Goal: Transaction & Acquisition: Book appointment/travel/reservation

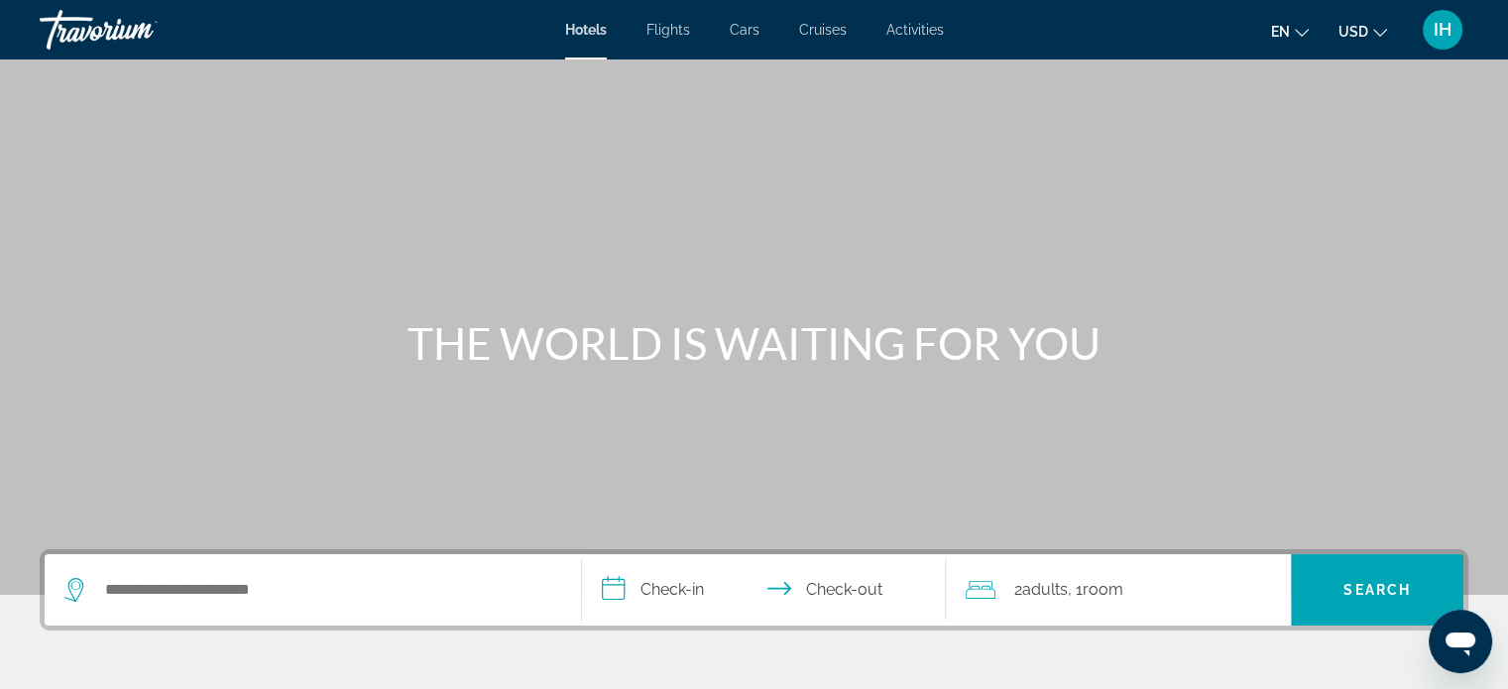
click at [671, 40] on div "Hotels Flights Cars Cruises Activities Hotels Flights Cars Cruises Activities e…" at bounding box center [754, 30] width 1508 height 52
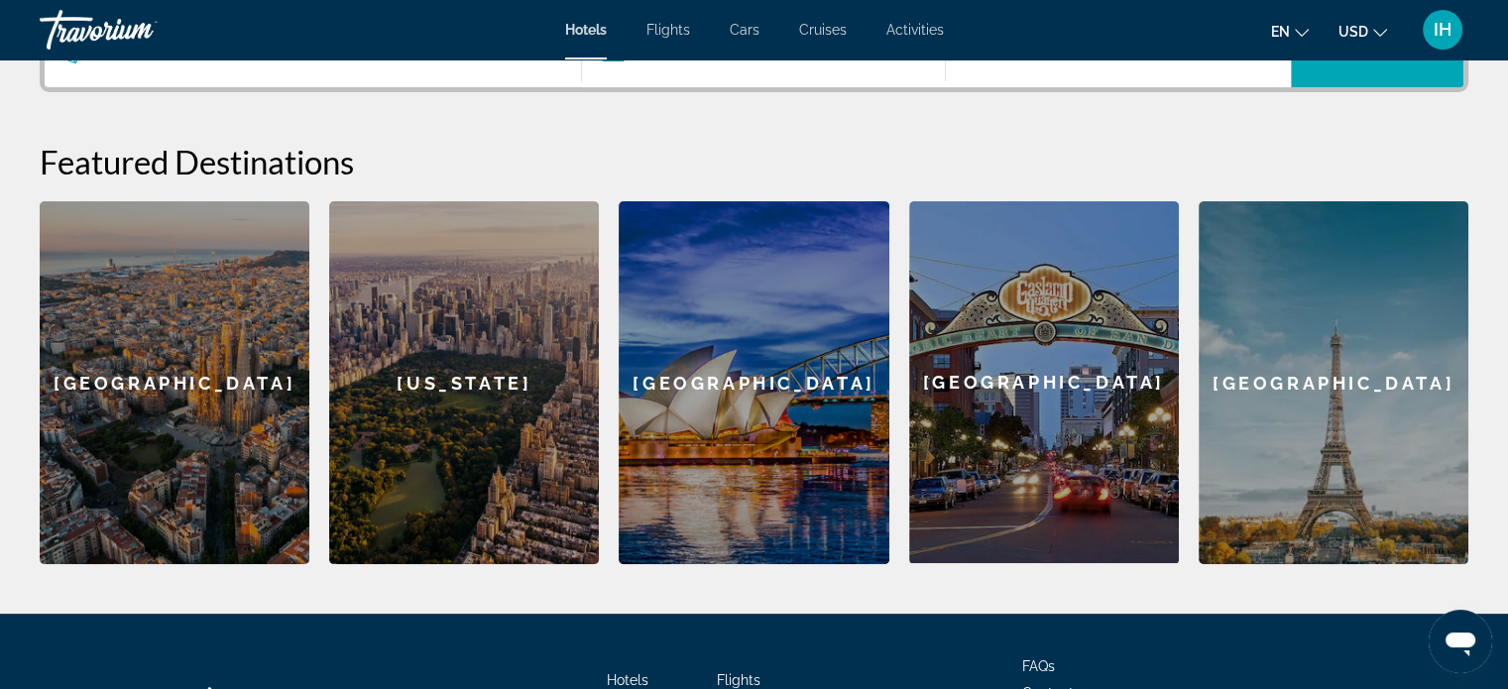
scroll to position [539, 0]
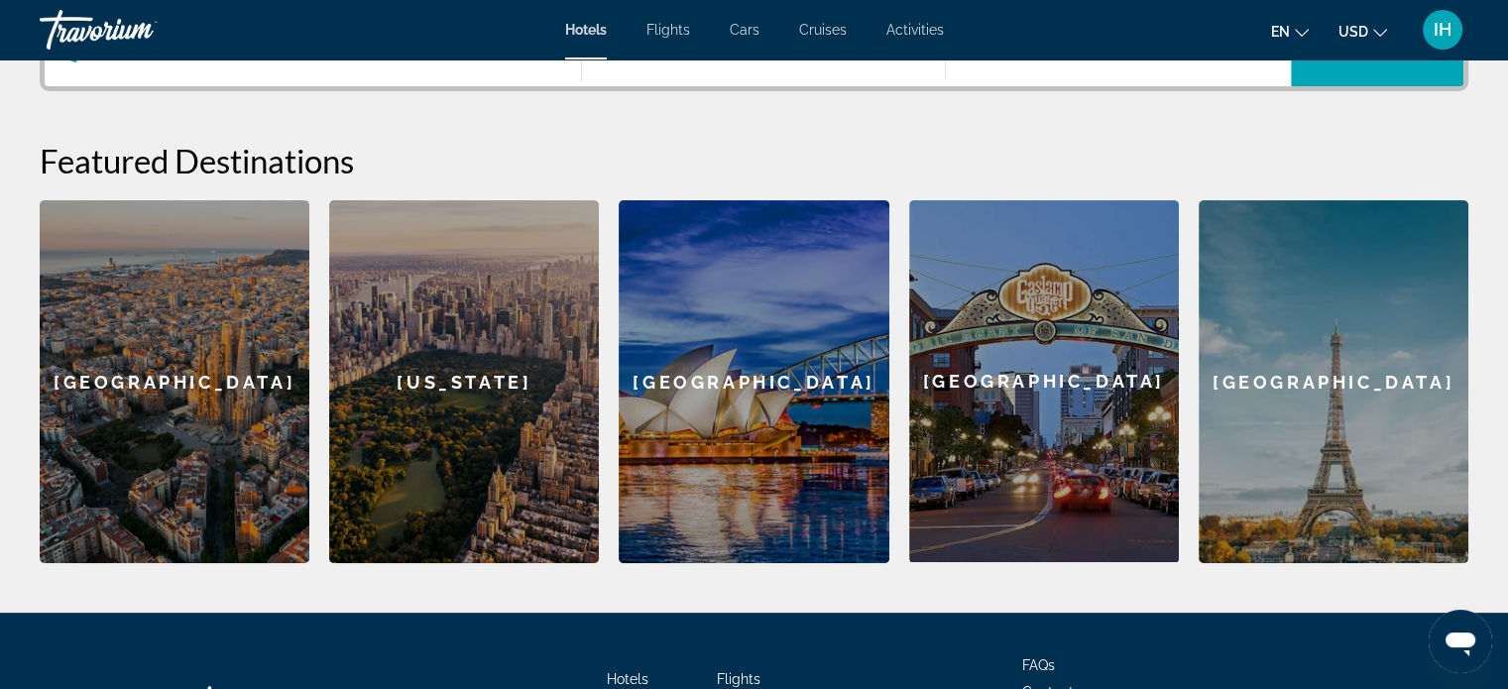
click at [779, 371] on div "Sydney" at bounding box center [754, 381] width 270 height 363
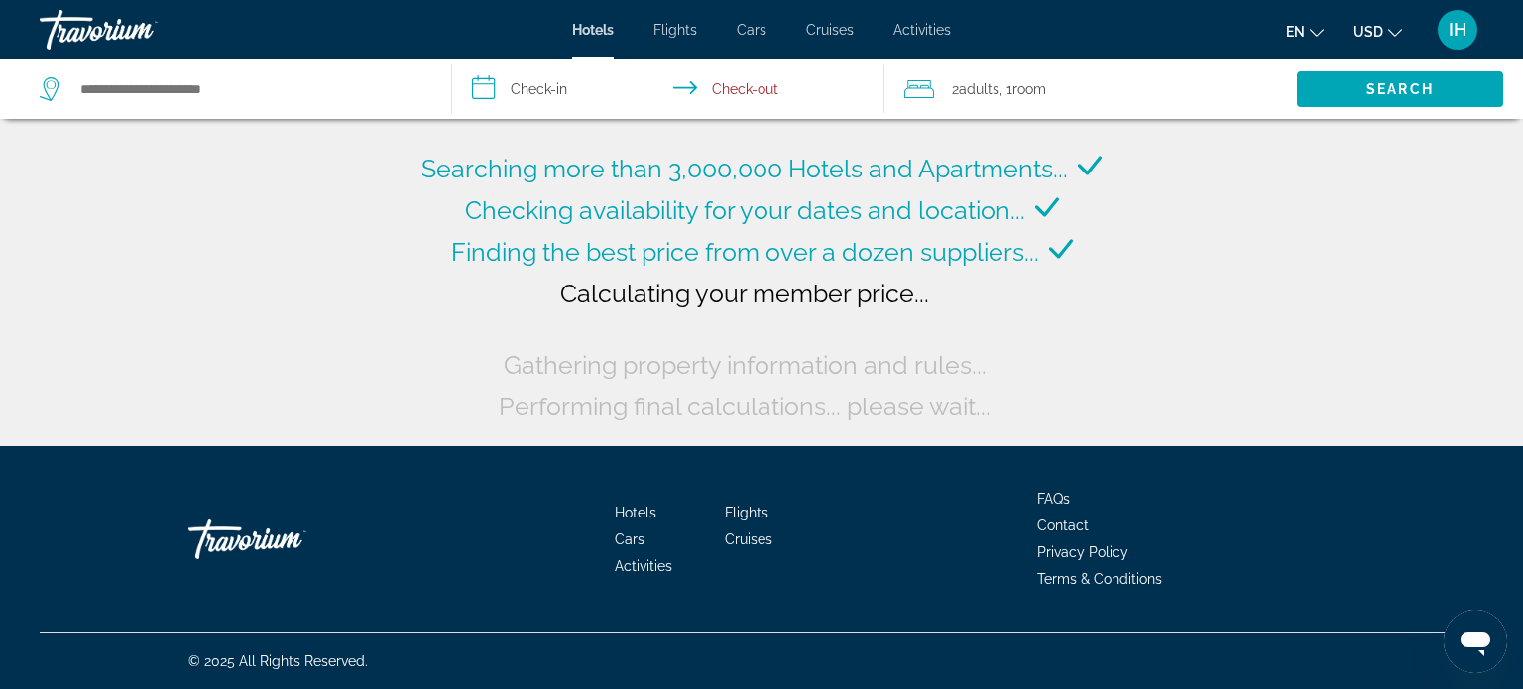
type input "**********"
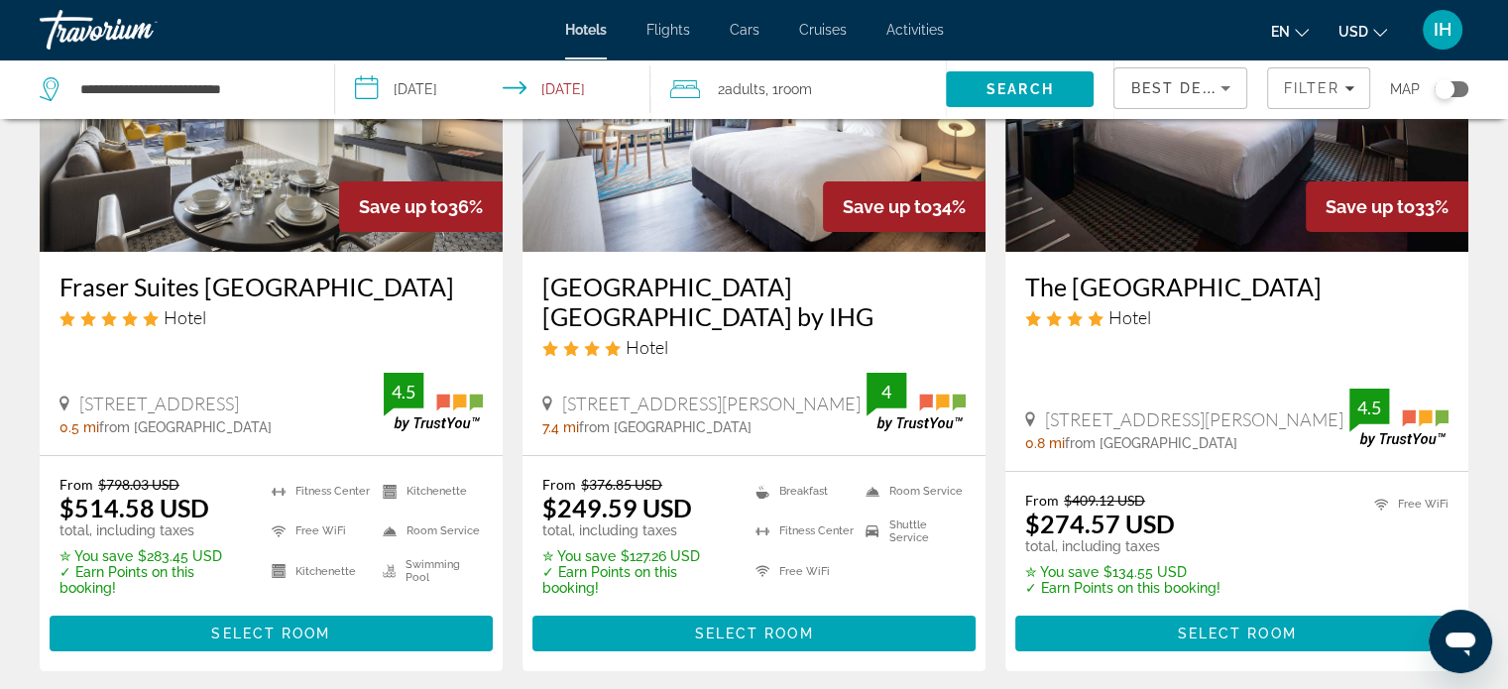
scroll to position [344, 0]
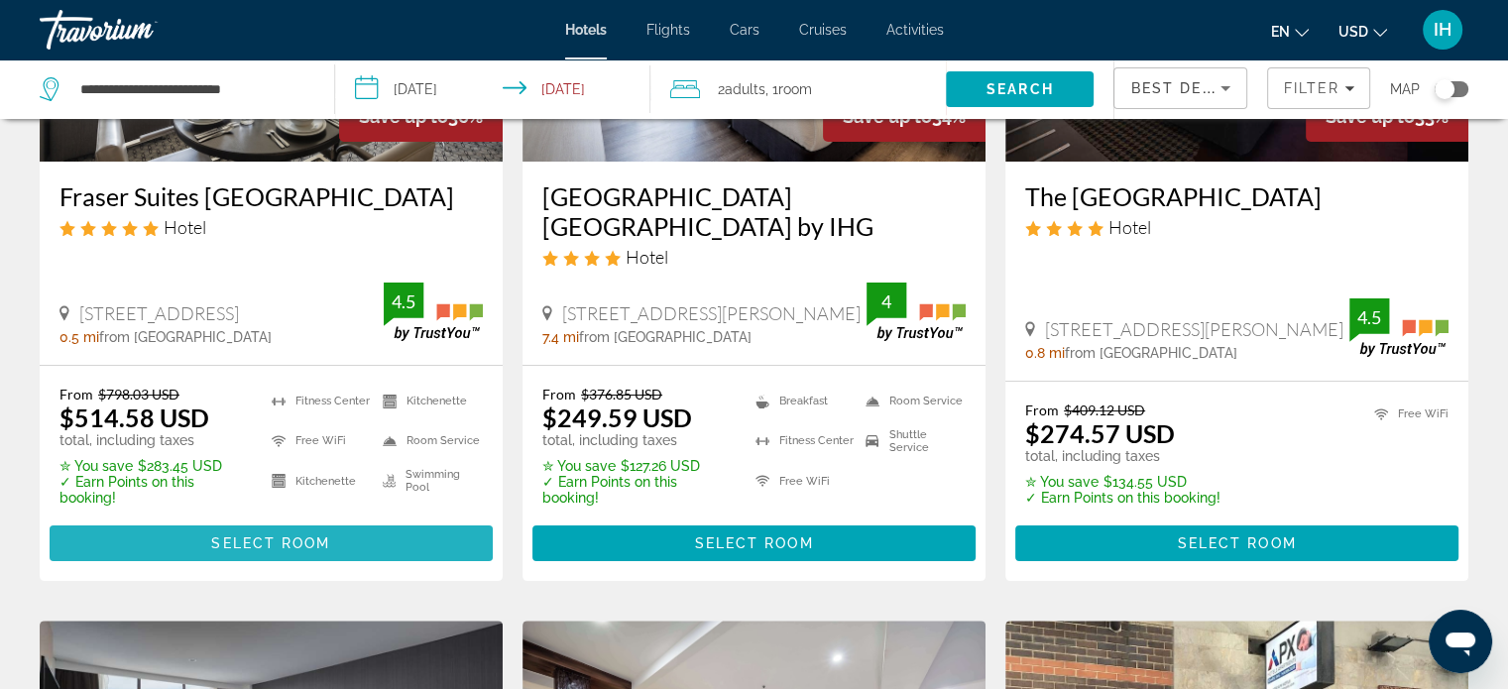
click at [376, 546] on span "Main content" at bounding box center [271, 544] width 443 height 48
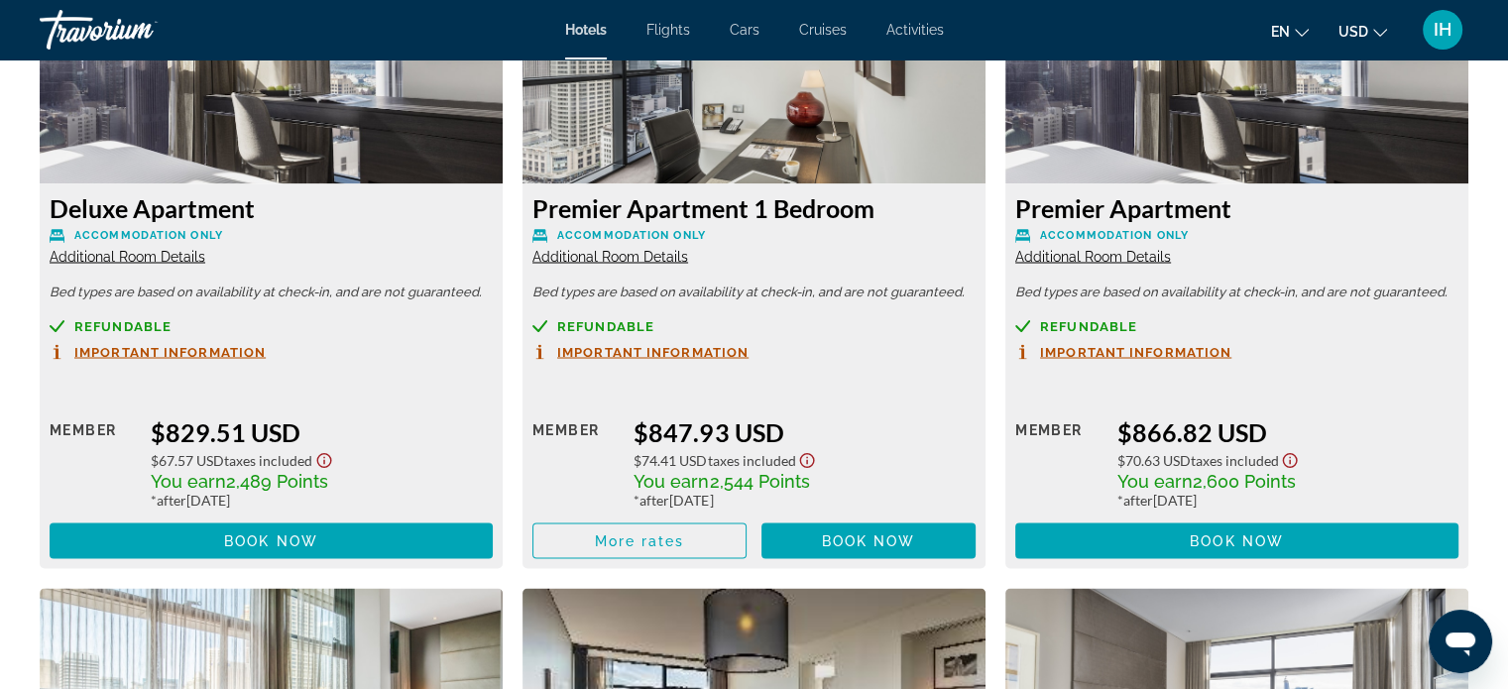
scroll to position [3514, 0]
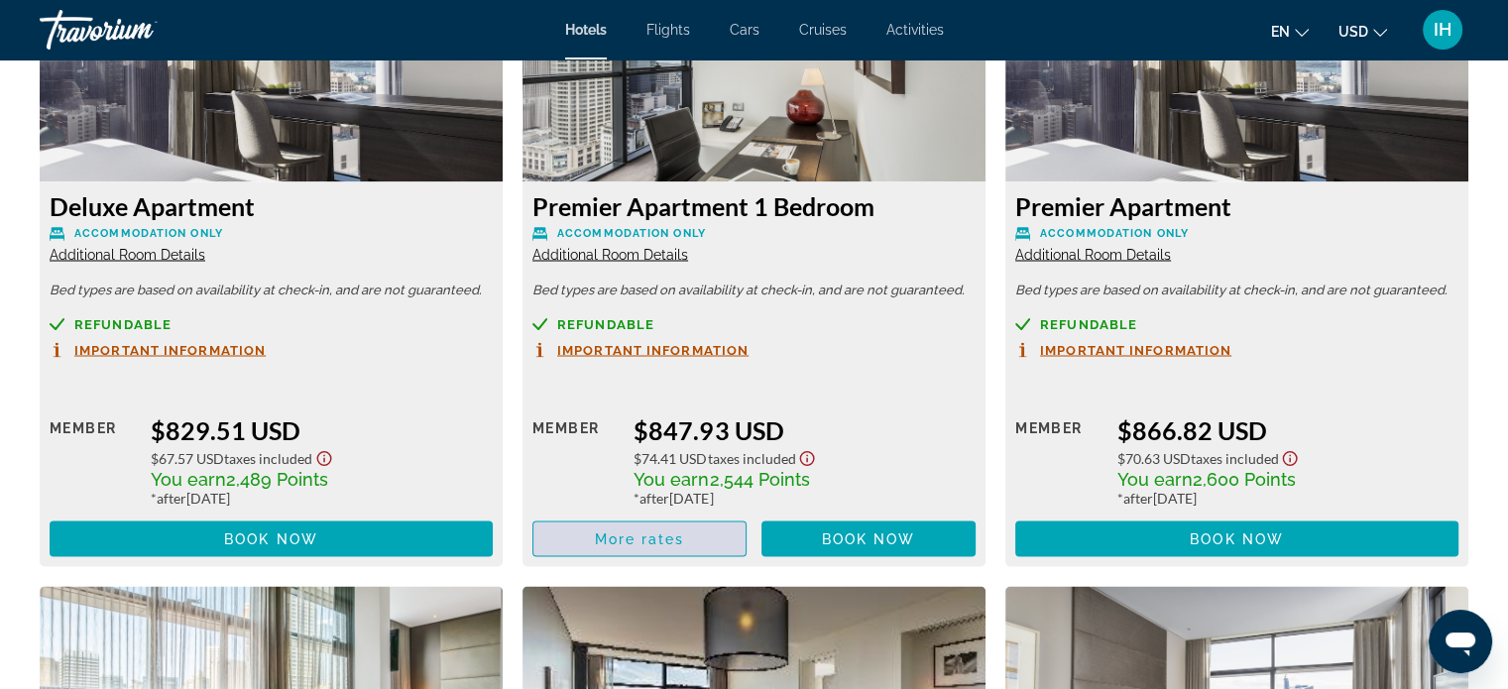
click at [571, 545] on span "Main content" at bounding box center [639, 539] width 212 height 48
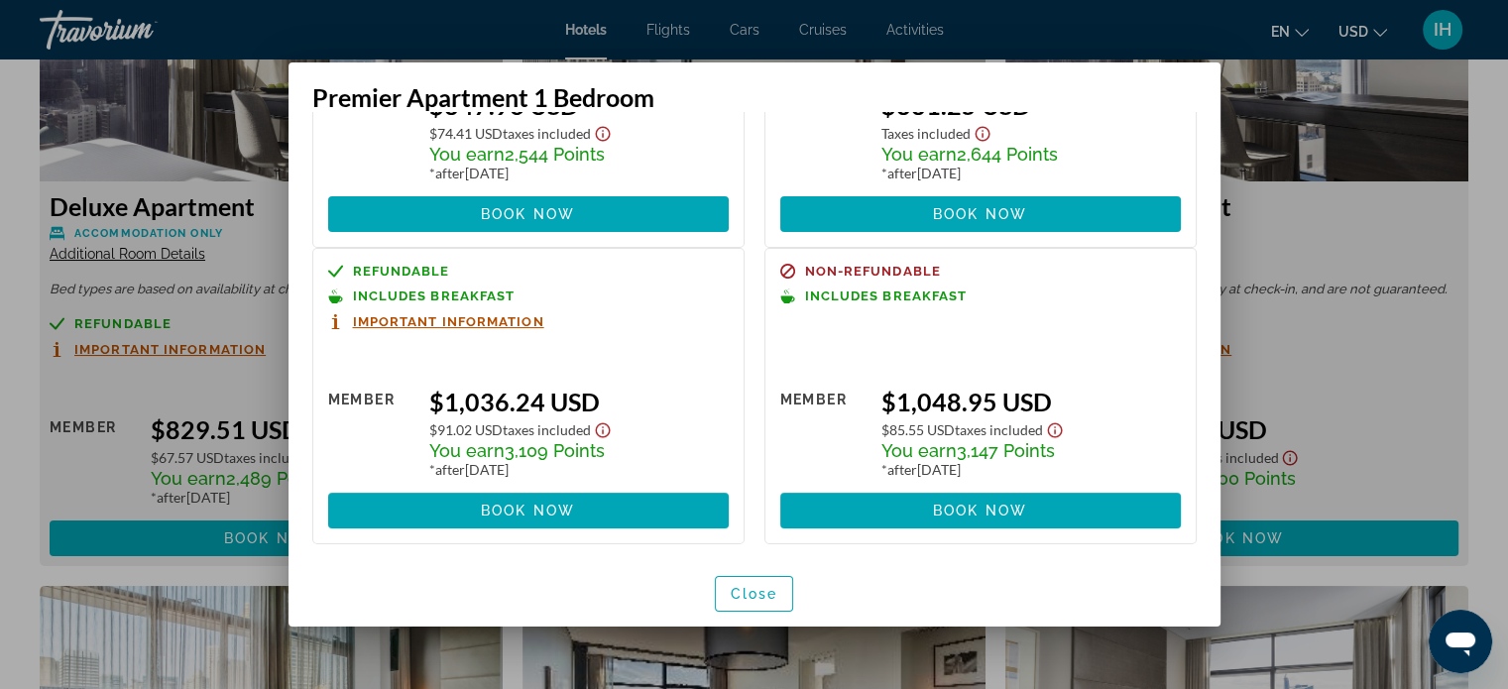
scroll to position [204, 0]
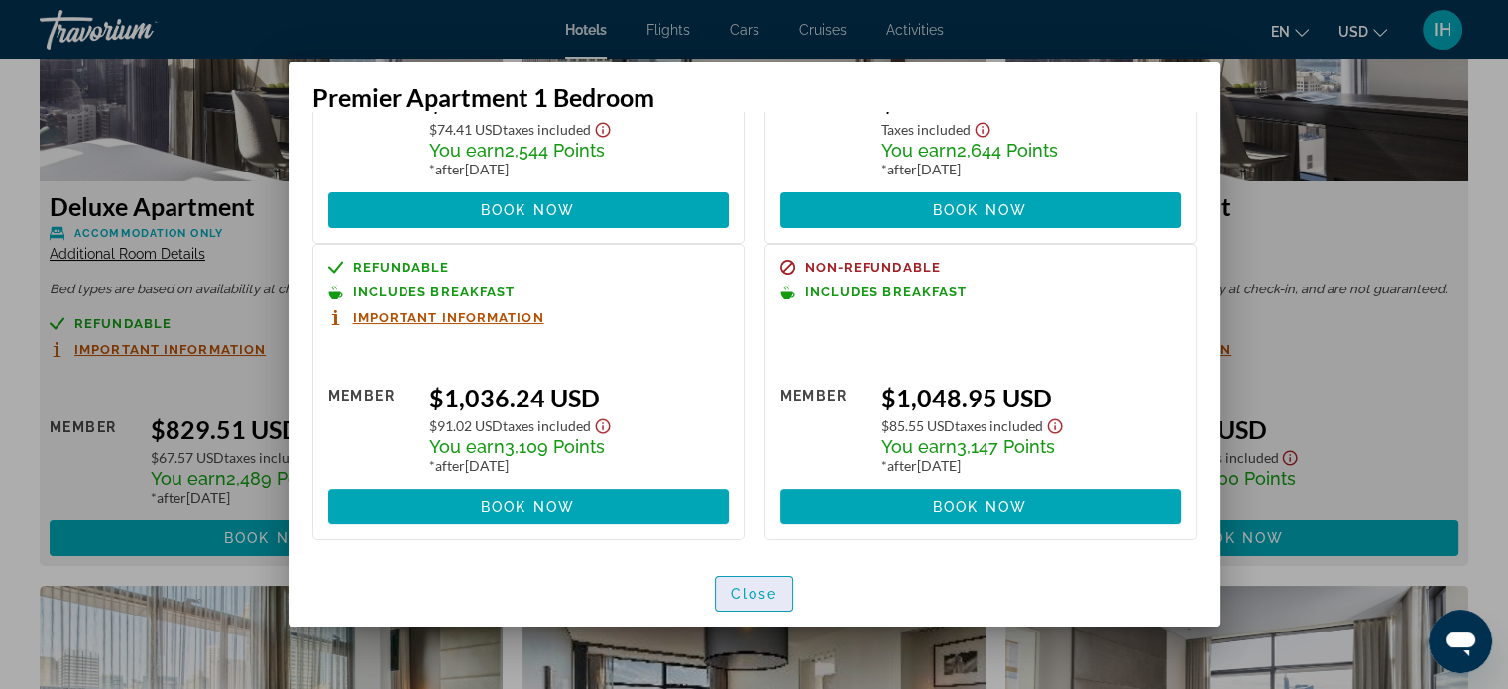
click at [763, 580] on span "button" at bounding box center [754, 594] width 77 height 48
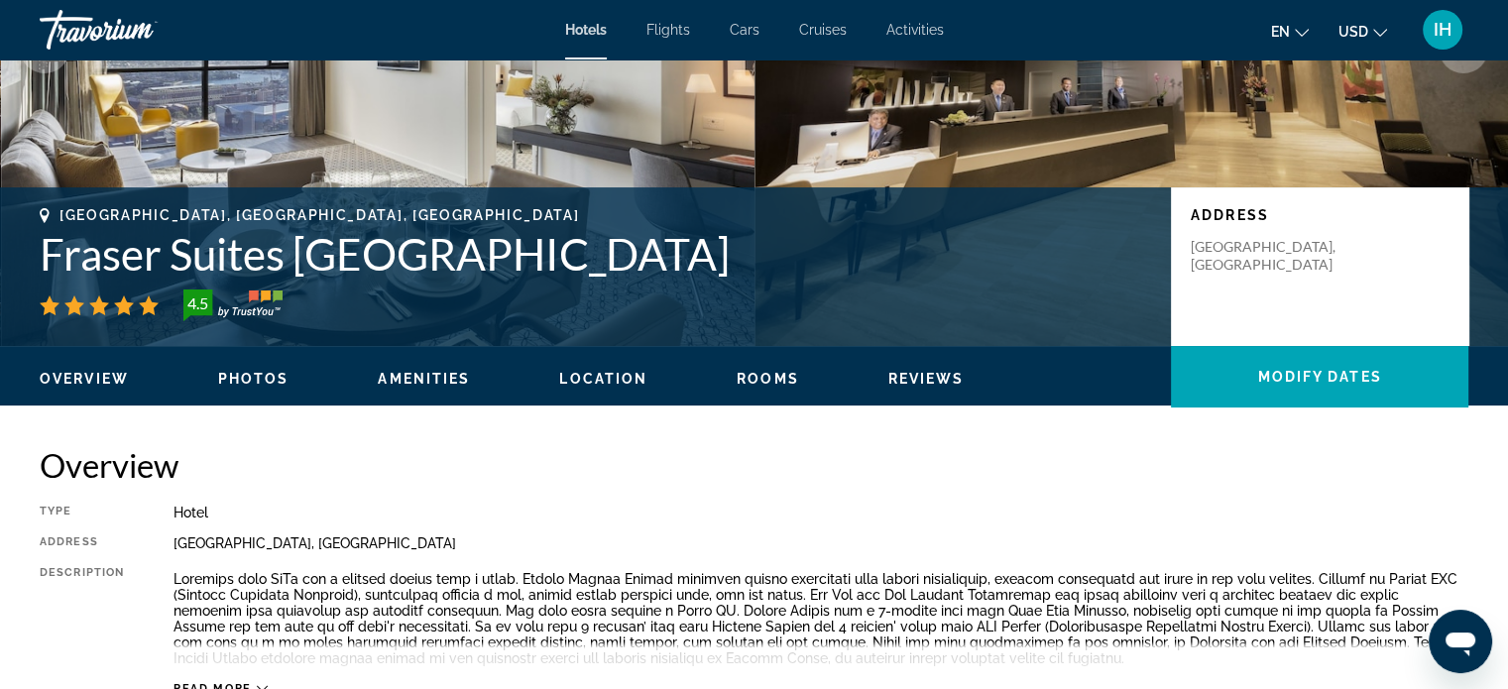
scroll to position [0, 0]
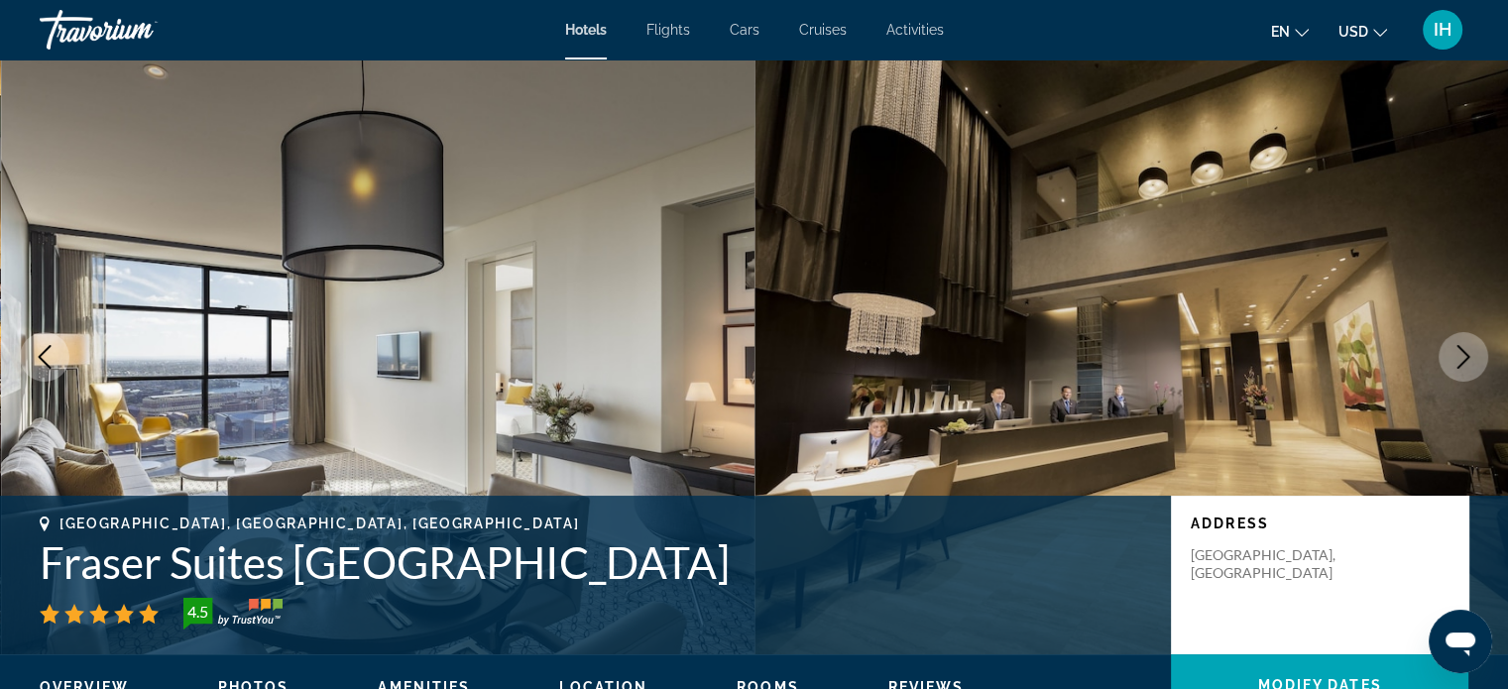
click at [134, 33] on div "Travorium" at bounding box center [139, 30] width 198 height 52
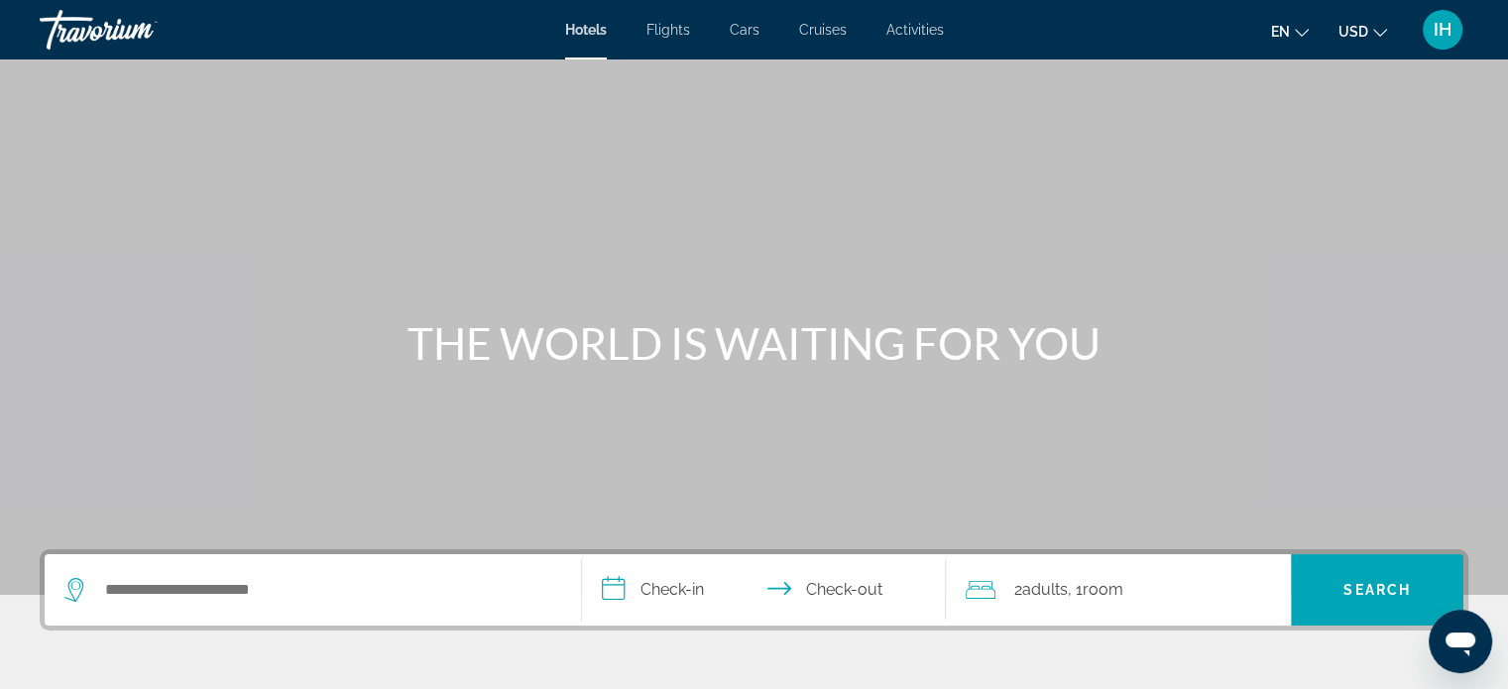
click at [683, 591] on input "**********" at bounding box center [768, 592] width 373 height 77
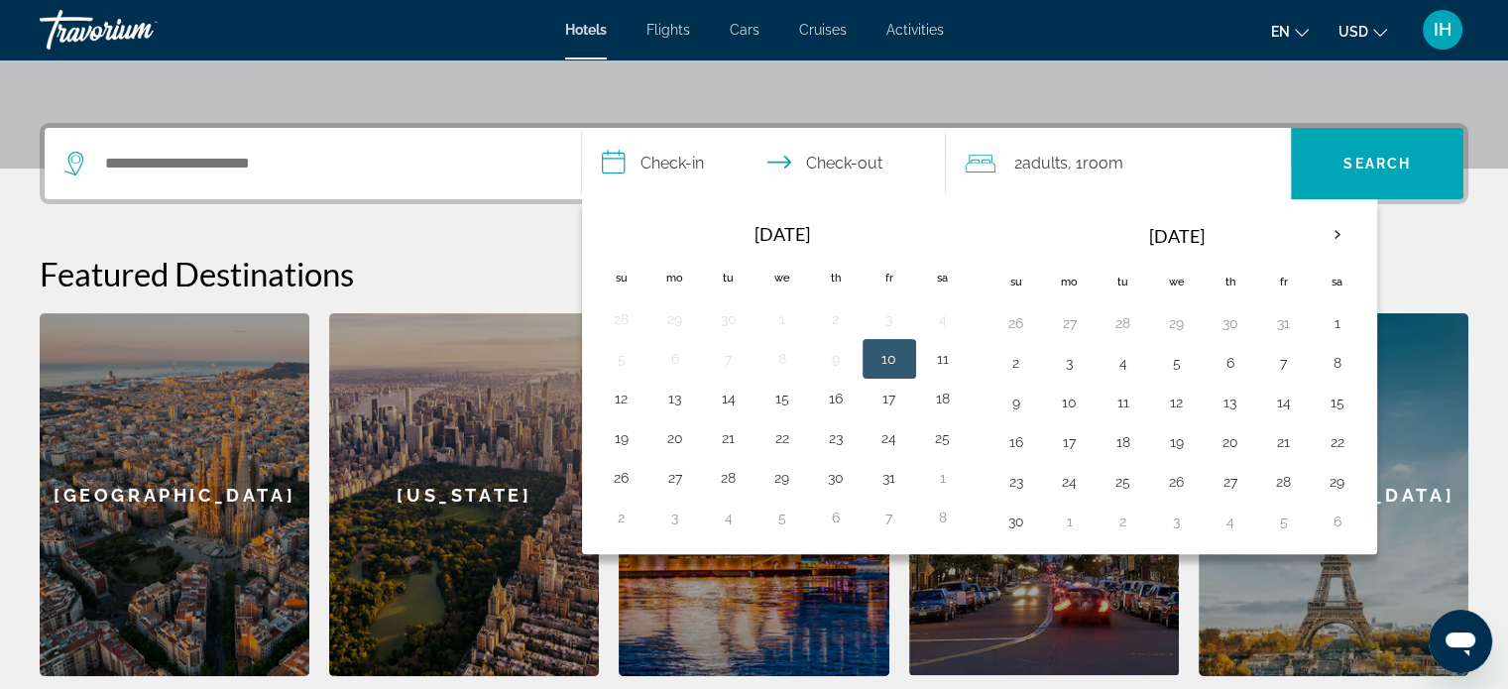
scroll to position [484, 0]
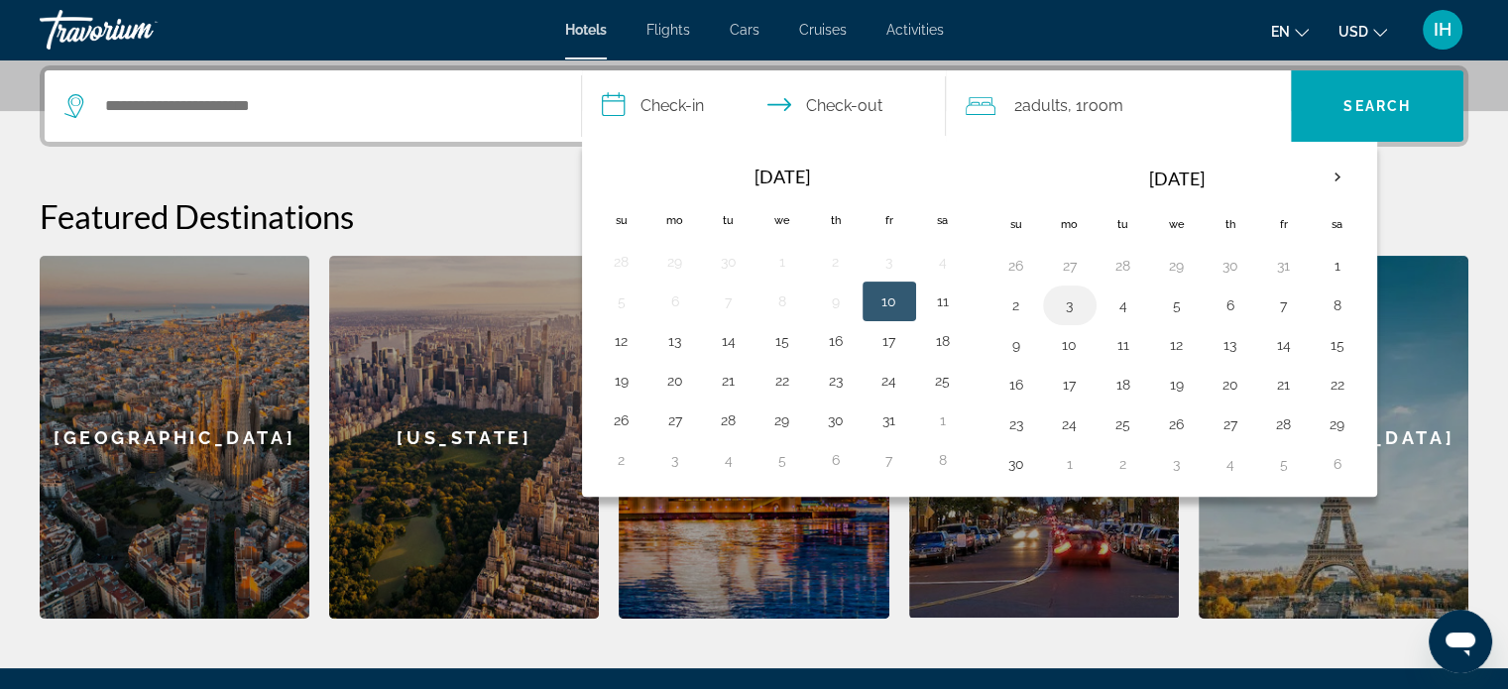
click at [1073, 296] on button "3" at bounding box center [1070, 306] width 32 height 28
click at [1234, 269] on button "30" at bounding box center [1231, 266] width 32 height 28
type input "**********"
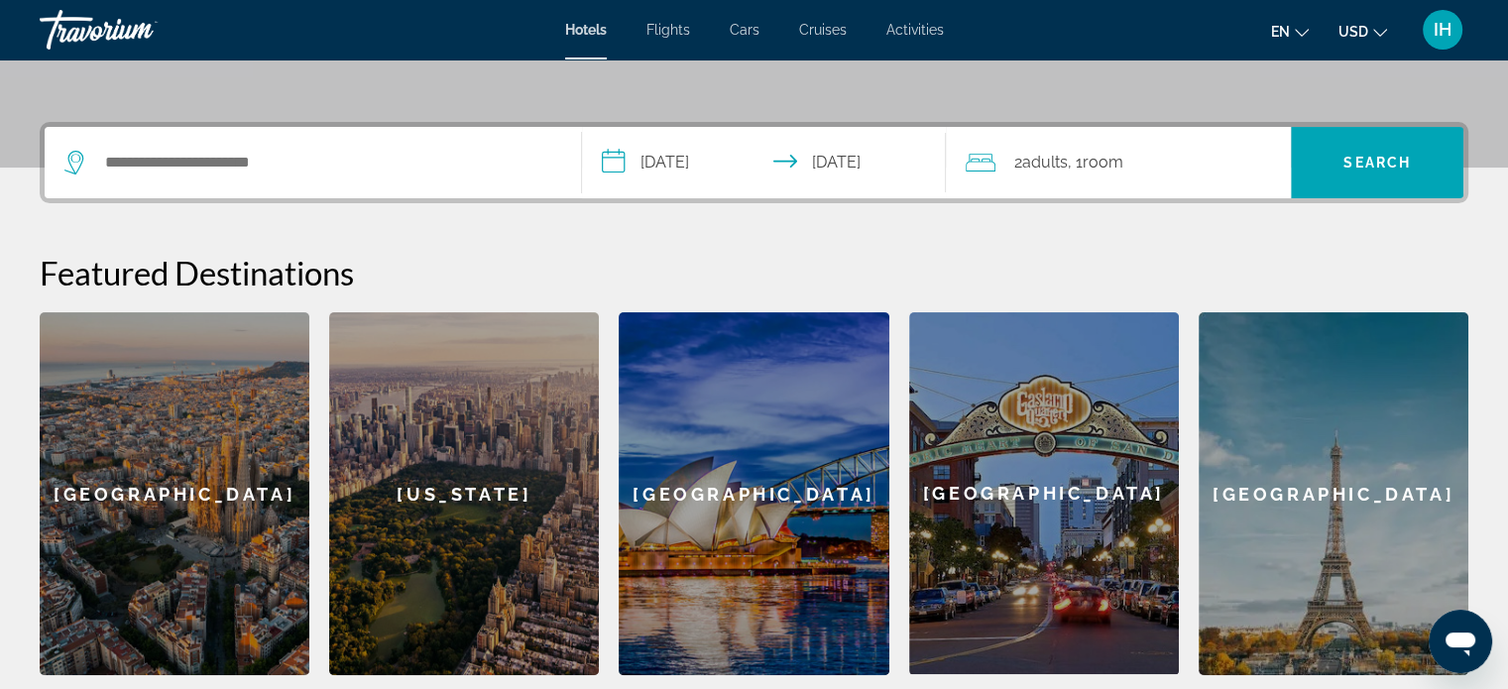
scroll to position [412, 0]
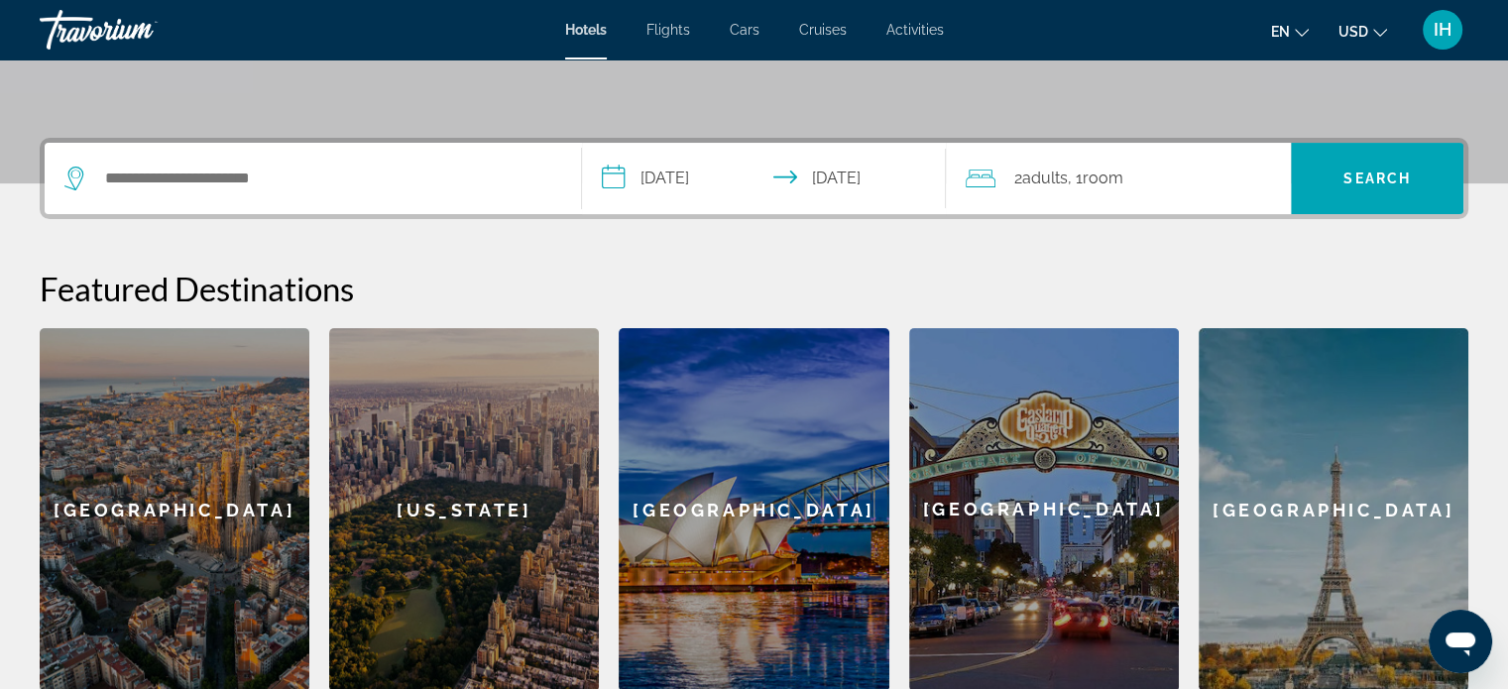
click at [421, 199] on div "Search widget" at bounding box center [312, 178] width 497 height 71
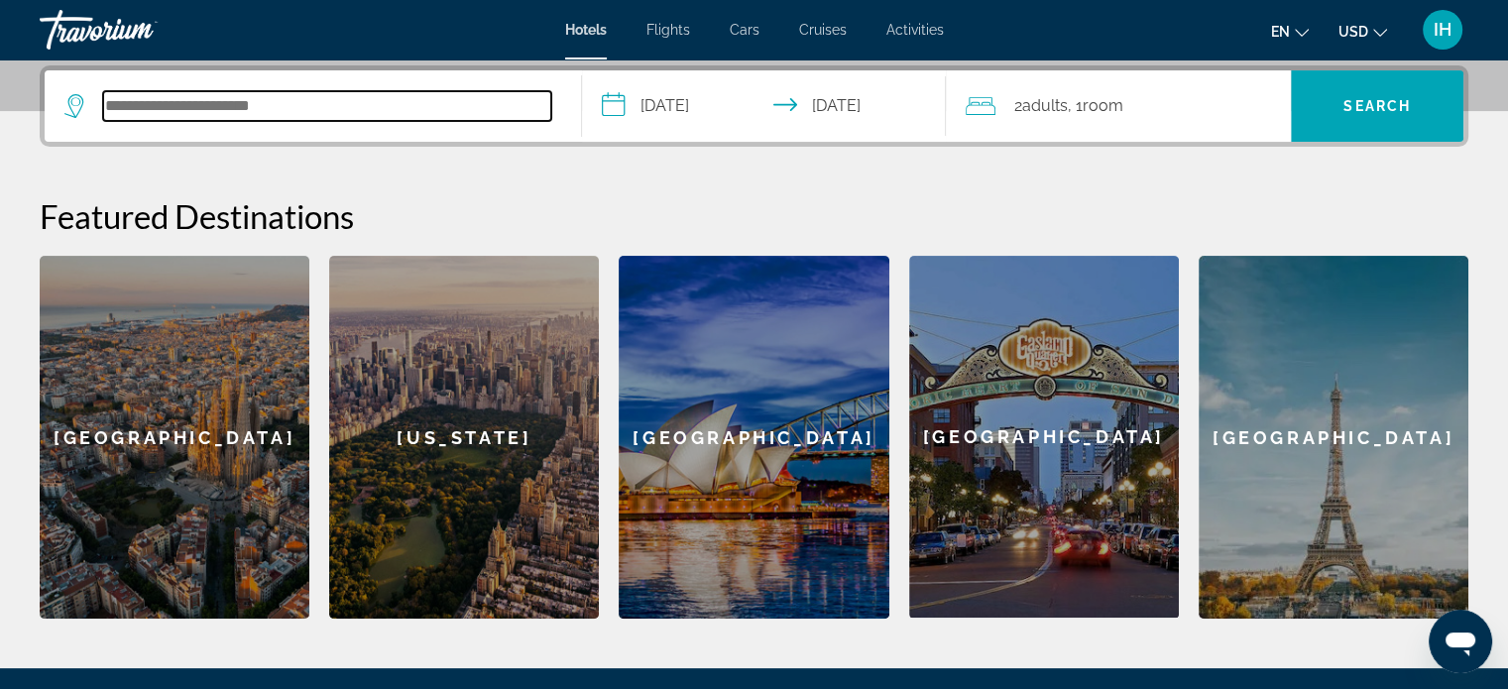
click at [431, 109] on input "Search hotel destination" at bounding box center [327, 106] width 448 height 30
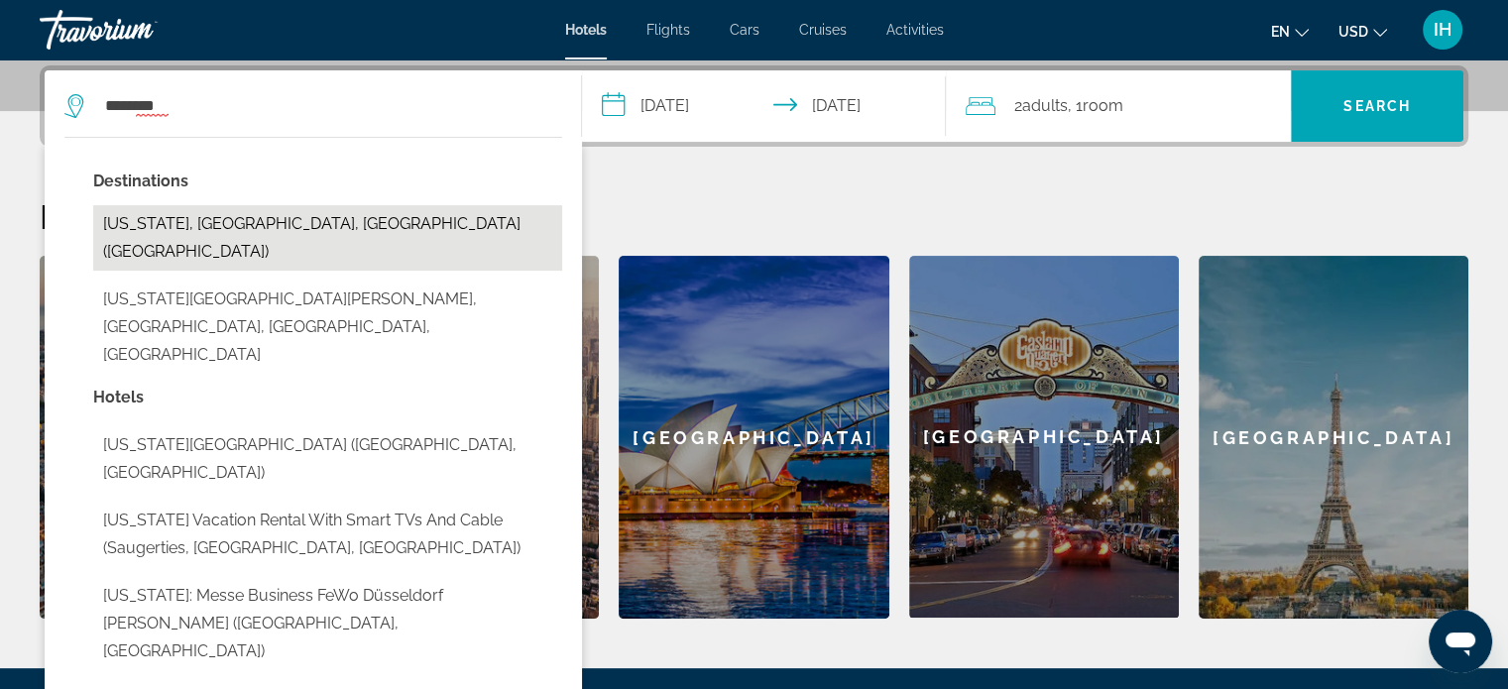
click at [317, 218] on button "New York, NY, United States (NYC)" at bounding box center [327, 237] width 469 height 65
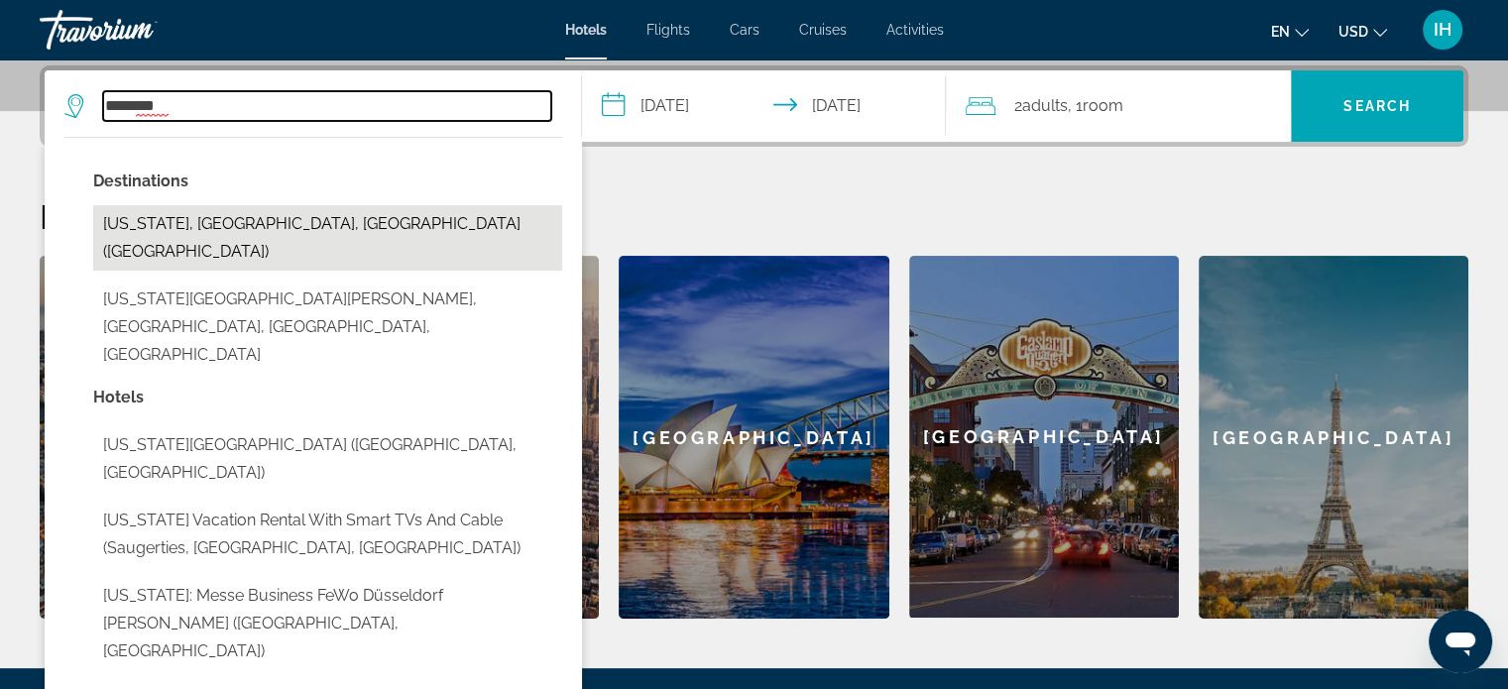
type input "**********"
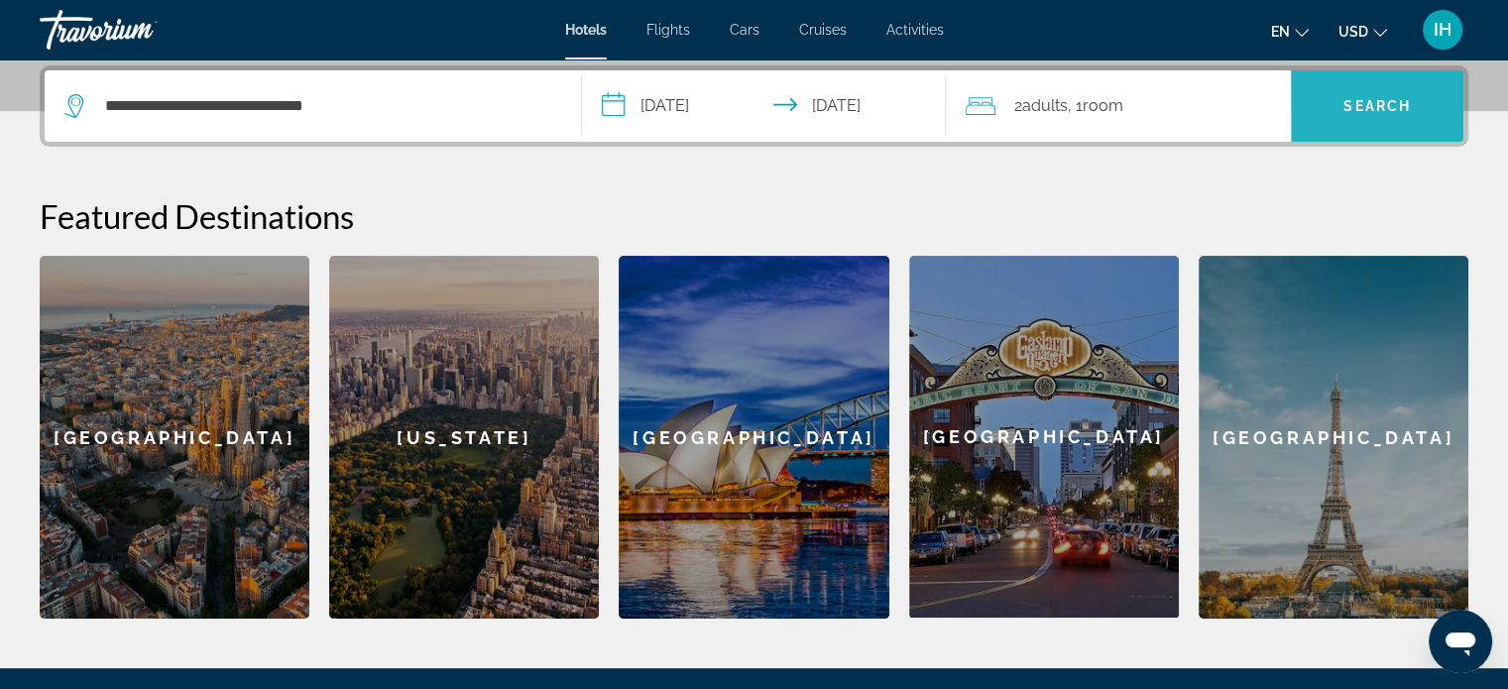
click at [1330, 114] on span "Search" at bounding box center [1377, 106] width 173 height 48
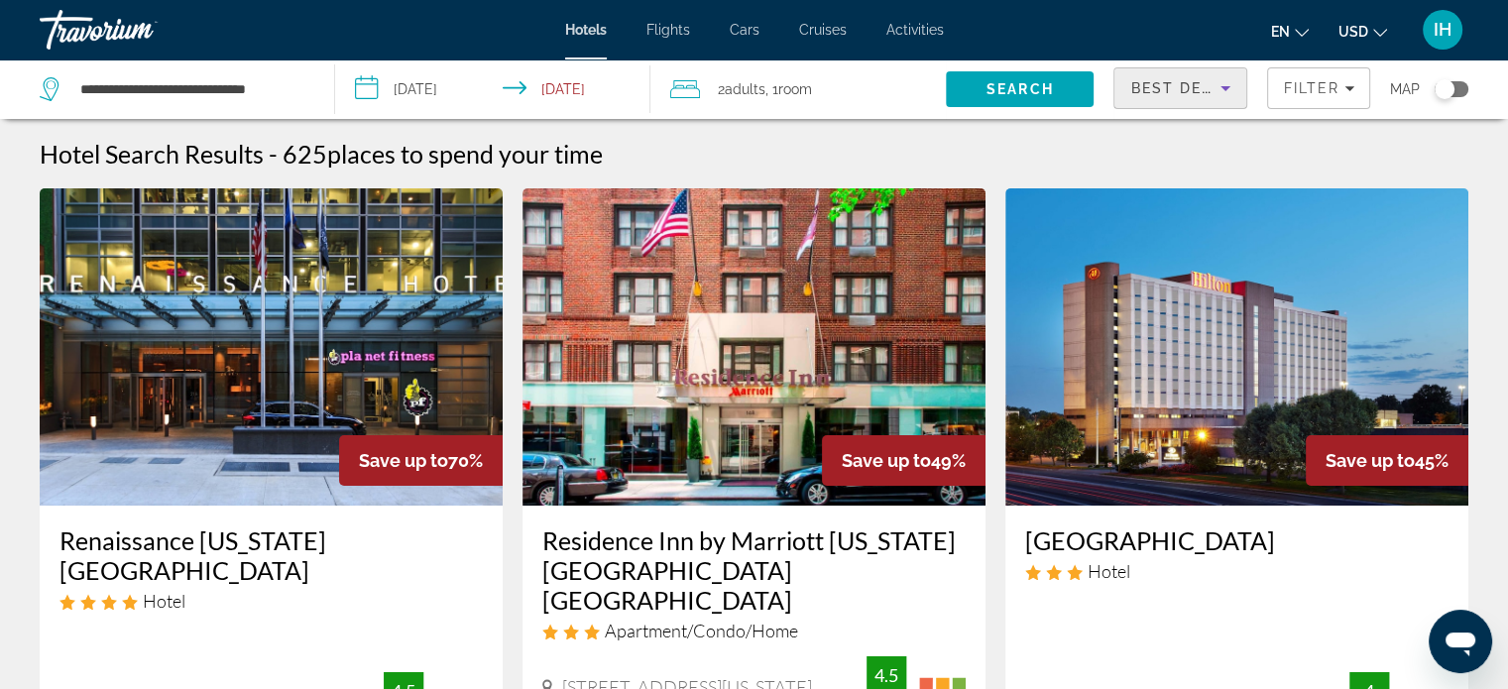
click at [1214, 89] on icon "Sort by" at bounding box center [1226, 88] width 24 height 24
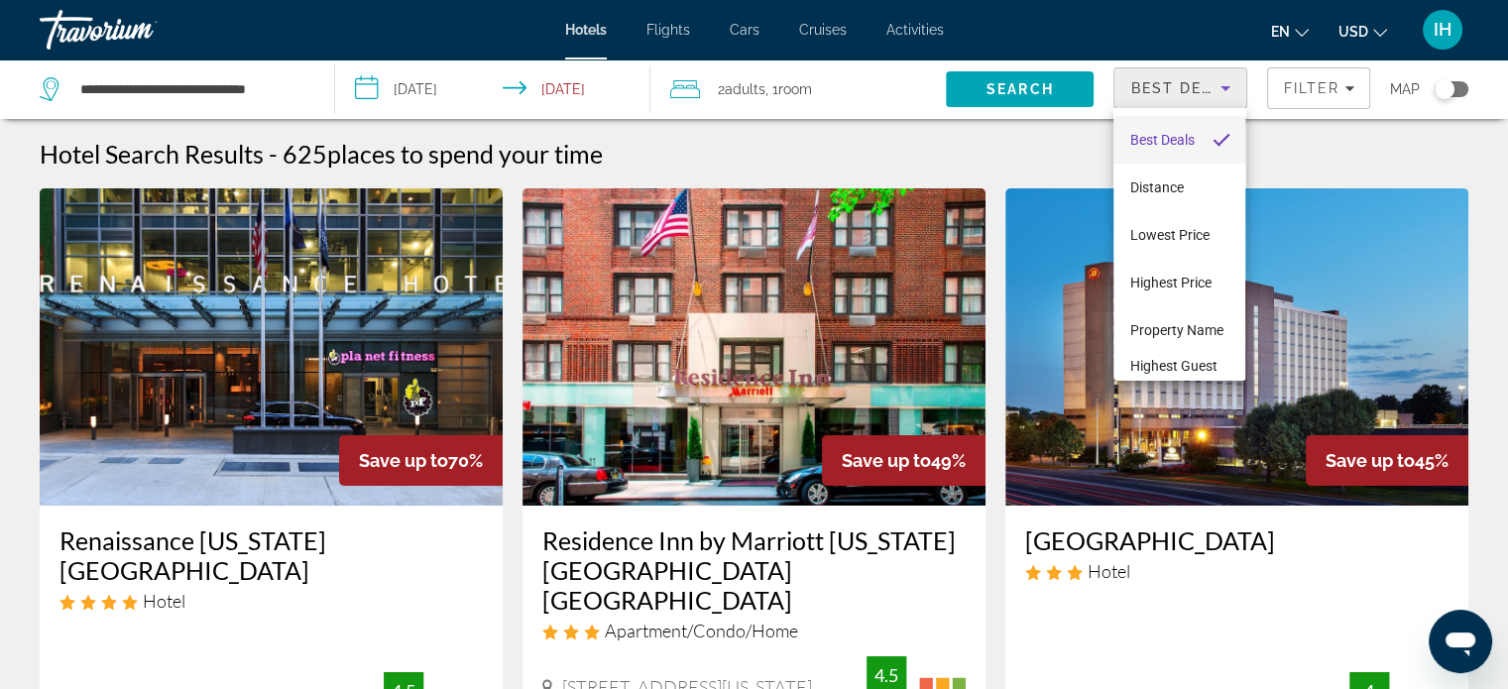
click at [1334, 116] on div at bounding box center [754, 344] width 1508 height 689
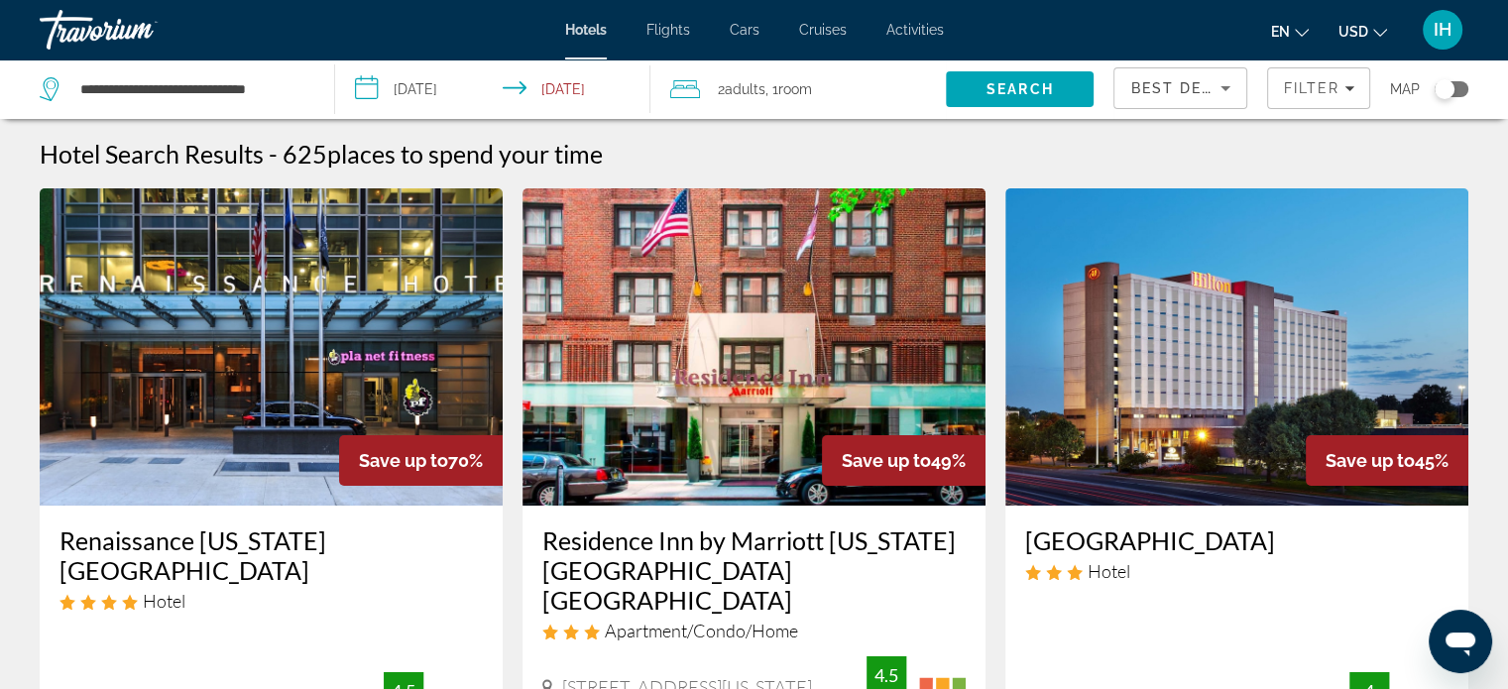
click at [760, 105] on div "2 Adult Adults , 1 Room rooms" at bounding box center [808, 88] width 276 height 59
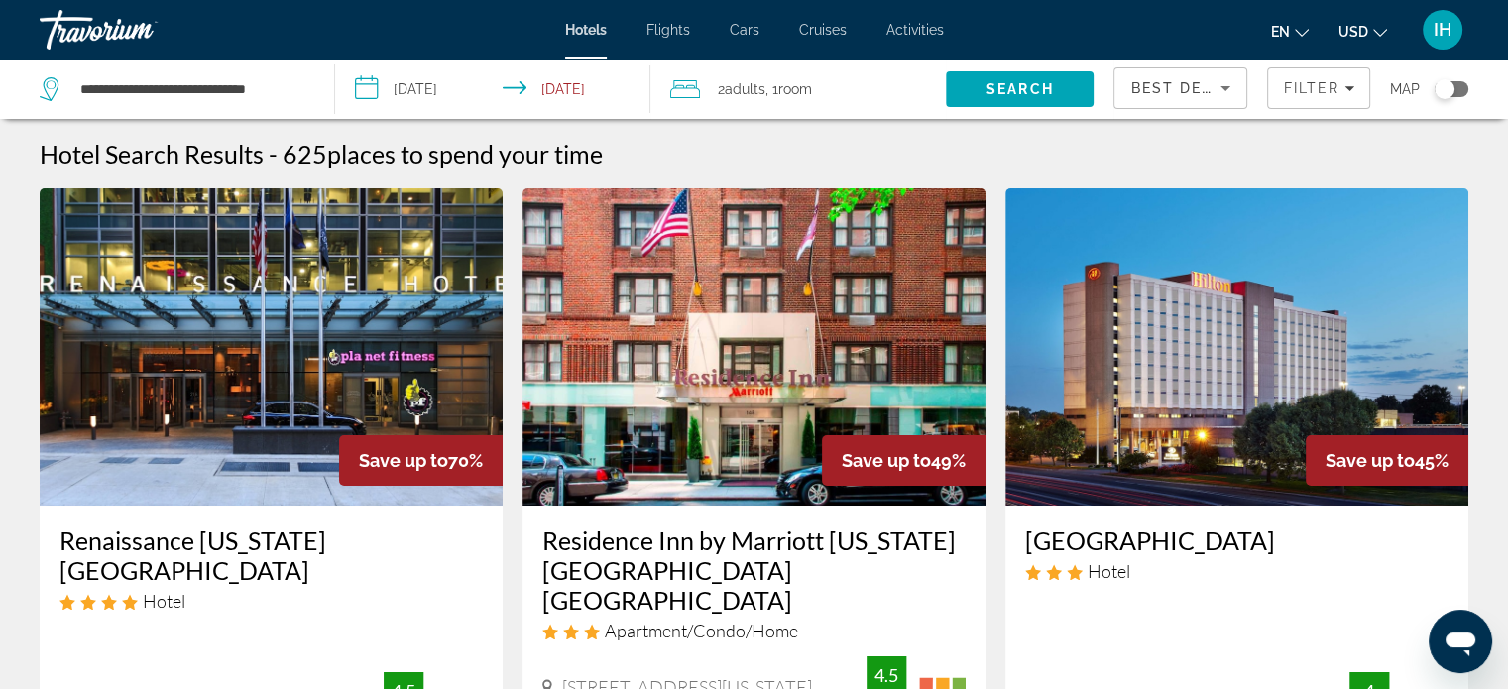
click at [603, 81] on input "**********" at bounding box center [496, 91] width 323 height 65
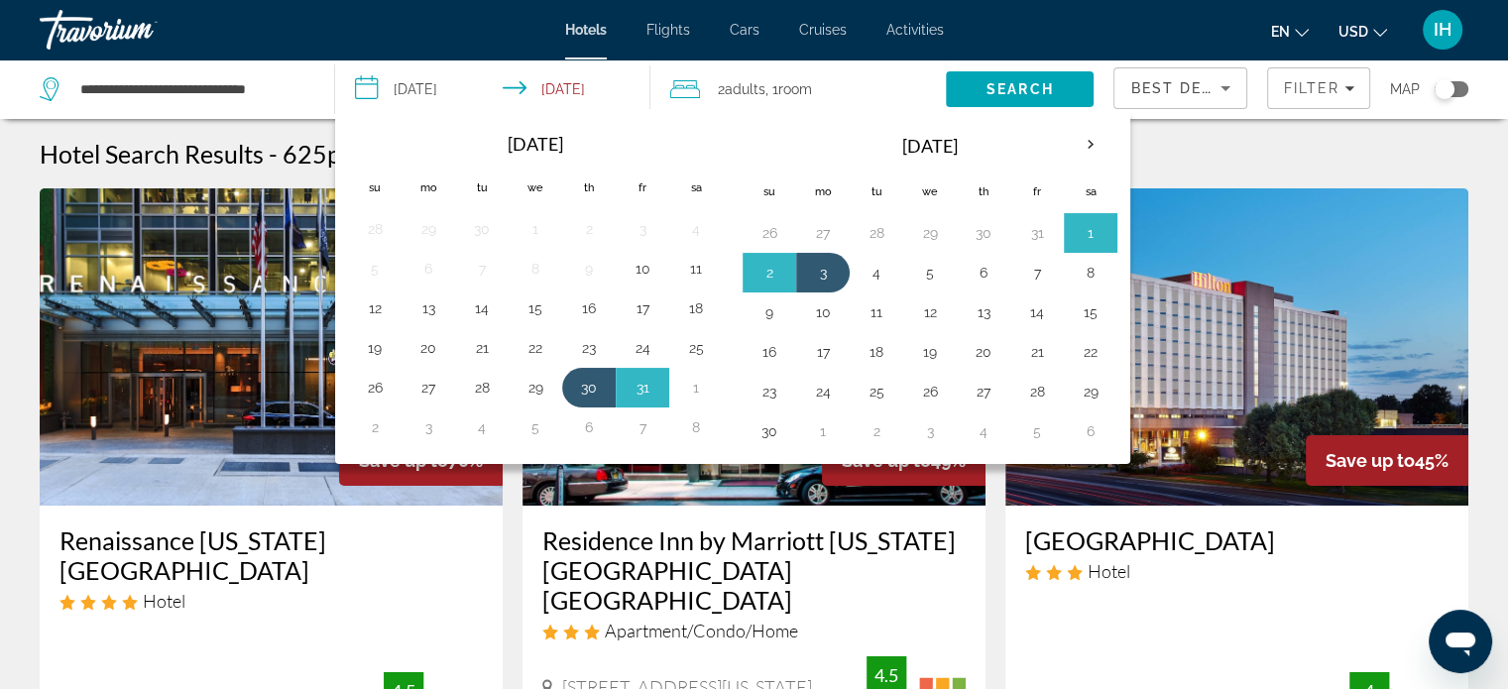
click at [1187, 155] on div "Hotel Search Results - 625 places to spend your time" at bounding box center [754, 154] width 1429 height 30
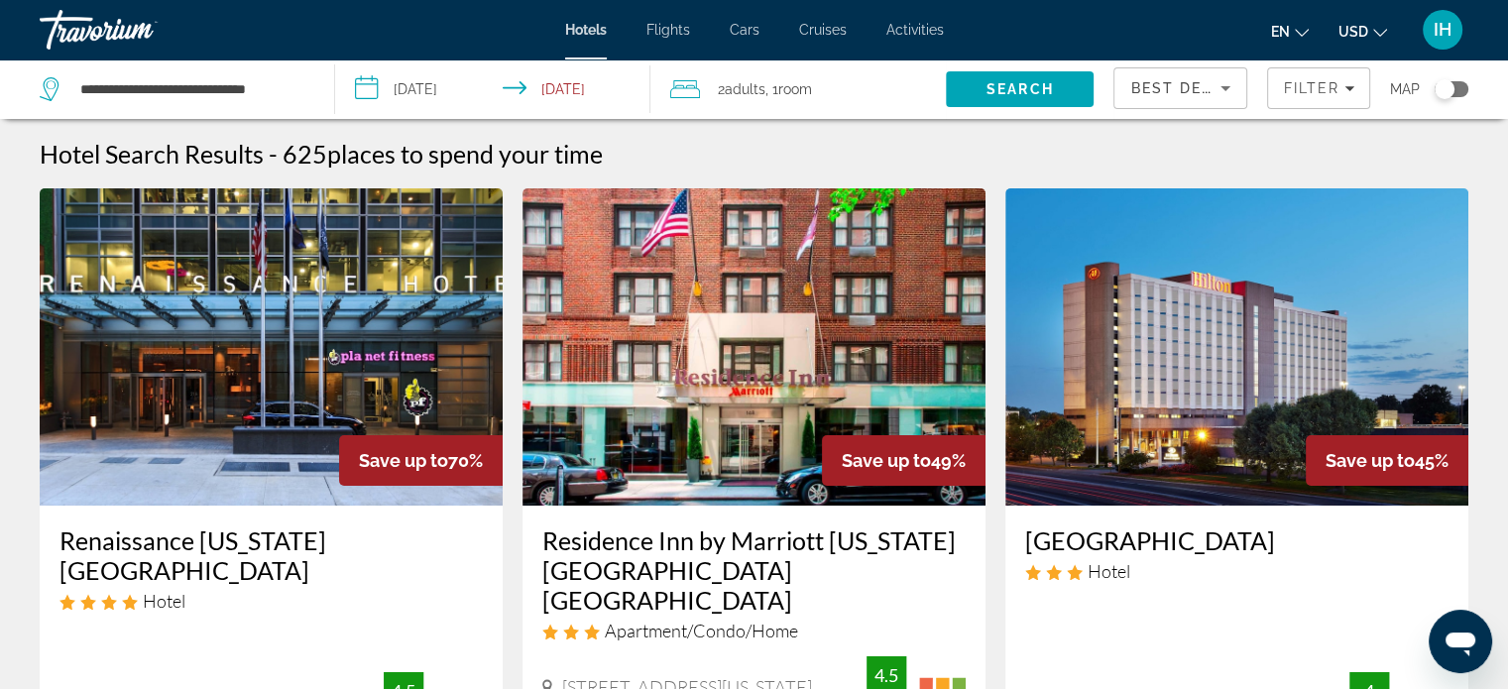
click at [659, 30] on span "Flights" at bounding box center [669, 30] width 44 height 16
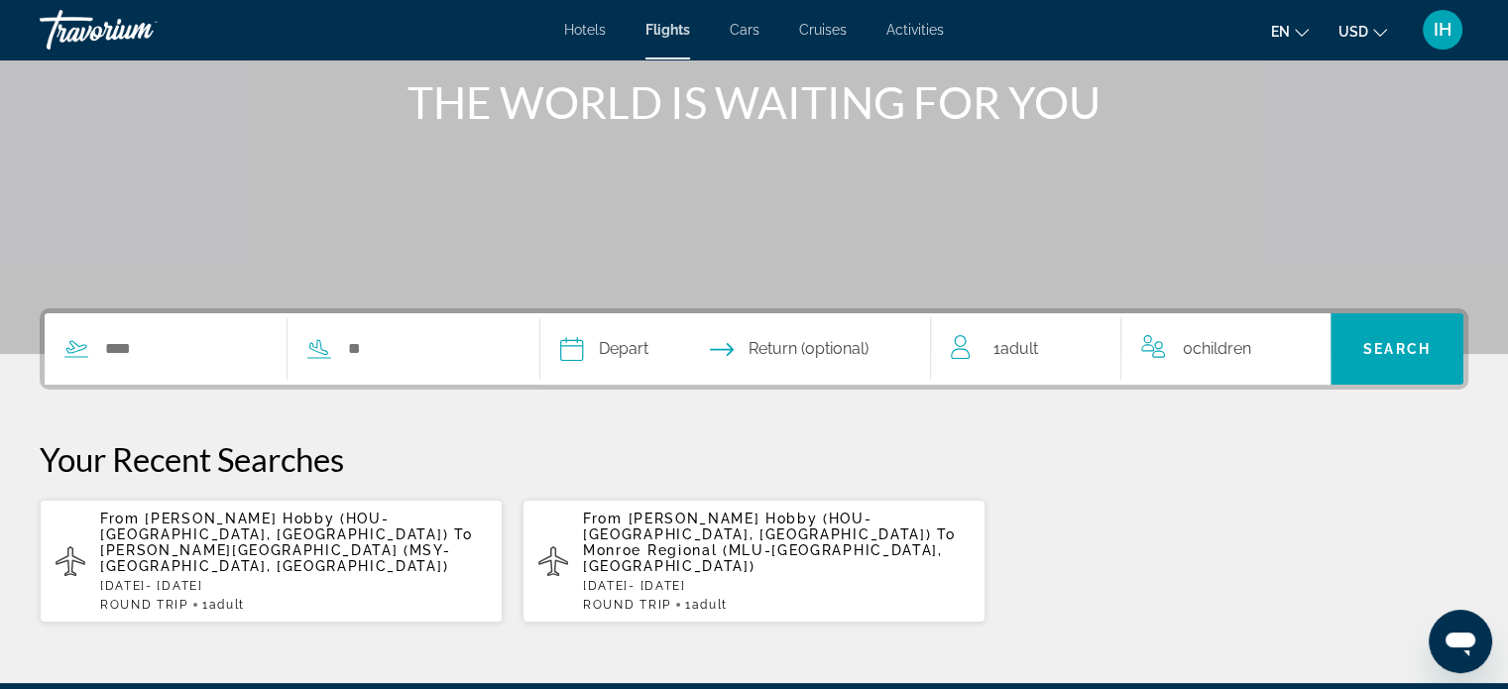
scroll to position [242, 0]
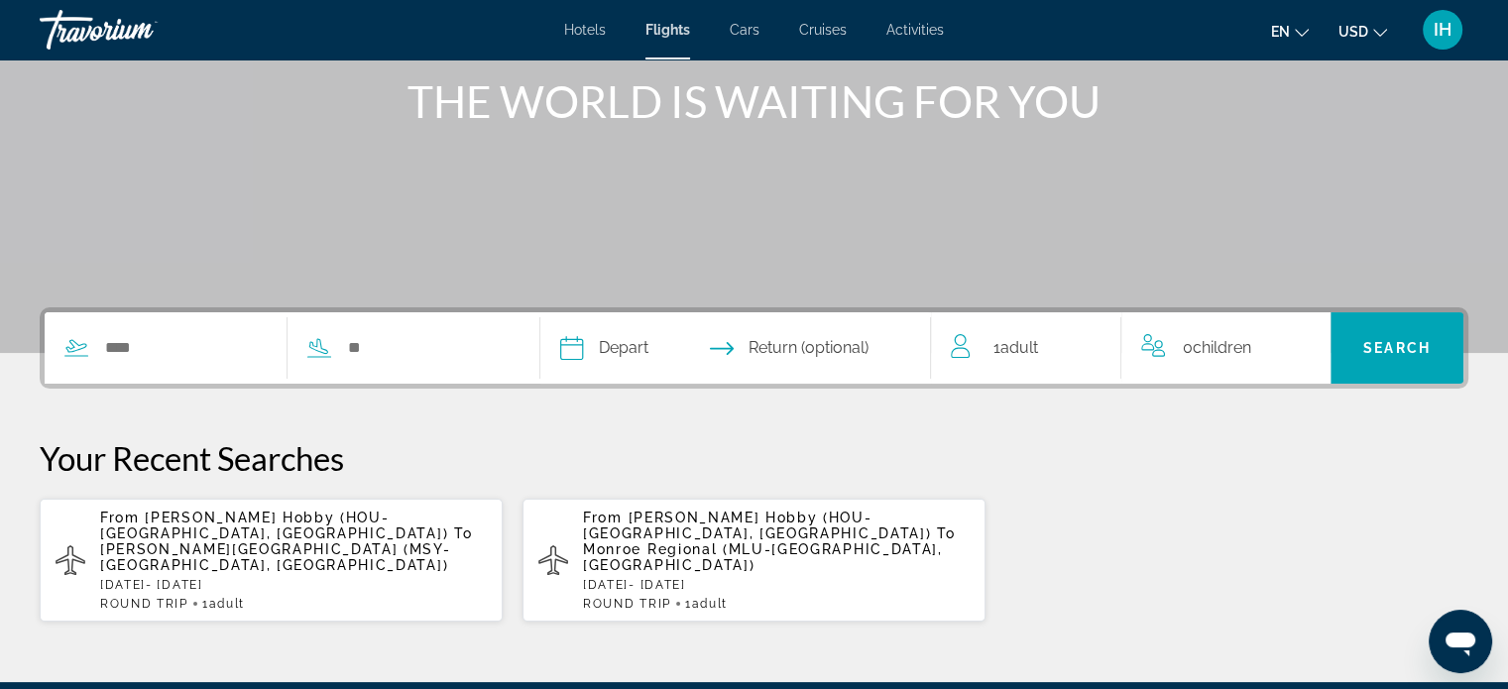
click at [353, 523] on span "William P. Hobby (HOU-Houston, US)" at bounding box center [274, 526] width 348 height 32
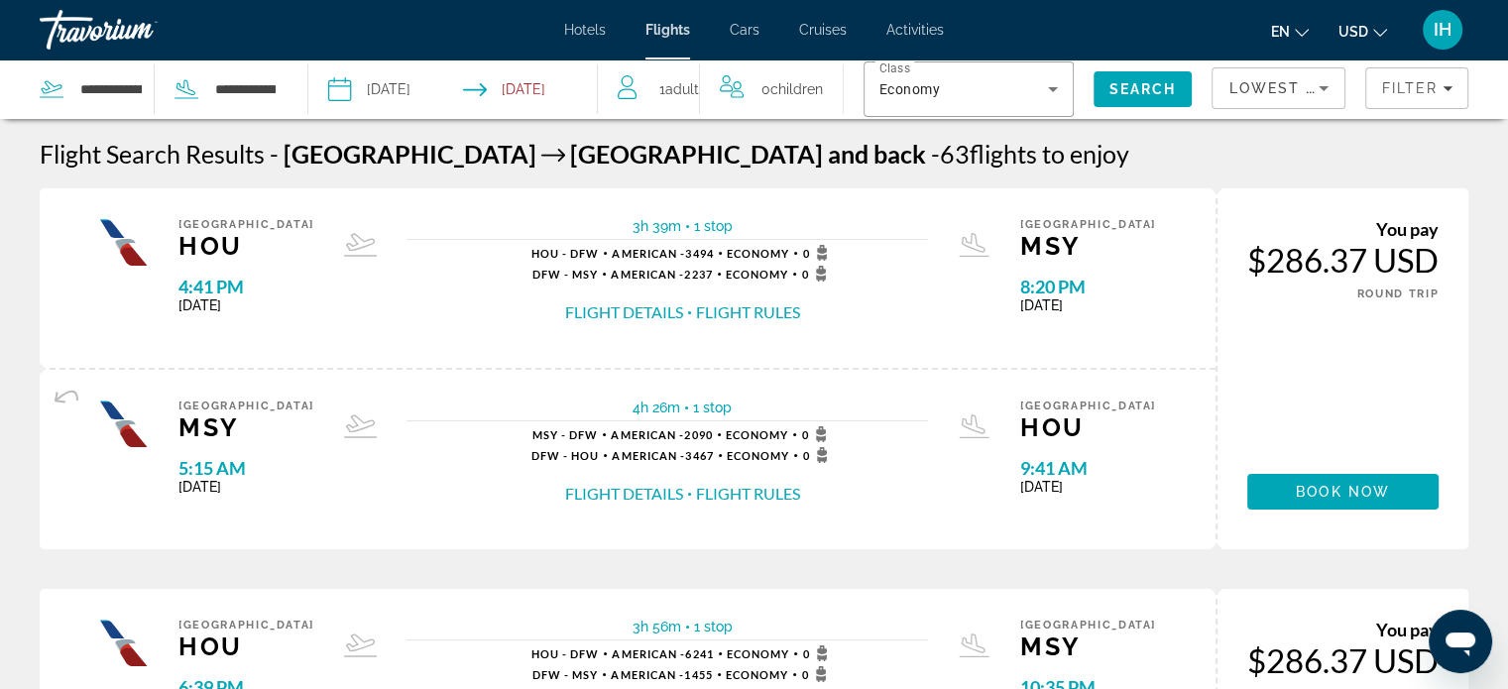
click at [743, 31] on span "Cars" at bounding box center [745, 30] width 30 height 16
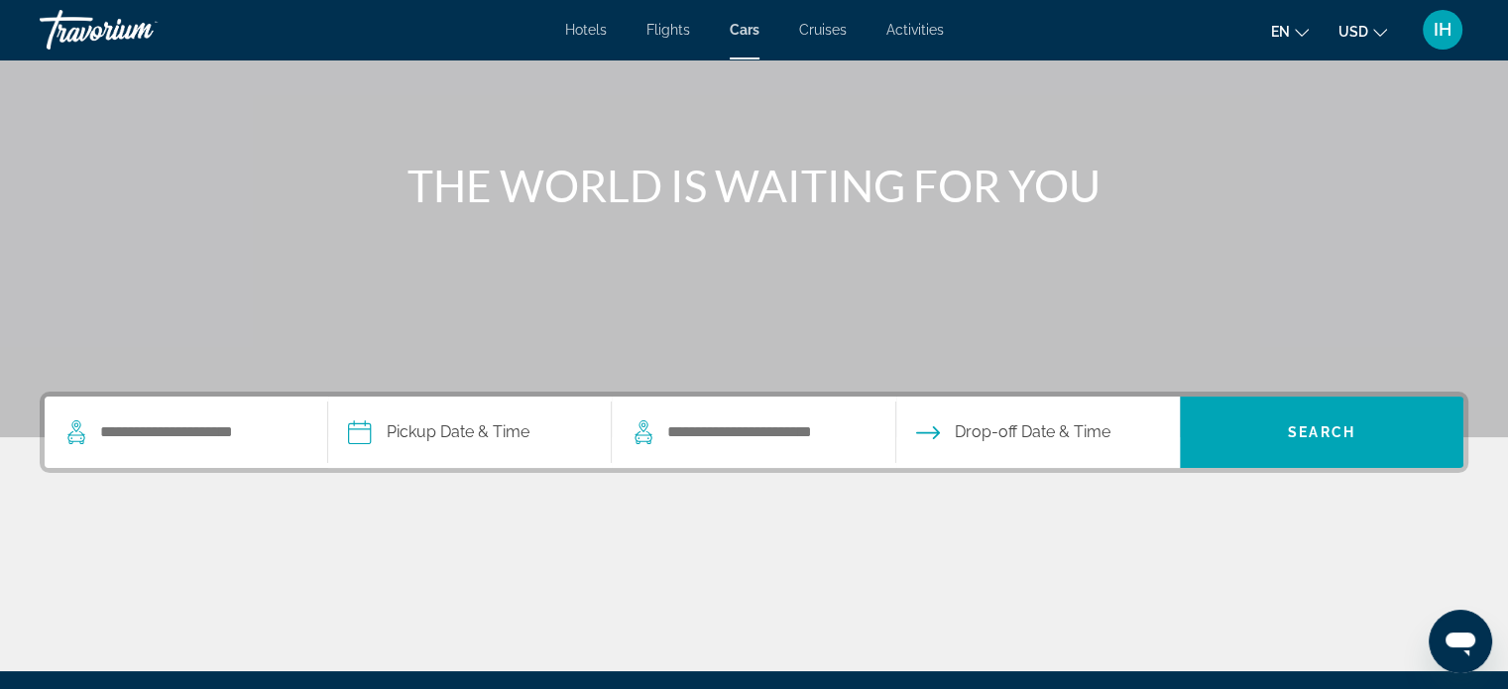
scroll to position [159, 0]
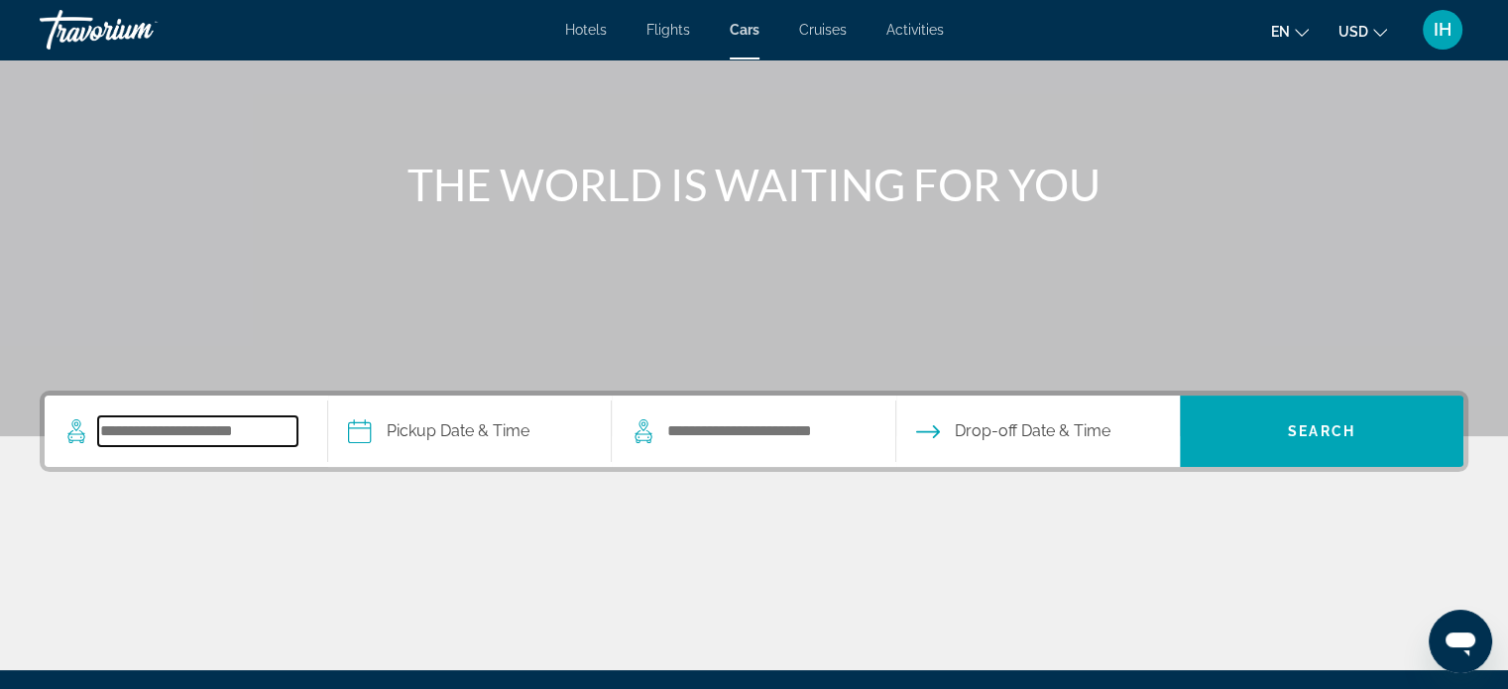
click at [214, 445] on input "Search pickup location" at bounding box center [197, 431] width 199 height 30
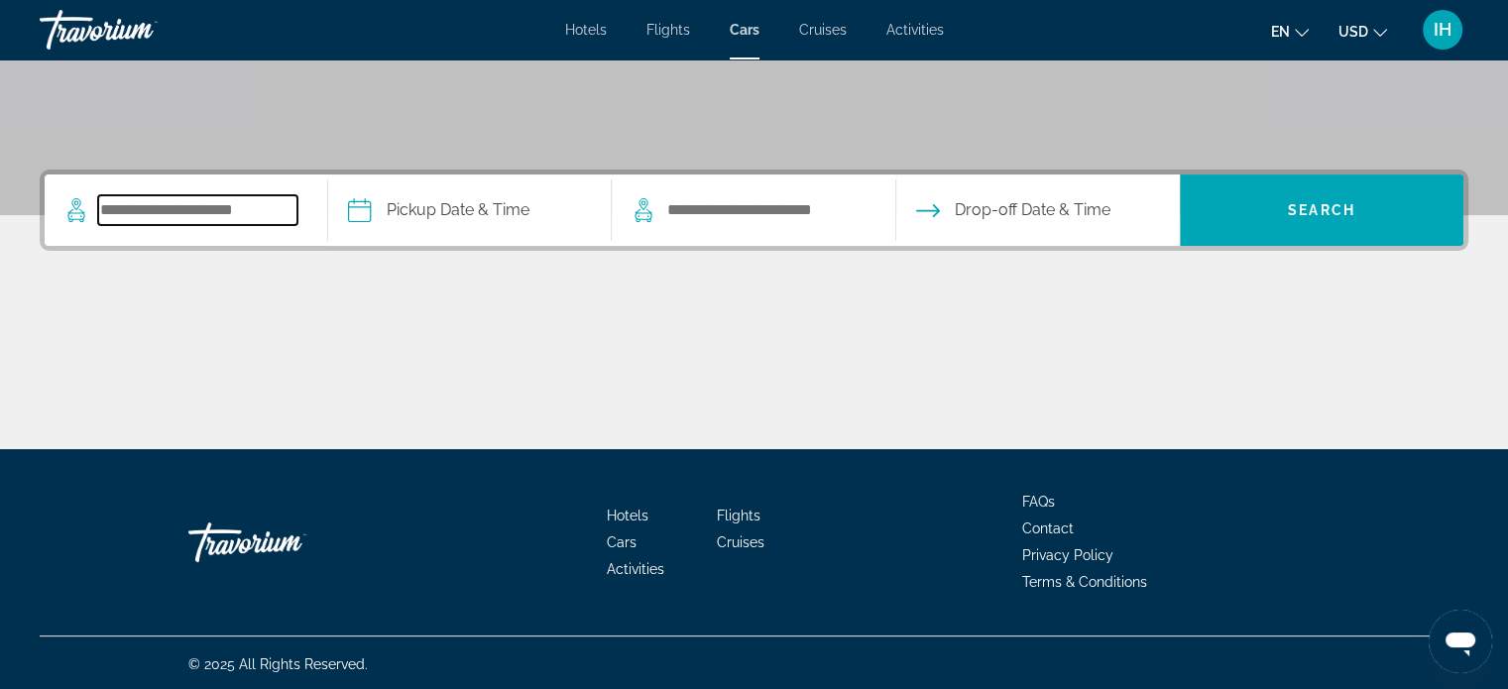
scroll to position [382, 0]
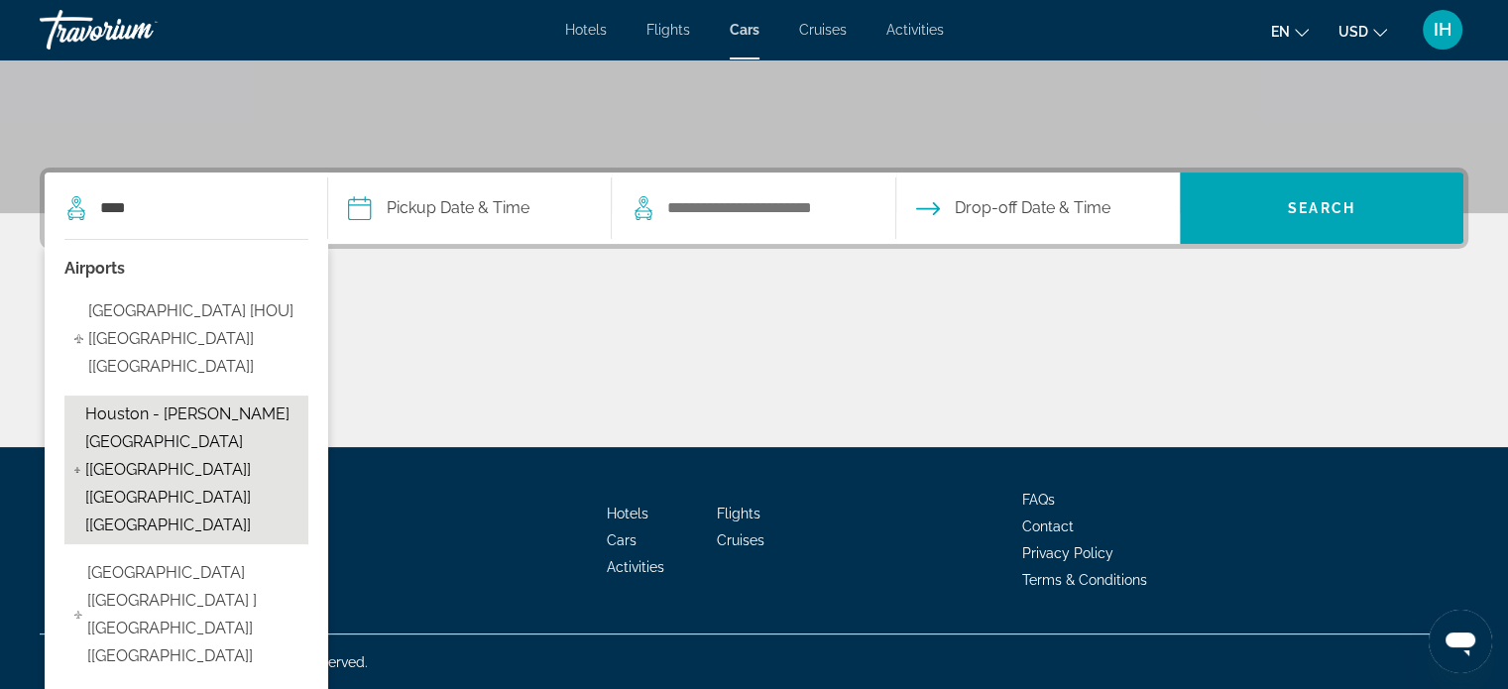
click at [186, 401] on span "Houston - George Bush Intc Airport [IAH] [TX] [US]" at bounding box center [191, 470] width 213 height 139
type input "**********"
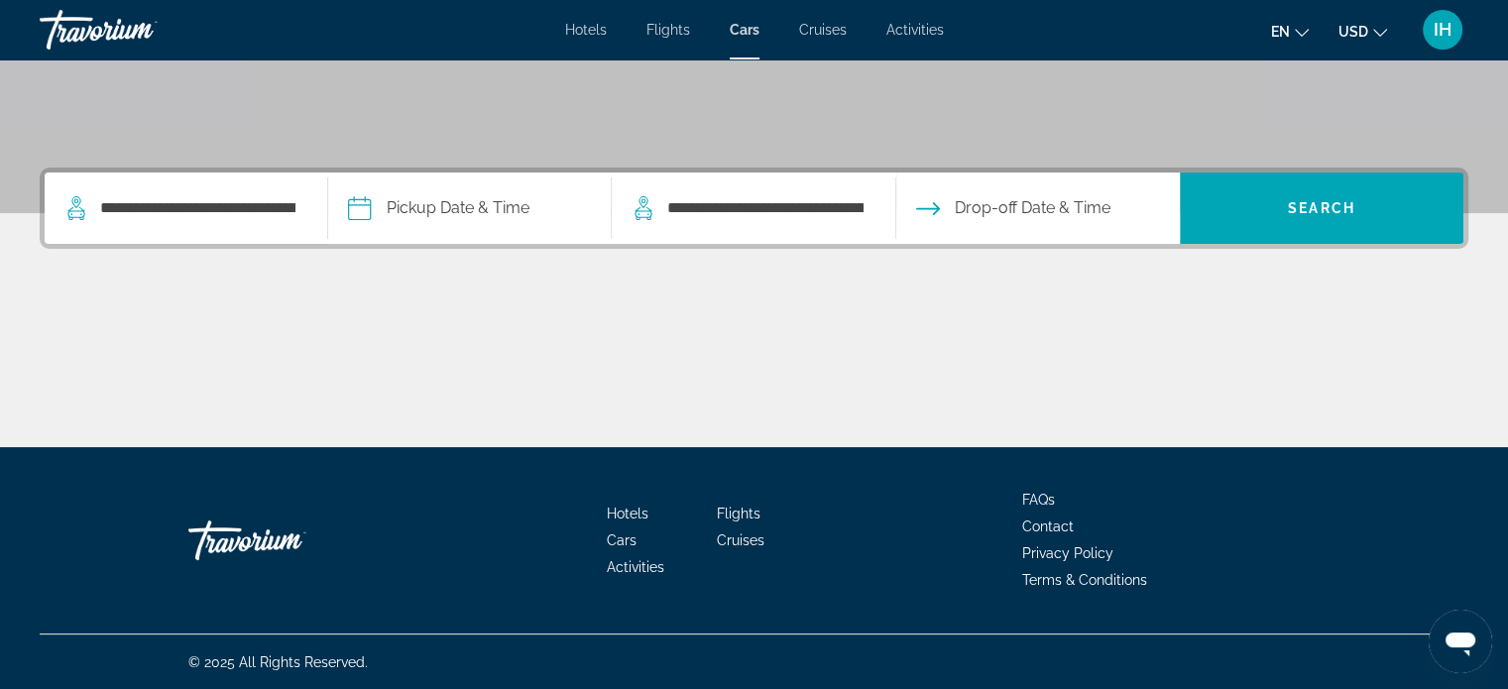
click at [490, 192] on input "Pickup date" at bounding box center [469, 211] width 292 height 77
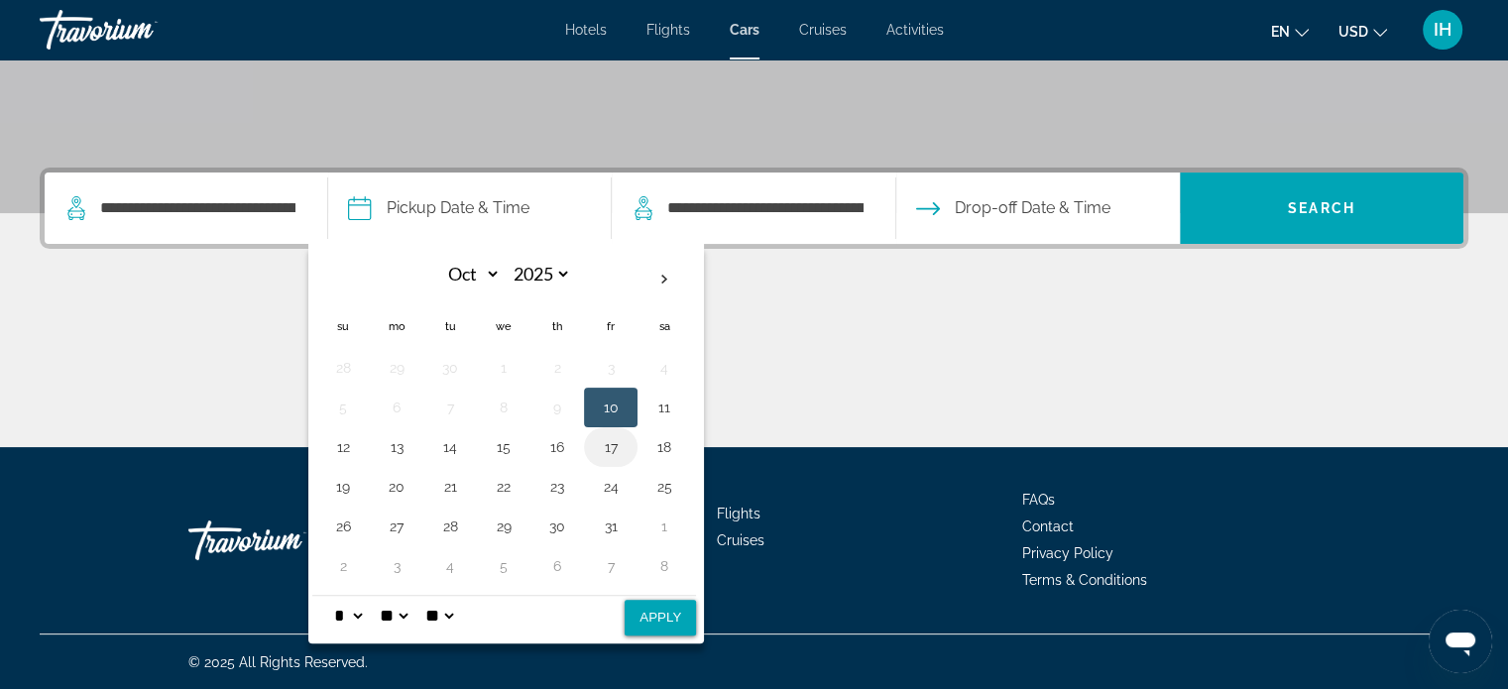
click at [613, 440] on button "17" at bounding box center [611, 447] width 32 height 28
click at [564, 443] on button "16" at bounding box center [557, 447] width 32 height 28
click at [657, 625] on button "Apply" at bounding box center [660, 618] width 71 height 36
type input "**********"
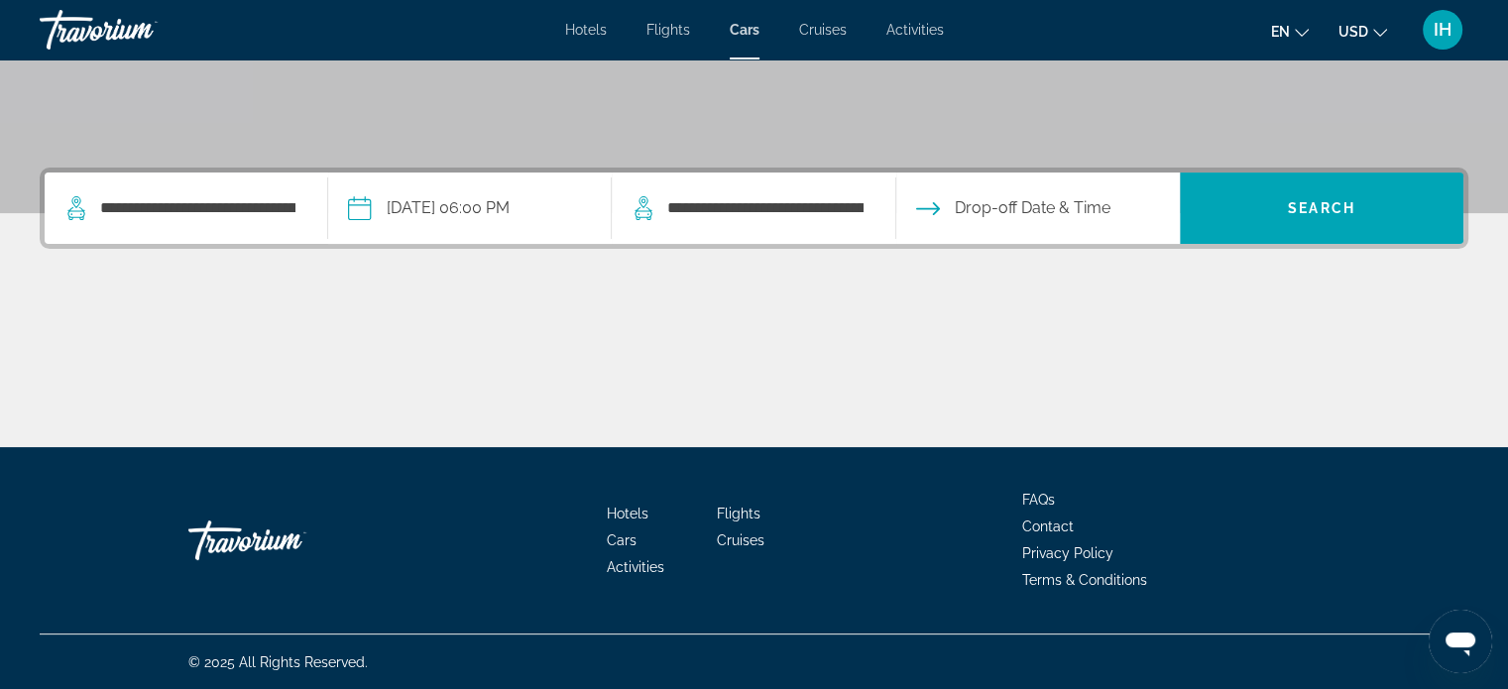
click at [1068, 200] on input "Drop-off date" at bounding box center [1037, 211] width 292 height 77
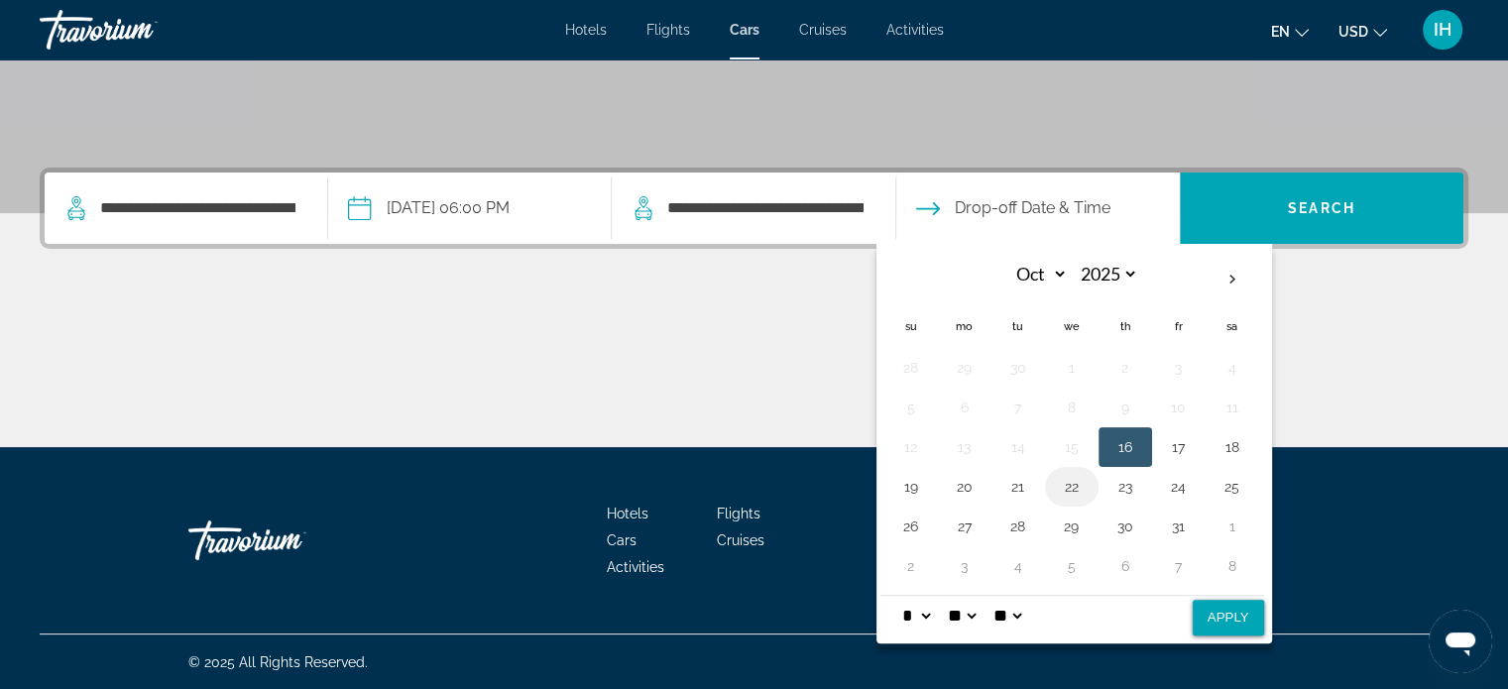
click at [1064, 483] on button "22" at bounding box center [1072, 487] width 32 height 28
click at [1208, 625] on button "Apply" at bounding box center [1228, 618] width 71 height 36
type input "**********"
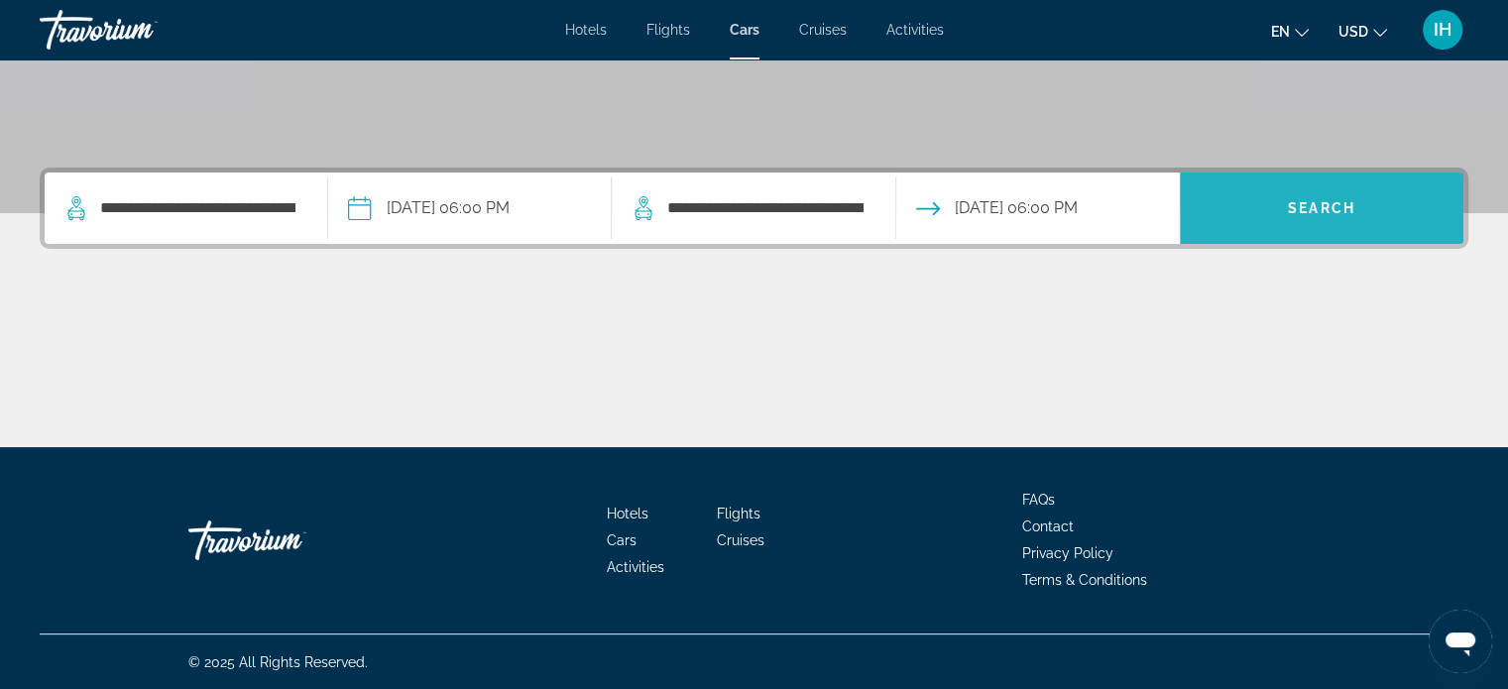
click at [1332, 192] on span "Search" at bounding box center [1322, 208] width 284 height 48
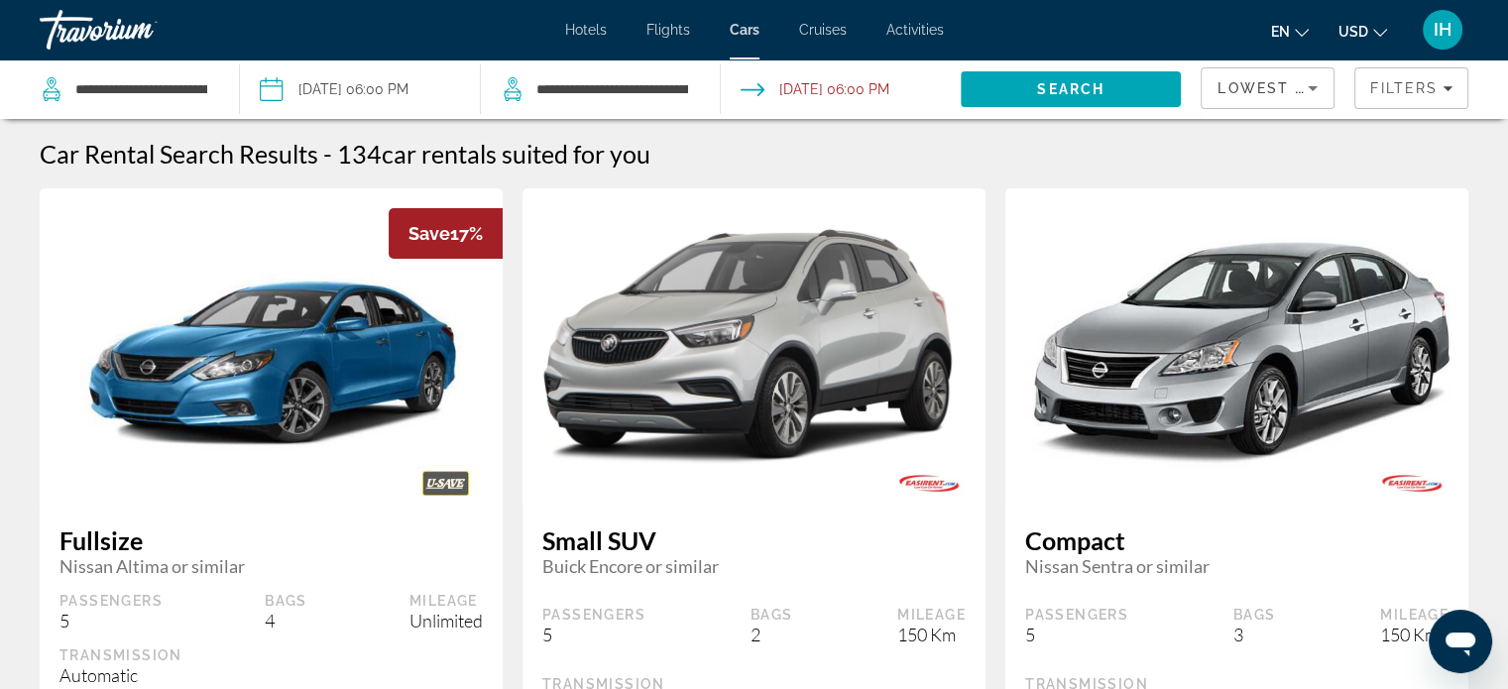
click at [809, 31] on span "Cruises" at bounding box center [823, 30] width 48 height 16
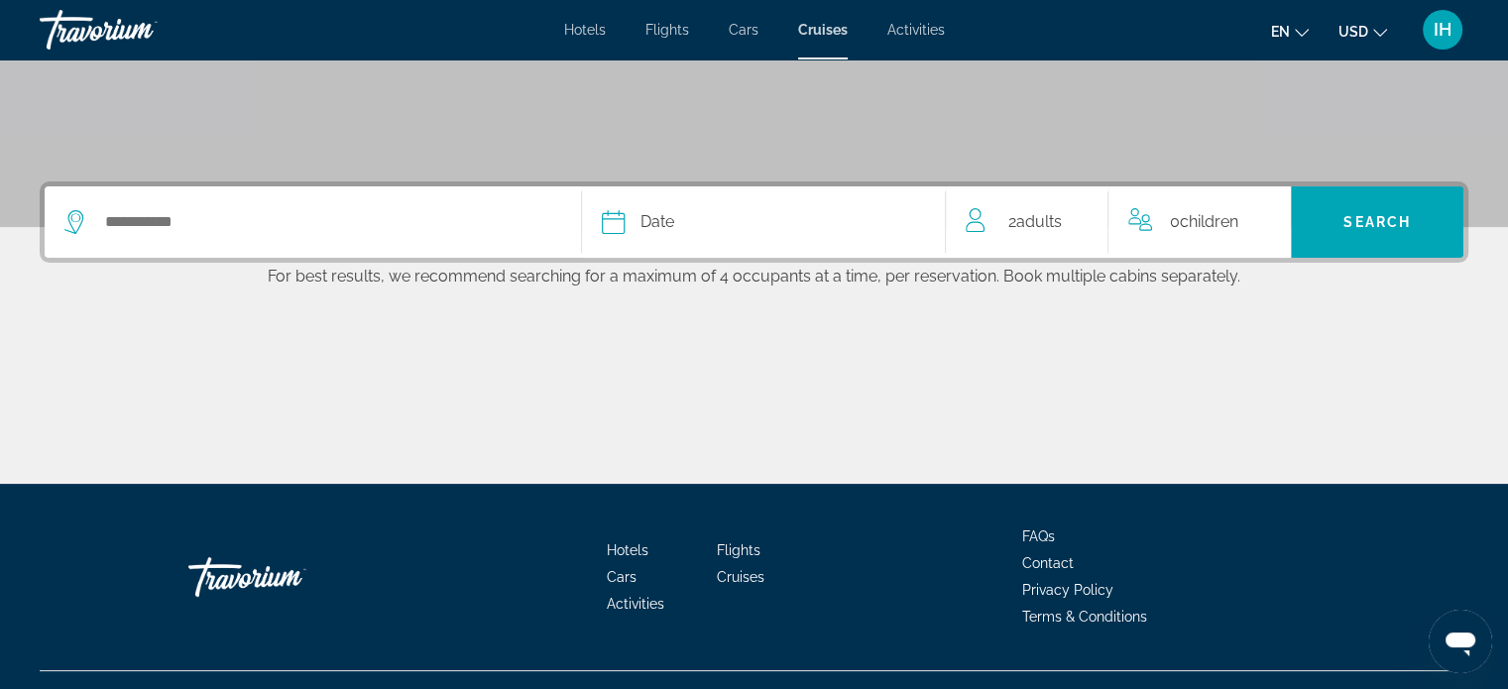
scroll to position [405, 0]
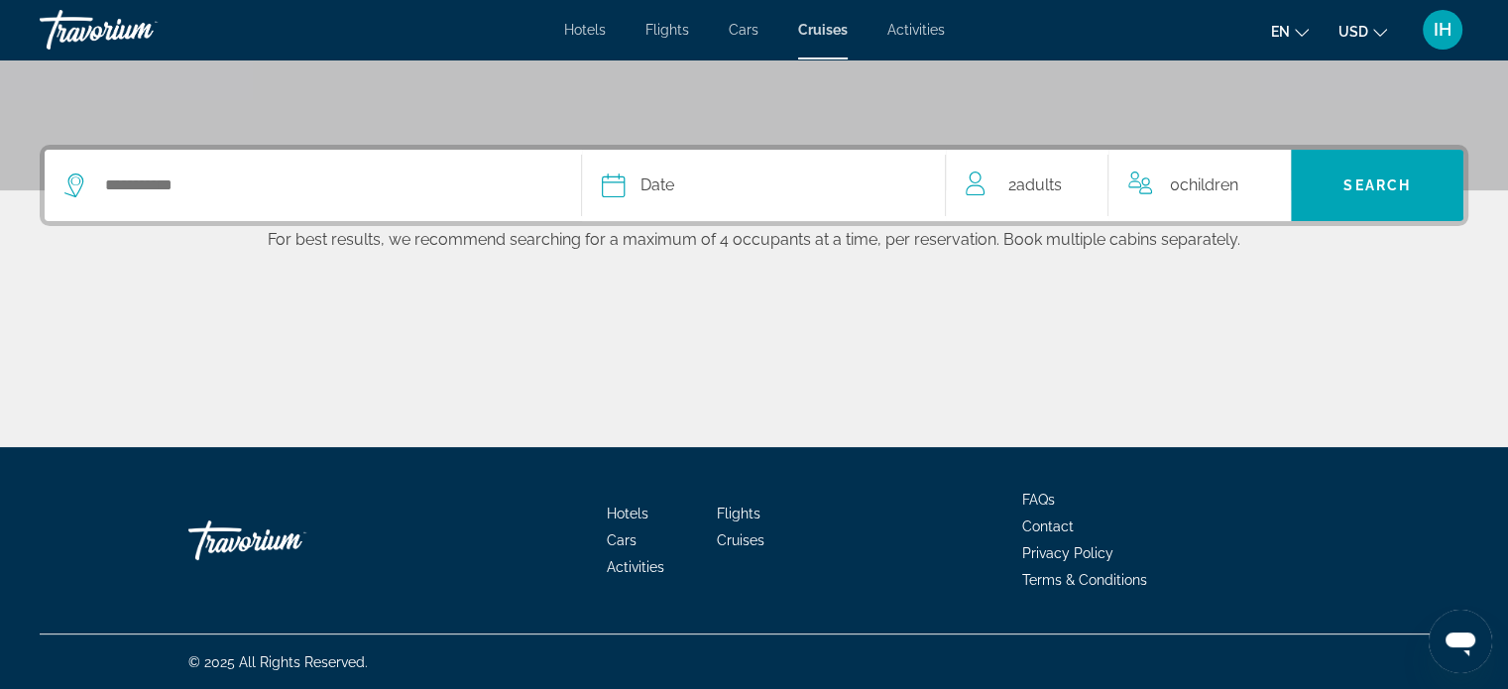
click at [107, 16] on div "Travorium" at bounding box center [139, 30] width 198 height 52
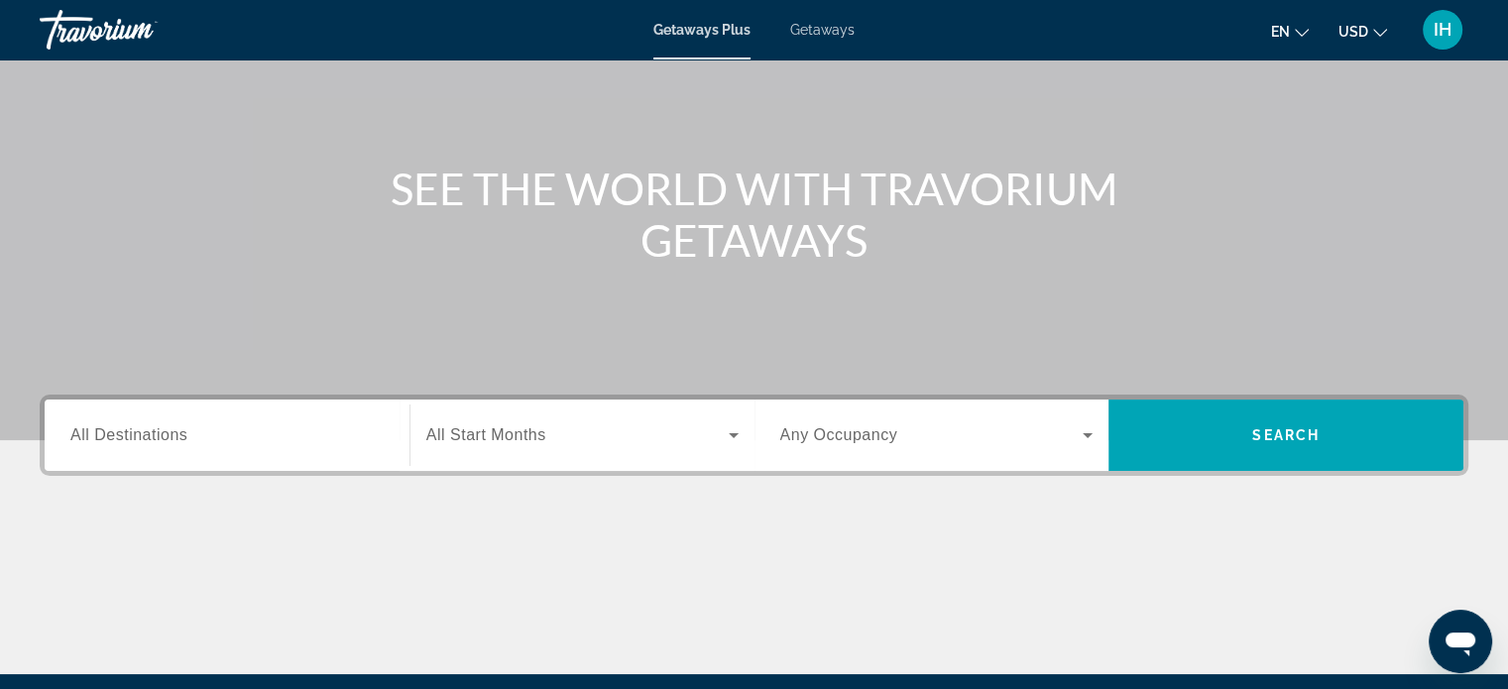
scroll to position [157, 0]
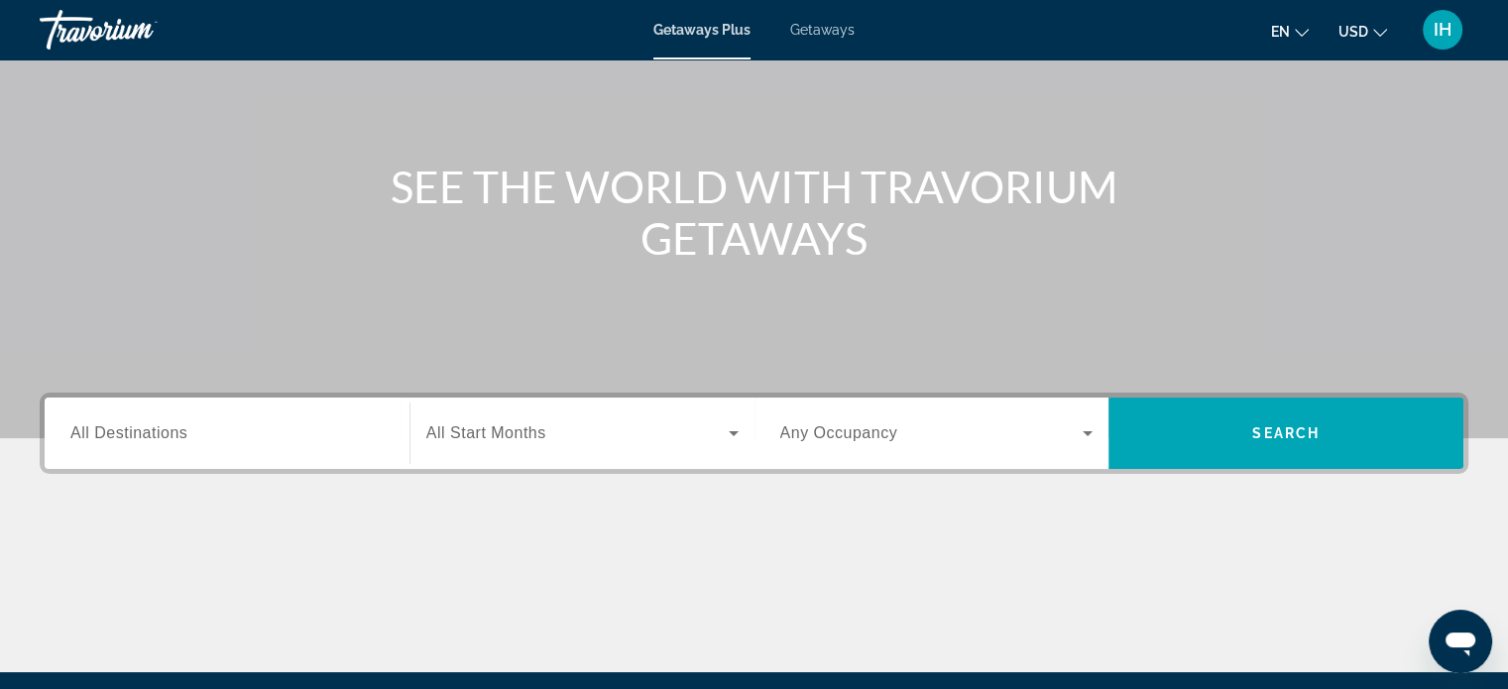
click at [631, 417] on div "Search widget" at bounding box center [582, 434] width 312 height 56
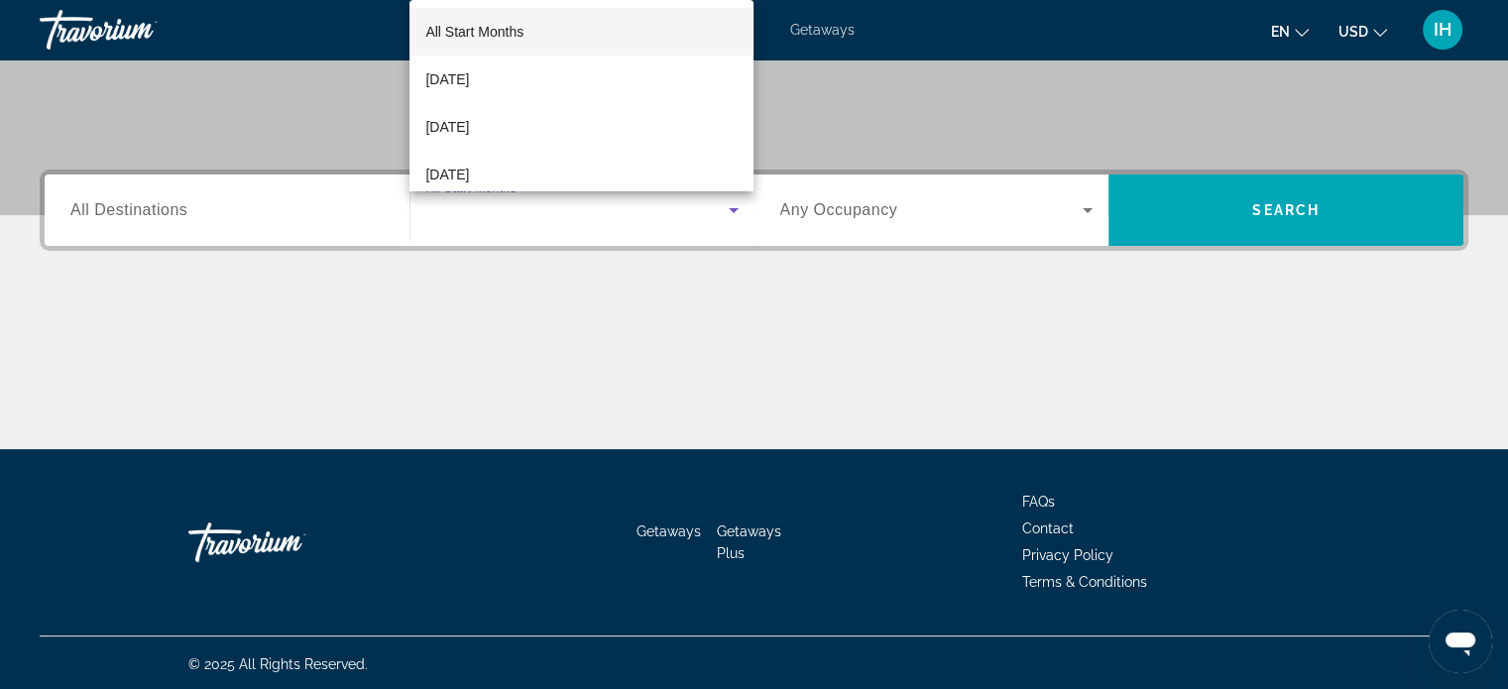
scroll to position [382, 0]
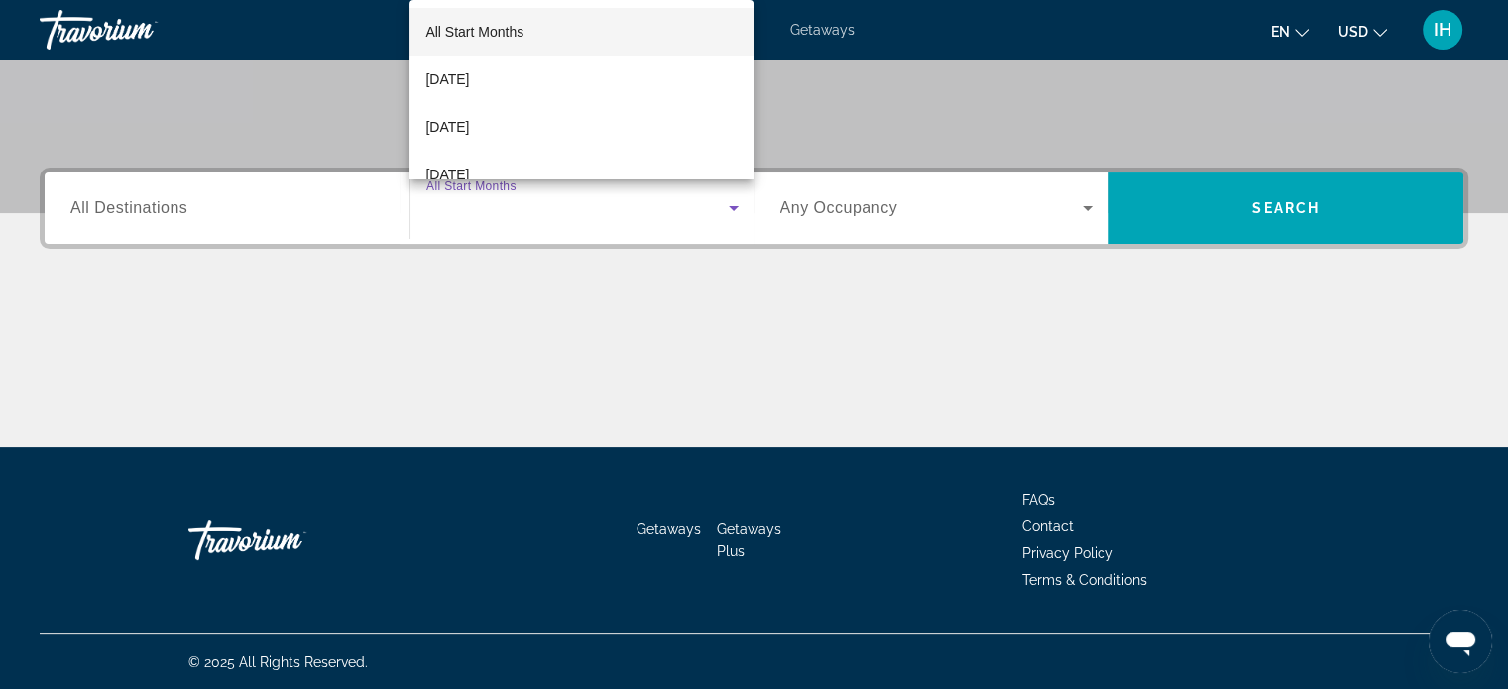
click at [633, 411] on div at bounding box center [754, 344] width 1508 height 689
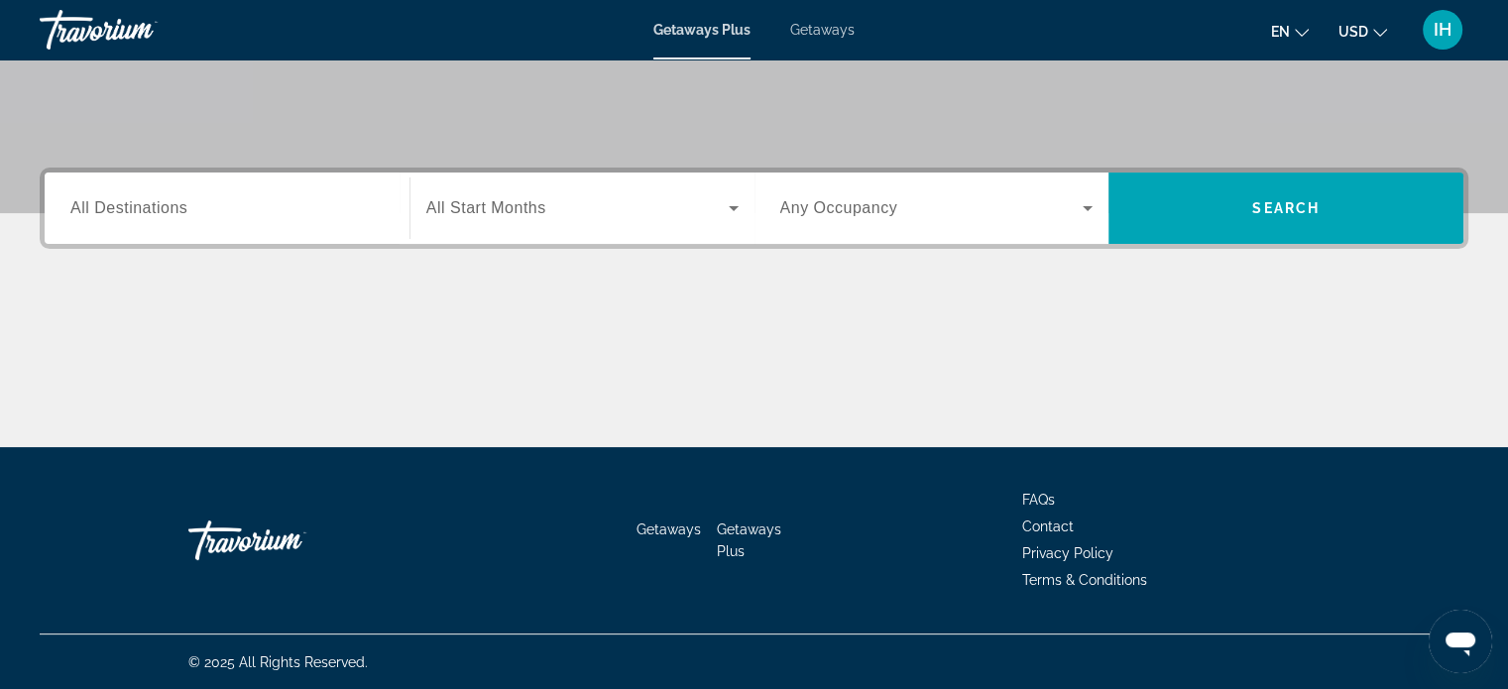
click at [635, 181] on div "Search widget" at bounding box center [582, 208] width 312 height 56
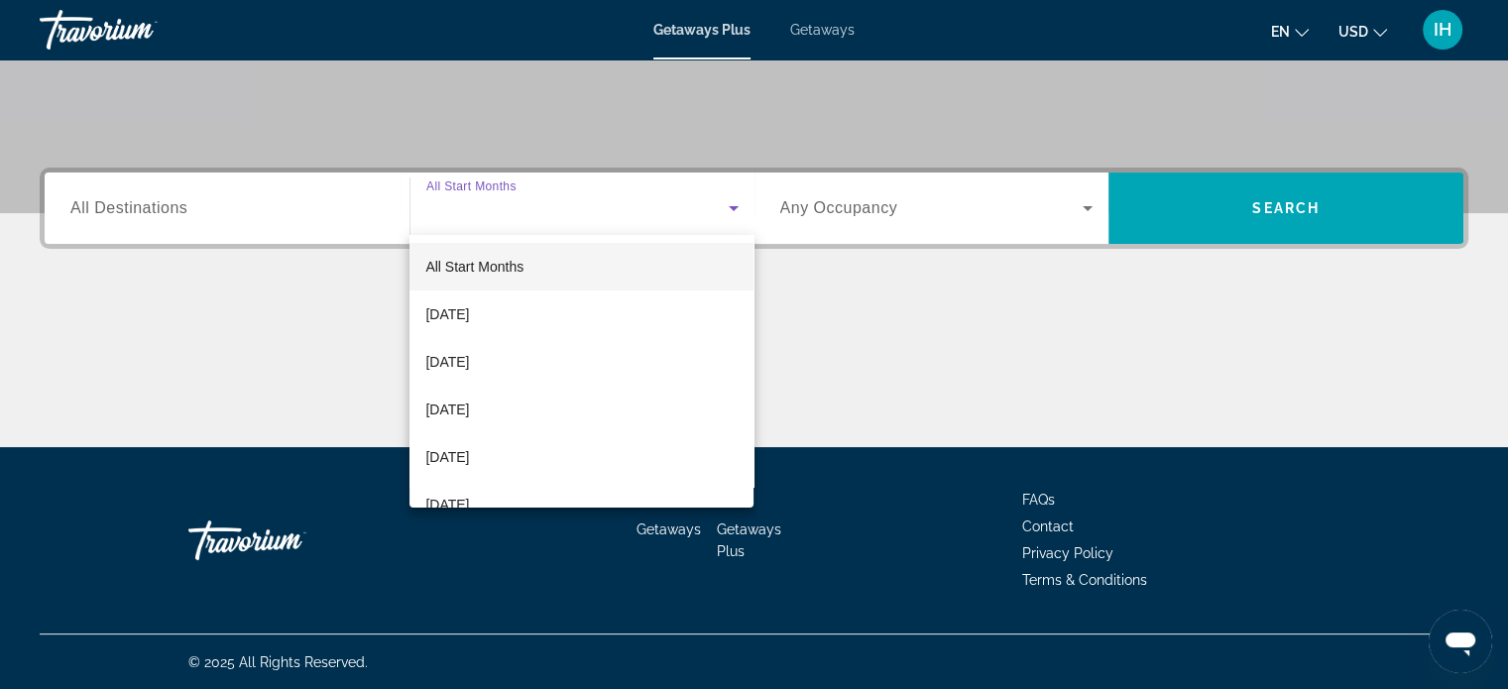
click at [998, 291] on div at bounding box center [754, 344] width 1508 height 689
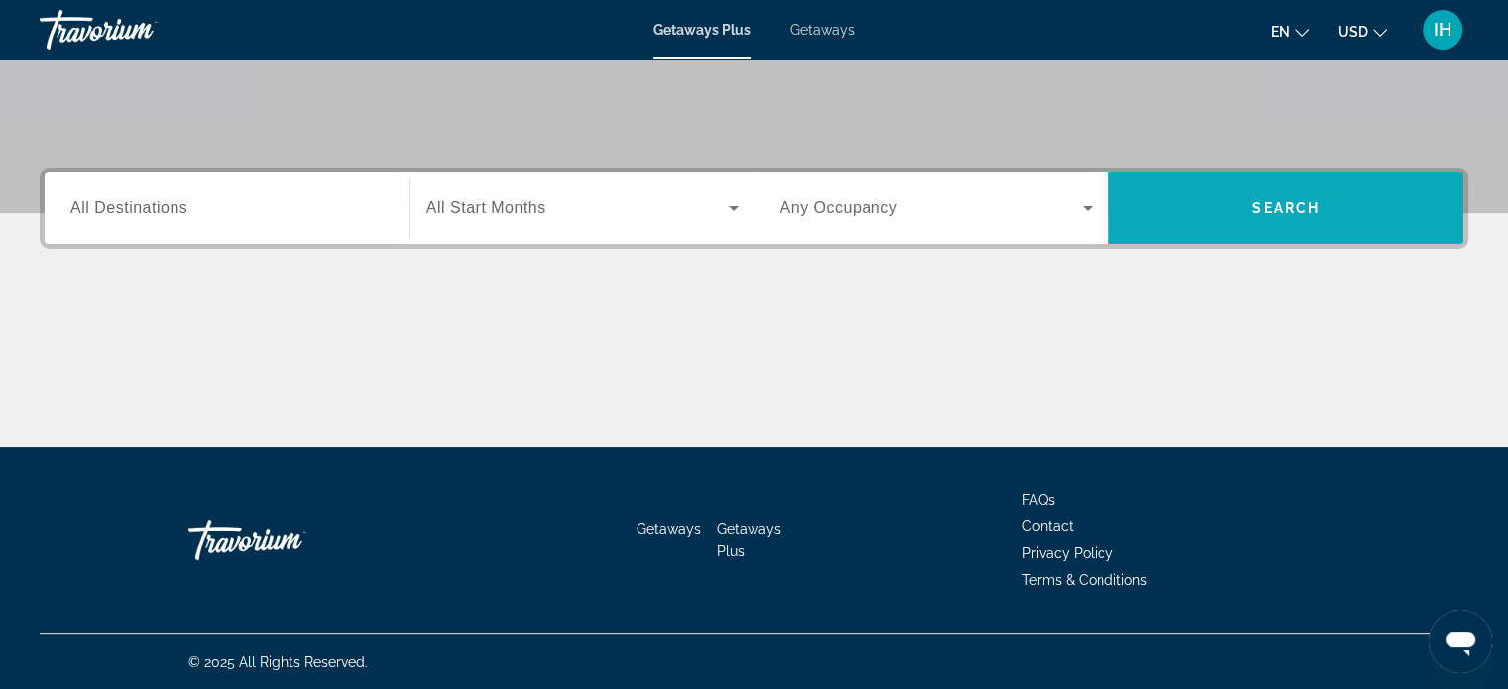
click at [1257, 208] on span "Search" at bounding box center [1285, 208] width 67 height 16
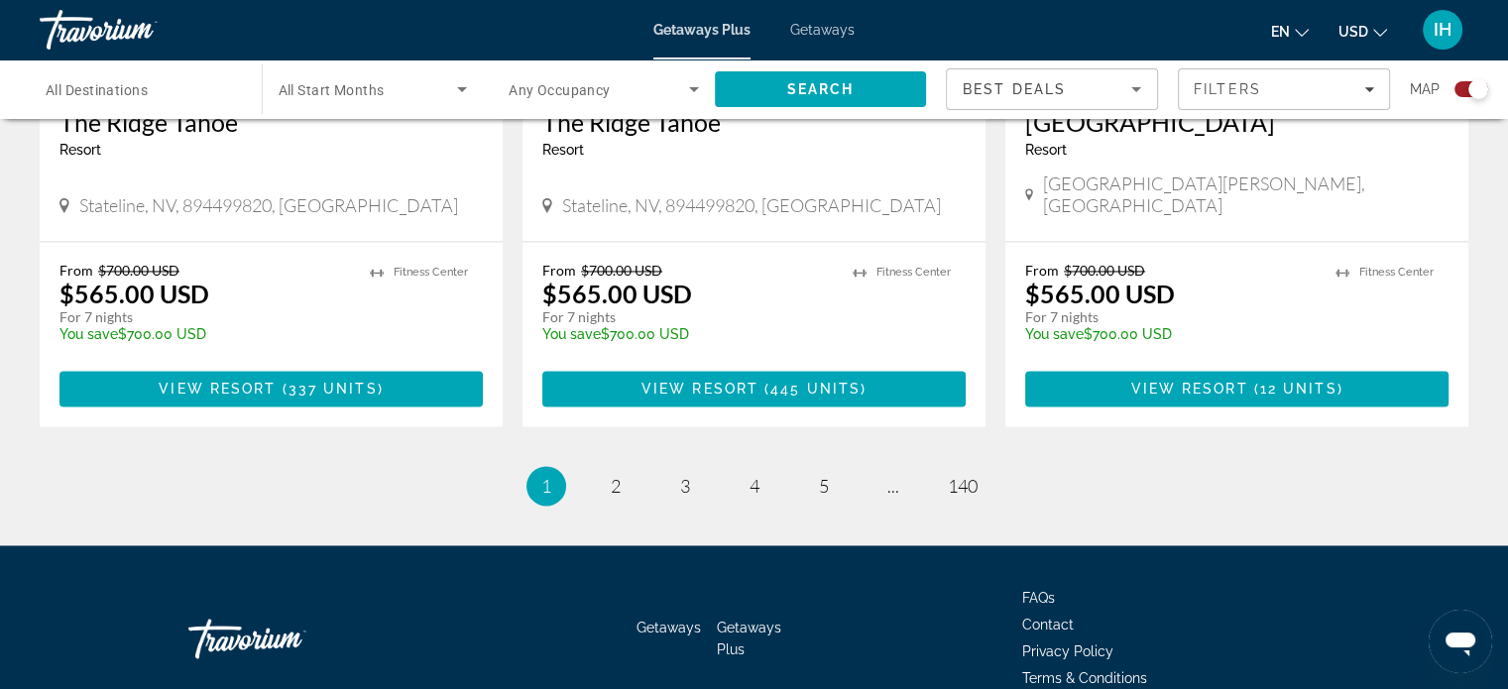
scroll to position [3092, 0]
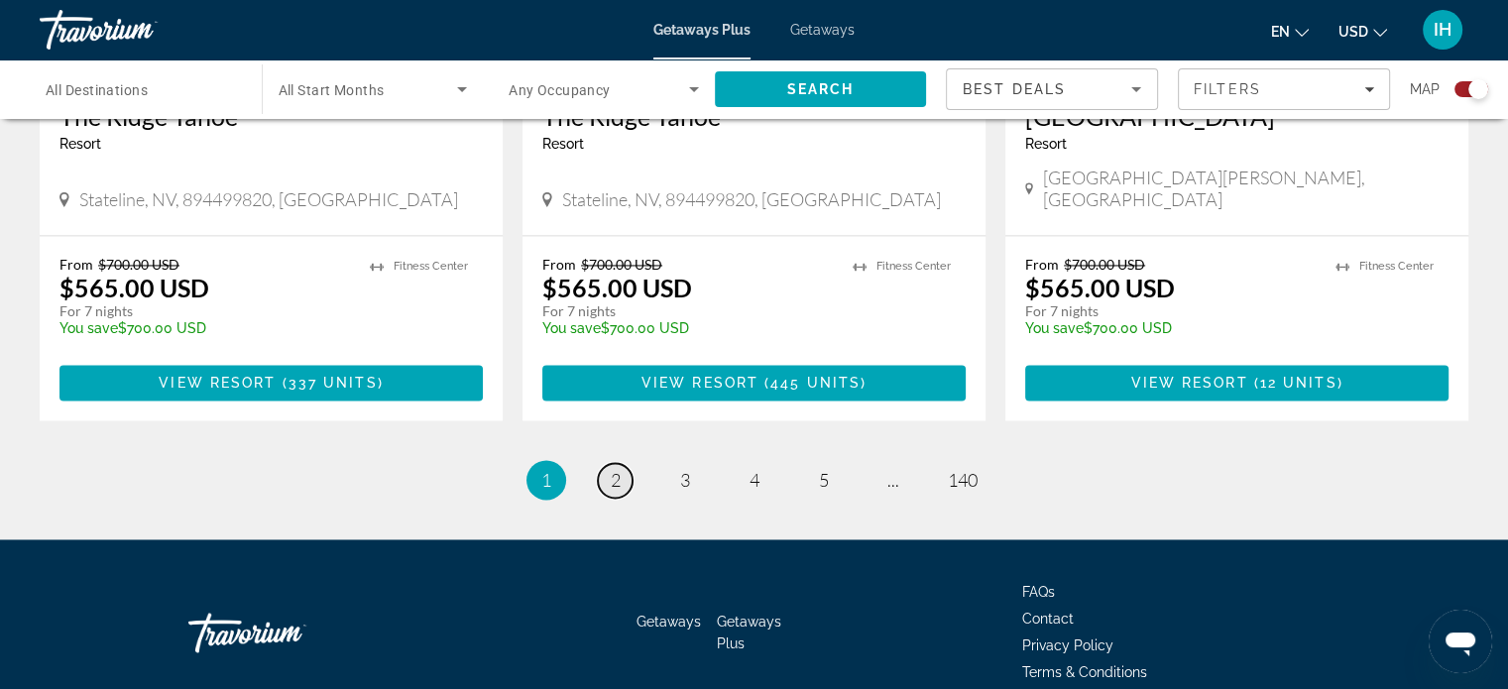
click at [610, 463] on link "page 2" at bounding box center [615, 480] width 35 height 35
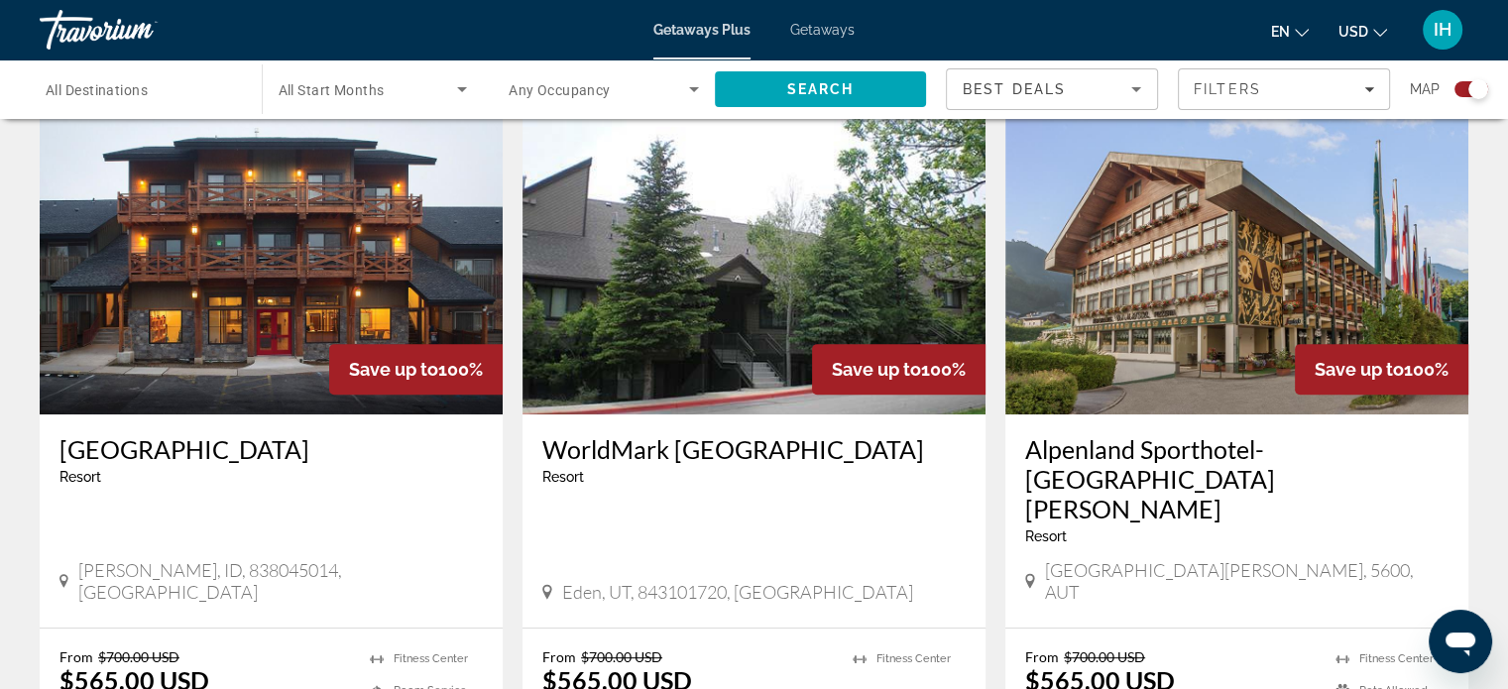
scroll to position [705, 0]
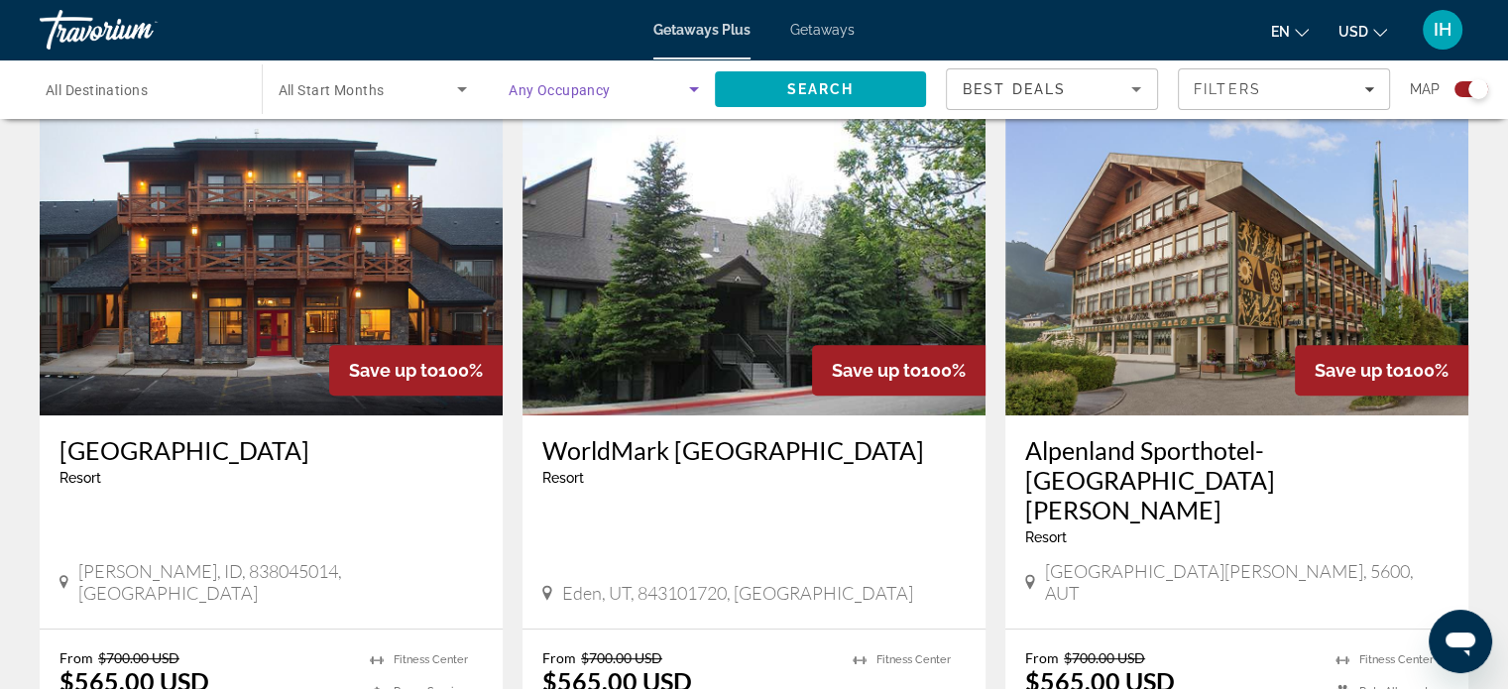
click at [684, 91] on icon "Search widget" at bounding box center [694, 89] width 24 height 24
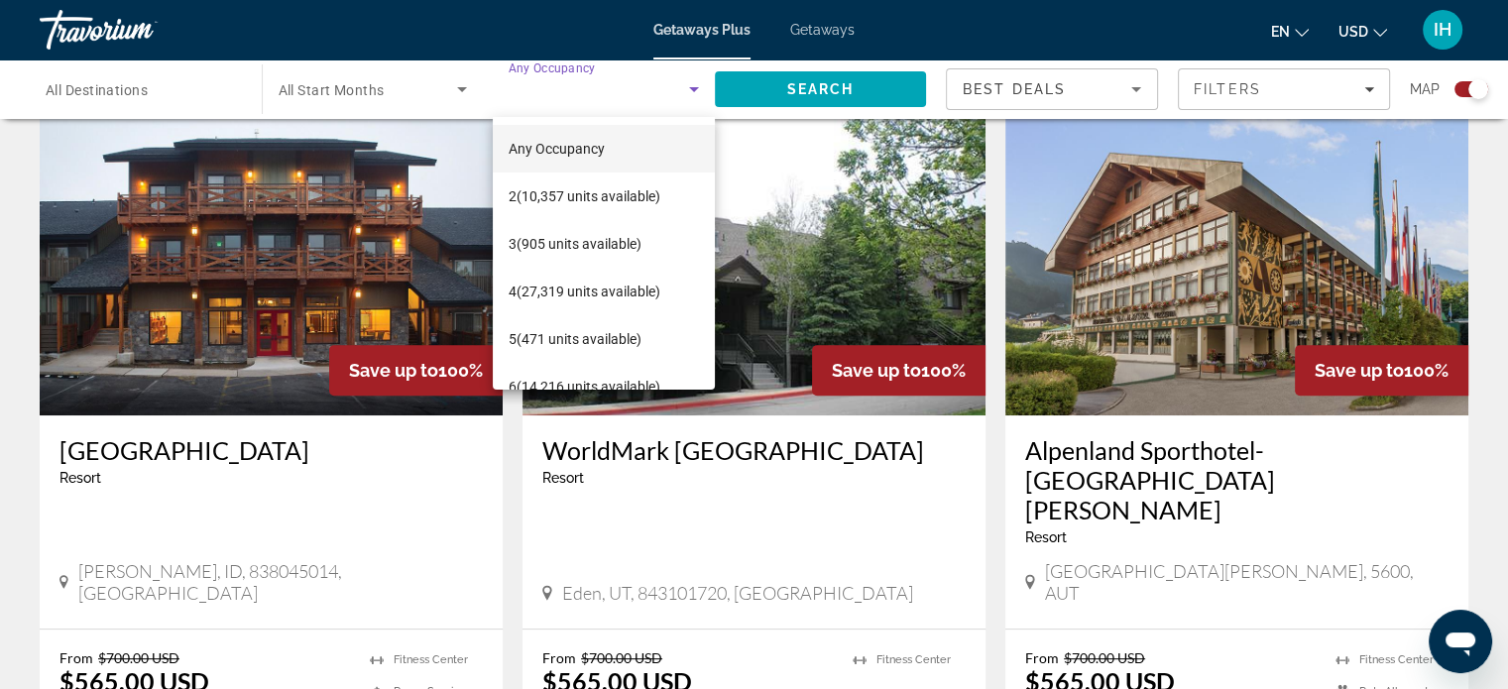
click at [437, 96] on div at bounding box center [754, 344] width 1508 height 689
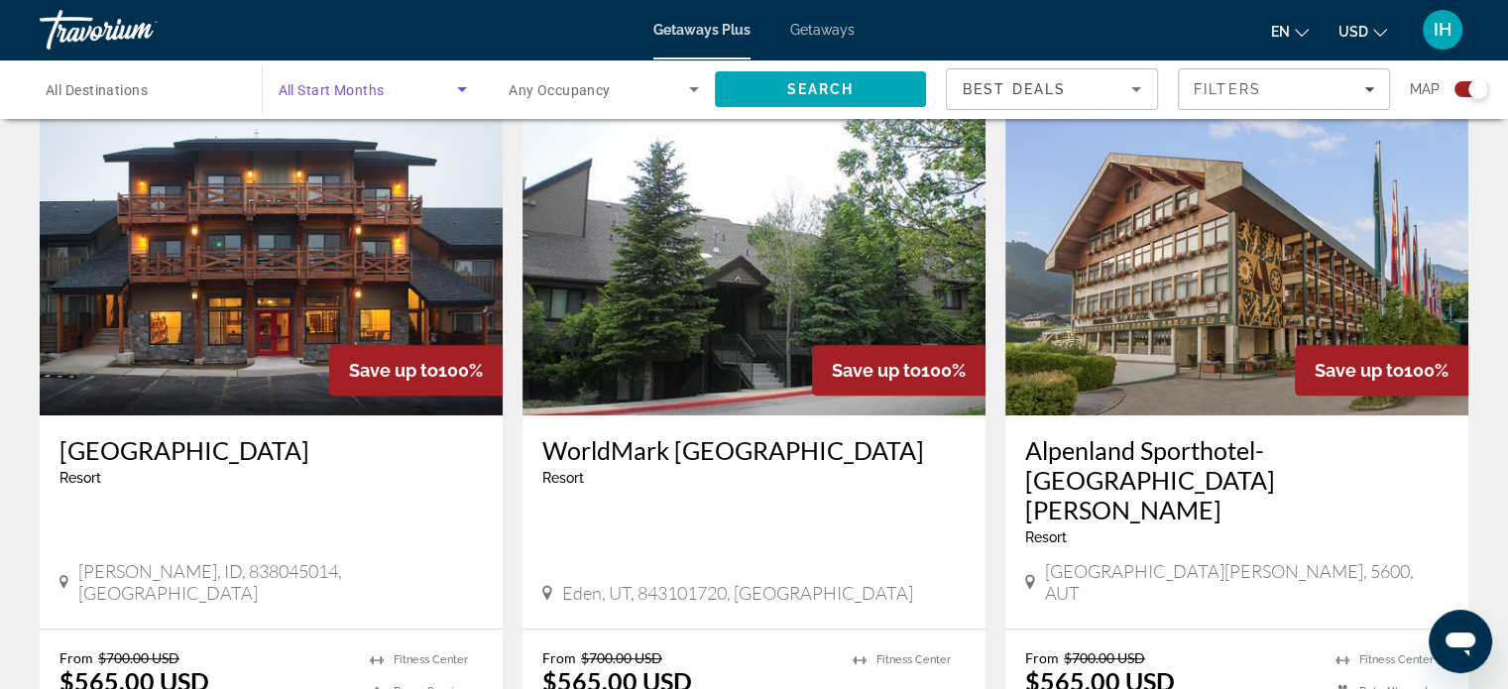
click at [437, 96] on span "Search widget" at bounding box center [368, 89] width 179 height 24
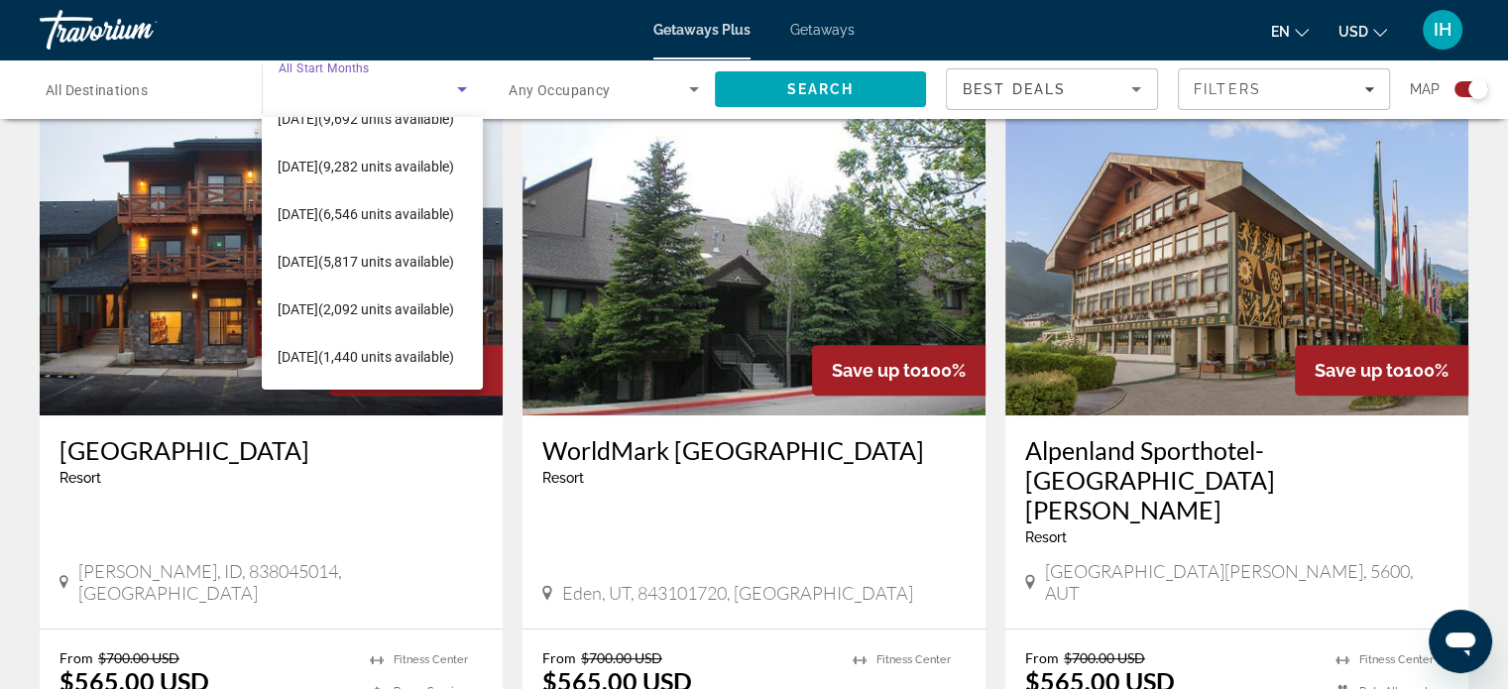
scroll to position [171, 0]
click at [382, 204] on span "[DATE] (6,546 units available)" at bounding box center [366, 216] width 176 height 24
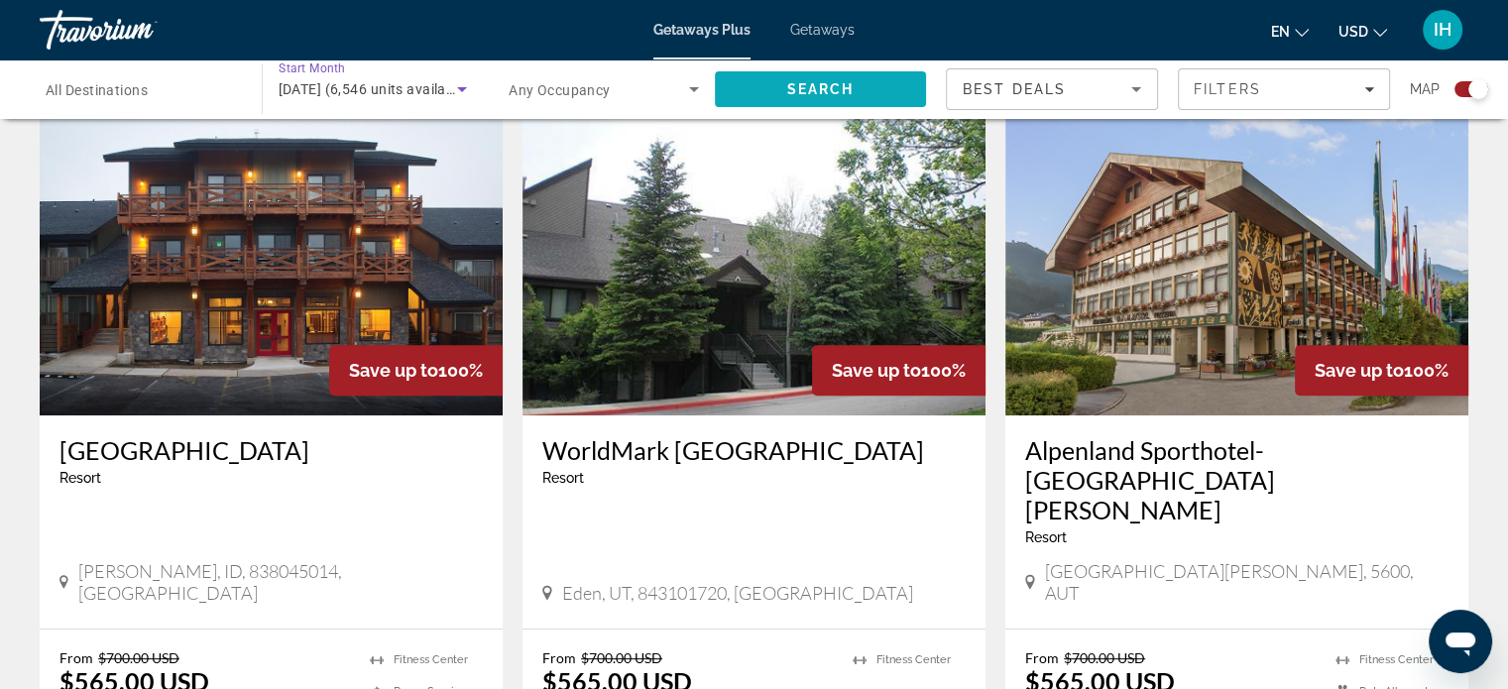
click at [804, 69] on span "Search" at bounding box center [821, 89] width 212 height 48
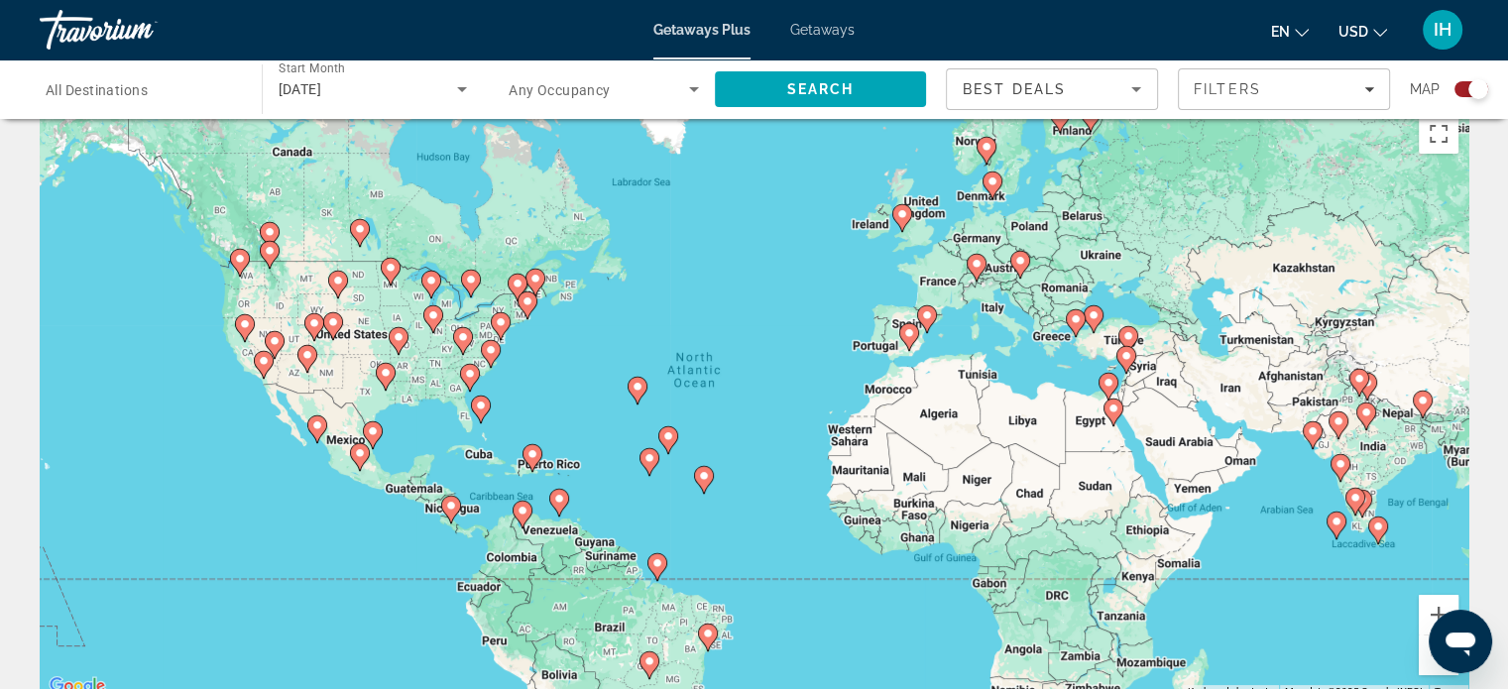
scroll to position [28, 0]
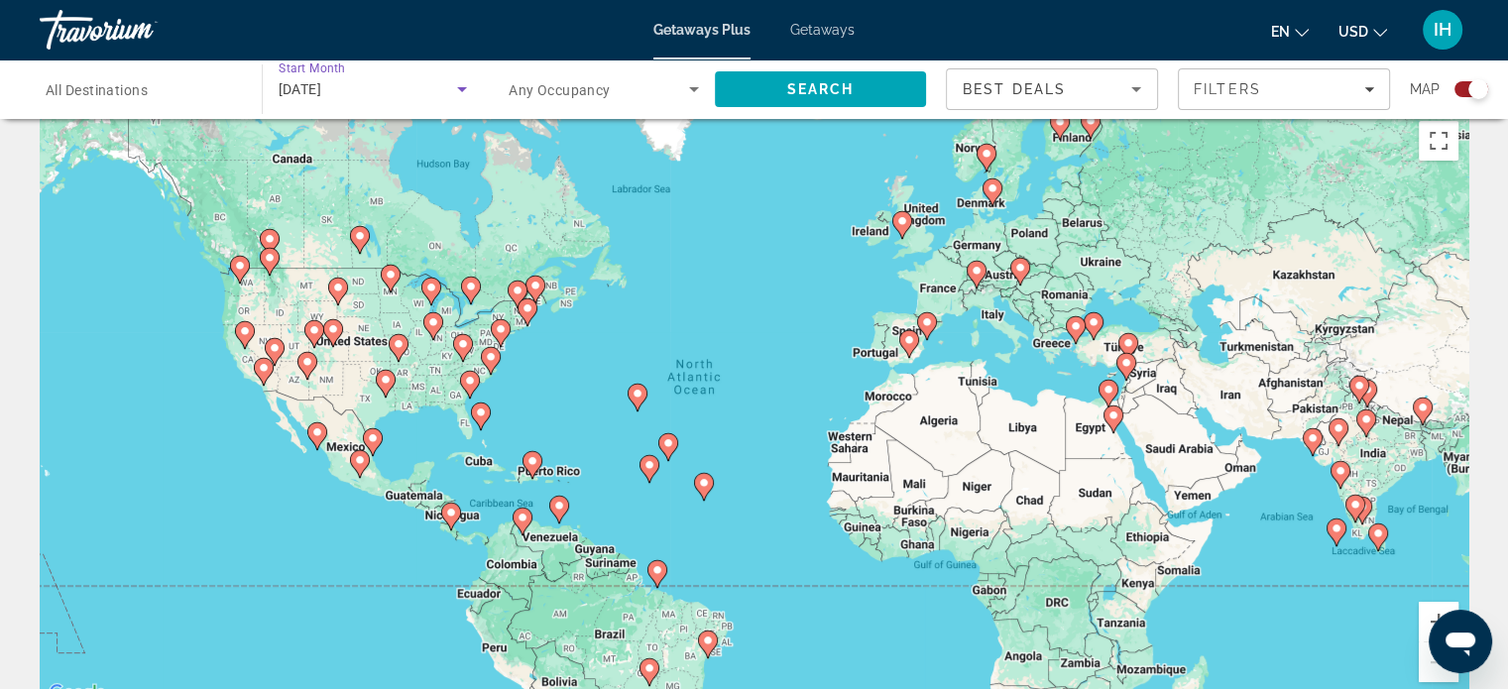
click at [410, 77] on div "[DATE]" at bounding box center [368, 89] width 179 height 24
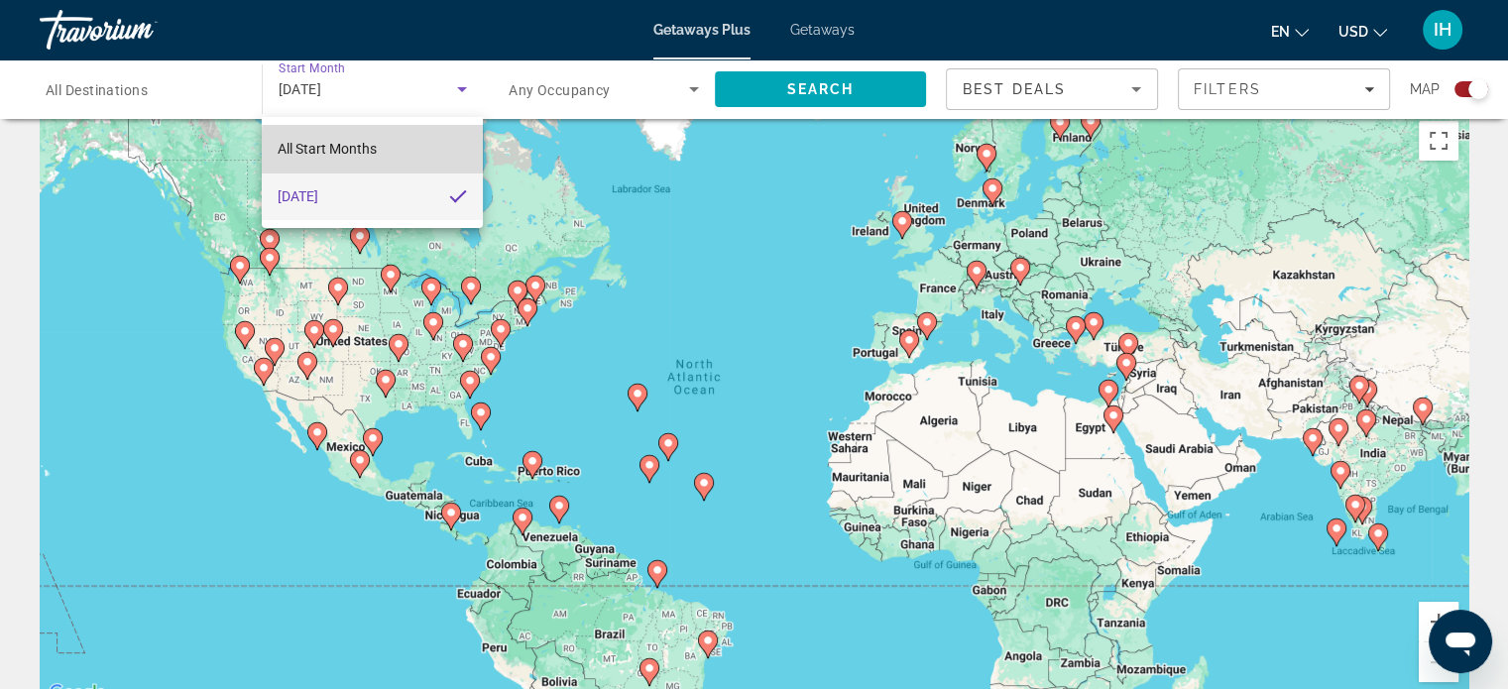
click at [383, 151] on mat-option "All Start Months" at bounding box center [372, 149] width 221 height 48
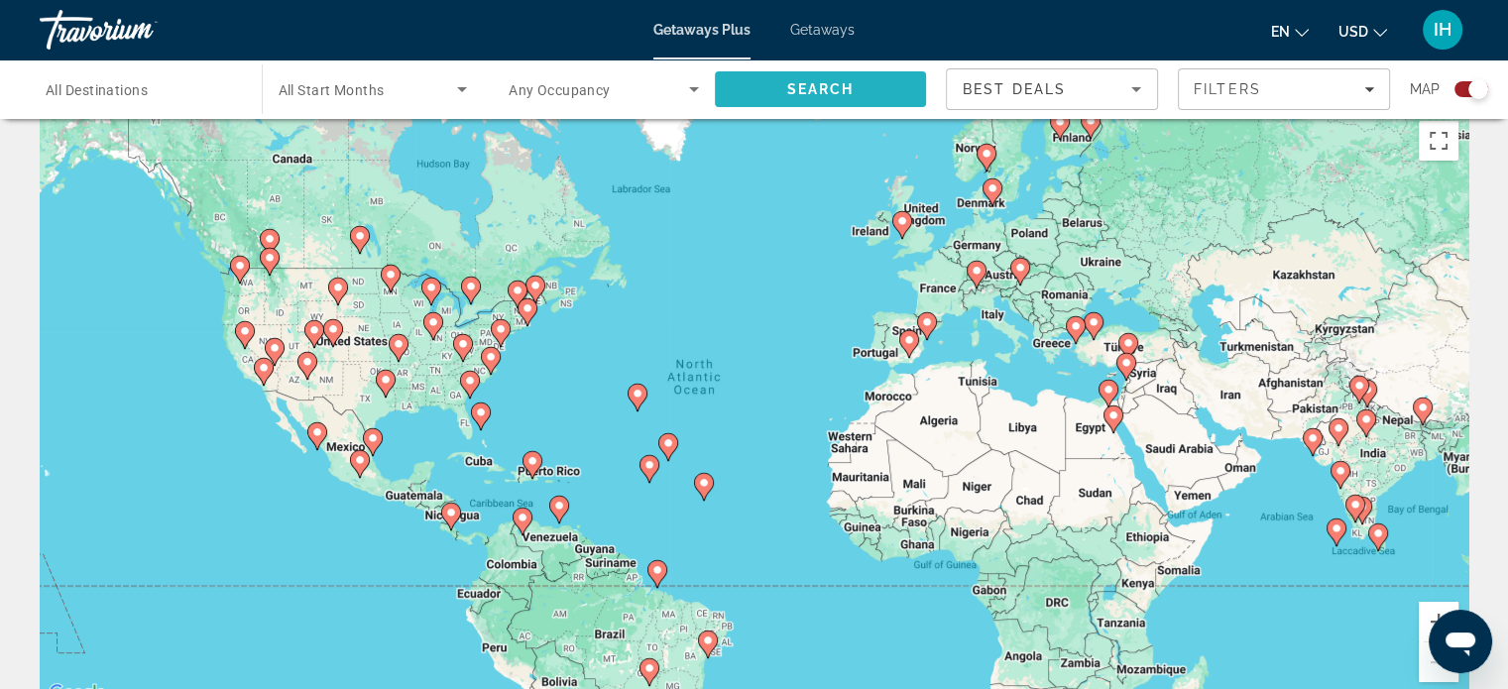
click at [816, 96] on span "Search" at bounding box center [819, 89] width 67 height 16
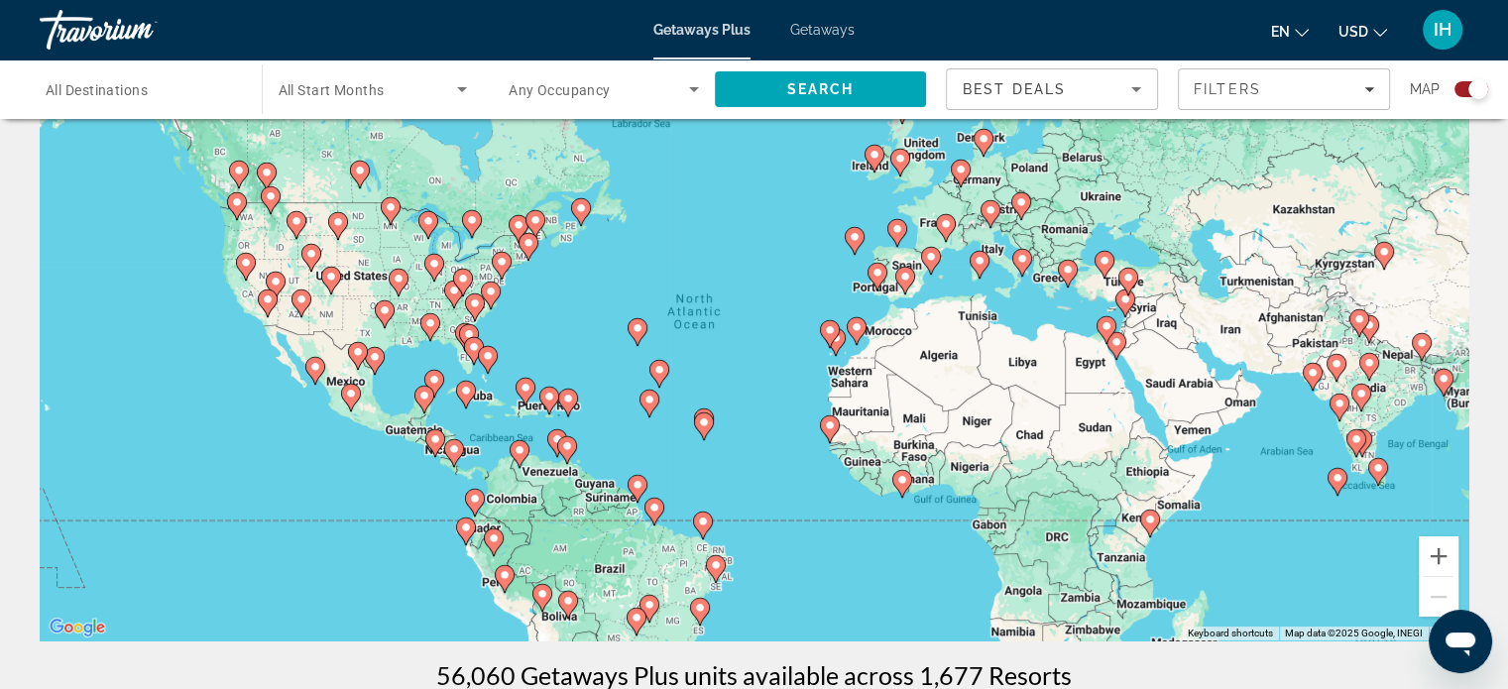
scroll to position [99, 0]
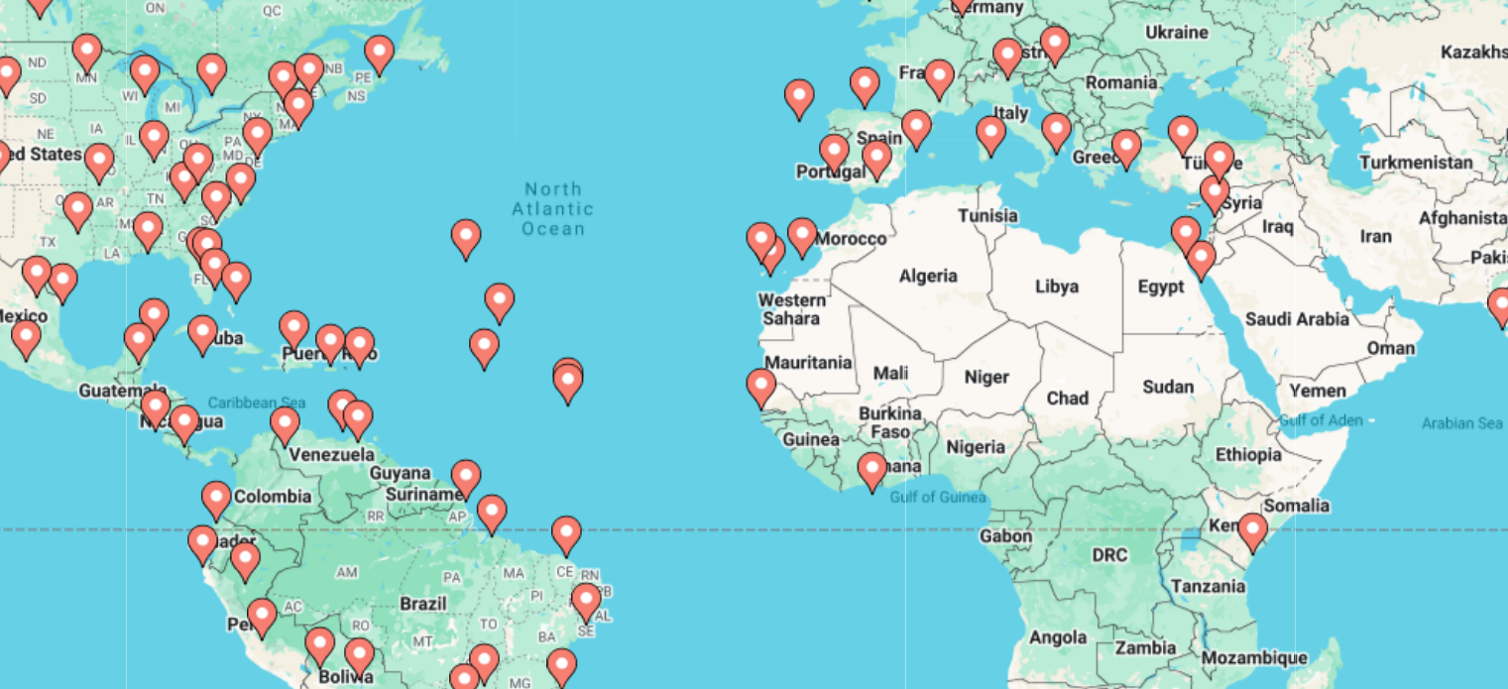
click at [958, 481] on div "To activate drag with keyboard, press Alt + Enter. Once in keyboard drag state,…" at bounding box center [754, 335] width 1429 height 595
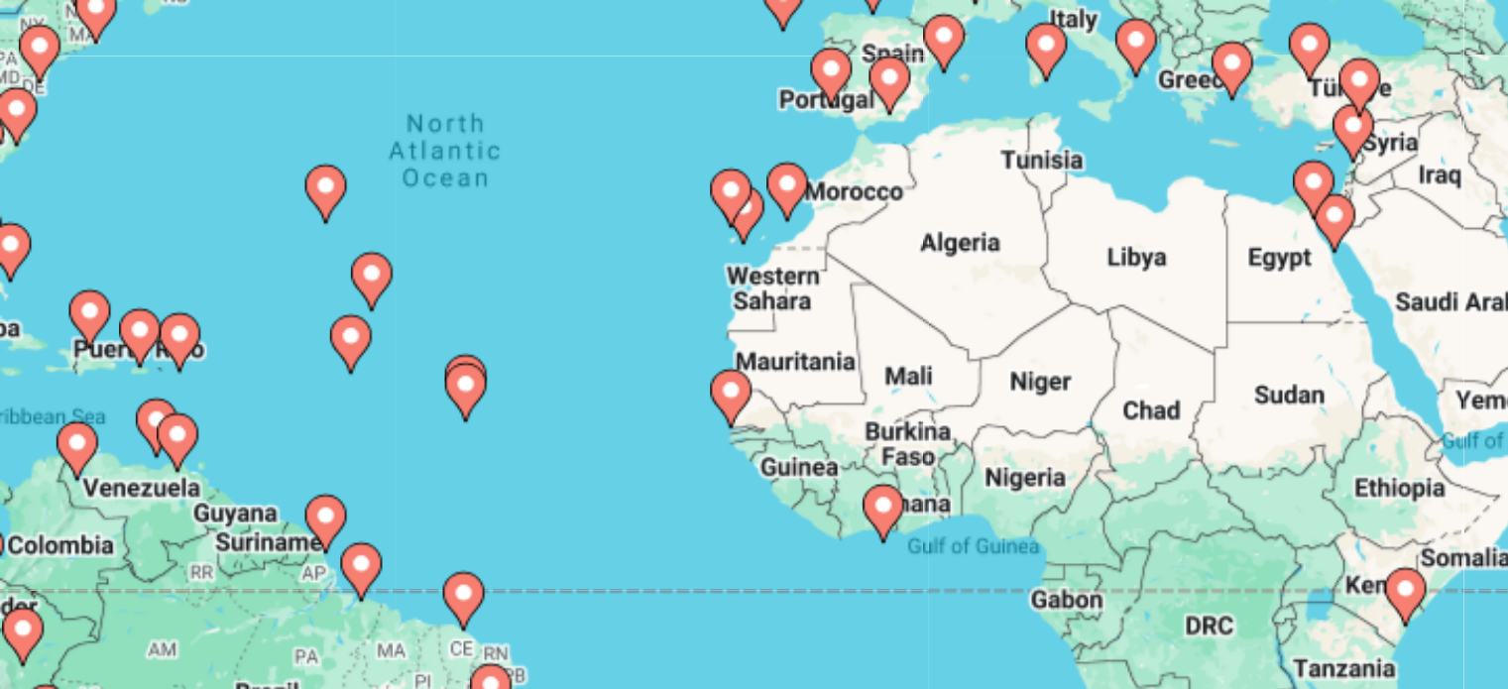
scroll to position [100, 0]
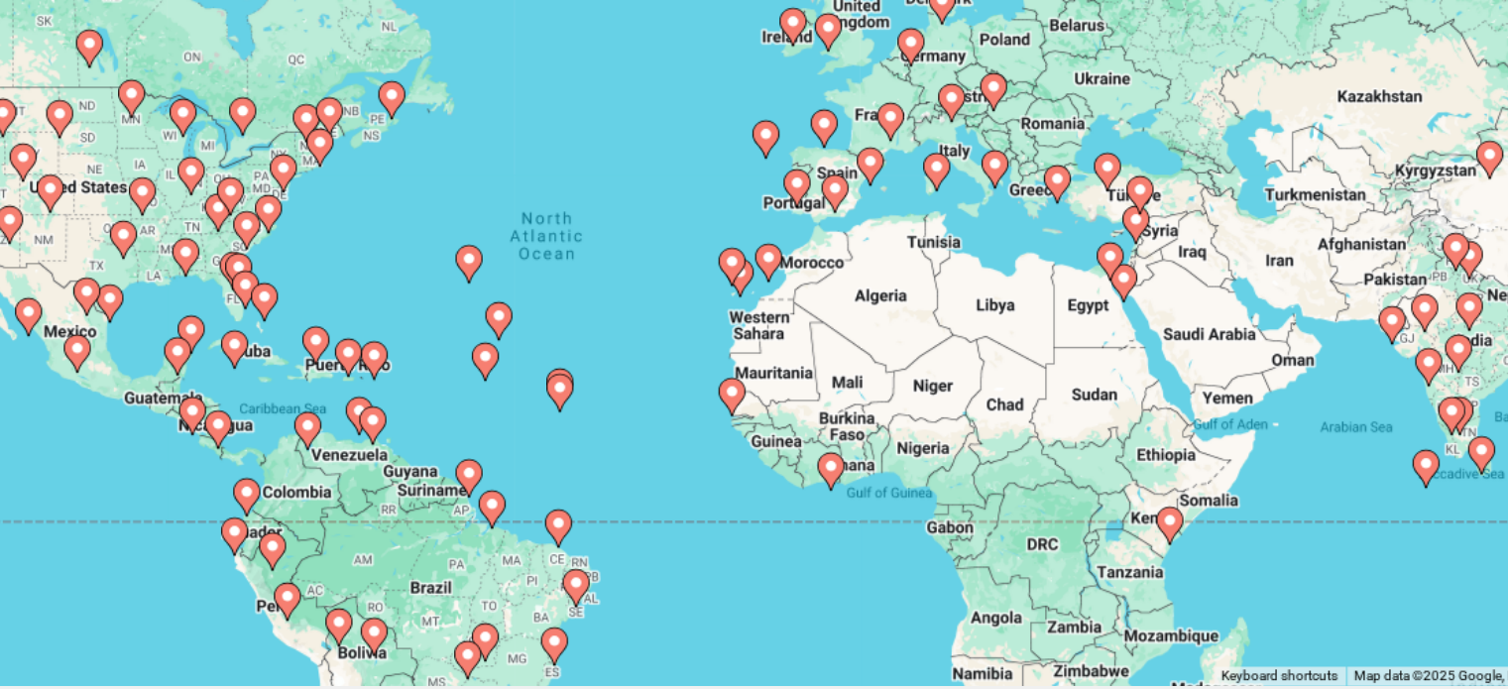
click at [858, 313] on icon "Main content" at bounding box center [856, 324] width 18 height 26
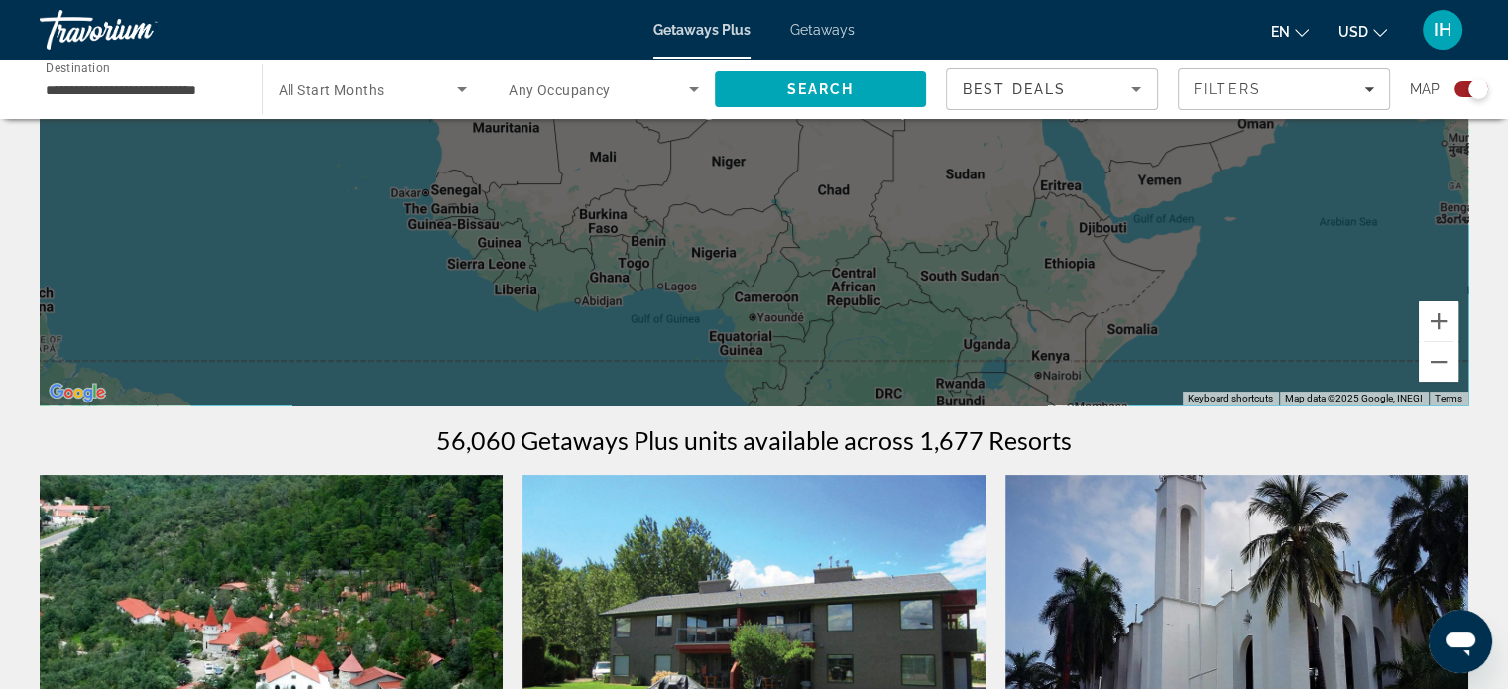
scroll to position [334, 0]
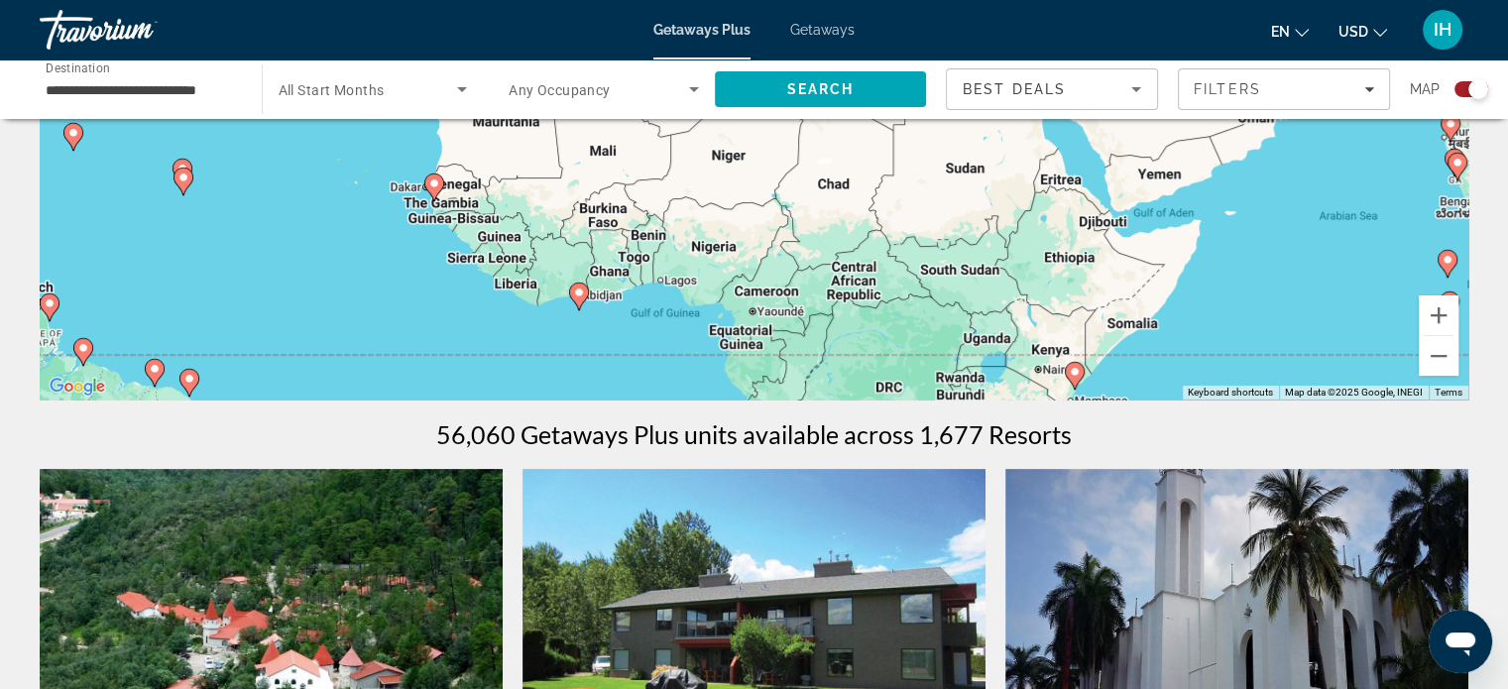
click at [576, 304] on icon "Main content" at bounding box center [579, 297] width 20 height 28
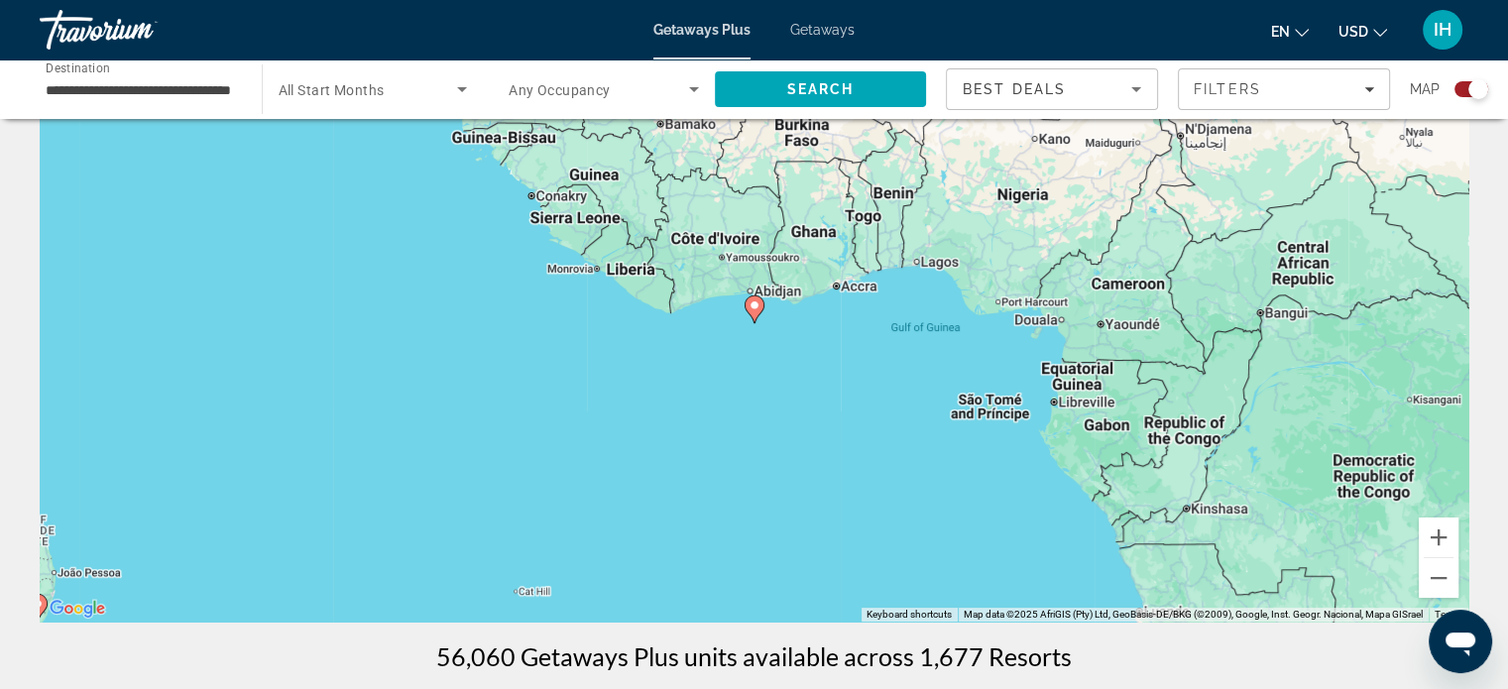
scroll to position [88, 0]
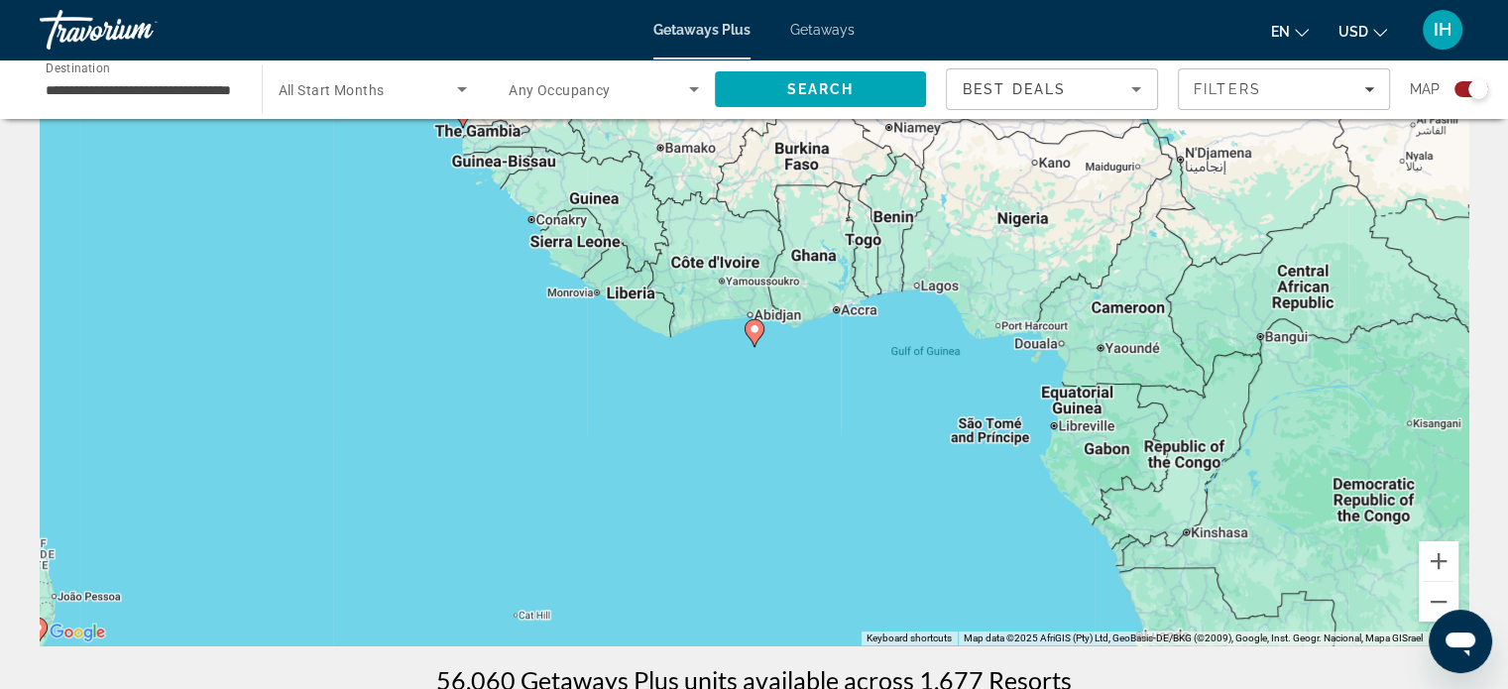
click at [757, 320] on icon "Main content" at bounding box center [754, 333] width 18 height 26
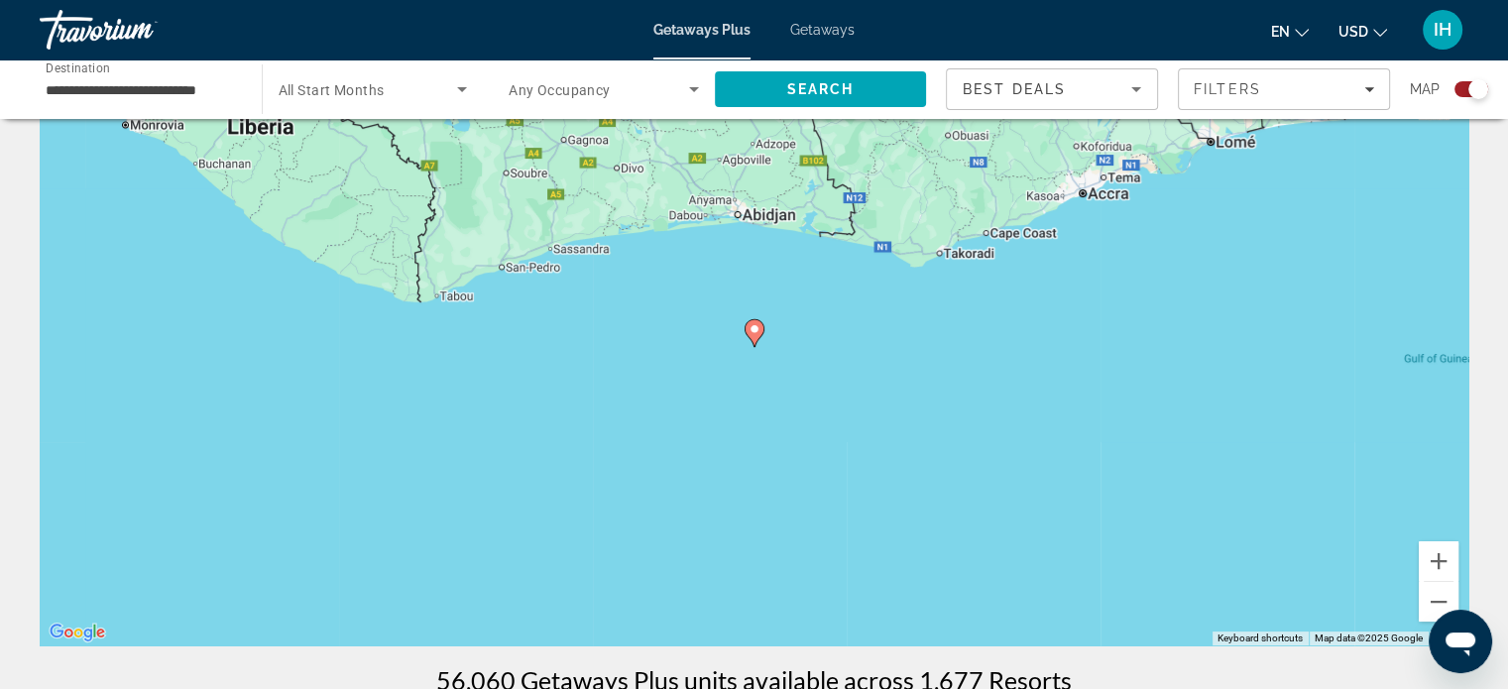
click at [757, 329] on image "Main content" at bounding box center [755, 329] width 12 height 12
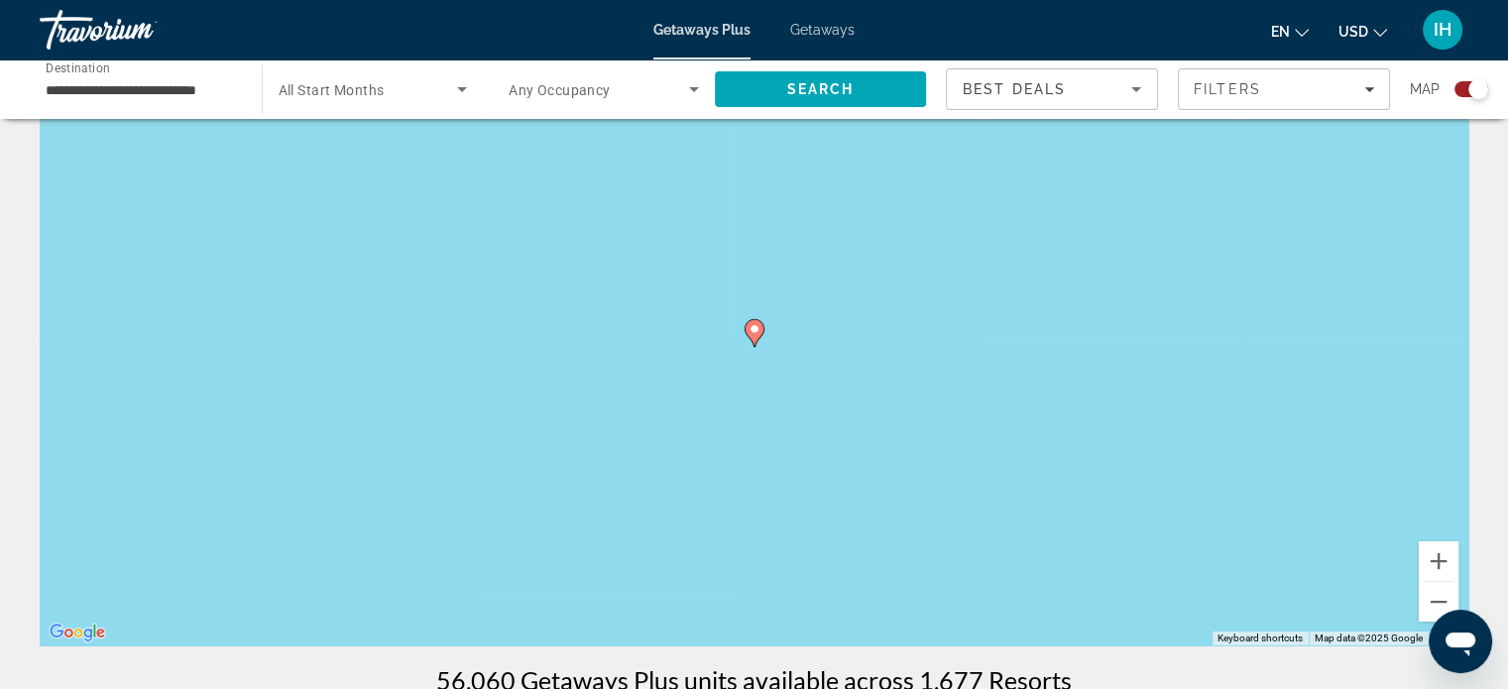
click at [757, 329] on image "Main content" at bounding box center [755, 329] width 12 height 12
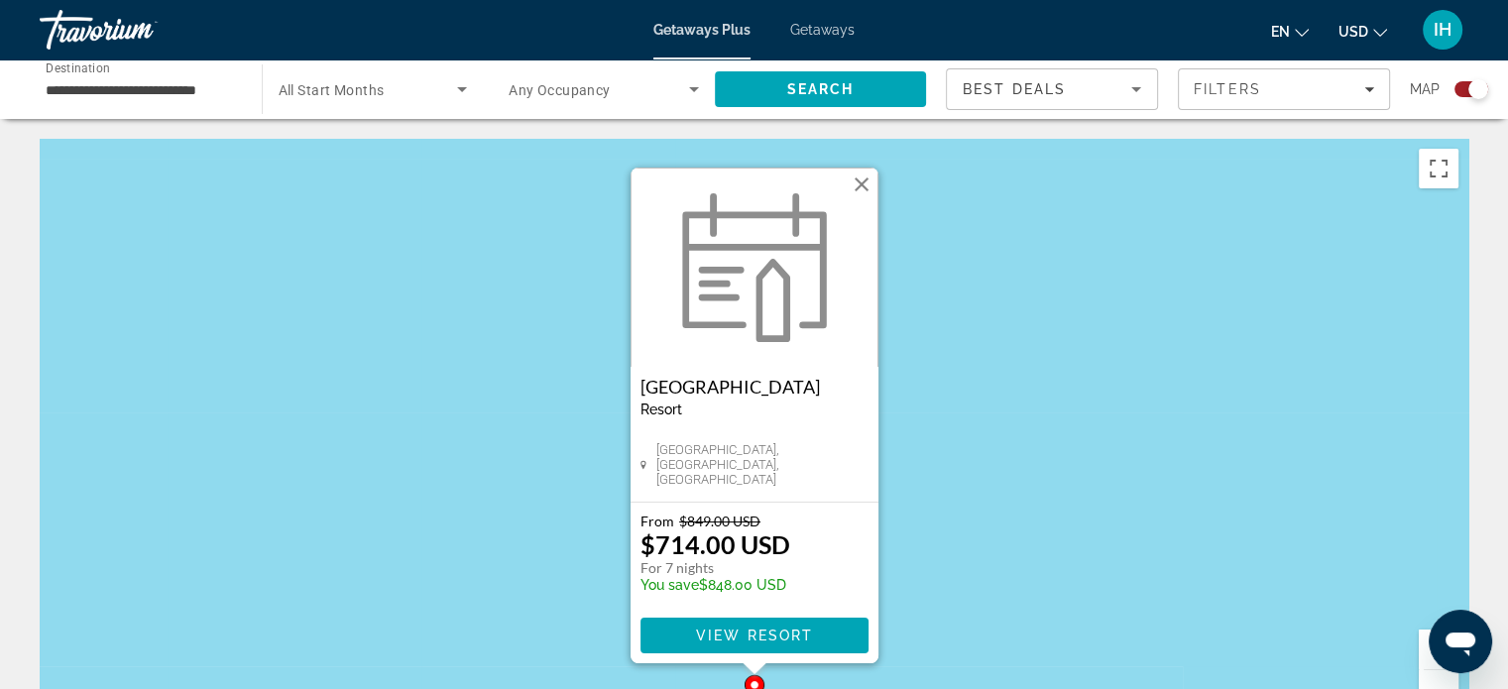
scroll to position [0, 0]
click at [856, 172] on button "Close" at bounding box center [862, 185] width 30 height 30
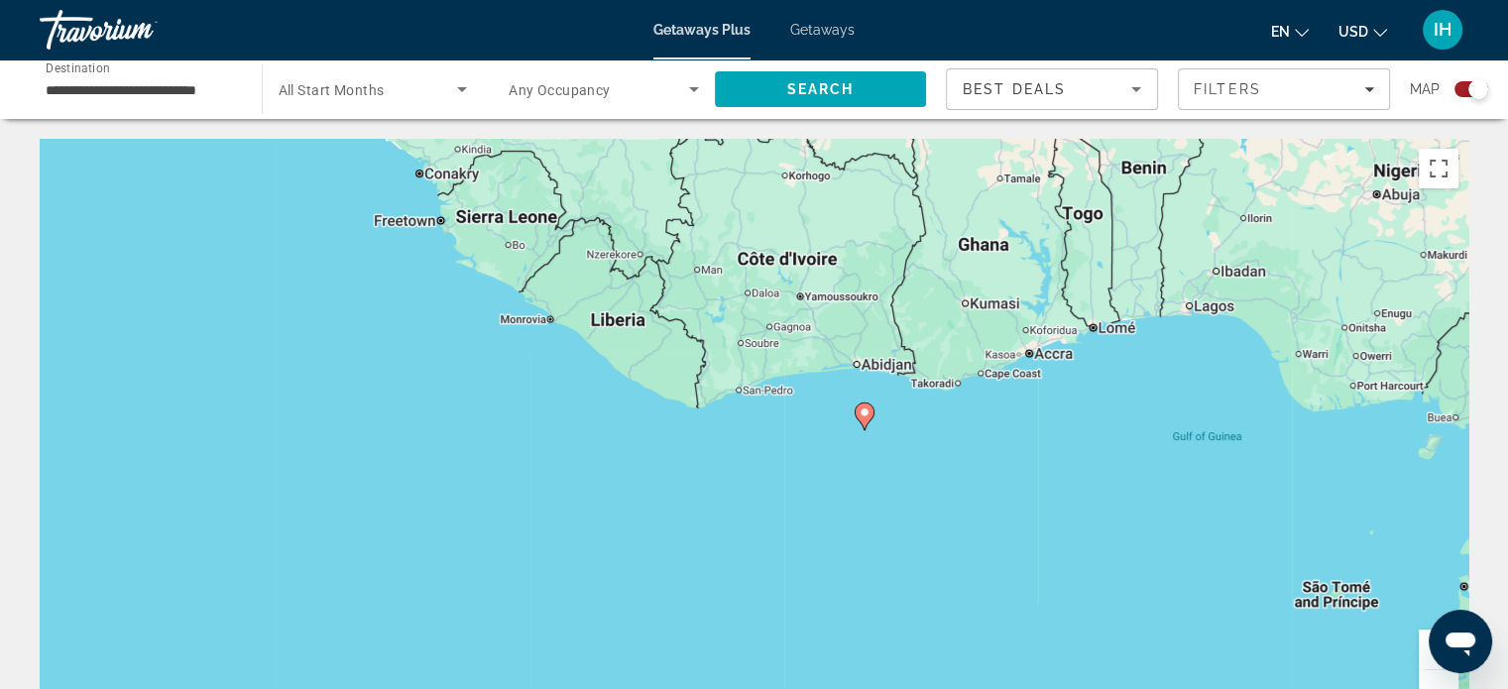
click at [1005, 275] on div "To activate drag with keyboard, press Alt + Enter. Once in keyboard drag state,…" at bounding box center [754, 436] width 1429 height 595
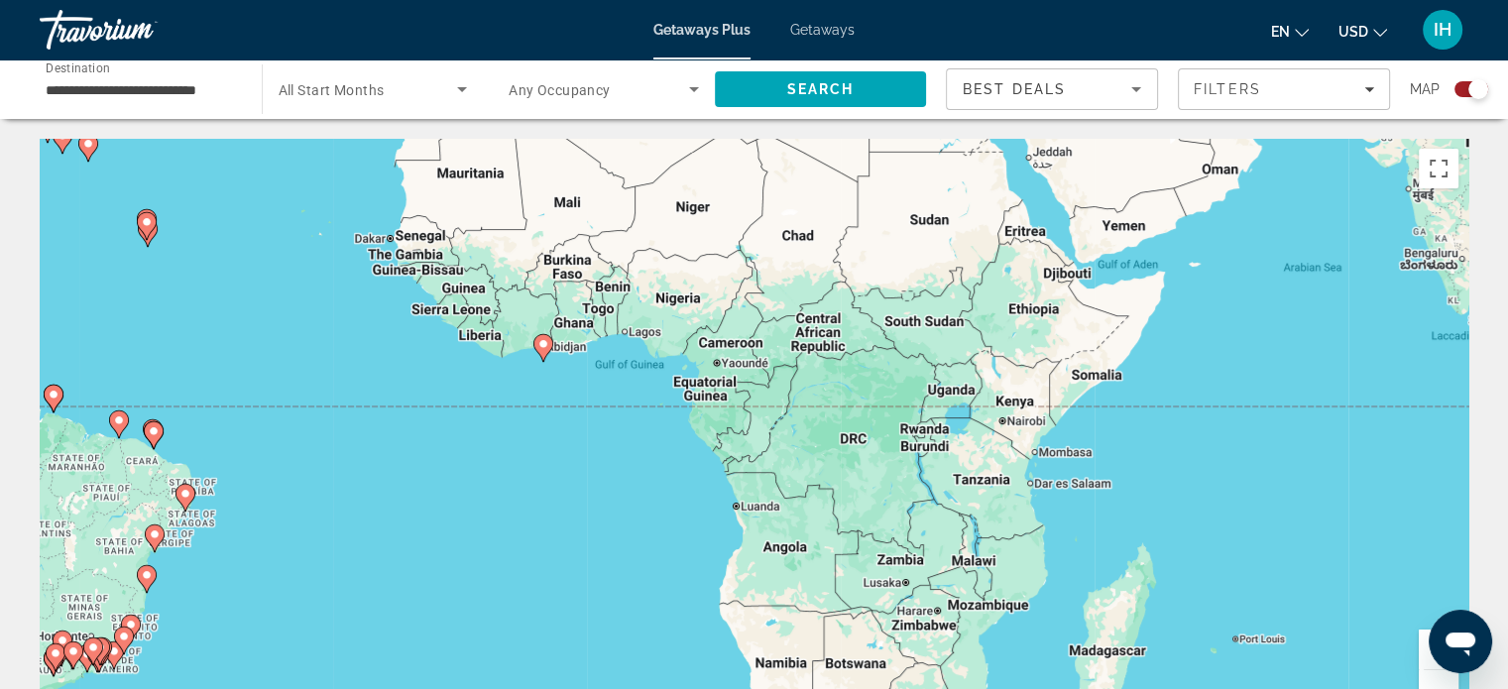
scroll to position [15, 0]
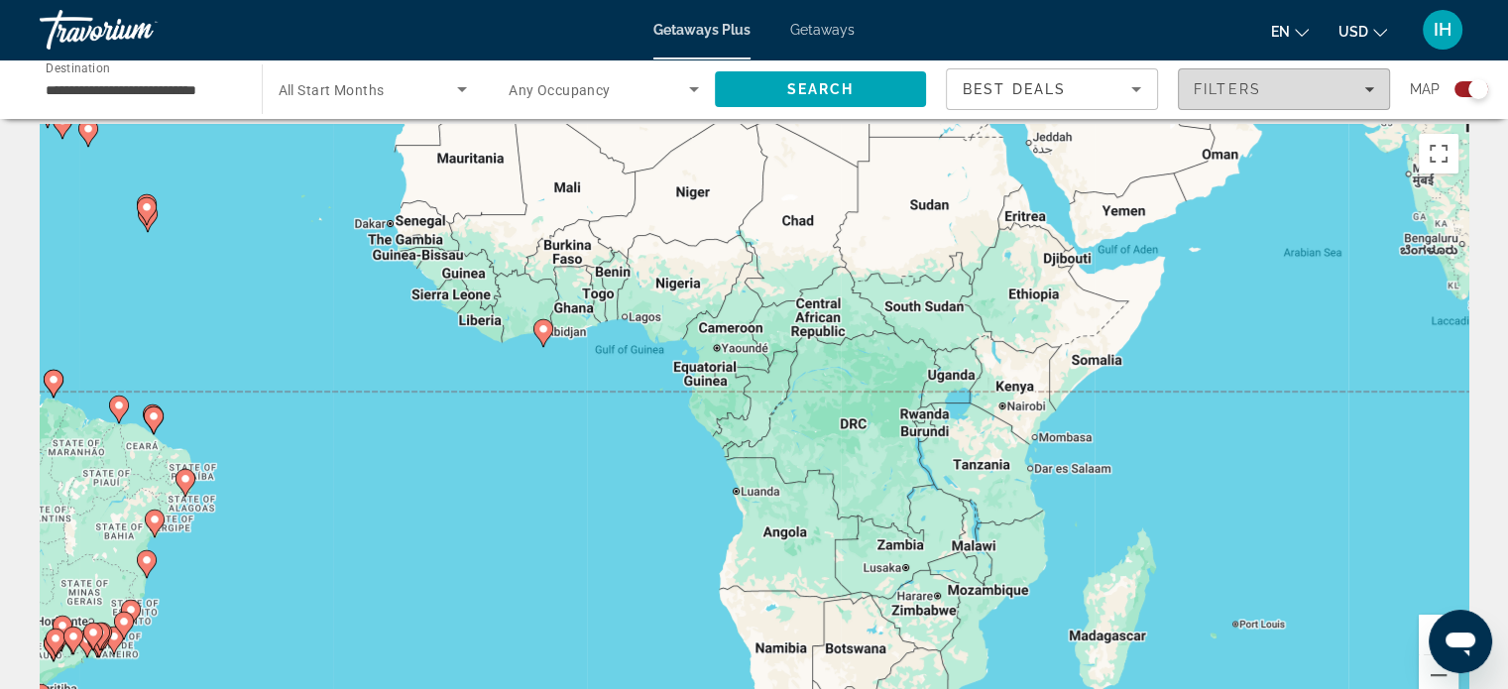
click at [1241, 90] on span "Filters" at bounding box center [1227, 89] width 67 height 16
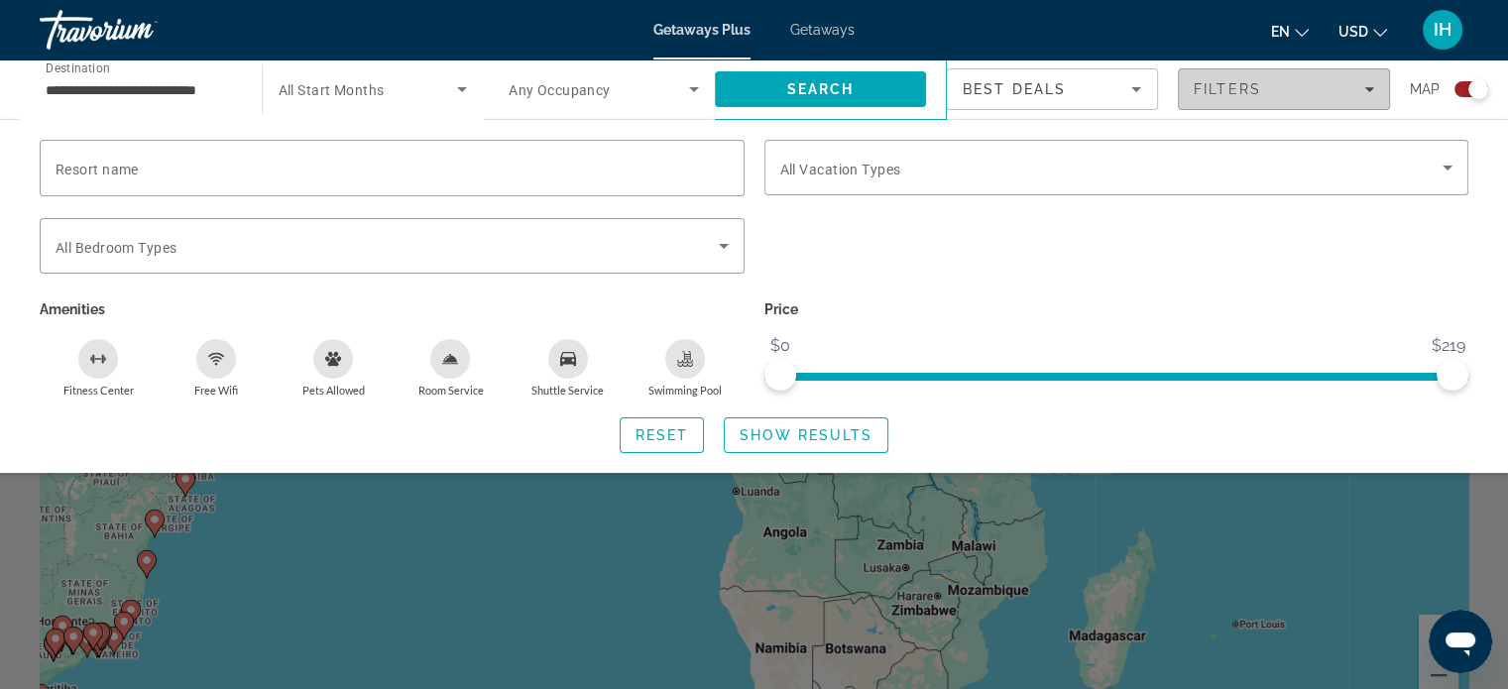
click at [1241, 90] on span "Filters" at bounding box center [1227, 89] width 67 height 16
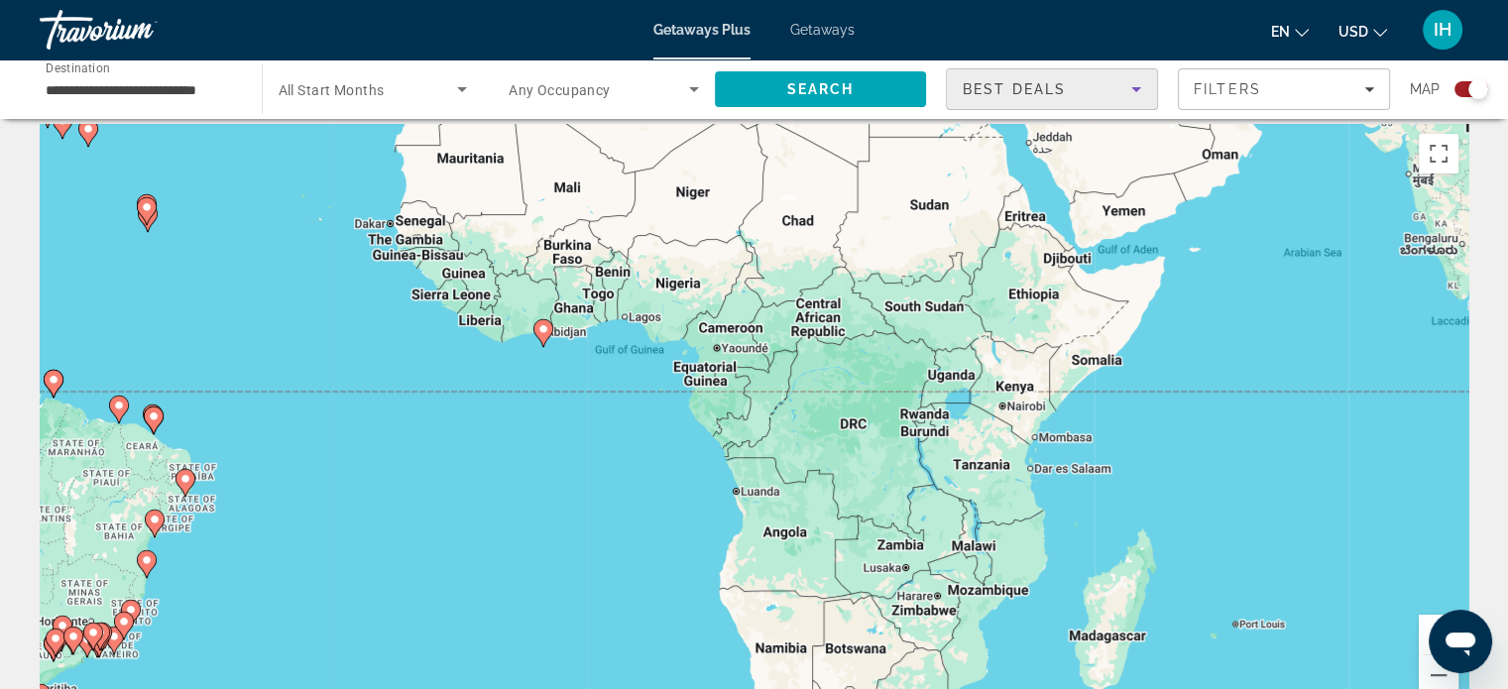
click at [1108, 89] on div "Best Deals" at bounding box center [1047, 89] width 169 height 24
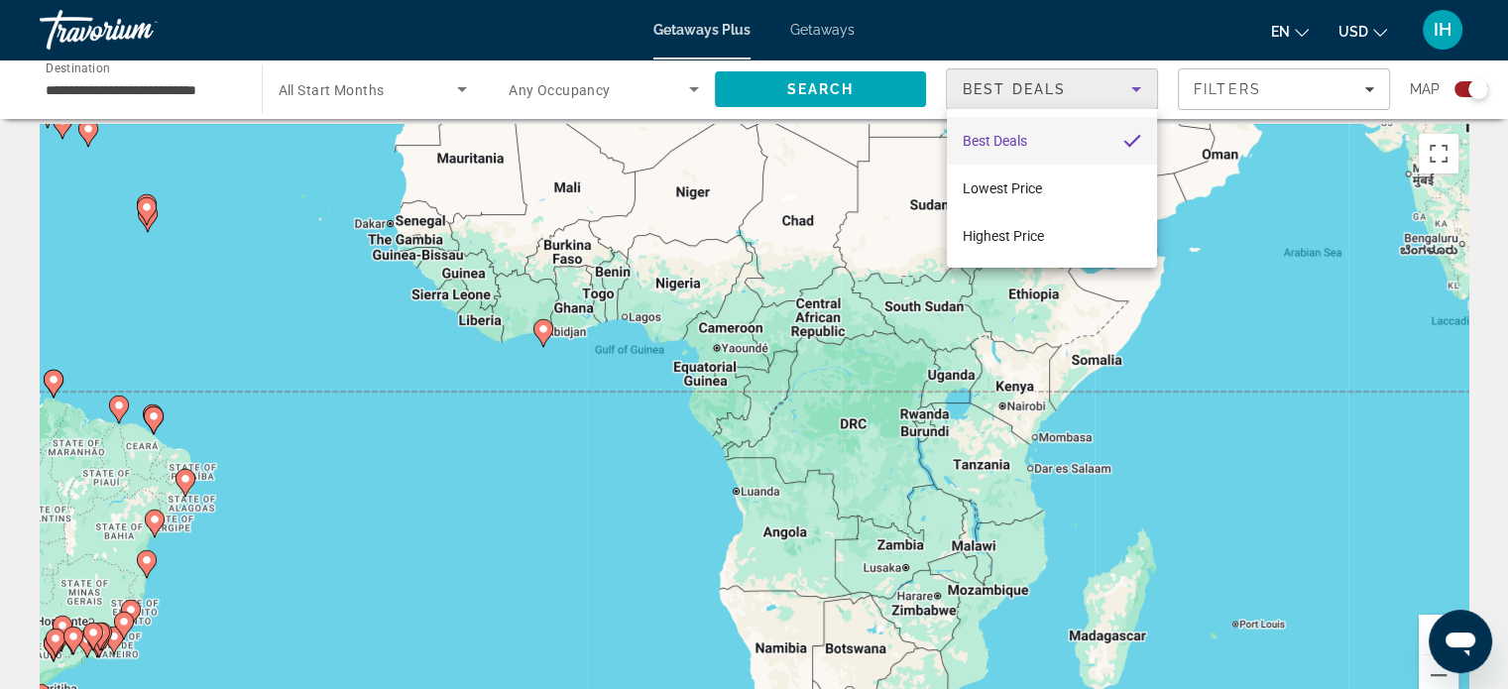
click at [1108, 89] on div at bounding box center [754, 344] width 1508 height 689
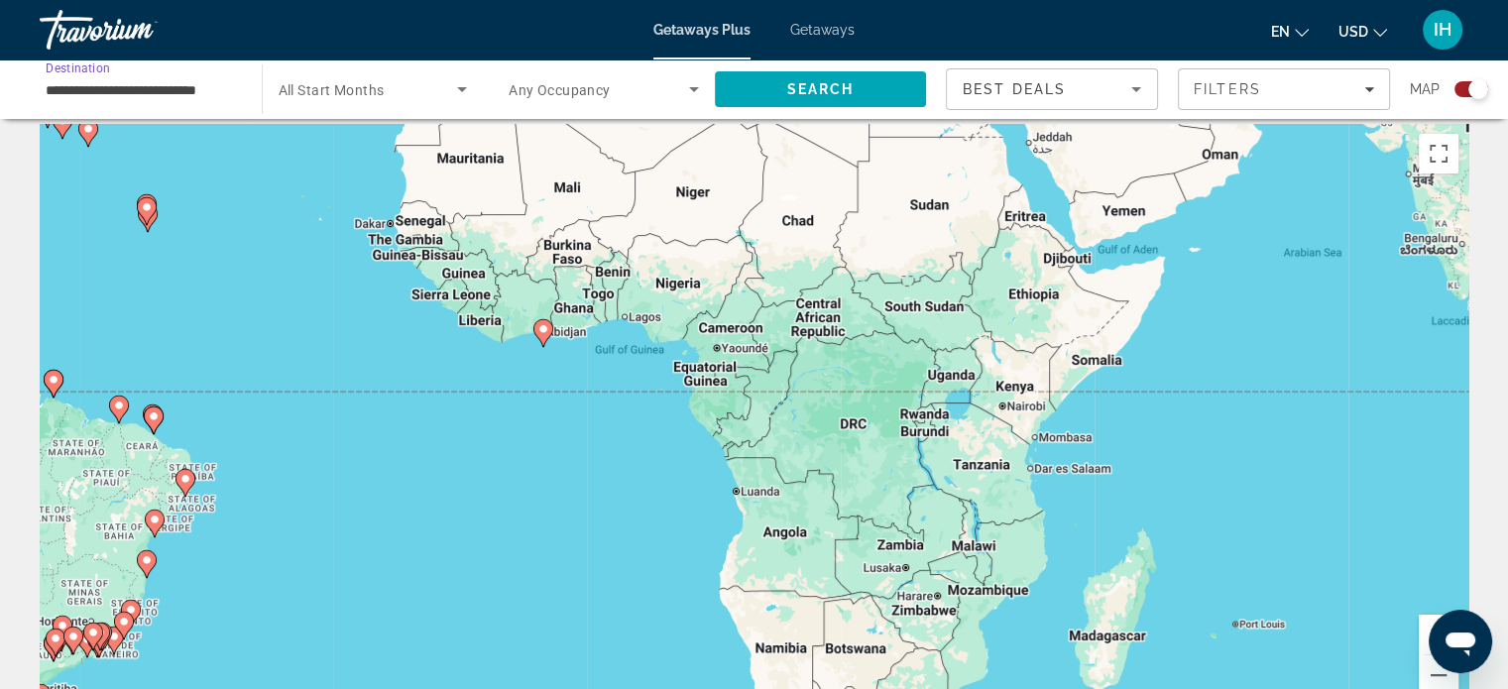
click at [187, 98] on input "**********" at bounding box center [141, 90] width 190 height 24
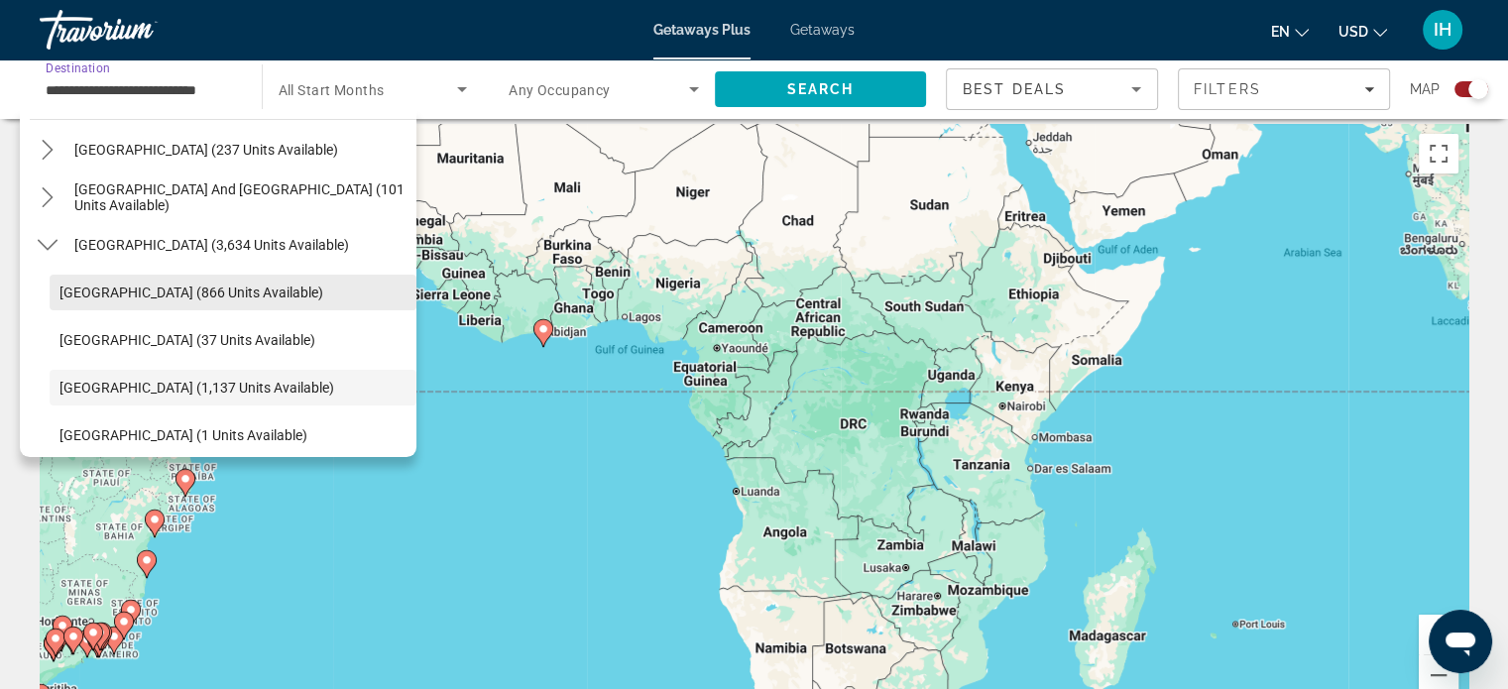
scroll to position [295, 0]
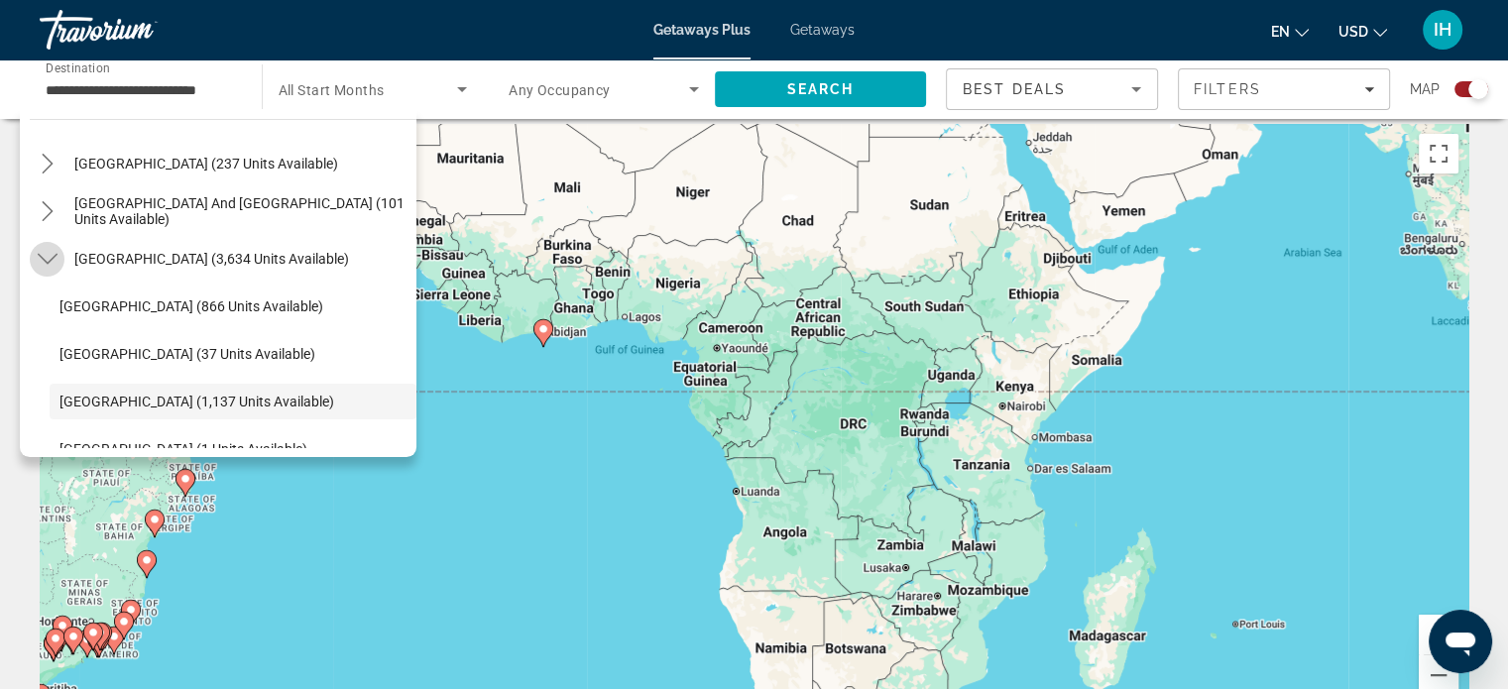
click at [43, 261] on icon "Toggle South America (3,634 units available) submenu" at bounding box center [48, 259] width 20 height 20
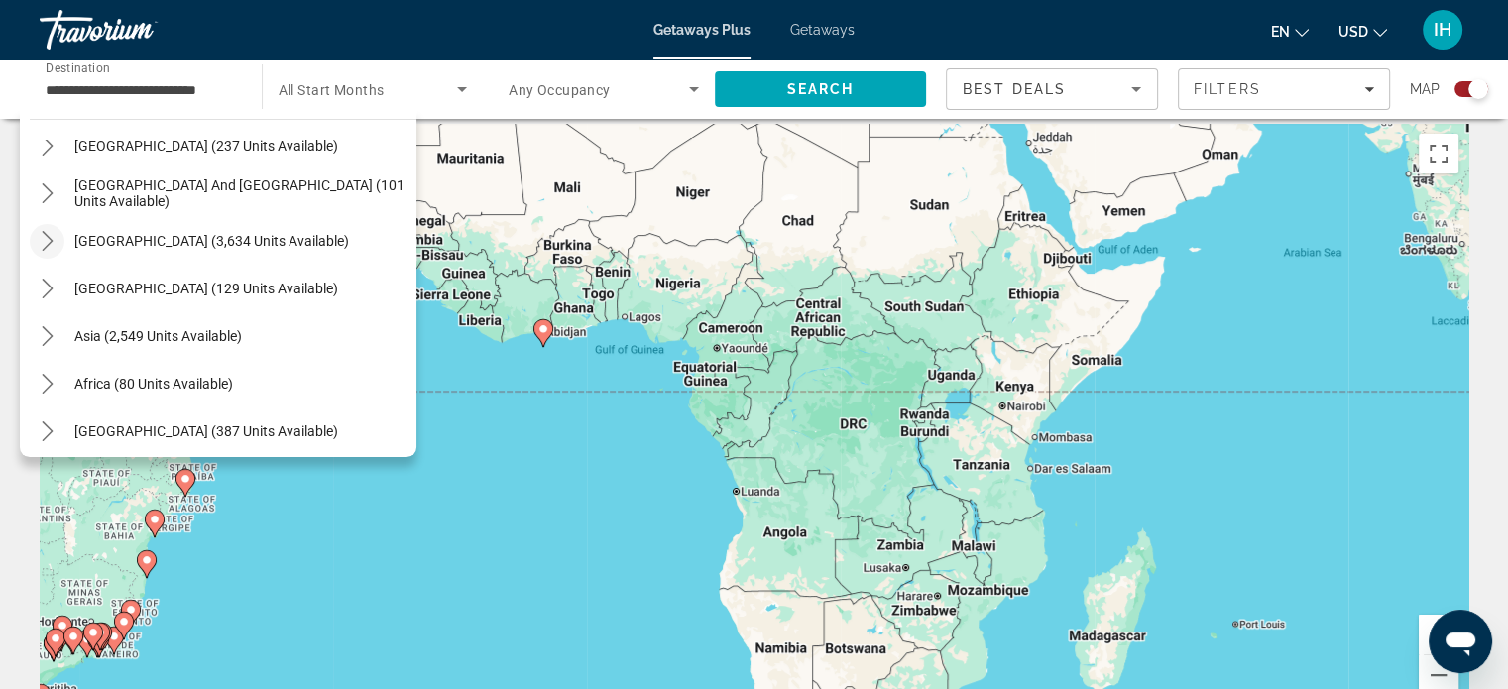
scroll to position [321, 0]
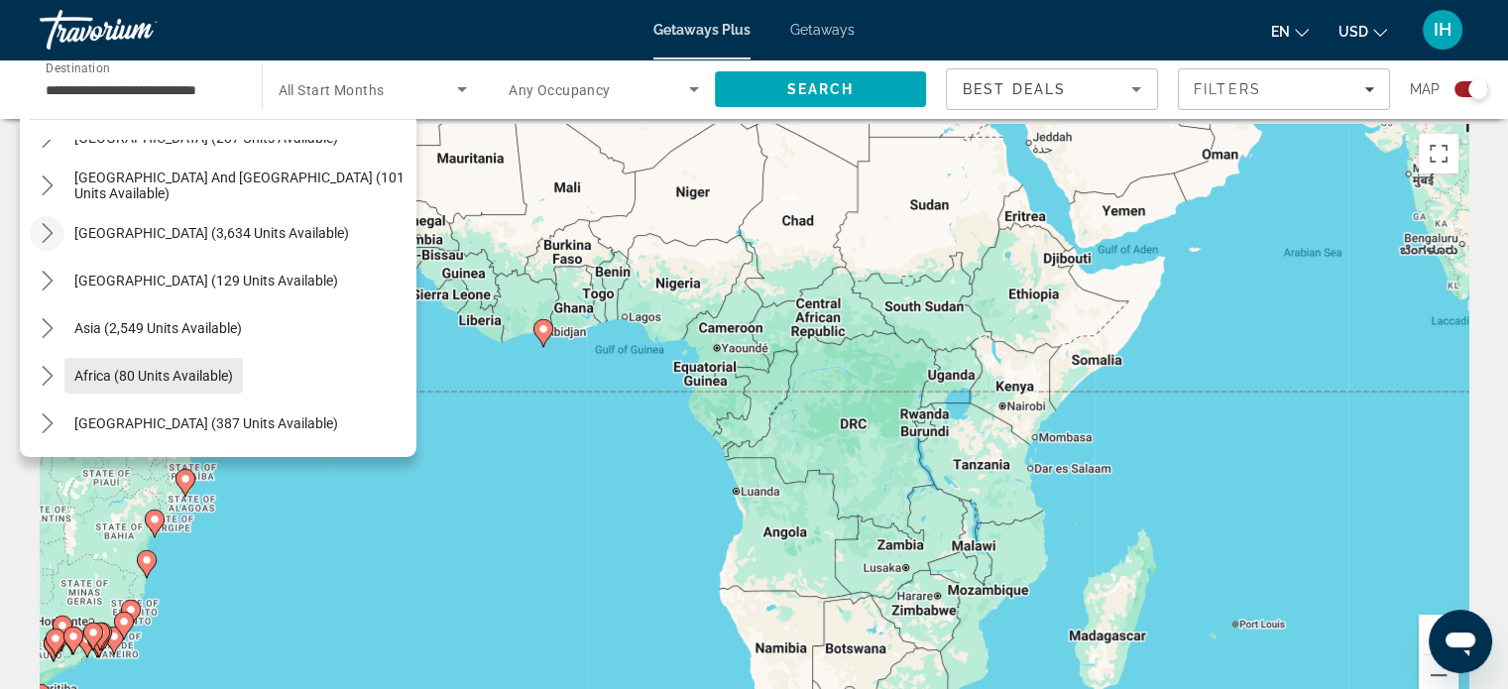
click at [135, 379] on span "Africa (80 units available)" at bounding box center [153, 376] width 159 height 16
type input "**********"
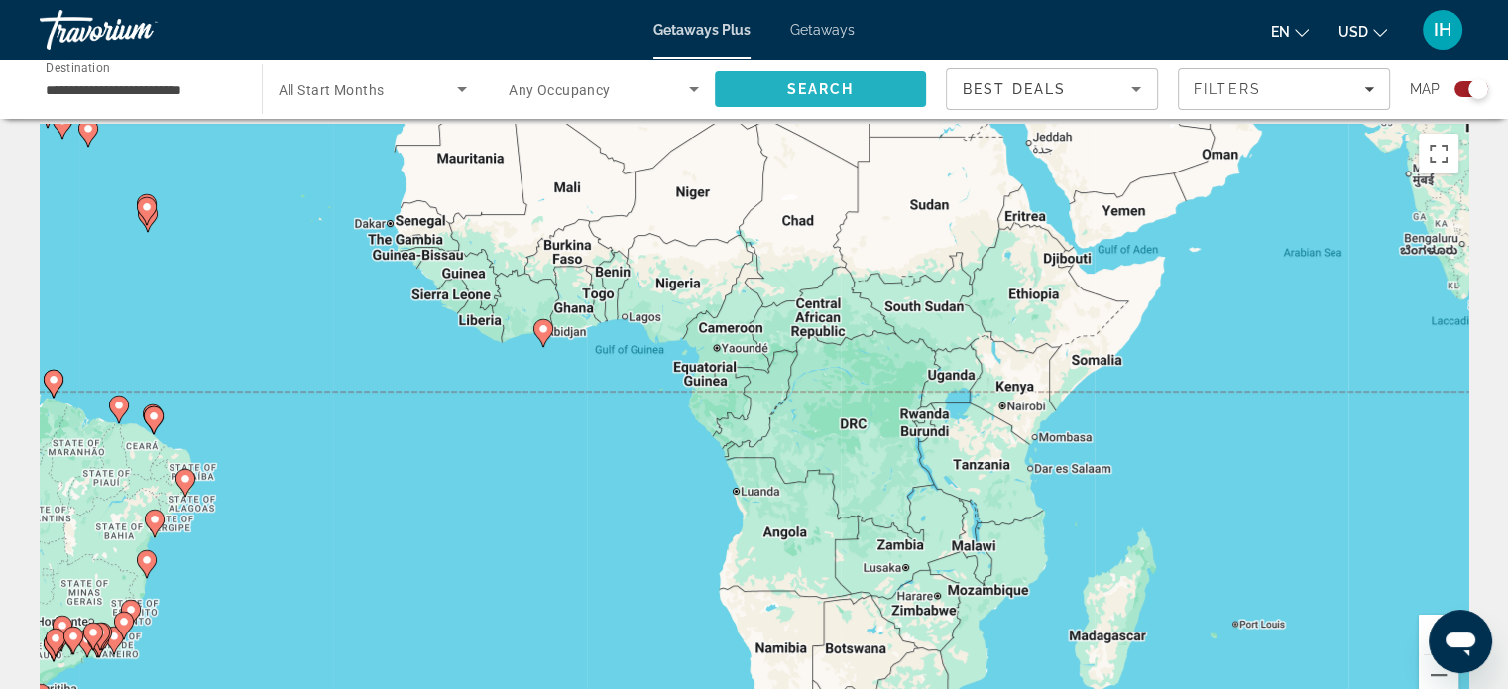
click at [770, 82] on span "Search" at bounding box center [821, 89] width 212 height 48
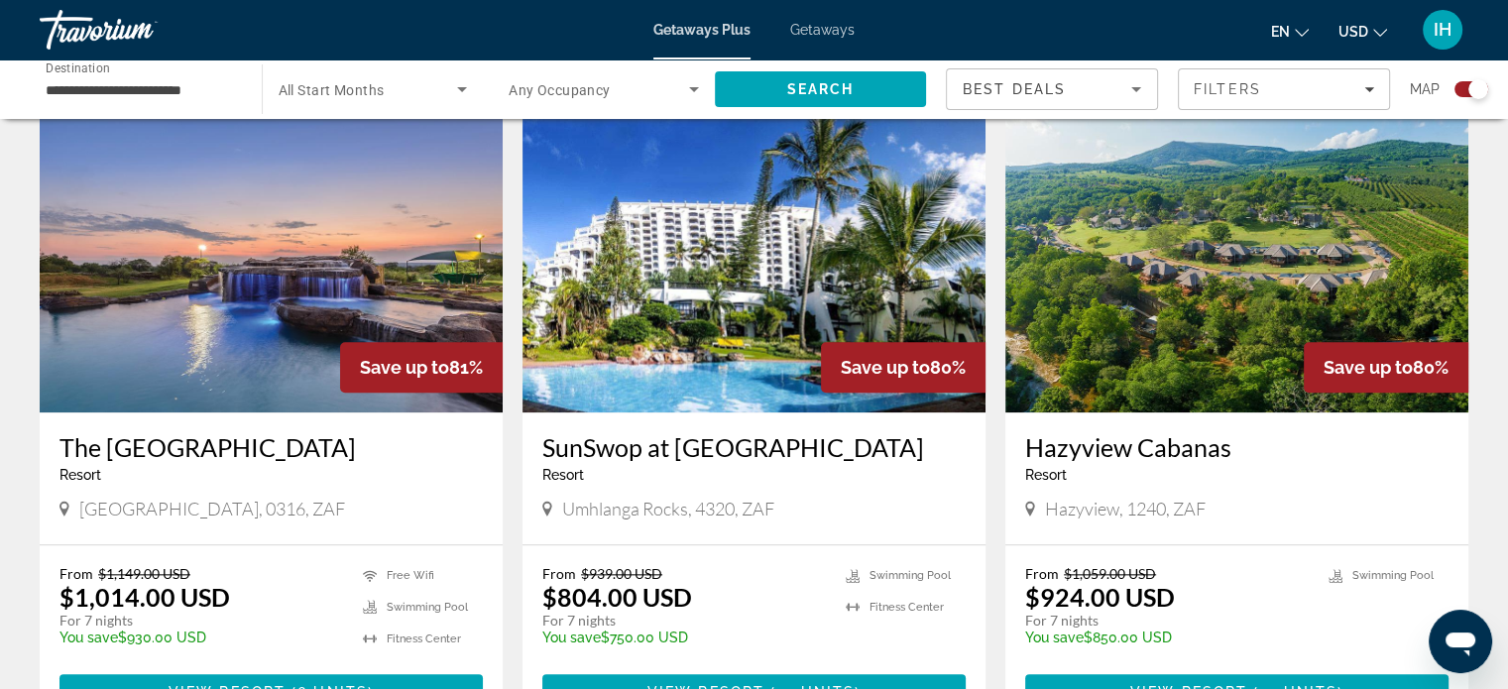
scroll to position [2082, 0]
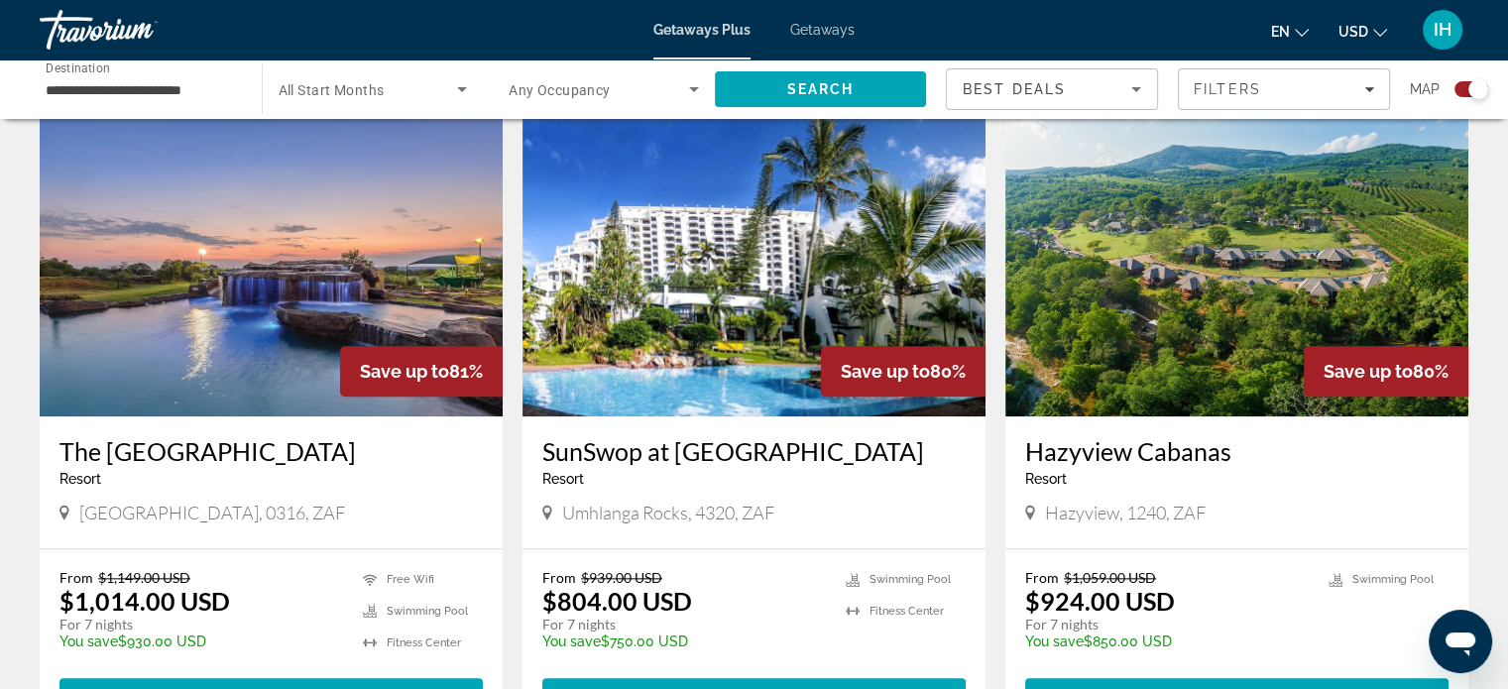
click at [247, 502] on span "[GEOGRAPHIC_DATA], 0316, ZAF" at bounding box center [212, 513] width 266 height 22
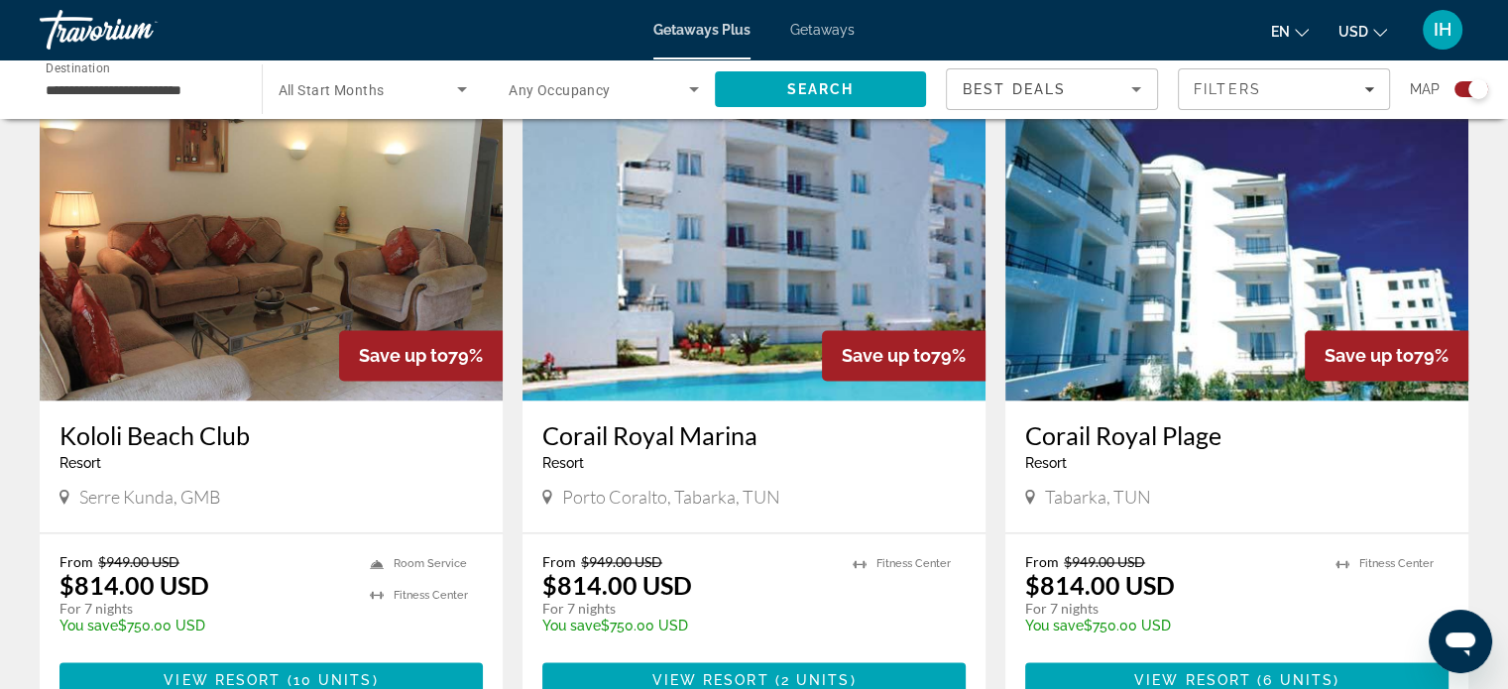
scroll to position [2771, 0]
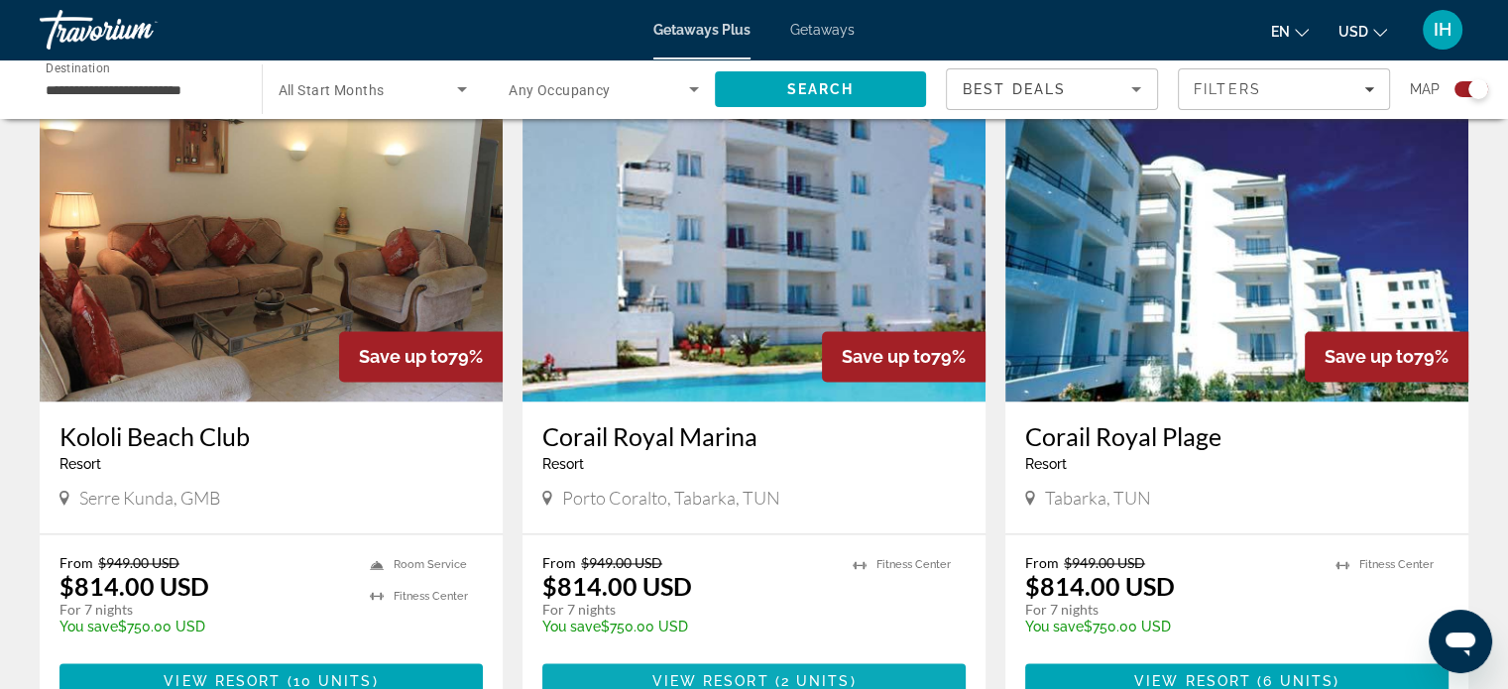
click at [666, 657] on span "Main content" at bounding box center [753, 681] width 423 height 48
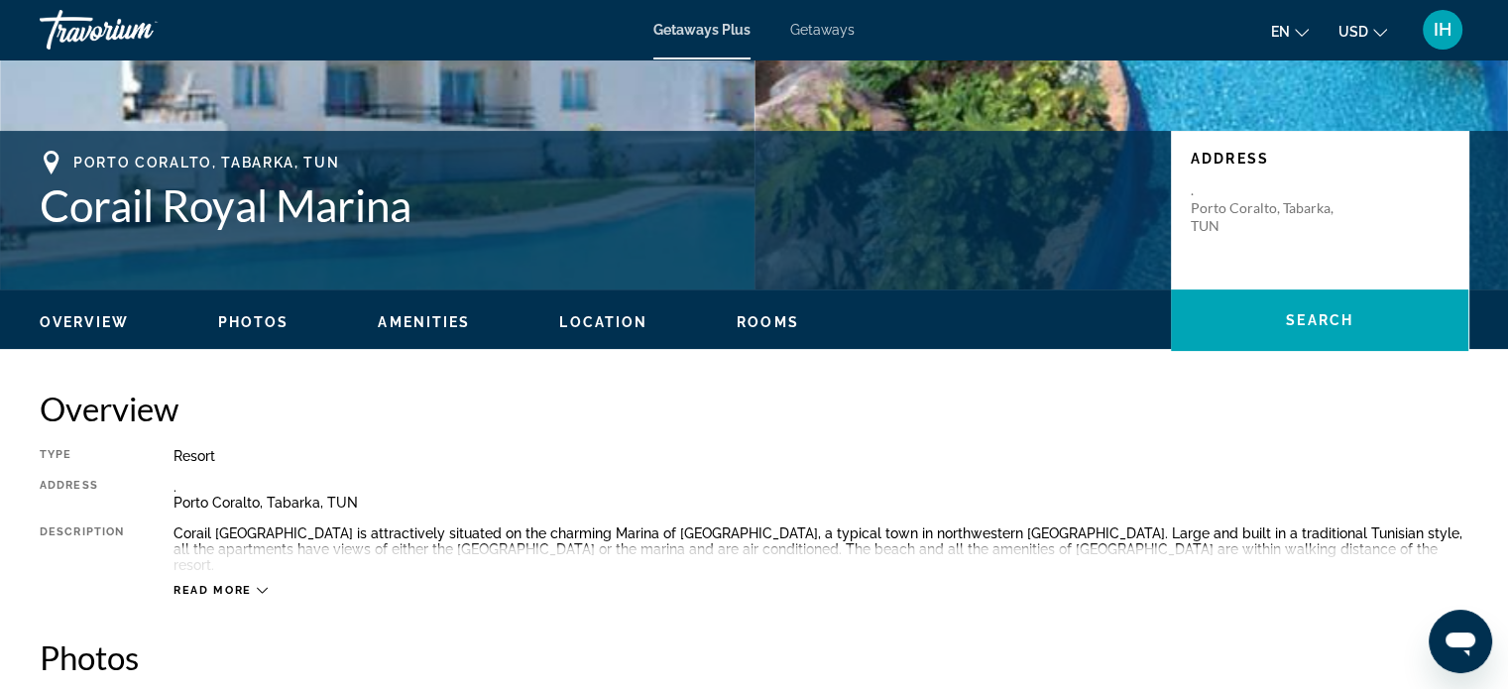
scroll to position [387, 0]
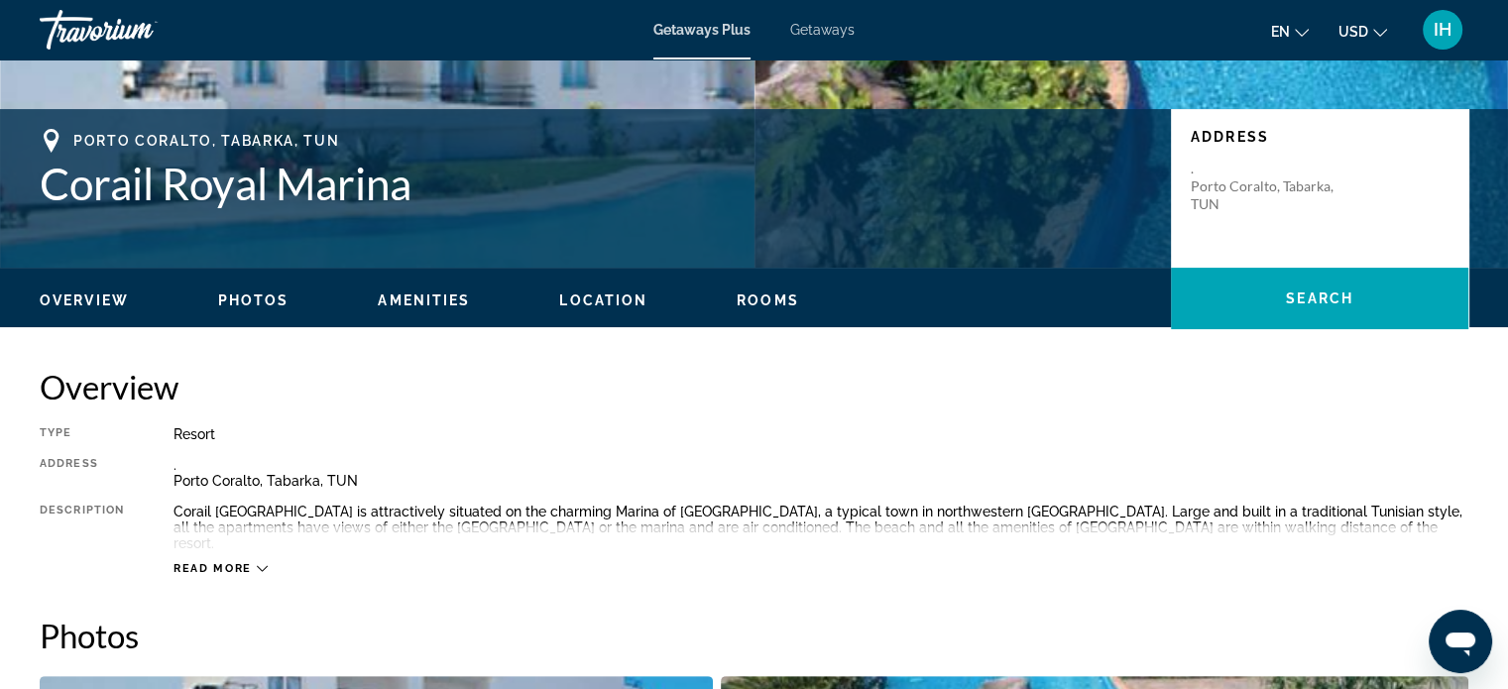
click at [246, 561] on button "Read more" at bounding box center [221, 568] width 94 height 15
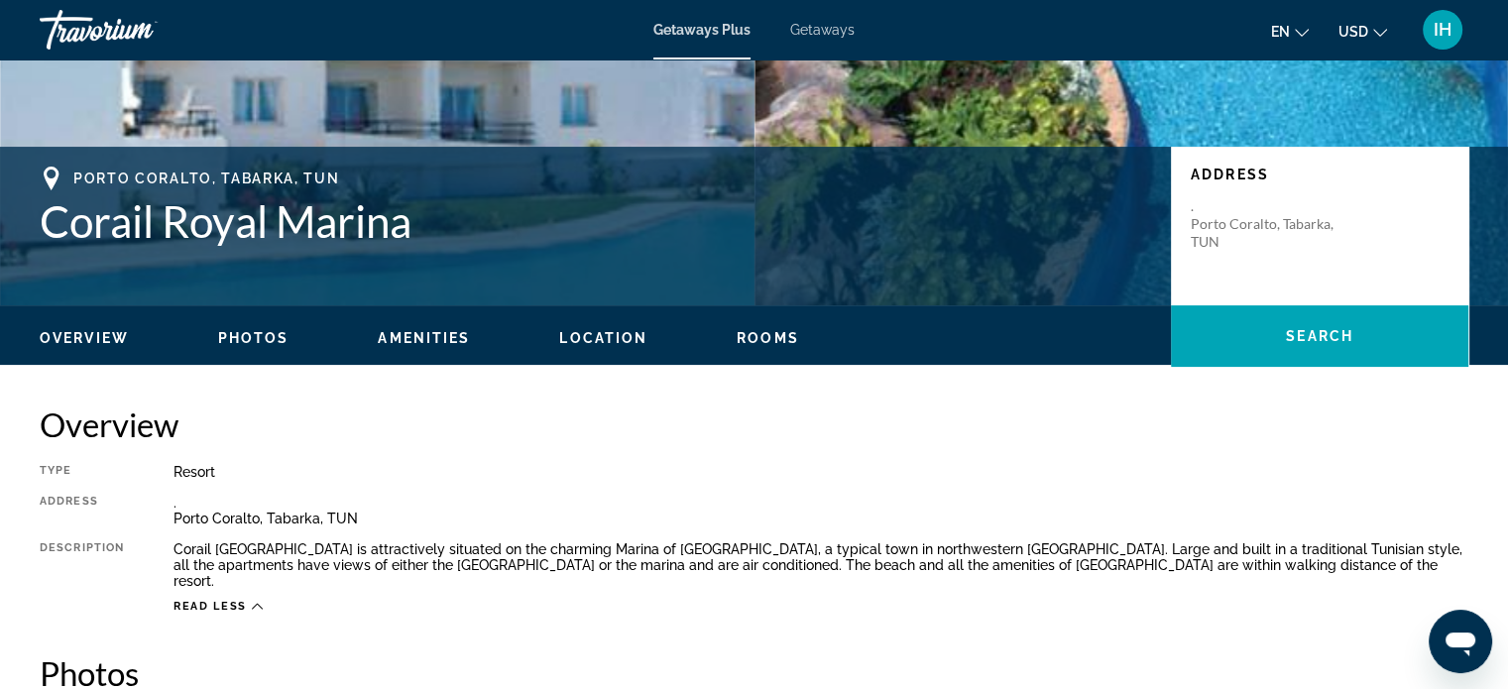
scroll to position [351, 0]
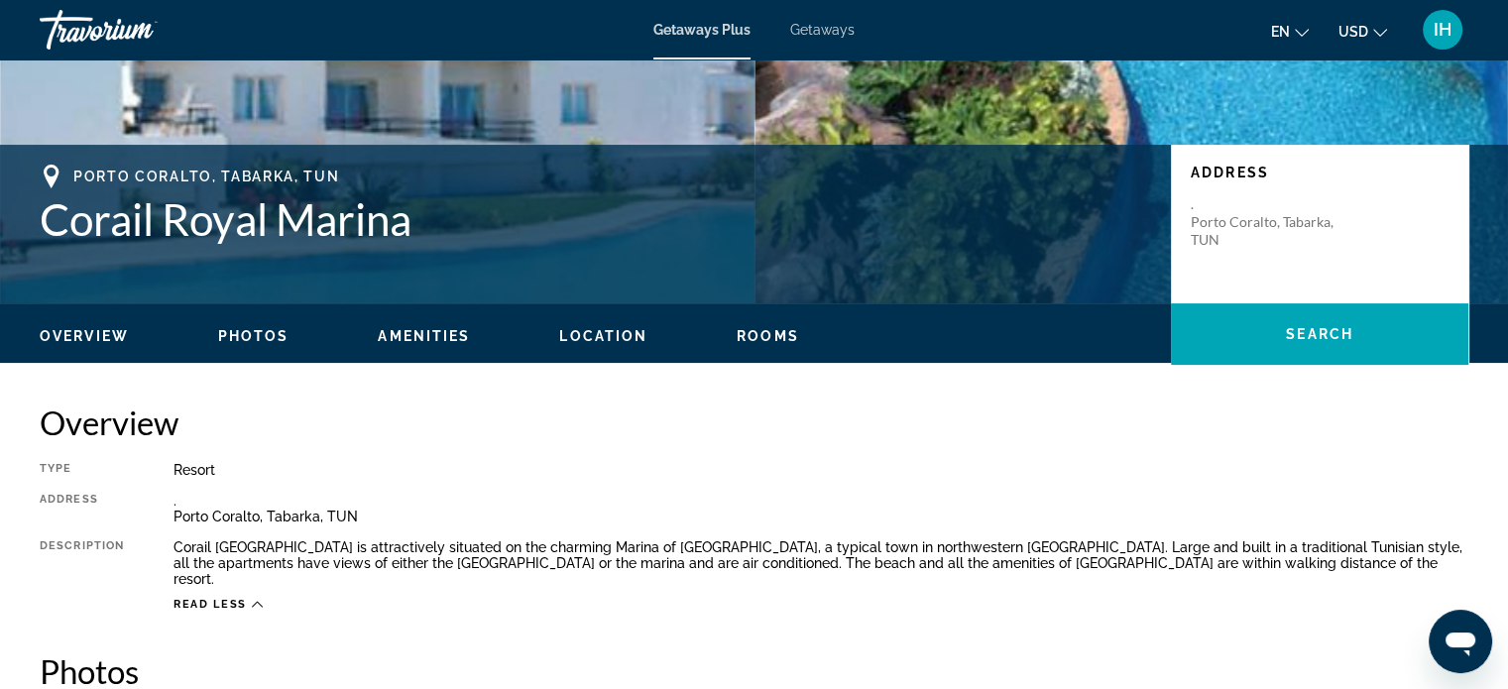
click at [774, 355] on div "Overview Photos Amenities Location Rooms Search" at bounding box center [754, 333] width 1508 height 61
click at [773, 316] on div "Overview Photos Amenities Location Rooms Search" at bounding box center [754, 333] width 1508 height 61
click at [773, 325] on ul "Overview Photos Amenities Location Rooms Search" at bounding box center [754, 334] width 1429 height 22
click at [773, 328] on span "Rooms" at bounding box center [768, 336] width 62 height 16
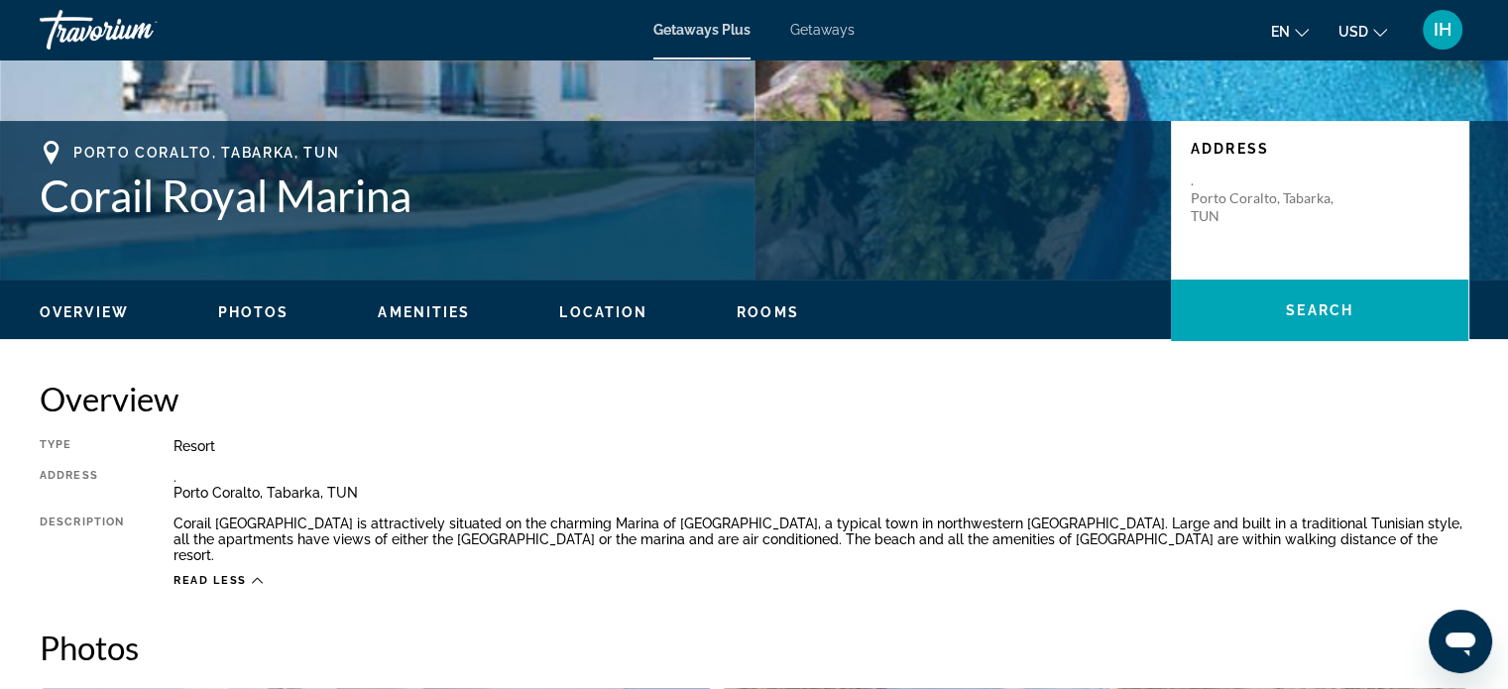
scroll to position [0, 0]
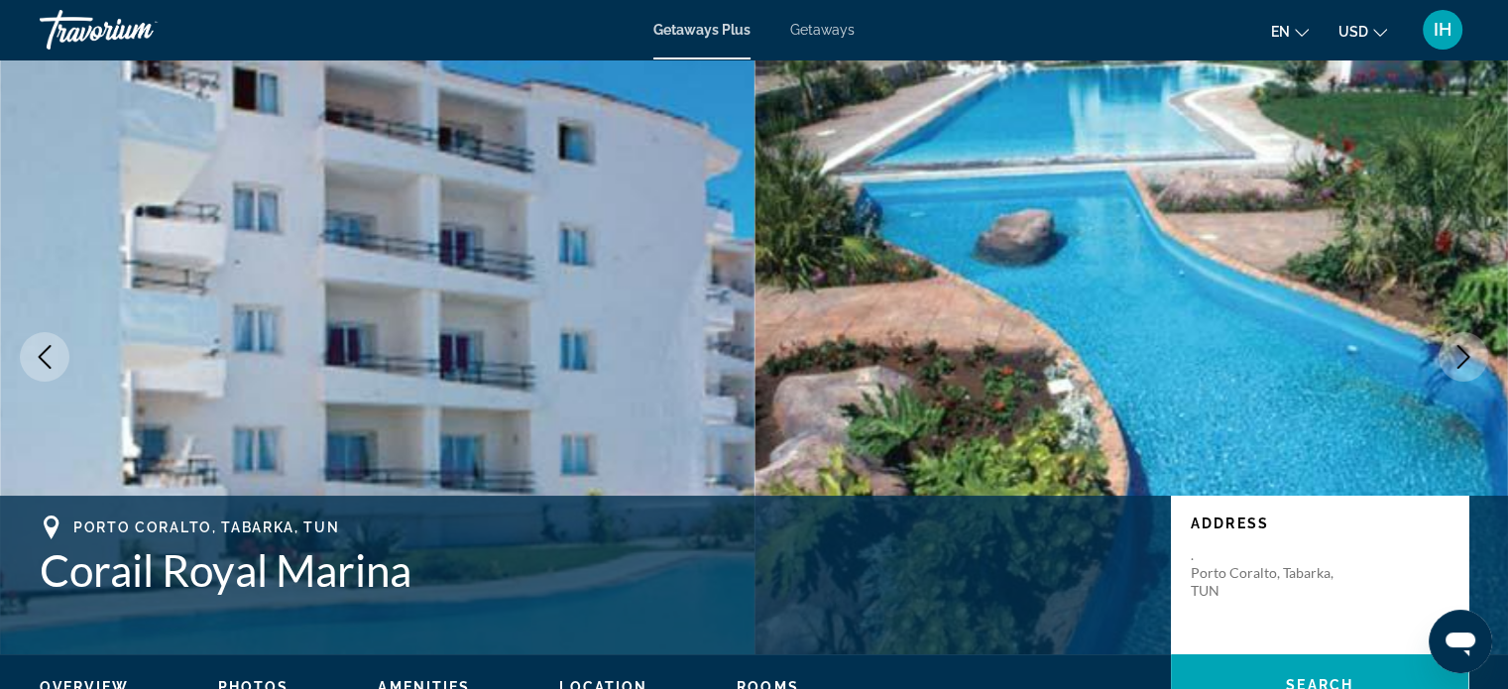
click at [818, 26] on span "Getaways" at bounding box center [822, 30] width 64 height 16
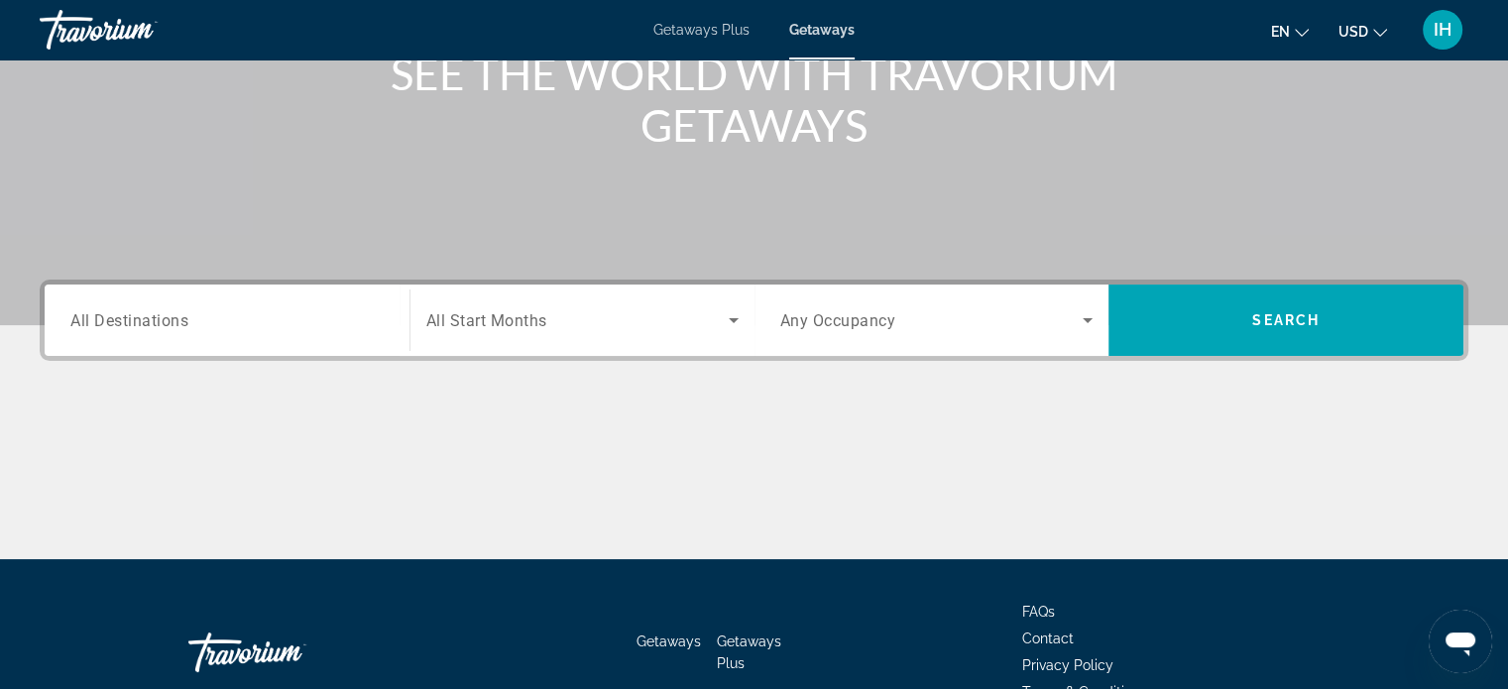
scroll to position [273, 0]
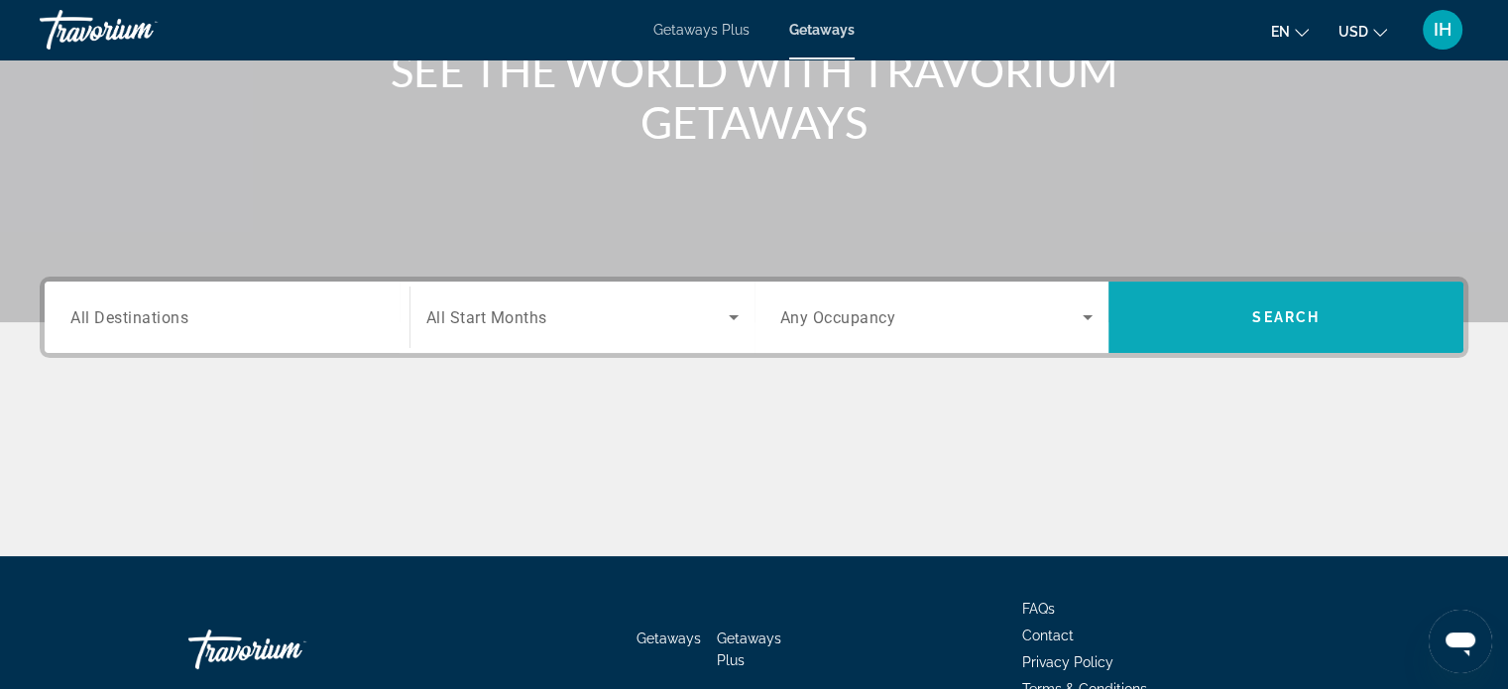
click at [1283, 298] on span "Search" at bounding box center [1286, 318] width 355 height 48
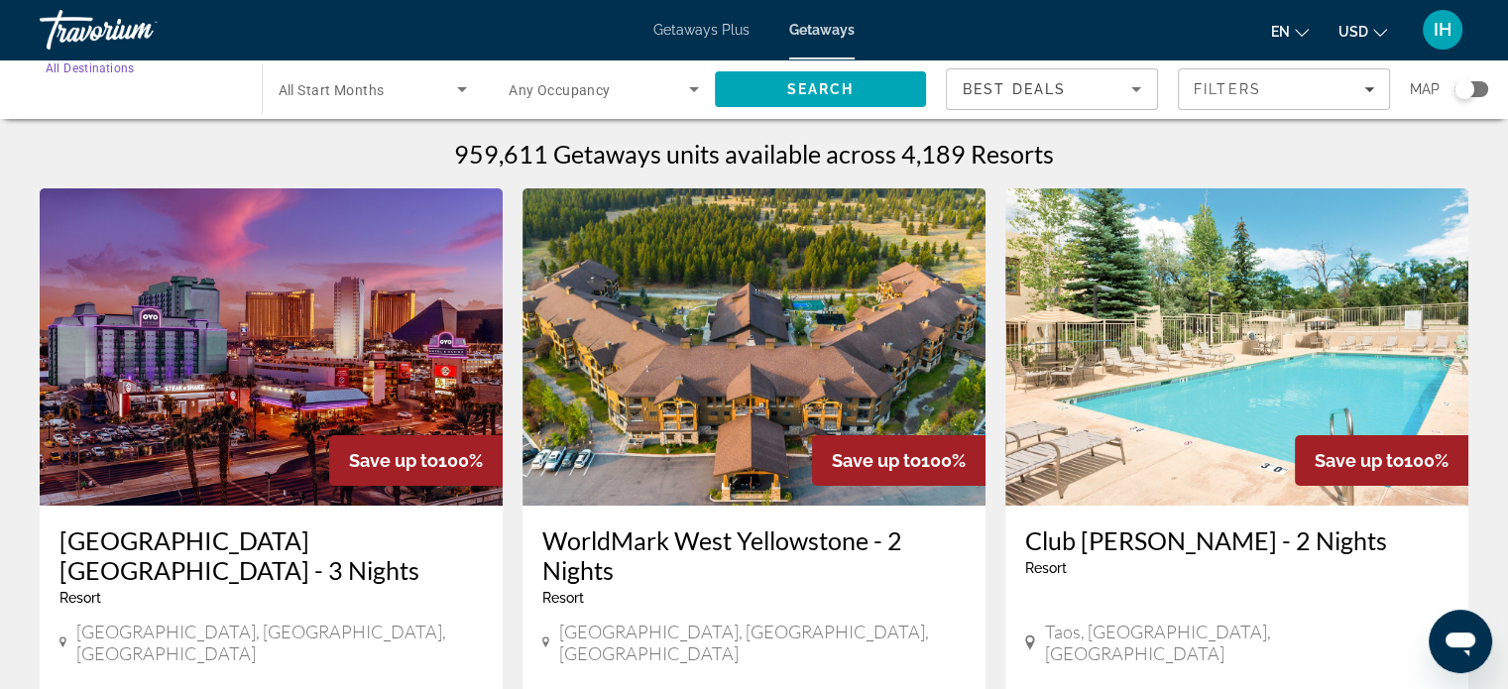
click at [188, 95] on input "Destination All Destinations" at bounding box center [141, 90] width 190 height 24
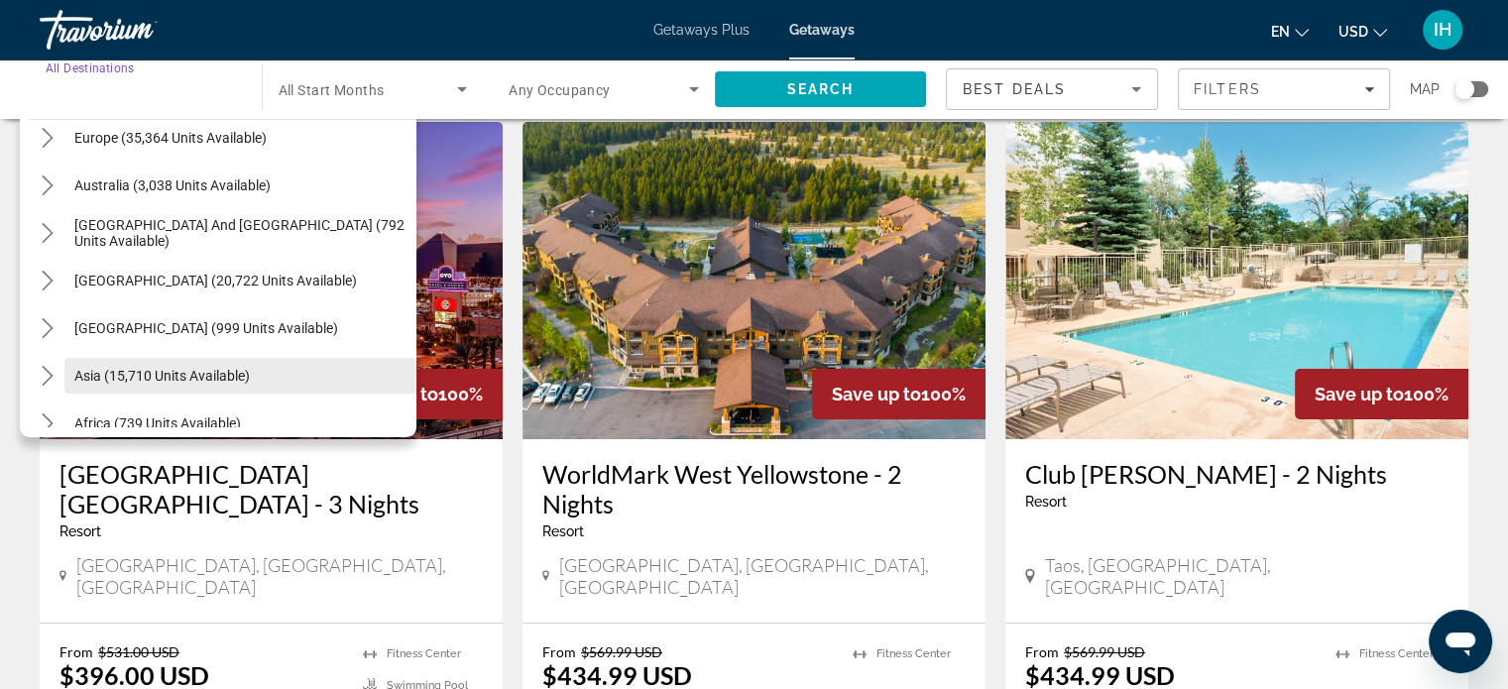
scroll to position [321, 0]
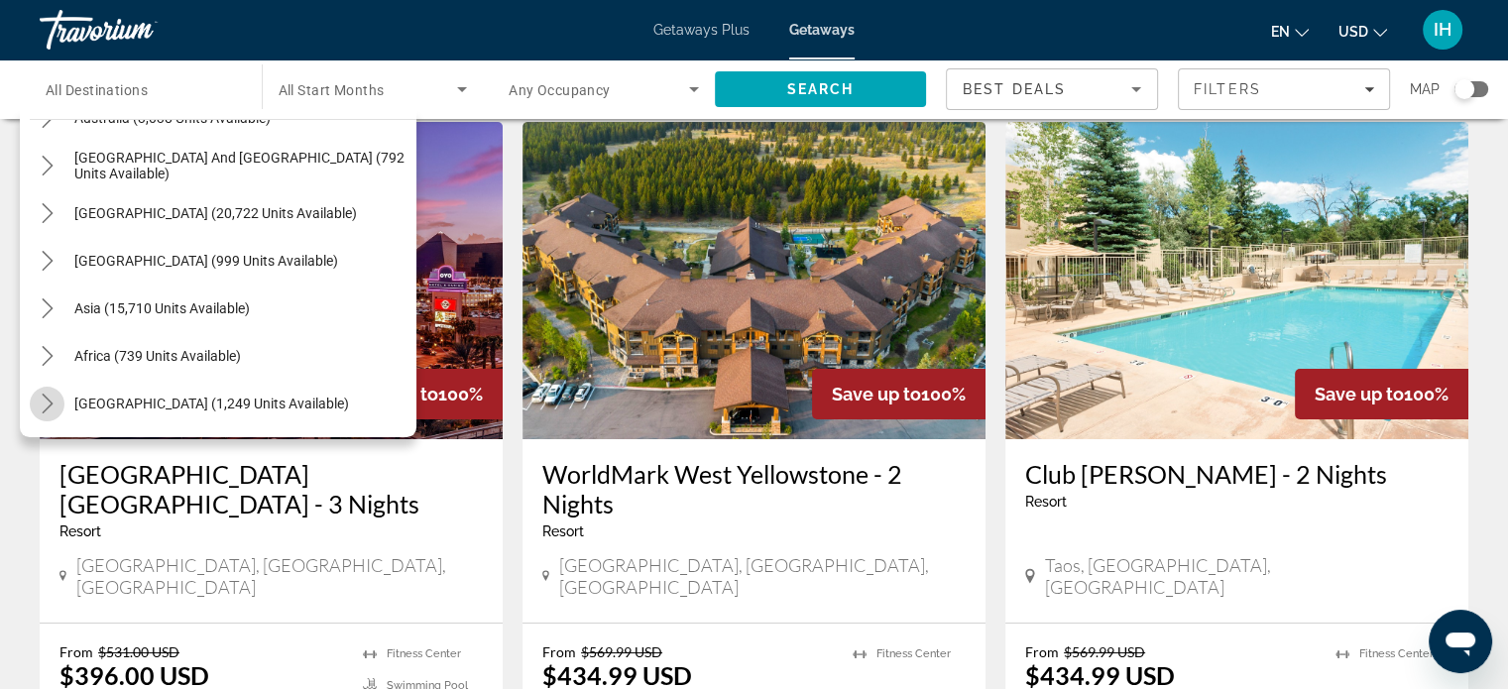
click at [50, 395] on icon "Toggle Middle East (1,249 units available) submenu" at bounding box center [48, 404] width 20 height 20
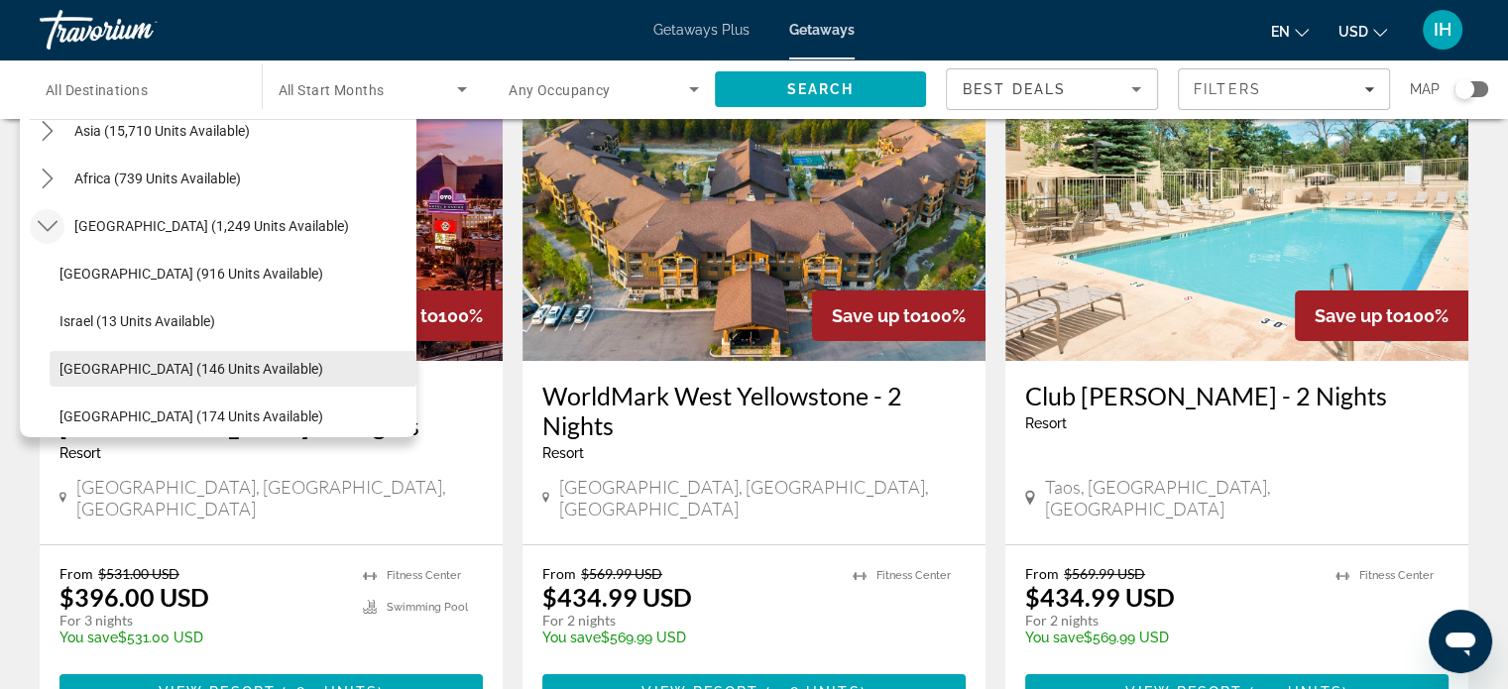
scroll to position [512, 0]
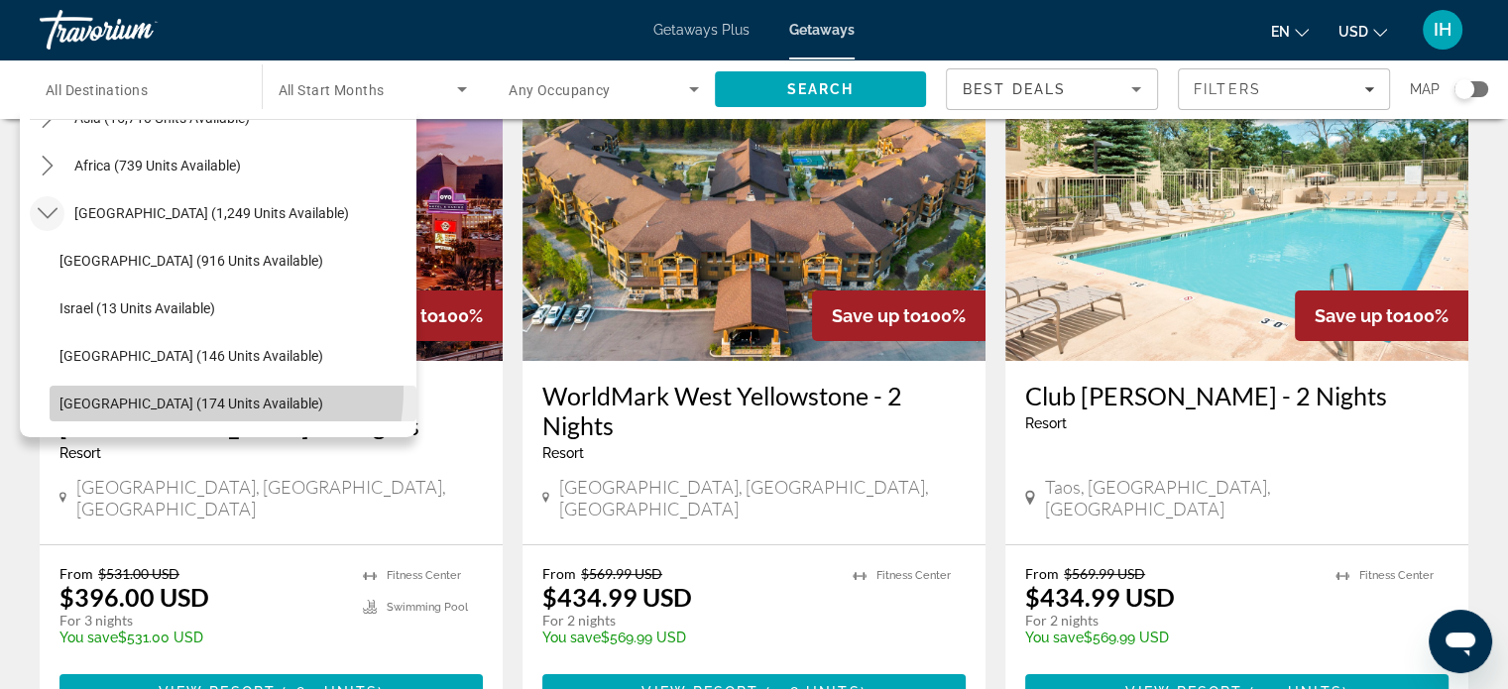
click at [184, 389] on span "Select destination: United Arab Emirates (174 units available)" at bounding box center [233, 404] width 367 height 48
type input "**********"
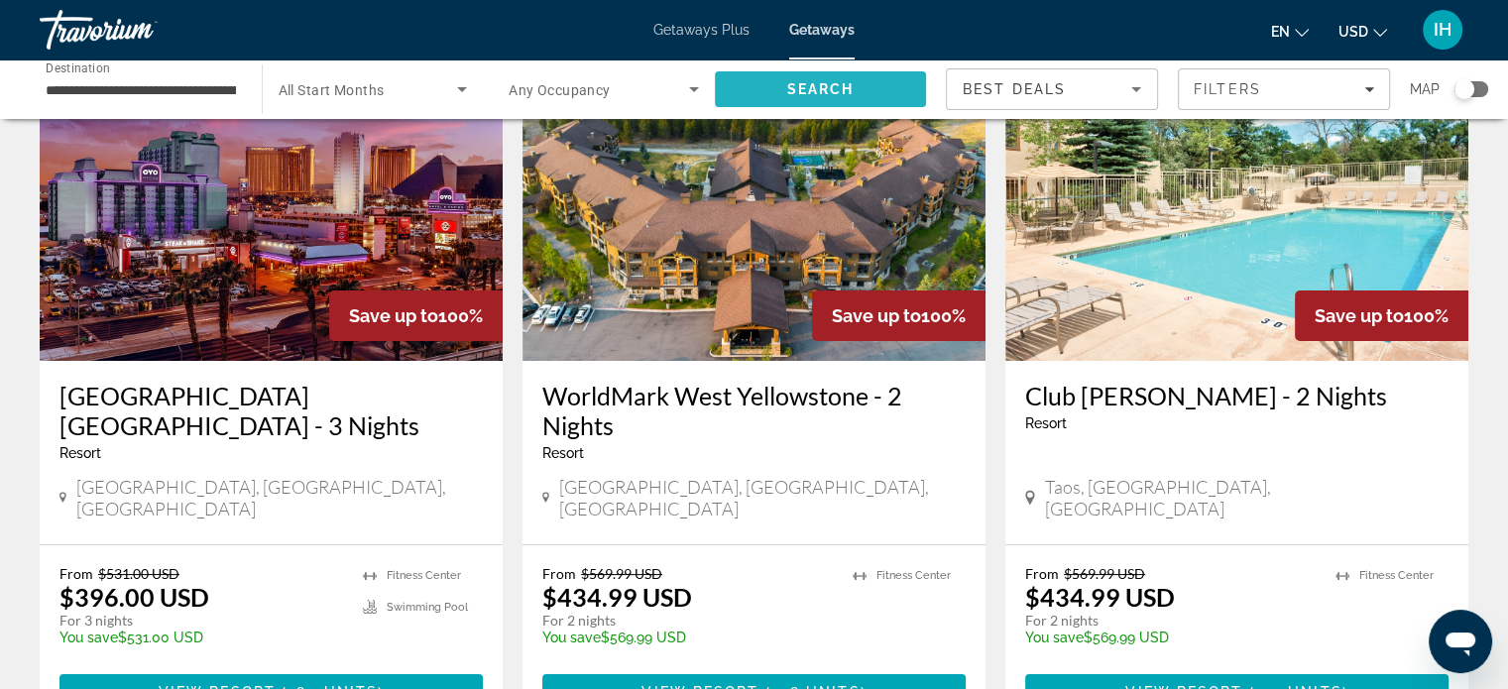
click at [754, 90] on span "Search" at bounding box center [821, 89] width 212 height 48
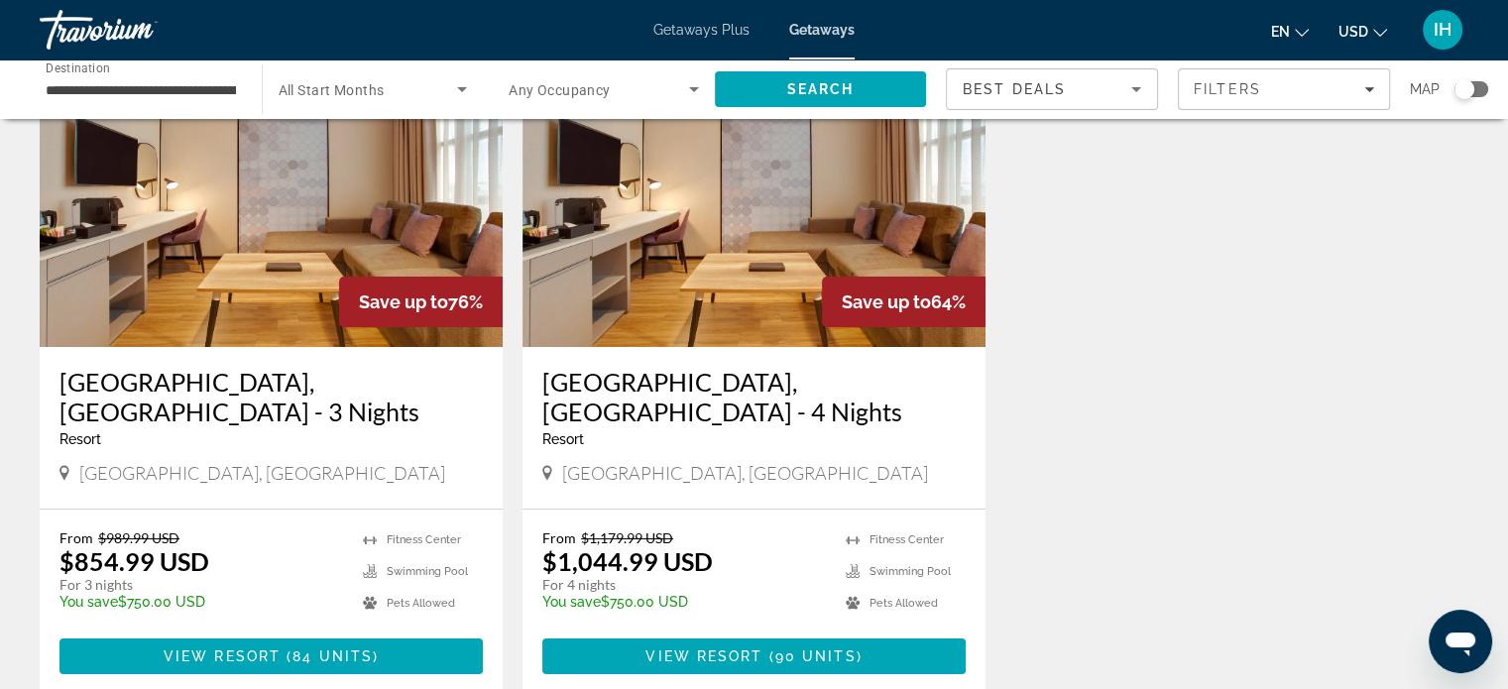
scroll to position [159, 0]
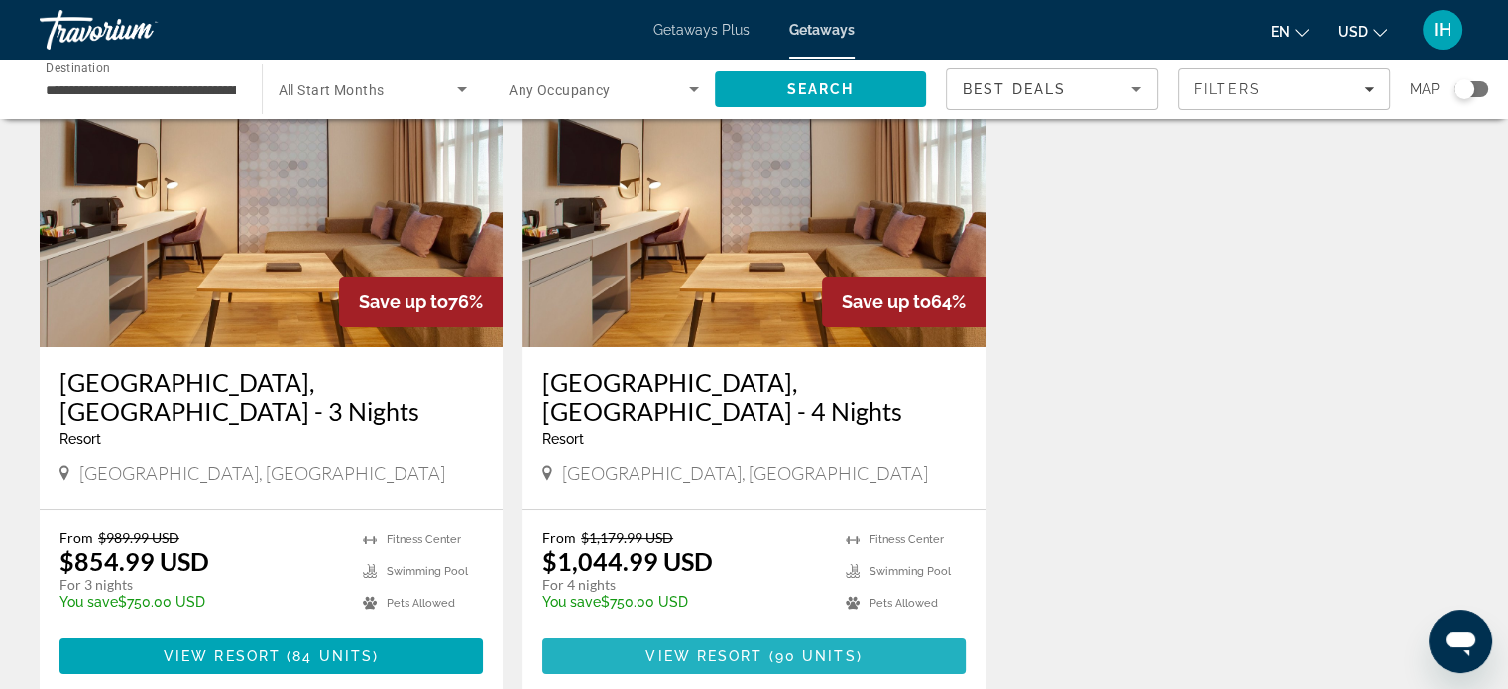
click at [701, 648] on span "View Resort" at bounding box center [704, 656] width 117 height 16
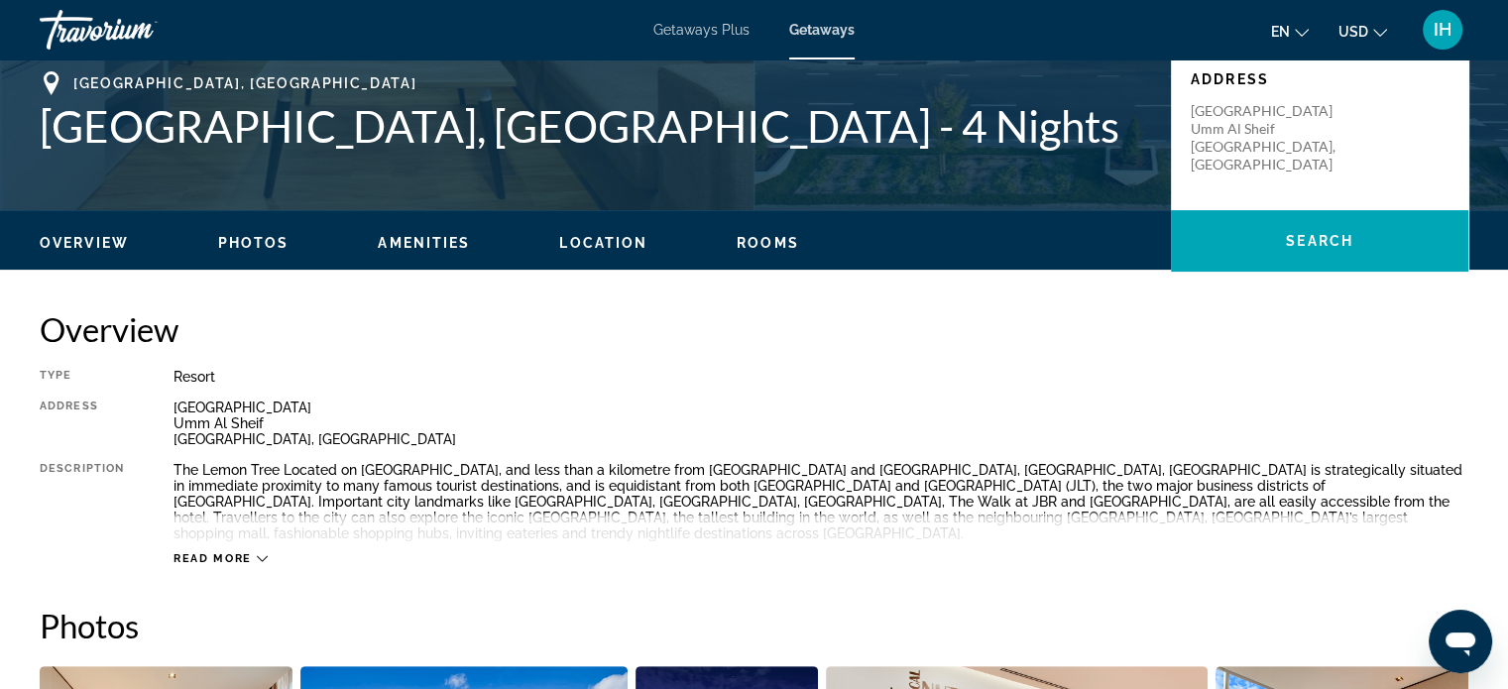
scroll to position [450, 0]
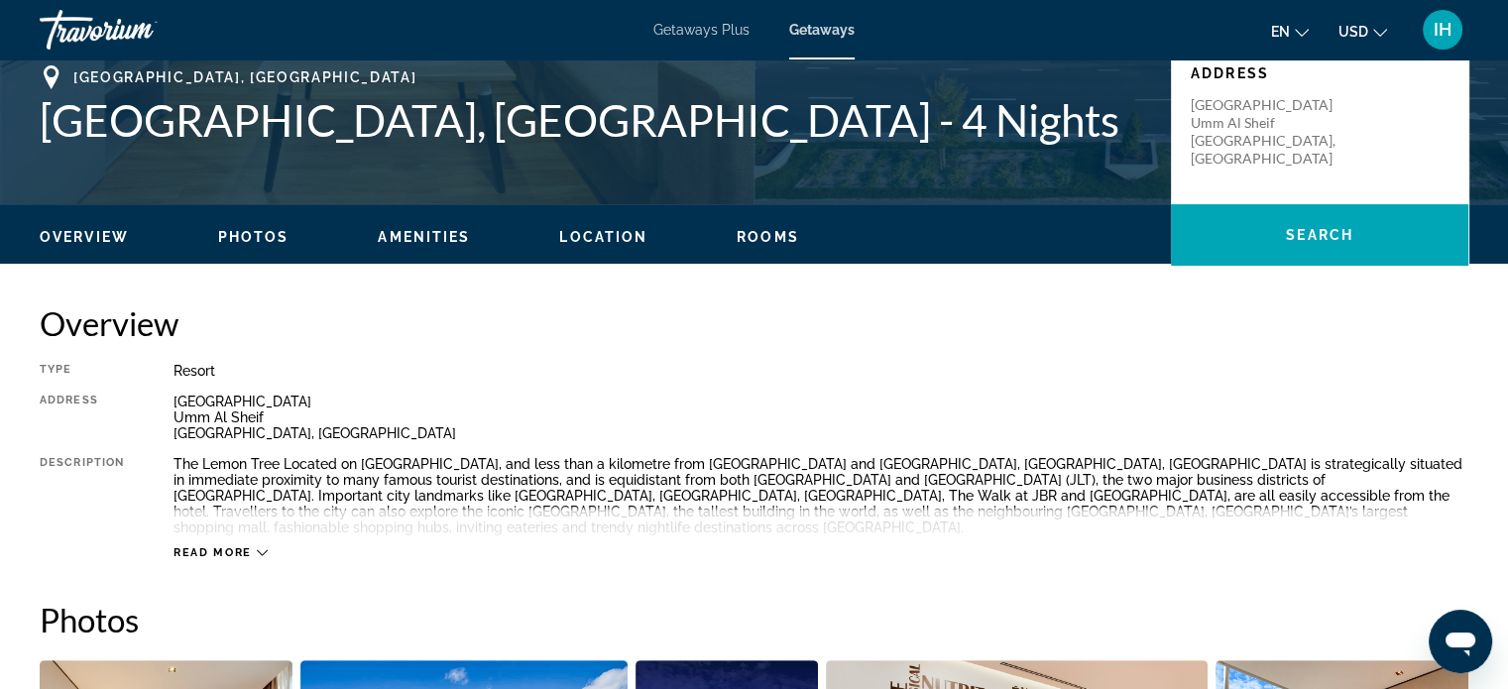
click at [210, 546] on span "Read more" at bounding box center [213, 552] width 78 height 13
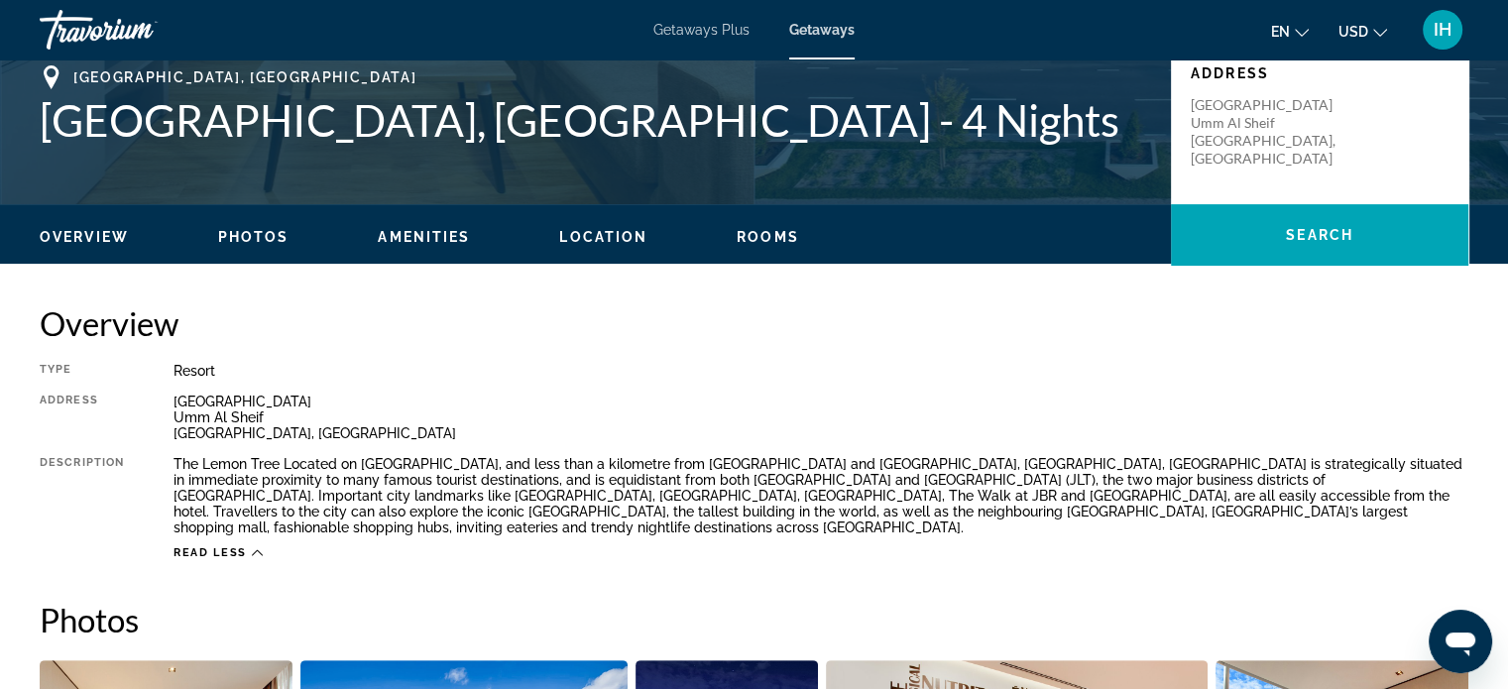
click at [210, 546] on span "Read less" at bounding box center [210, 552] width 73 height 13
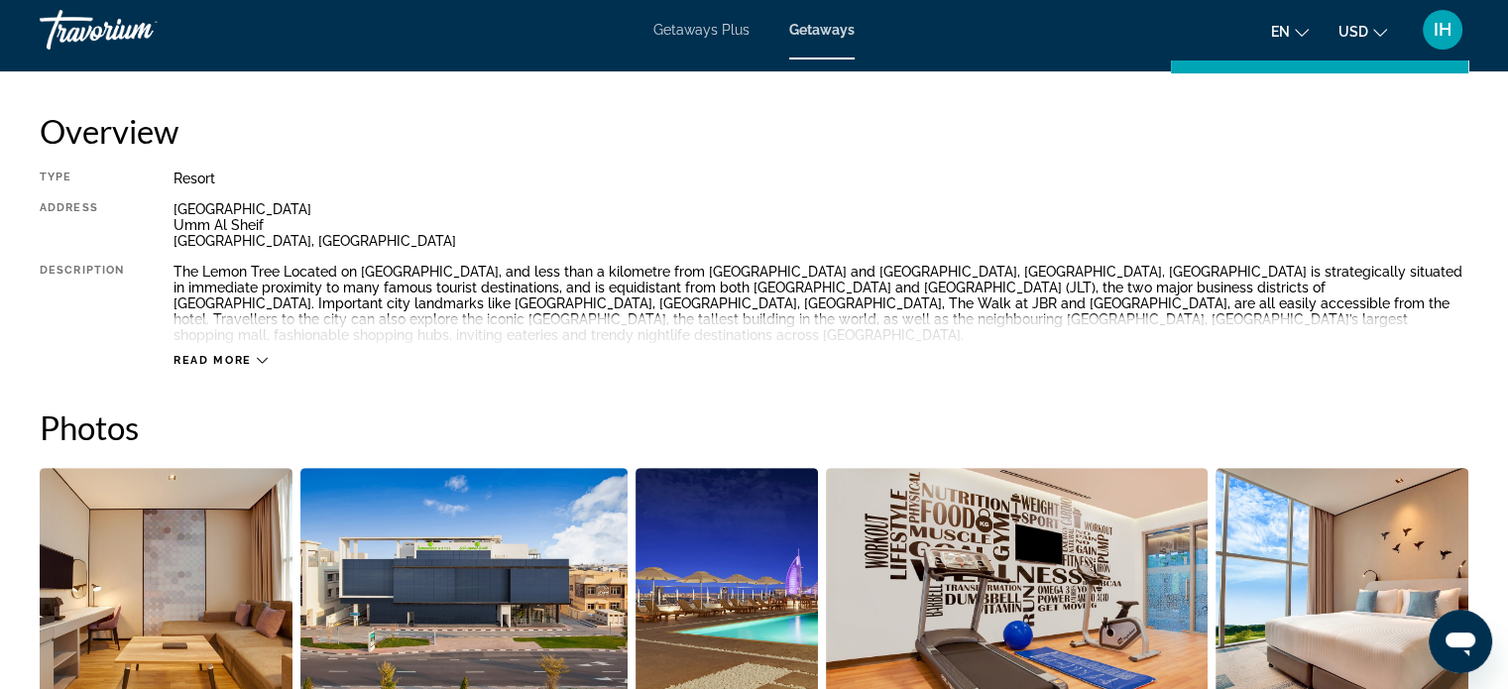
click at [233, 354] on span "Read more" at bounding box center [213, 360] width 78 height 13
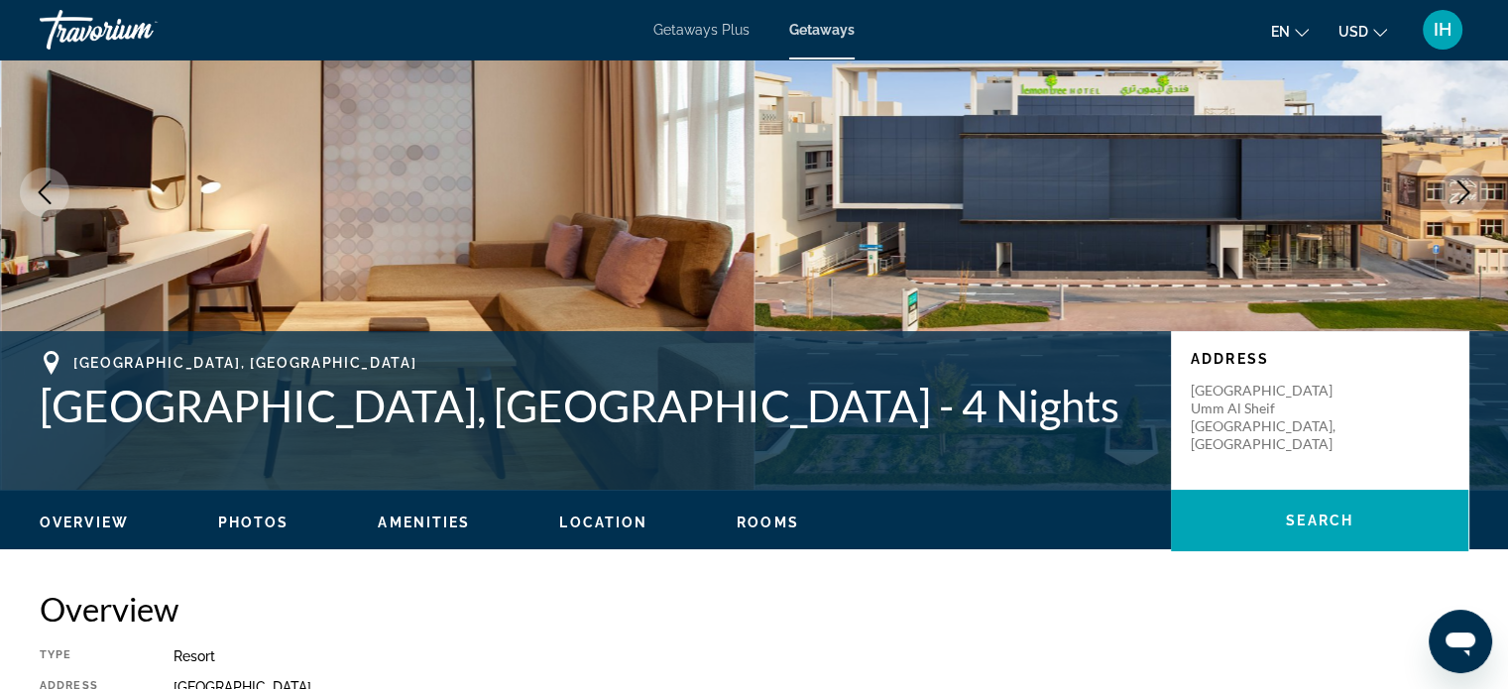
scroll to position [0, 0]
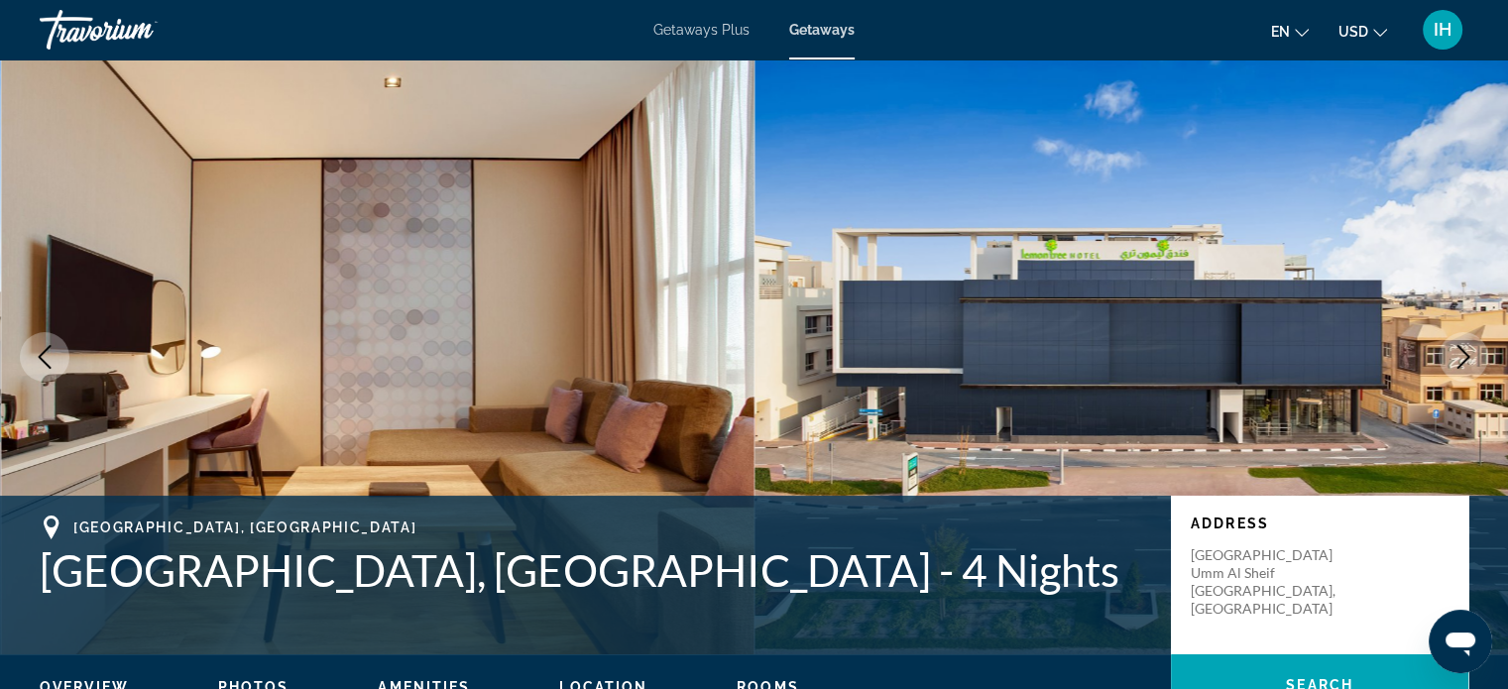
click at [720, 40] on div "Getaways Plus Getaways en English Español Français Italiano Português русский U…" at bounding box center [754, 30] width 1508 height 52
click at [717, 30] on span "Getaways Plus" at bounding box center [701, 30] width 96 height 16
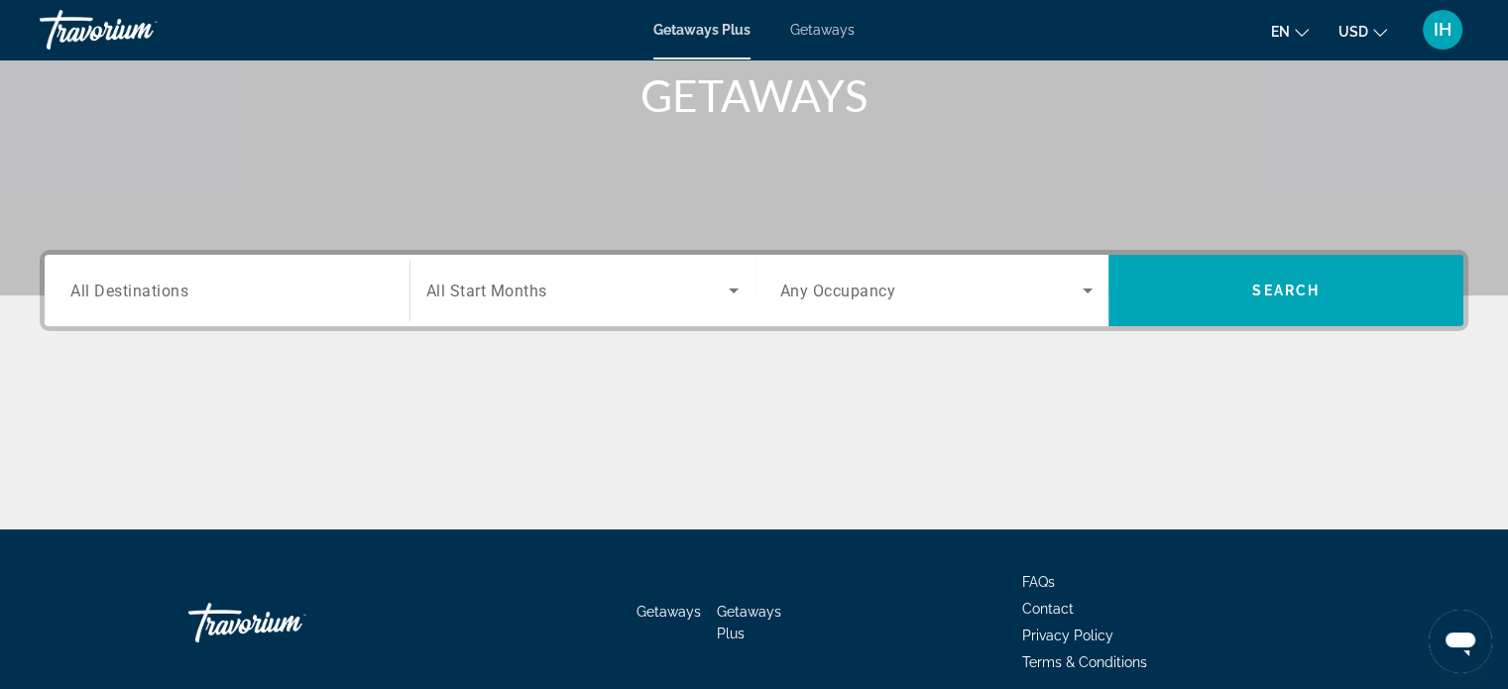
scroll to position [300, 0]
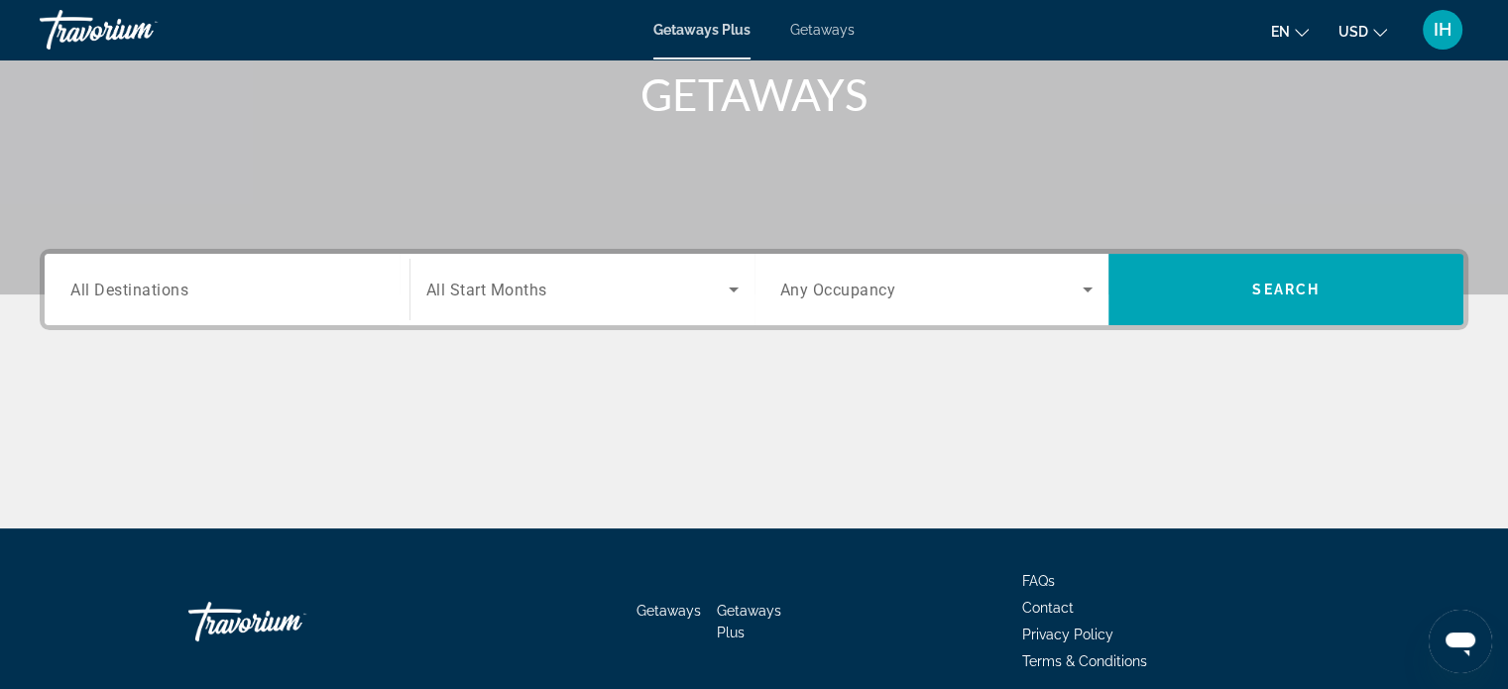
click at [141, 308] on div "Search widget" at bounding box center [226, 290] width 313 height 57
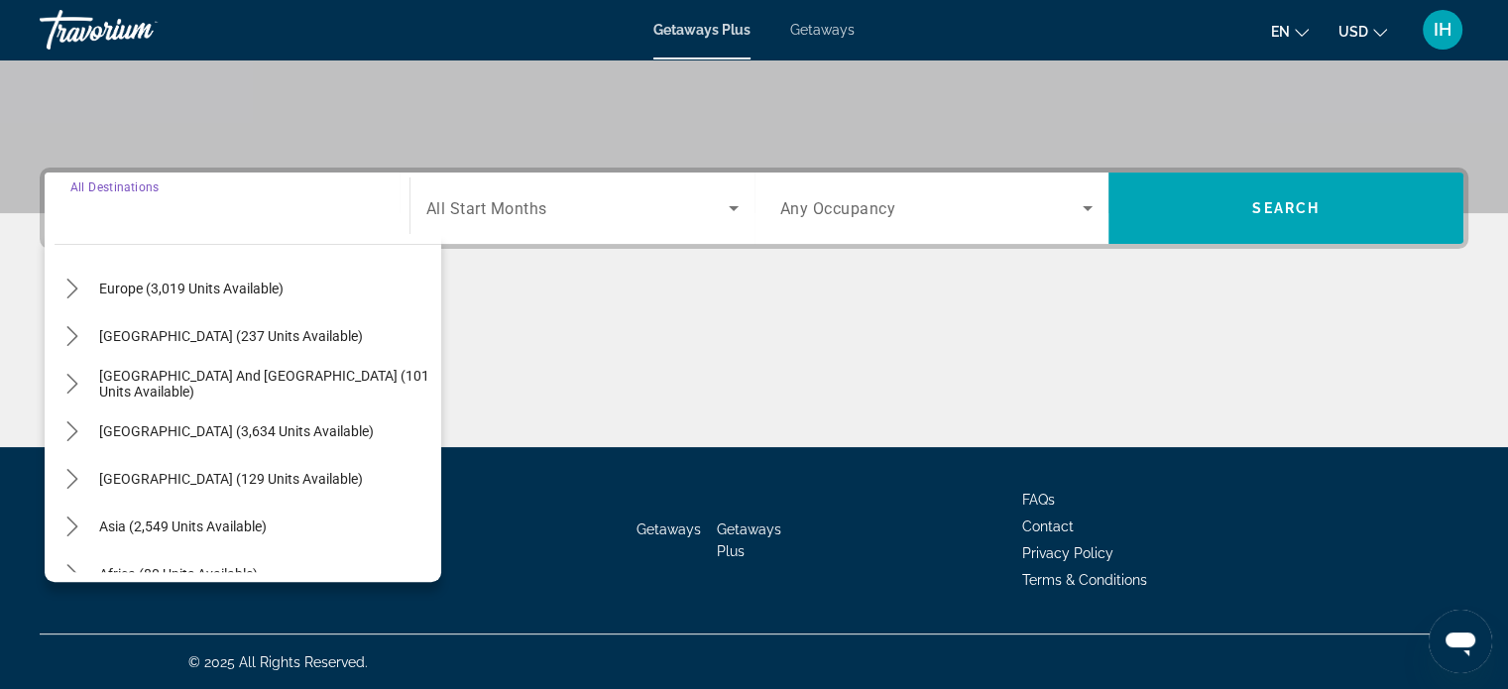
scroll to position [321, 0]
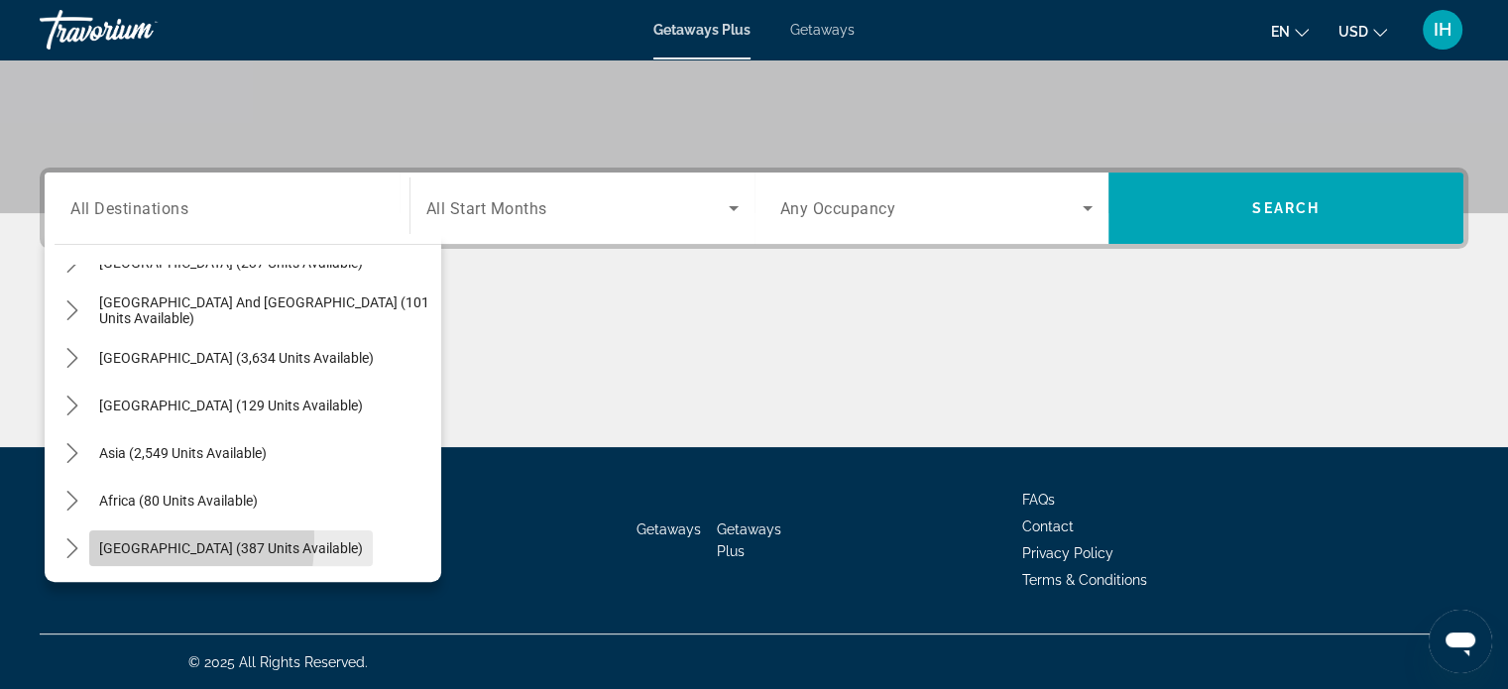
click at [107, 540] on span "[GEOGRAPHIC_DATA] (387 units available)" at bounding box center [231, 548] width 264 height 16
type input "**********"
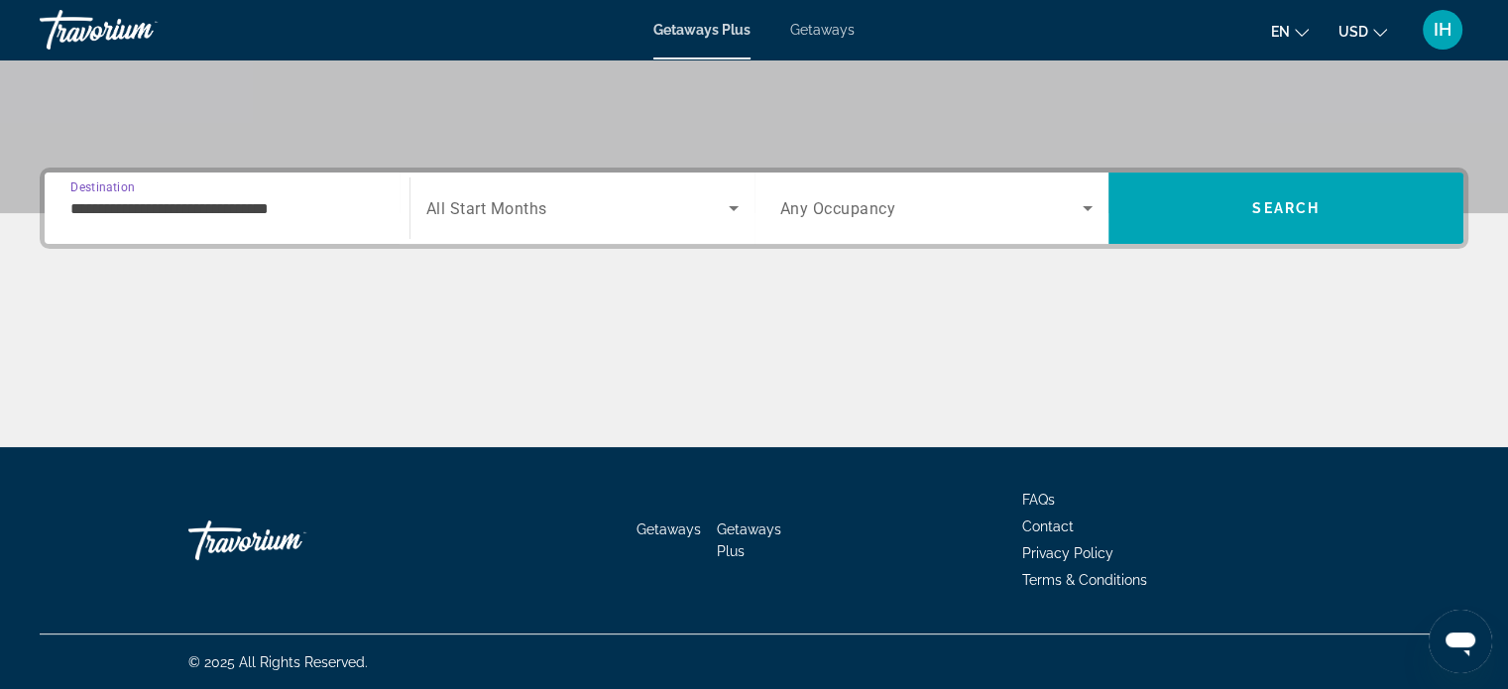
click at [170, 193] on div "**********" at bounding box center [226, 208] width 313 height 57
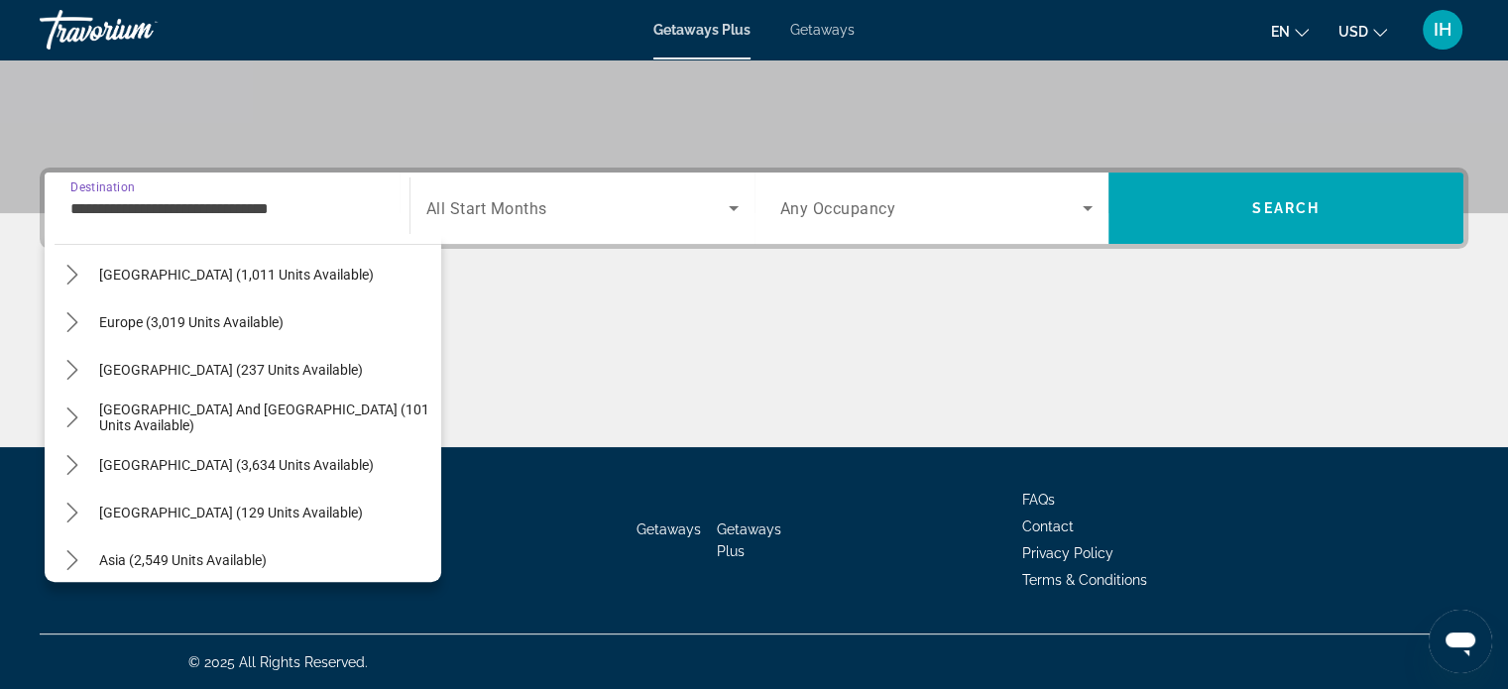
scroll to position [212, 0]
click at [73, 424] on icon "Toggle South Pacific and Oceania (101 units available) submenu" at bounding box center [72, 420] width 20 height 20
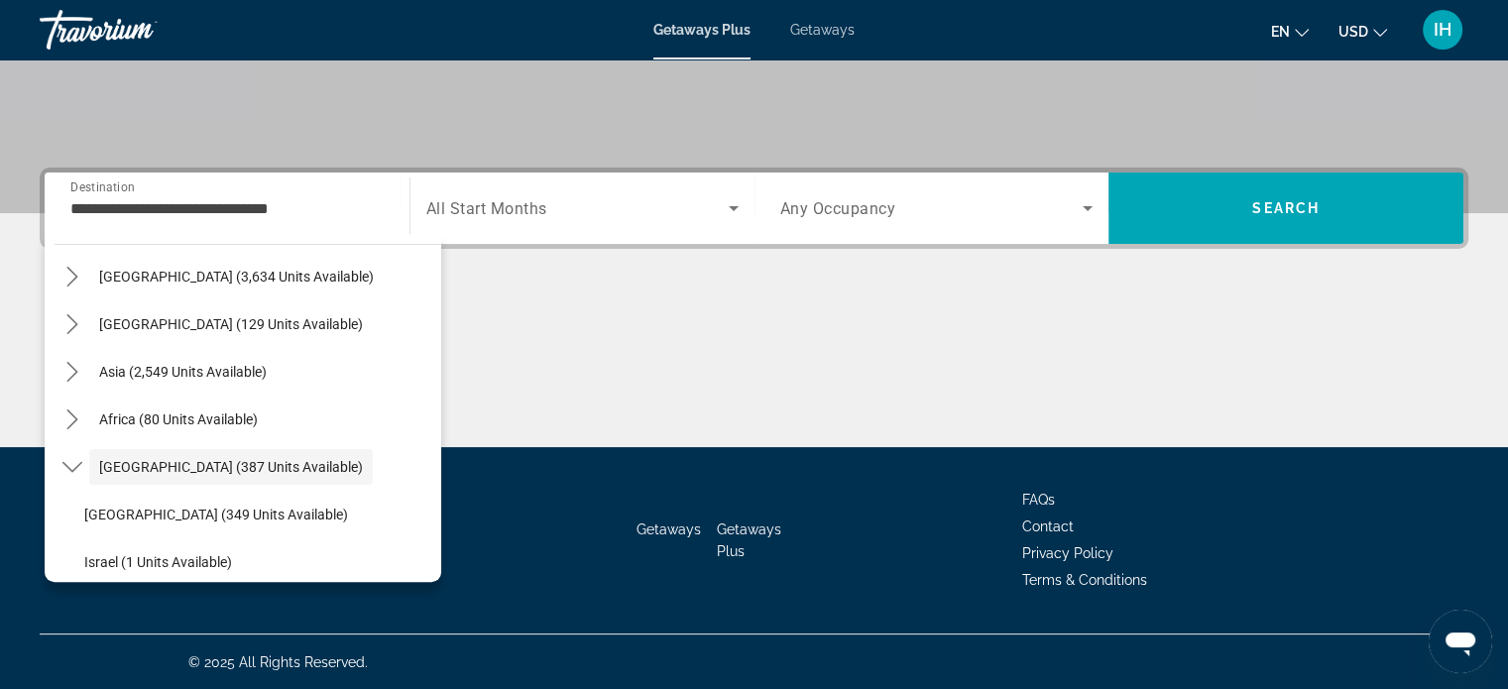
scroll to position [607, 0]
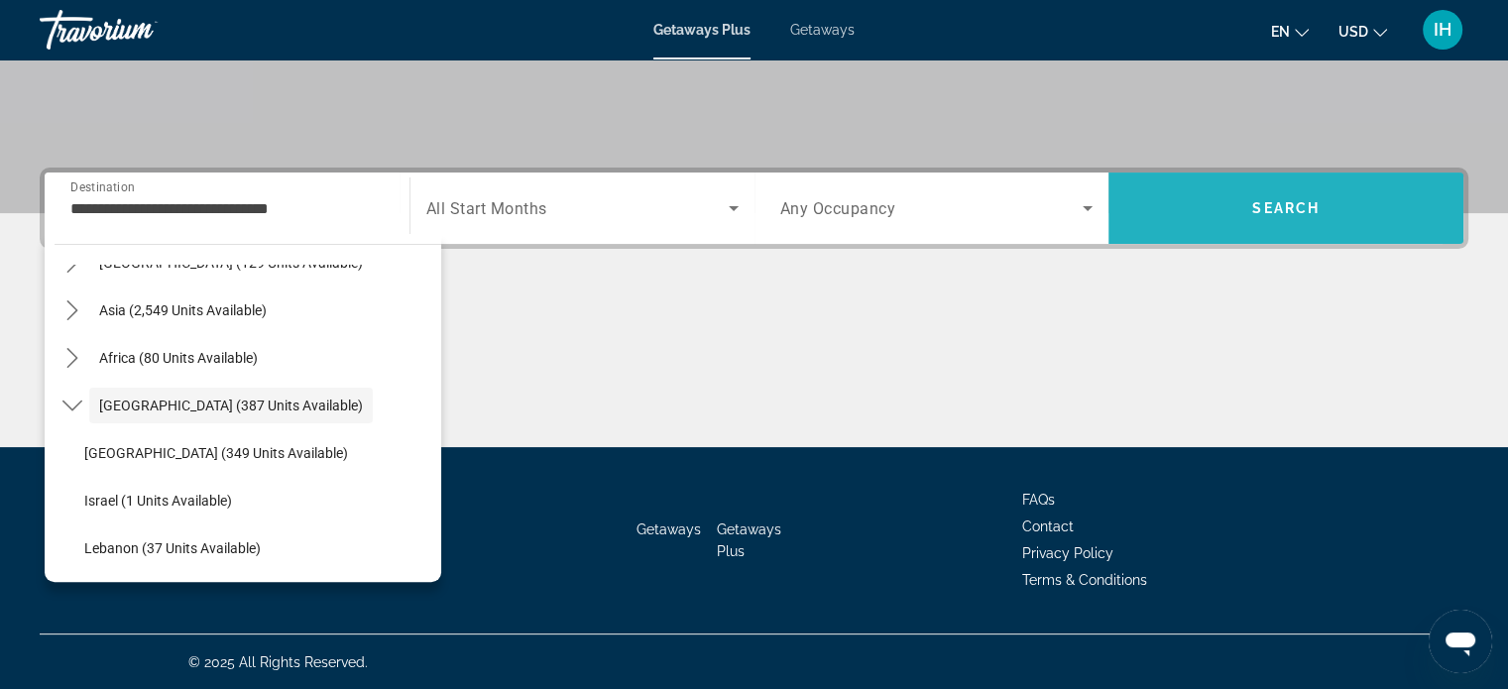
click at [1203, 194] on span "Search" at bounding box center [1286, 208] width 355 height 48
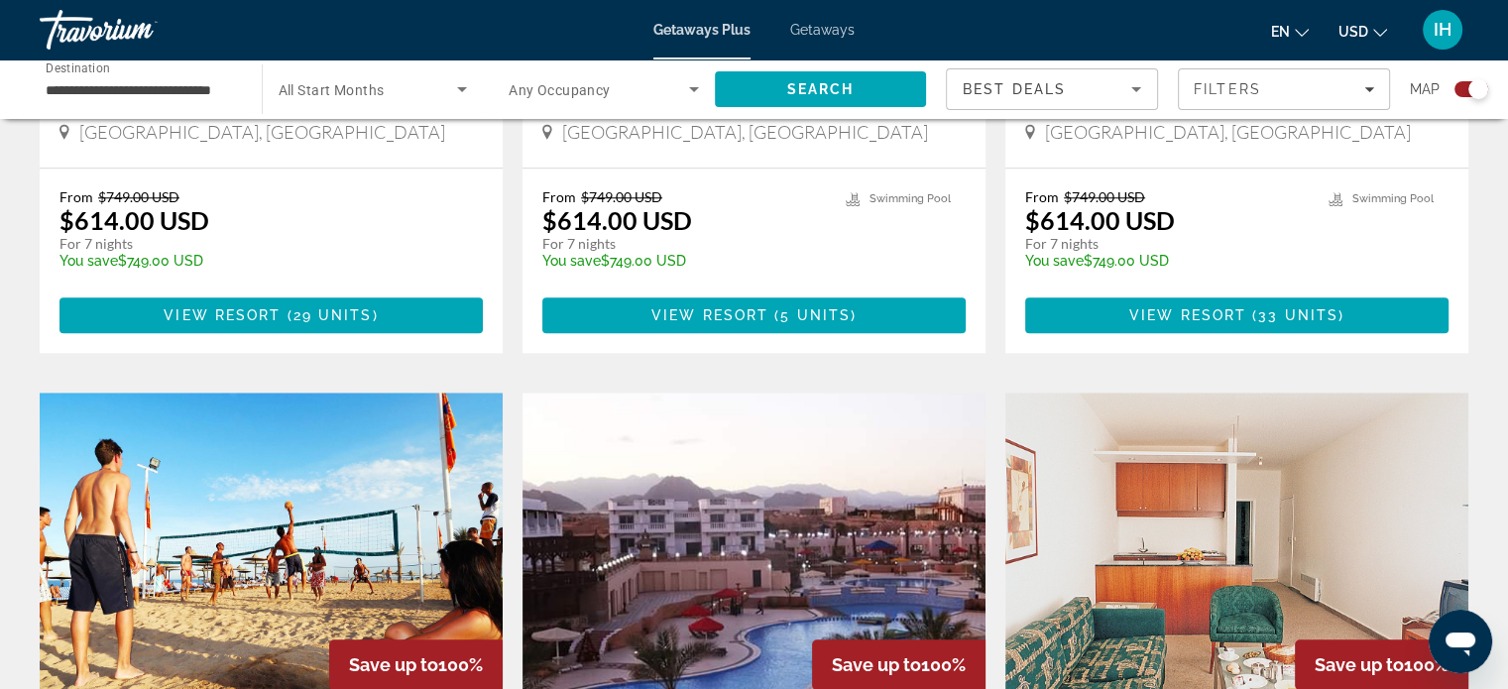
scroll to position [1760, 0]
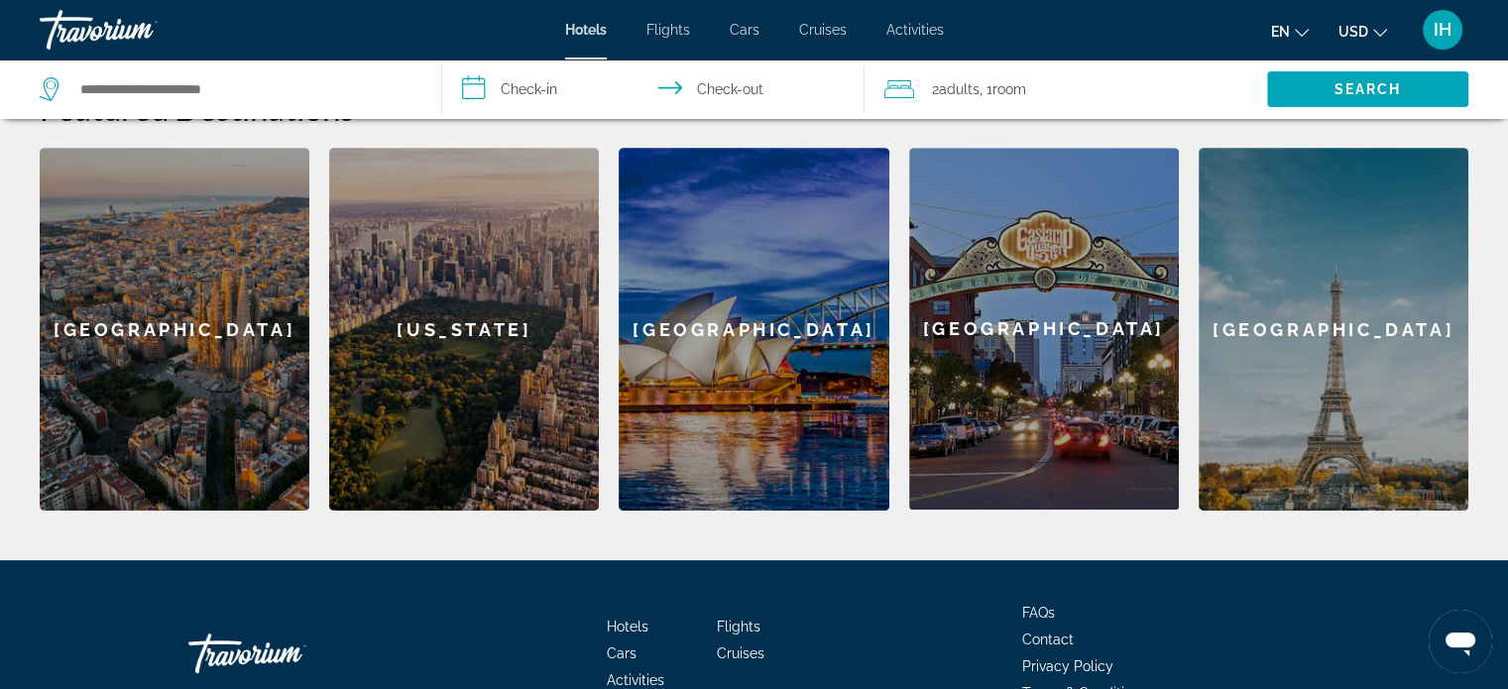
scroll to position [793, 0]
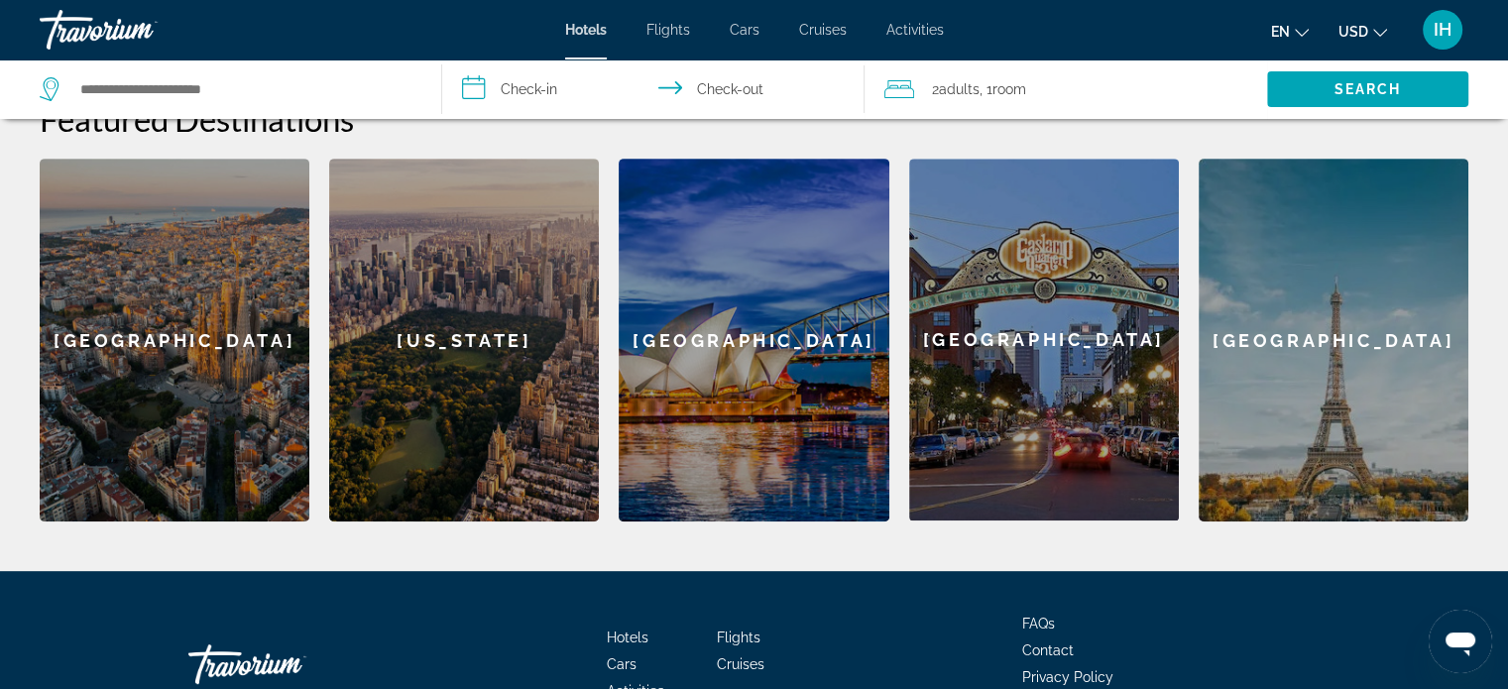
click at [478, 320] on div "New York" at bounding box center [464, 340] width 270 height 363
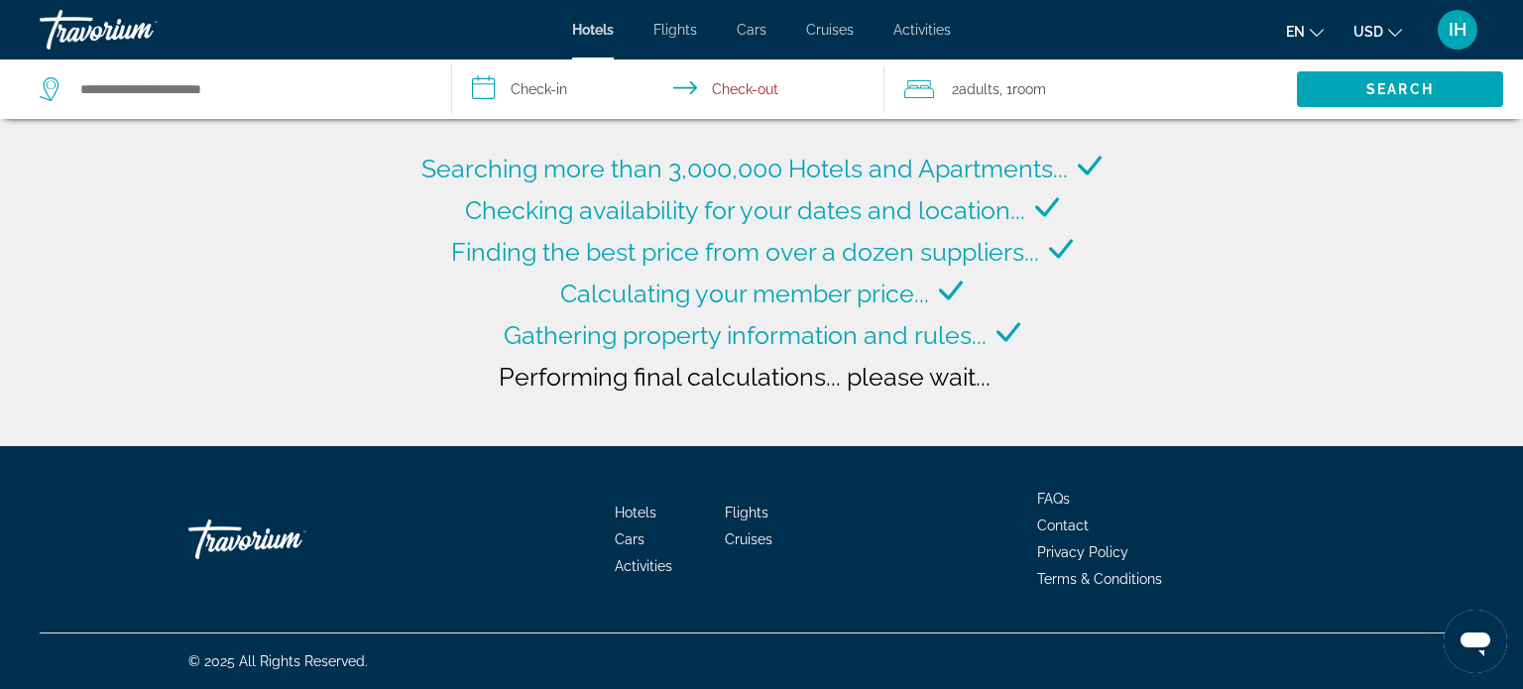
type input "**********"
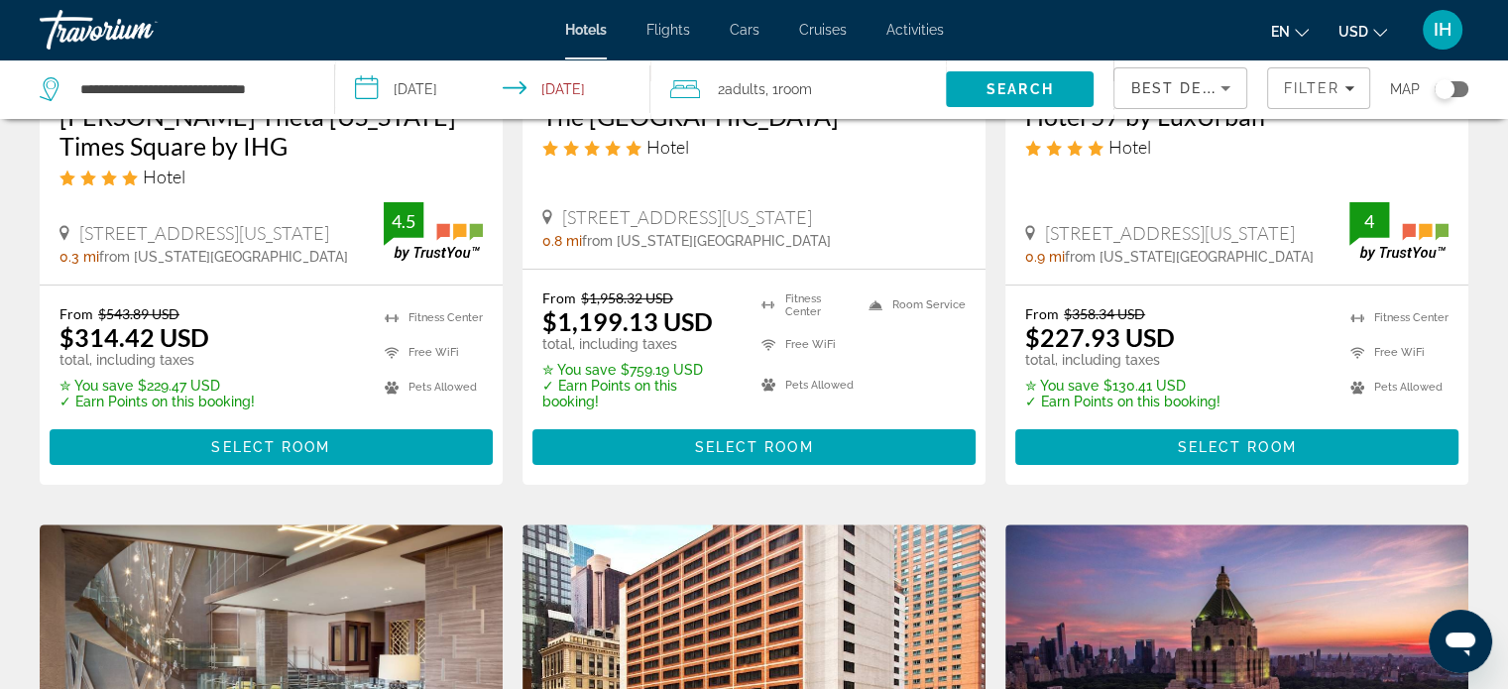
scroll to position [439, 0]
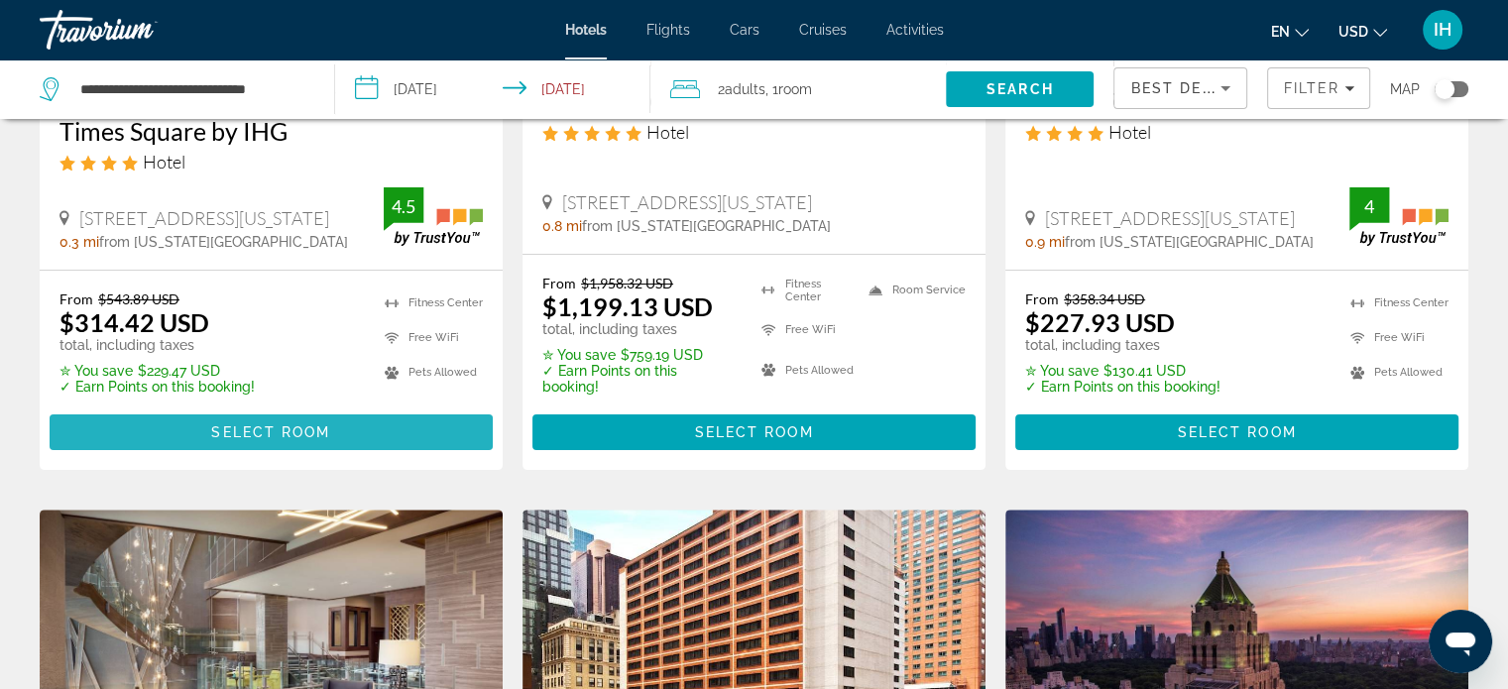
click at [297, 438] on span "Select Room" at bounding box center [270, 432] width 119 height 16
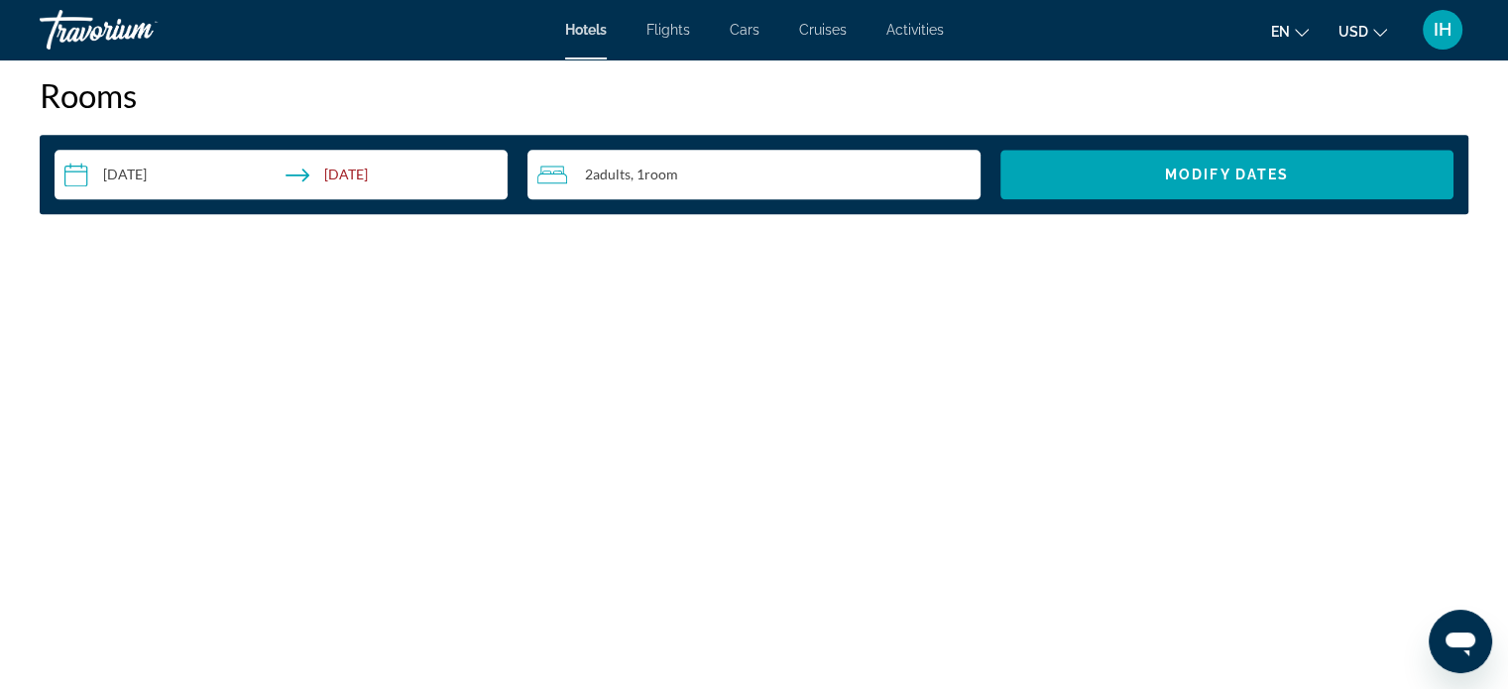
scroll to position [2479, 0]
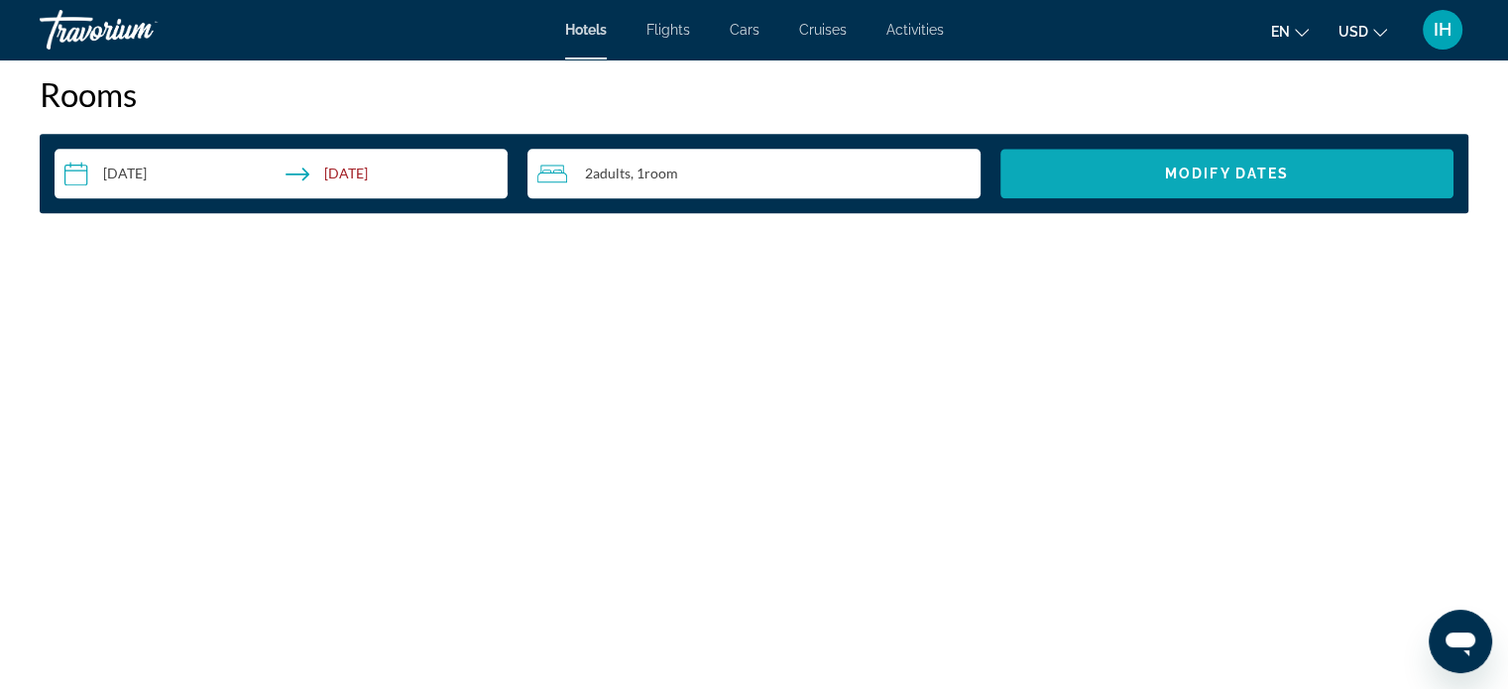
click at [1064, 174] on span "Search widget" at bounding box center [1226, 174] width 453 height 48
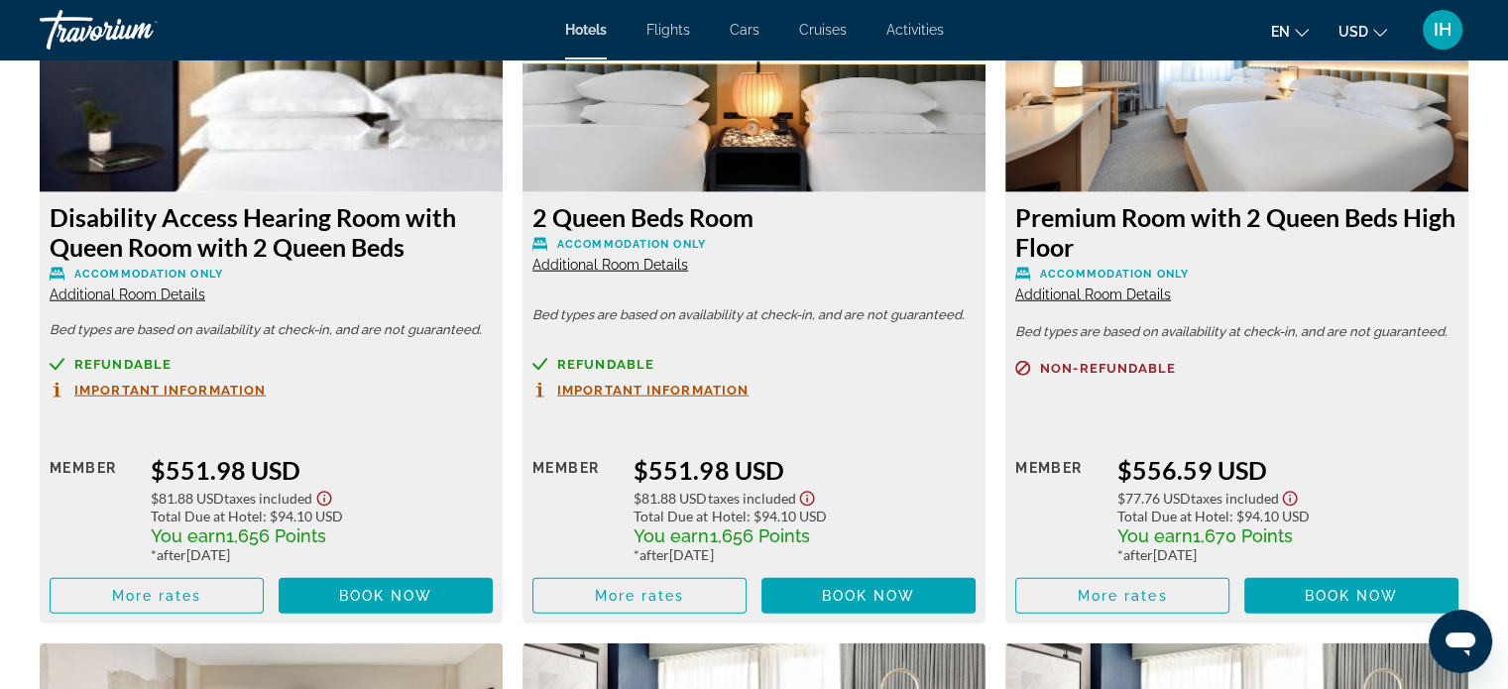
scroll to position [4924, 0]
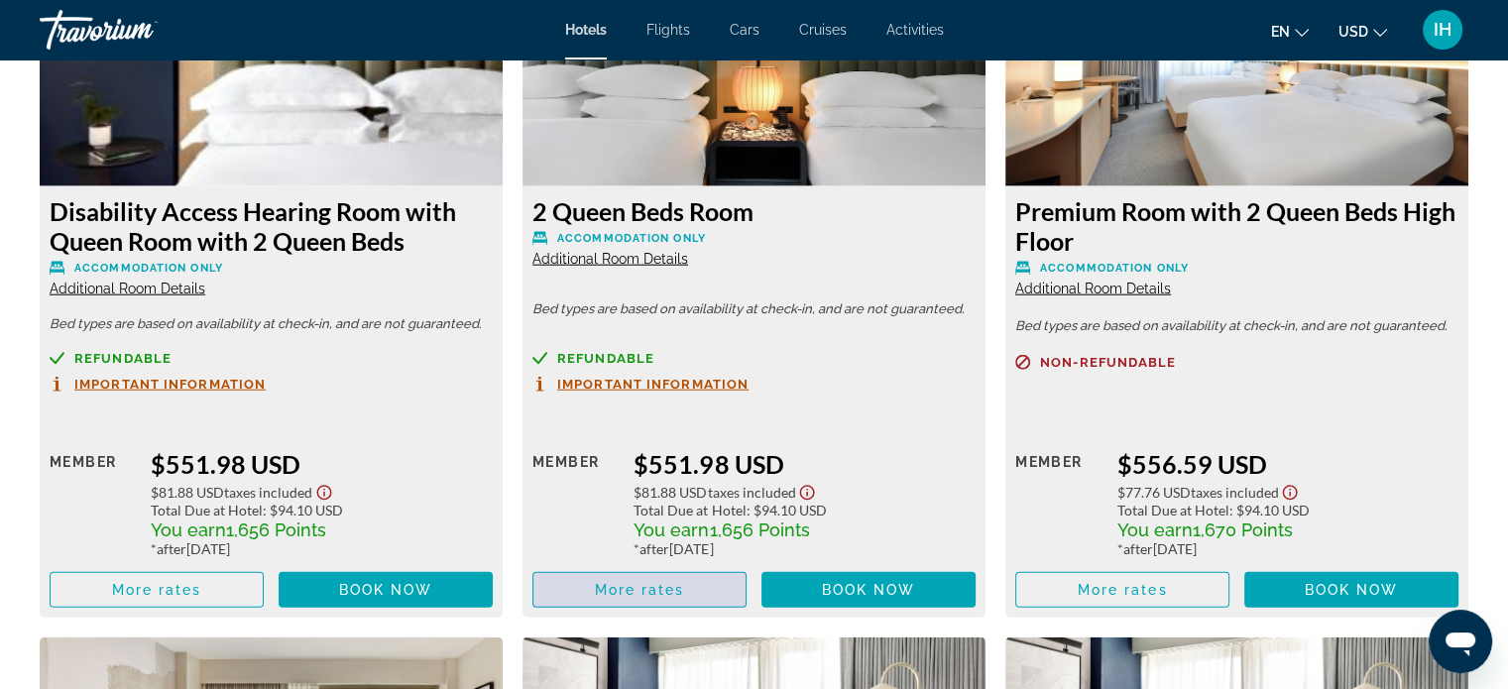
click at [682, 581] on span "Main content" at bounding box center [639, 590] width 212 height 48
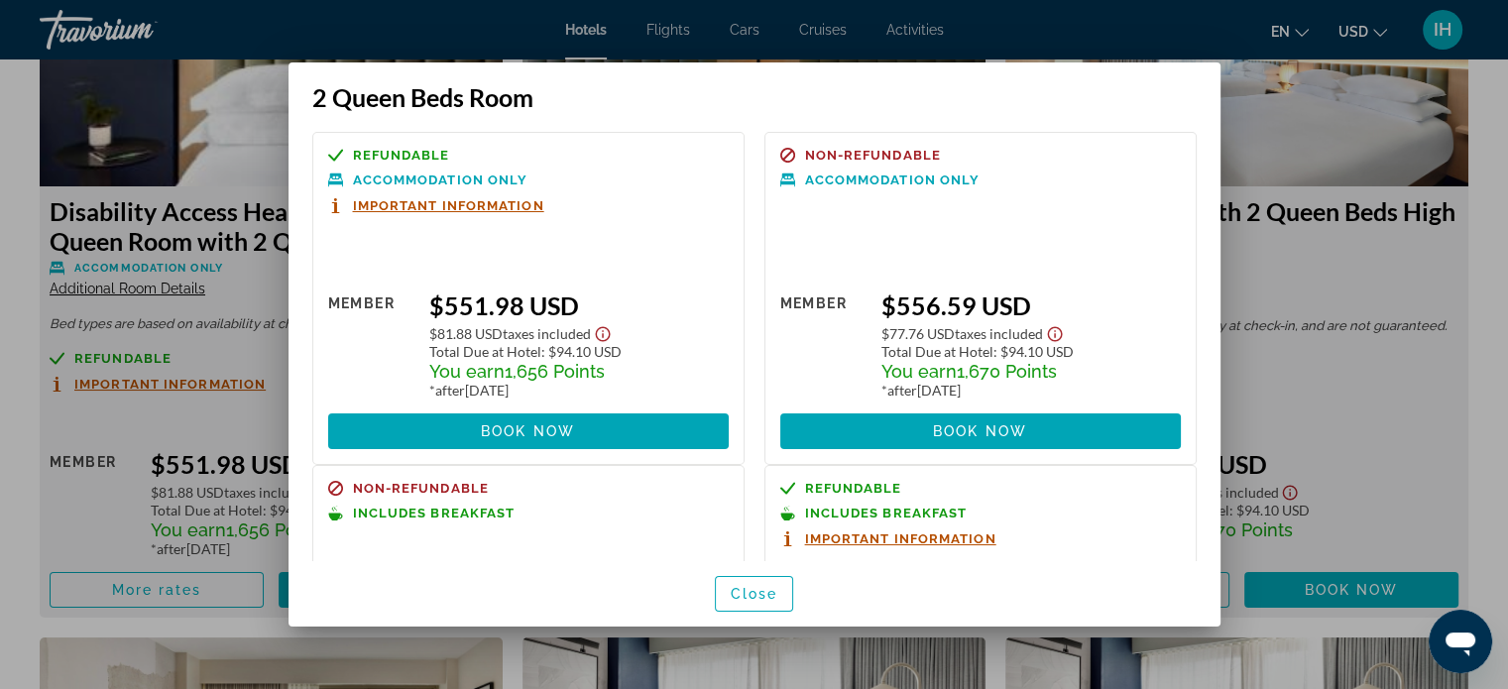
scroll to position [0, 0]
click at [509, 205] on span "Important Information" at bounding box center [448, 205] width 191 height 13
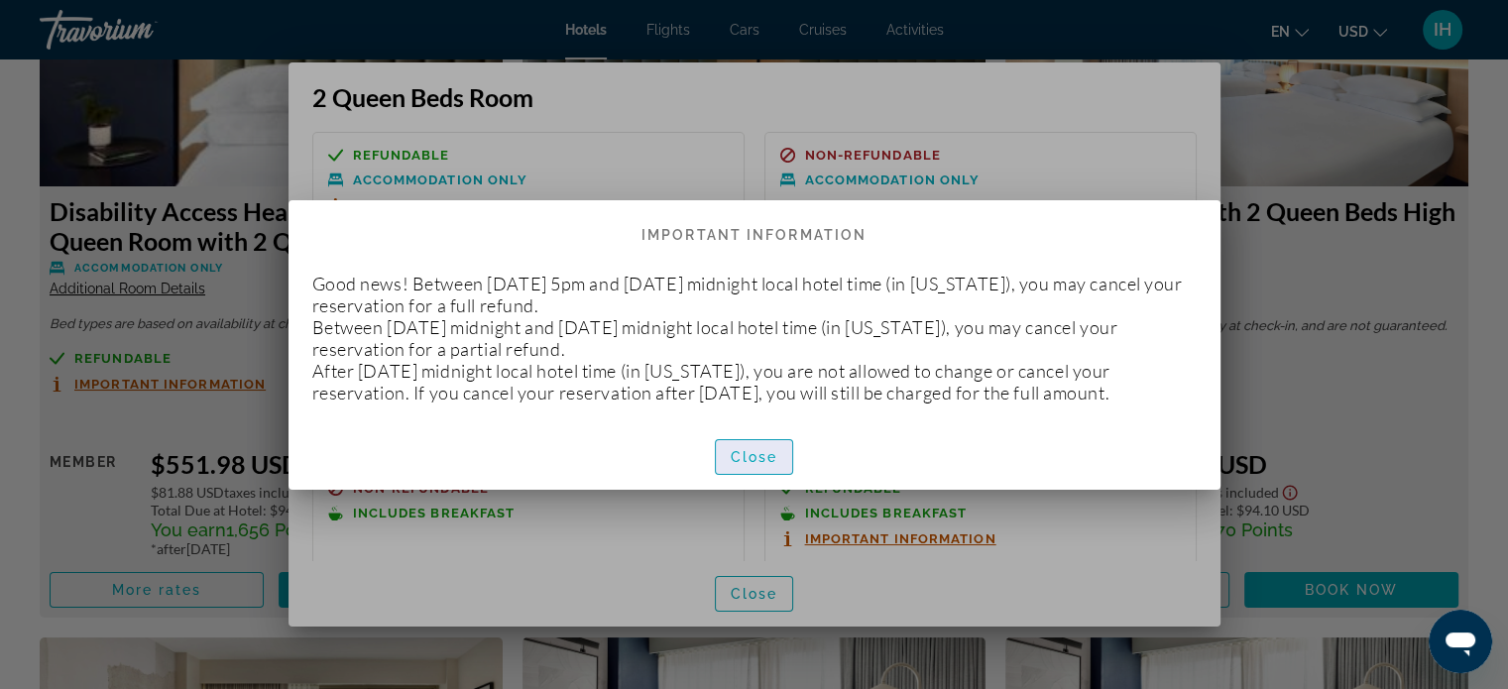
click at [758, 463] on span "Close" at bounding box center [755, 457] width 48 height 16
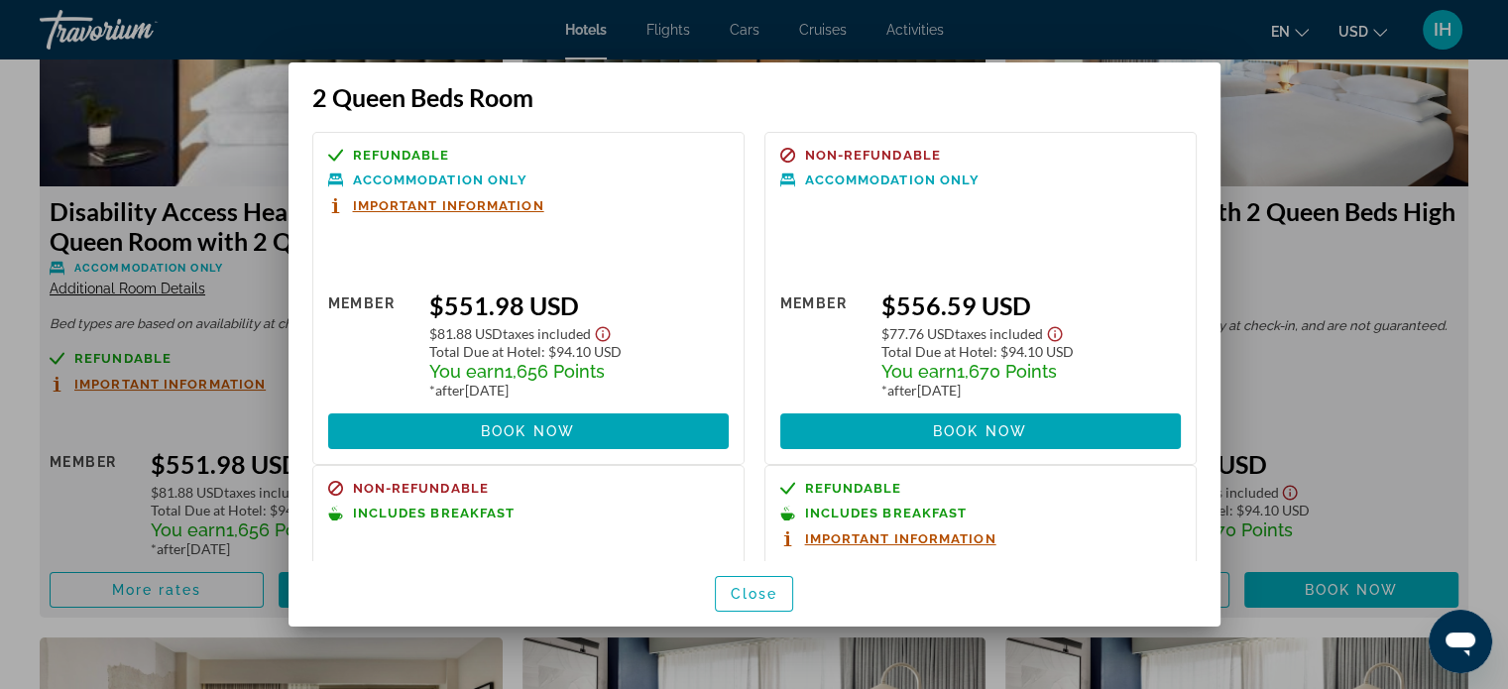
click at [1138, 84] on h3 "2 Queen Beds Room" at bounding box center [754, 97] width 884 height 30
click at [1307, 217] on div at bounding box center [754, 344] width 1508 height 689
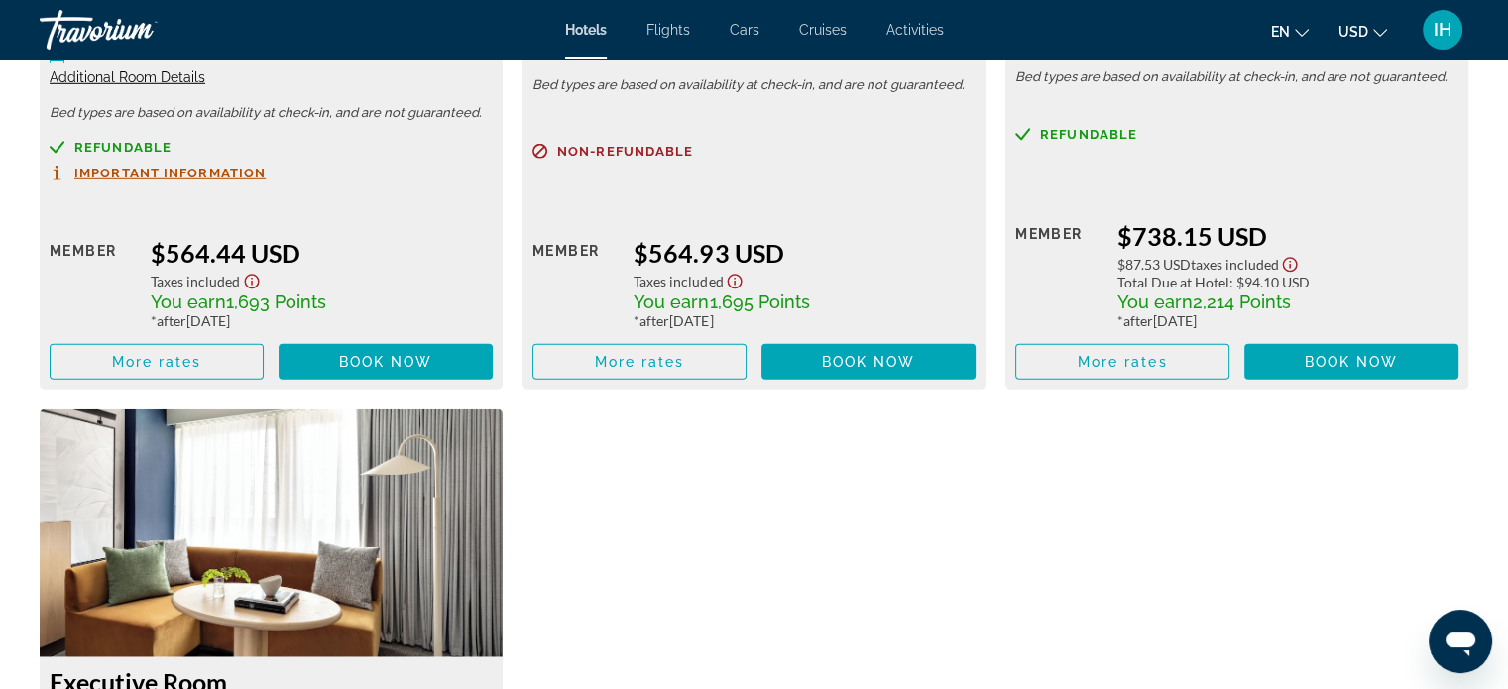
scroll to position [5868, 0]
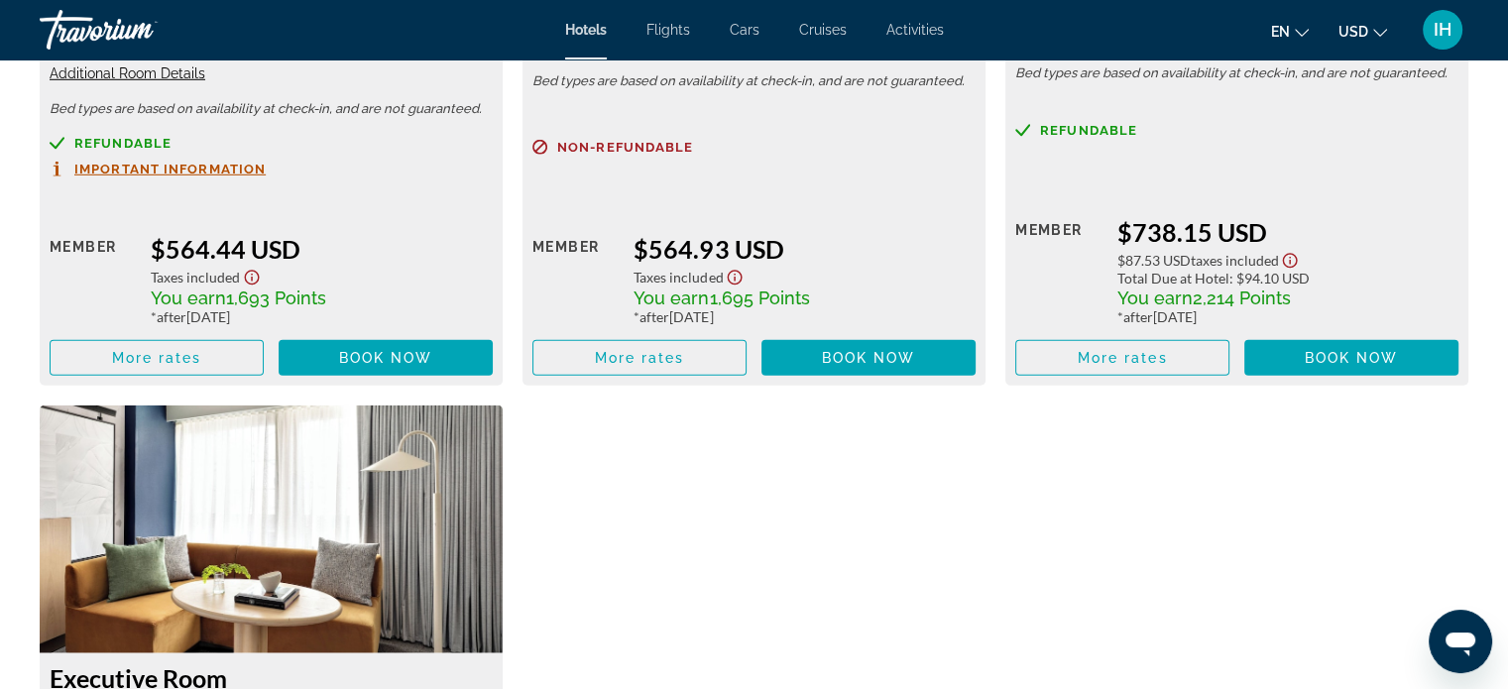
click at [678, 12] on div "Hotels Flights Cars Cruises Activities Hotels Flights Cars Cruises Activities e…" at bounding box center [754, 30] width 1508 height 52
click at [665, 35] on span "Flights" at bounding box center [669, 30] width 44 height 16
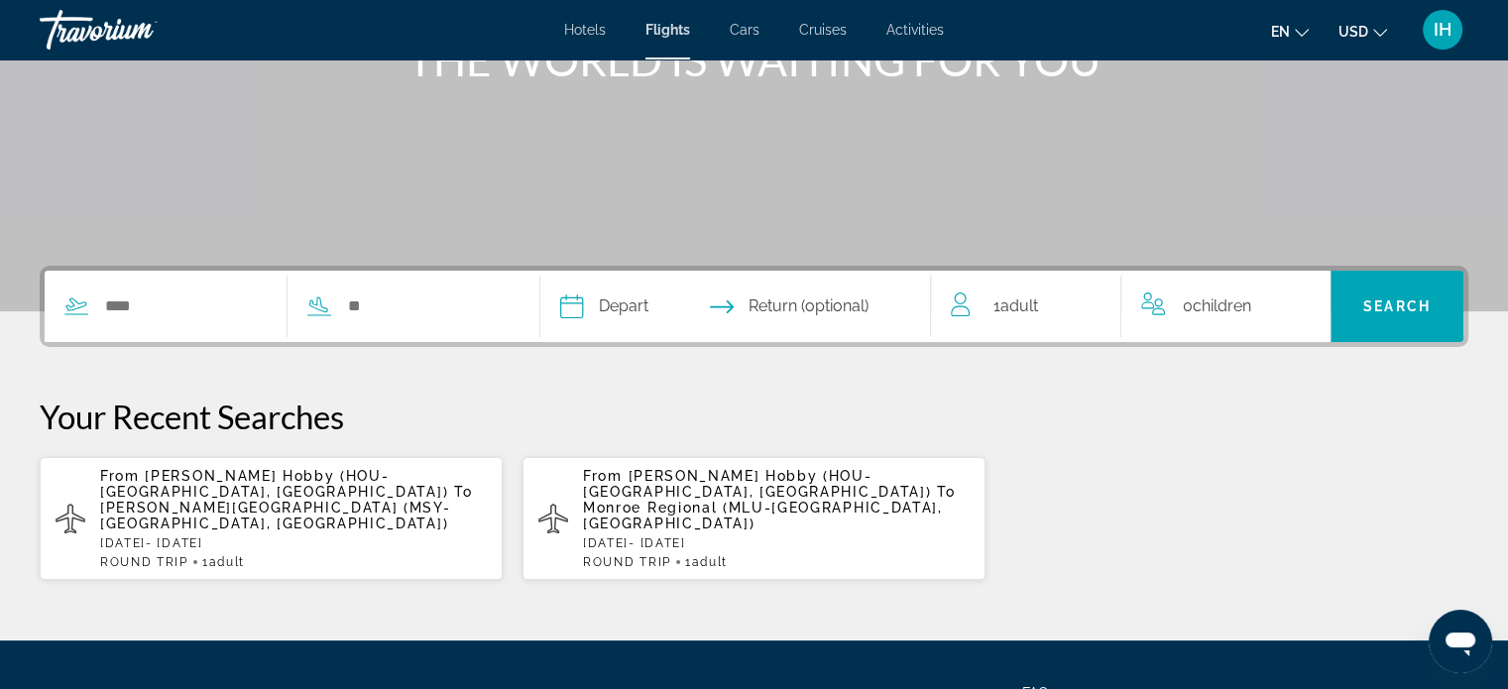
scroll to position [286, 0]
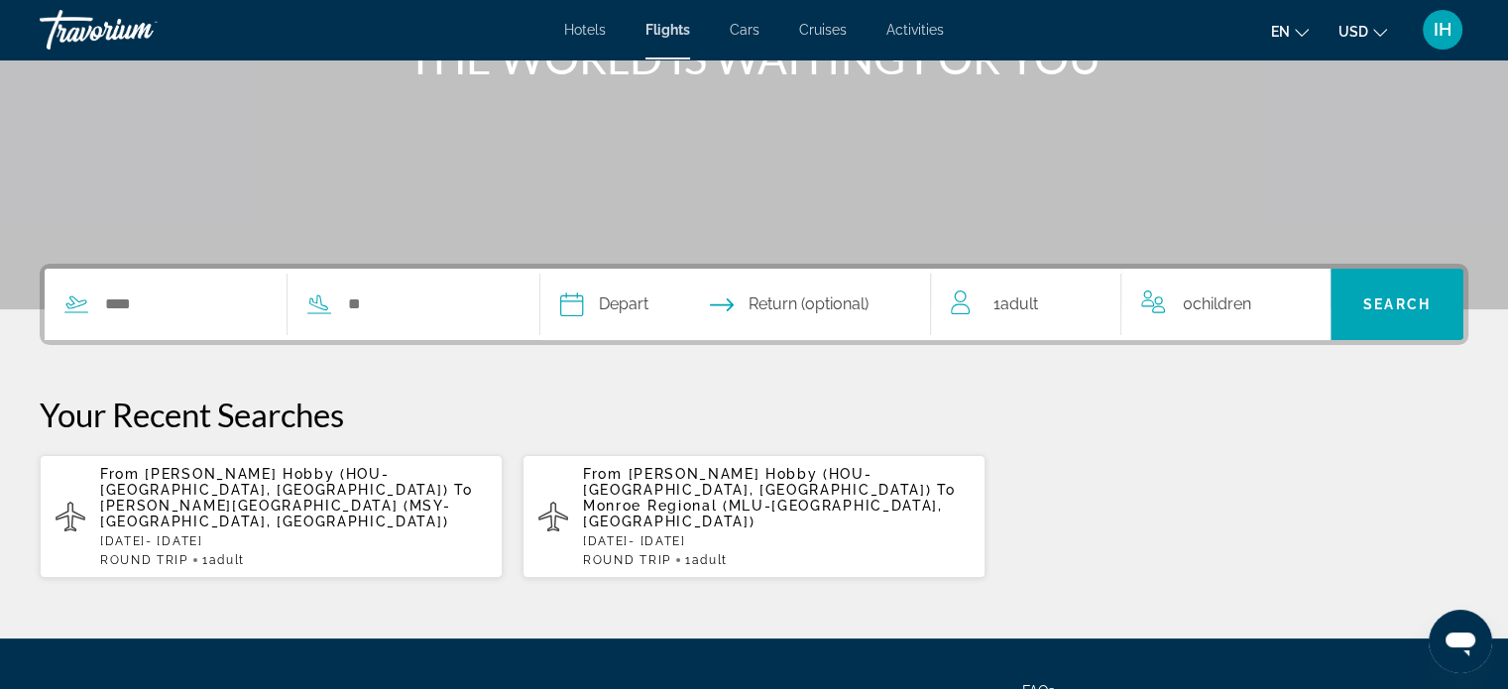
click at [814, 304] on span "Return (optional)" at bounding box center [809, 305] width 120 height 28
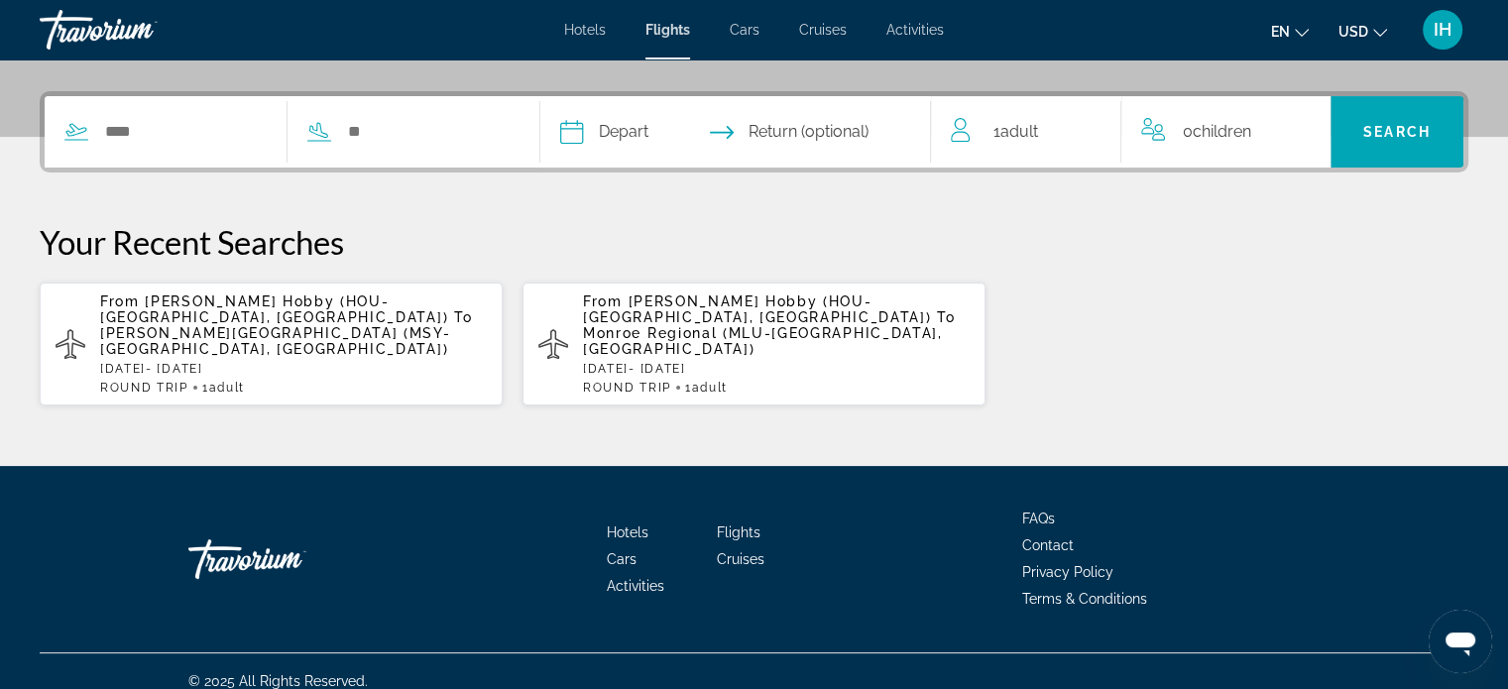
scroll to position [460, 0]
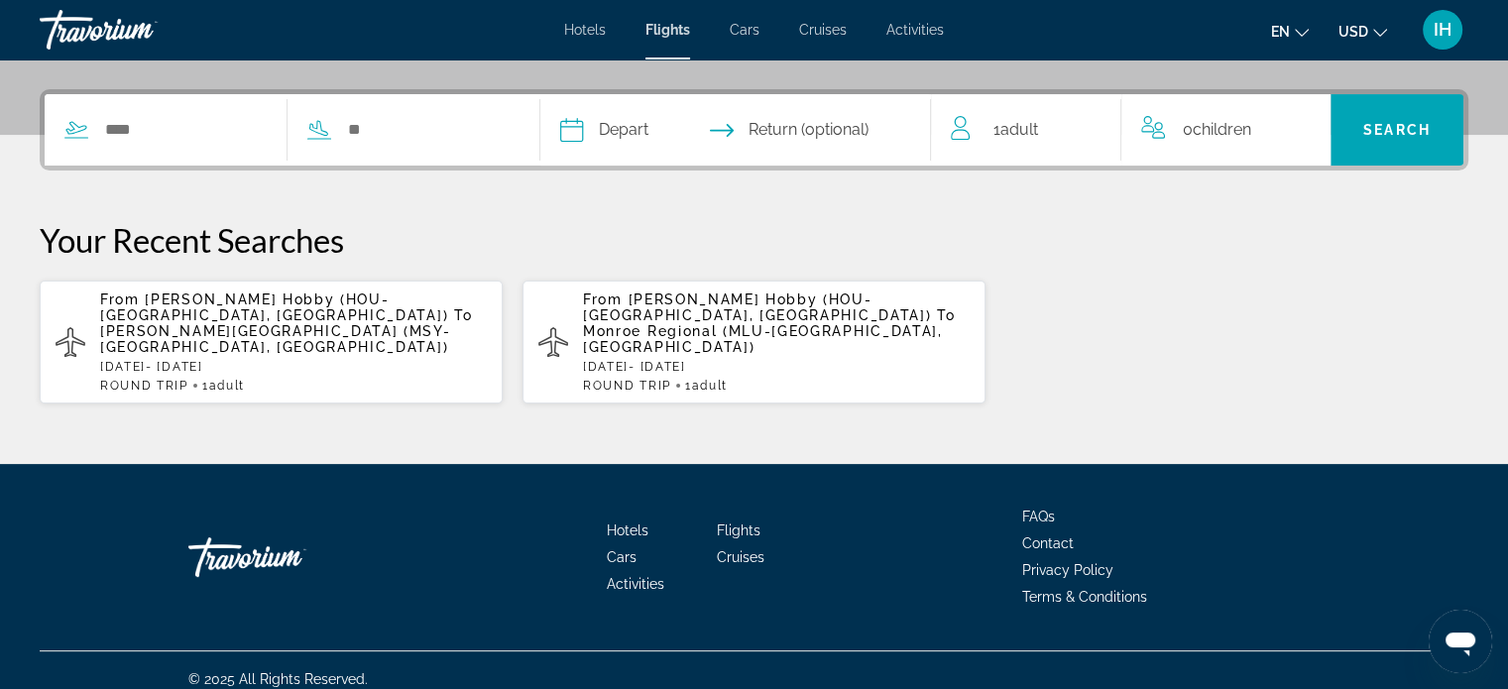
click at [819, 27] on span "Cruises" at bounding box center [823, 30] width 48 height 16
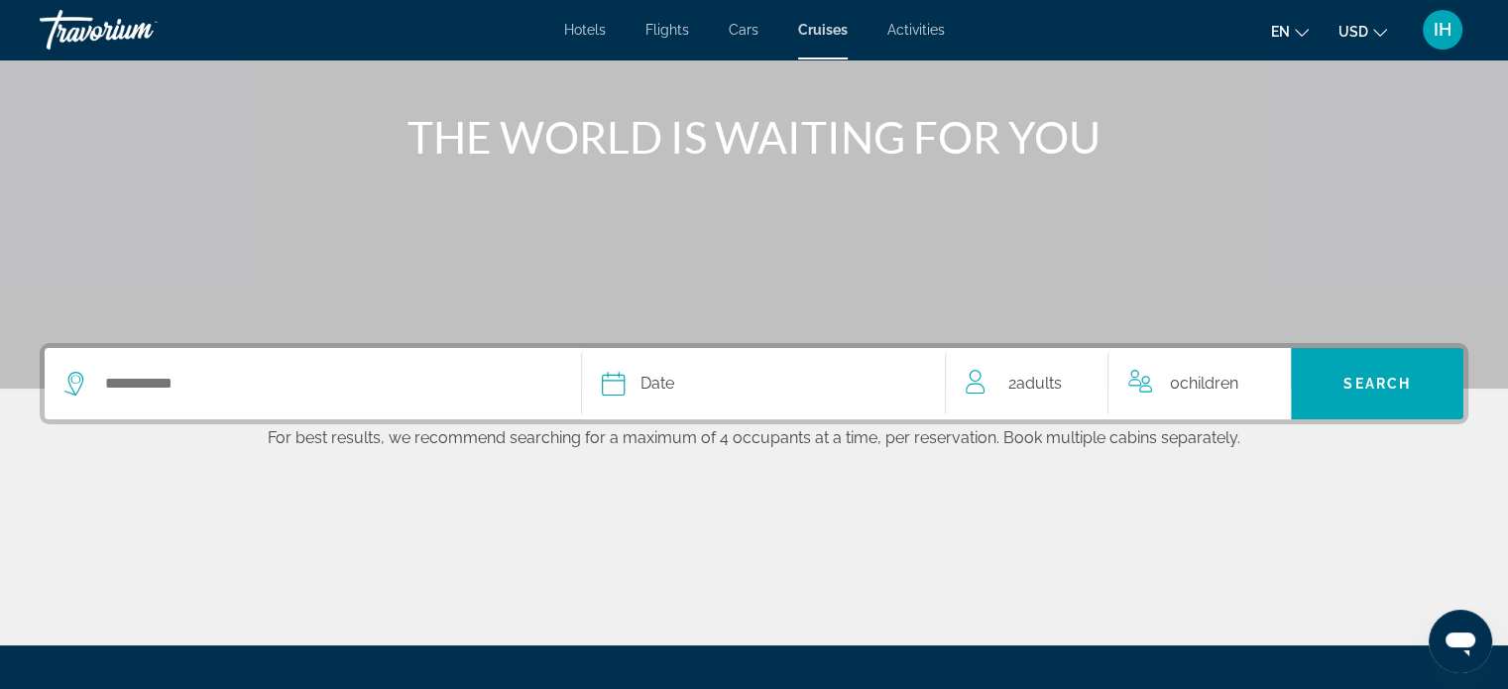
scroll to position [206, 0]
click at [740, 13] on div "Hotels Flights Cars Cruises Activities Hotels Flights Cars Cruises Activities e…" at bounding box center [754, 30] width 1508 height 52
click at [738, 31] on span "Cars" at bounding box center [744, 30] width 30 height 16
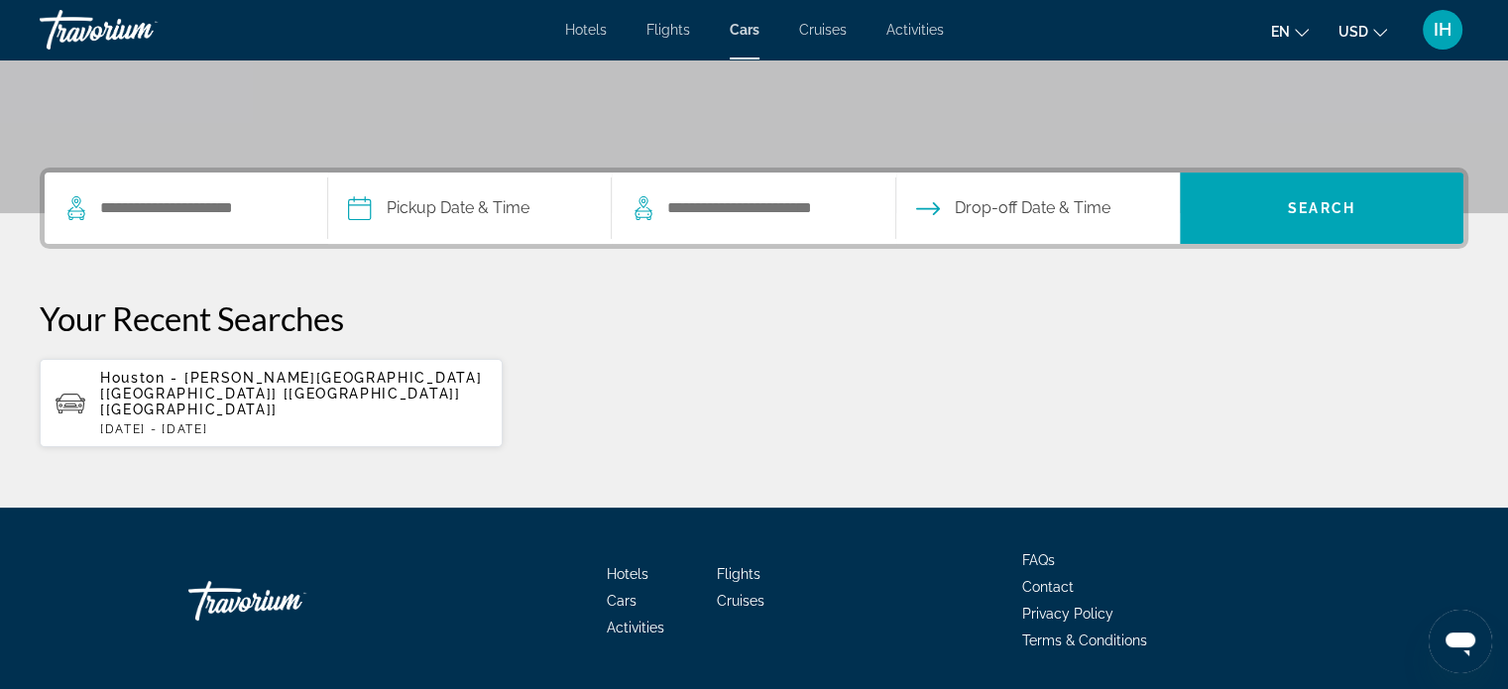
scroll to position [425, 0]
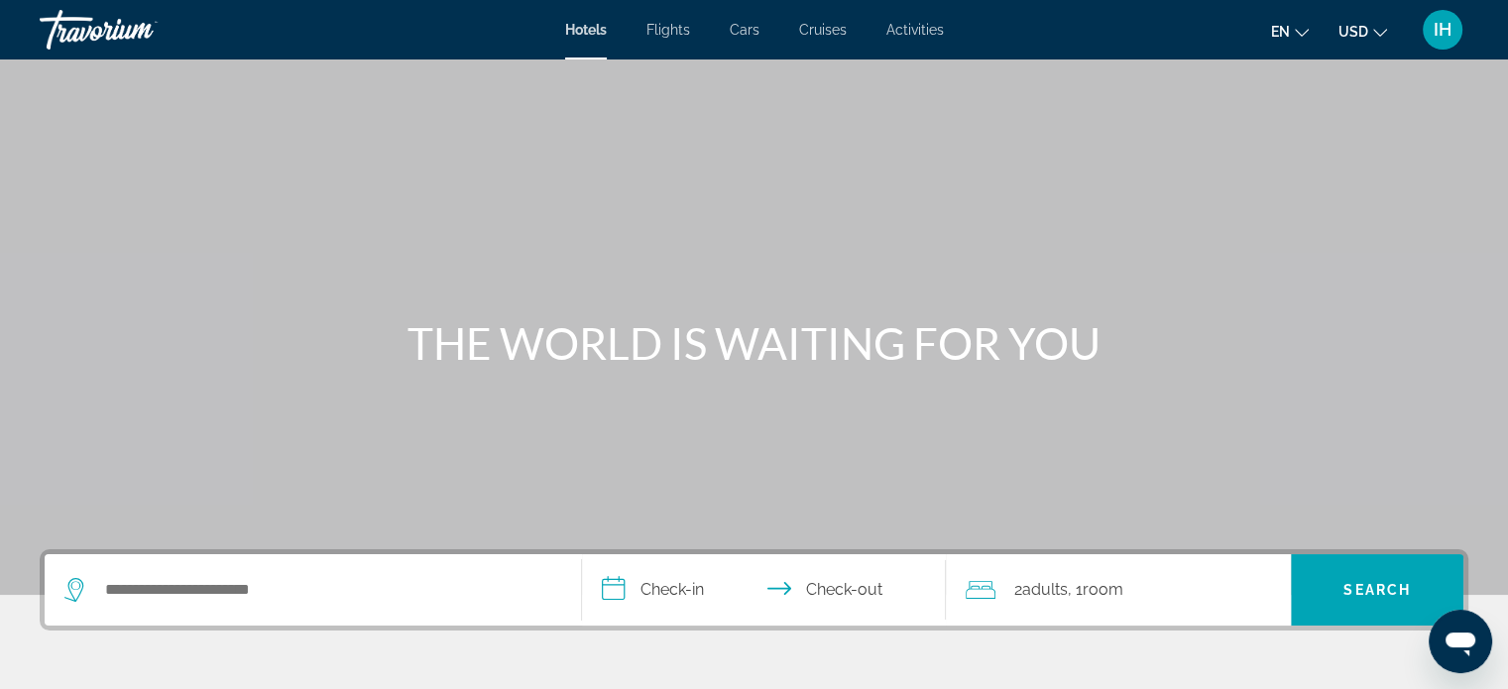
click at [920, 35] on span "Activities" at bounding box center [915, 30] width 58 height 16
